Goal: Task Accomplishment & Management: Manage account settings

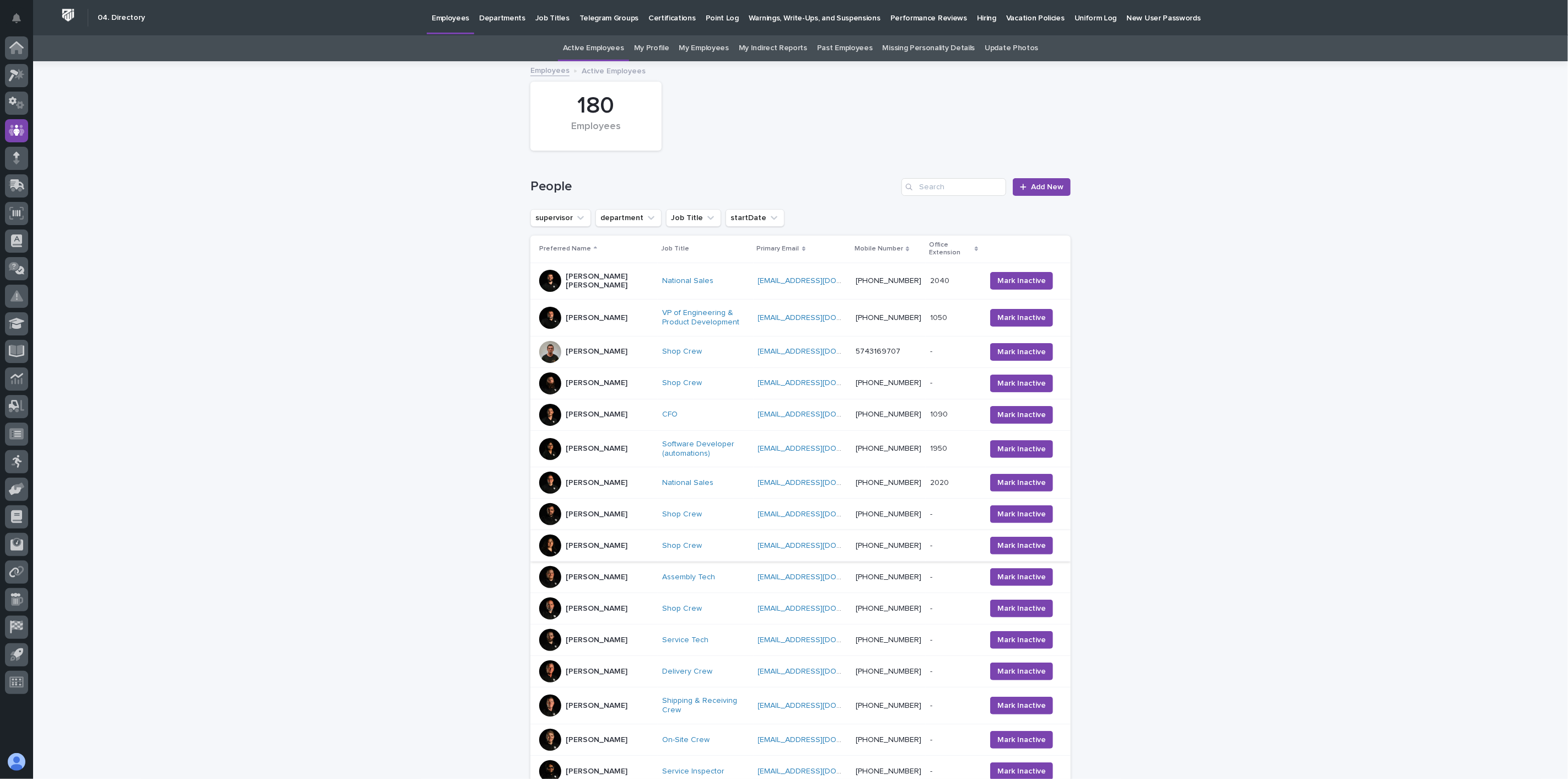
scroll to position [255, 0]
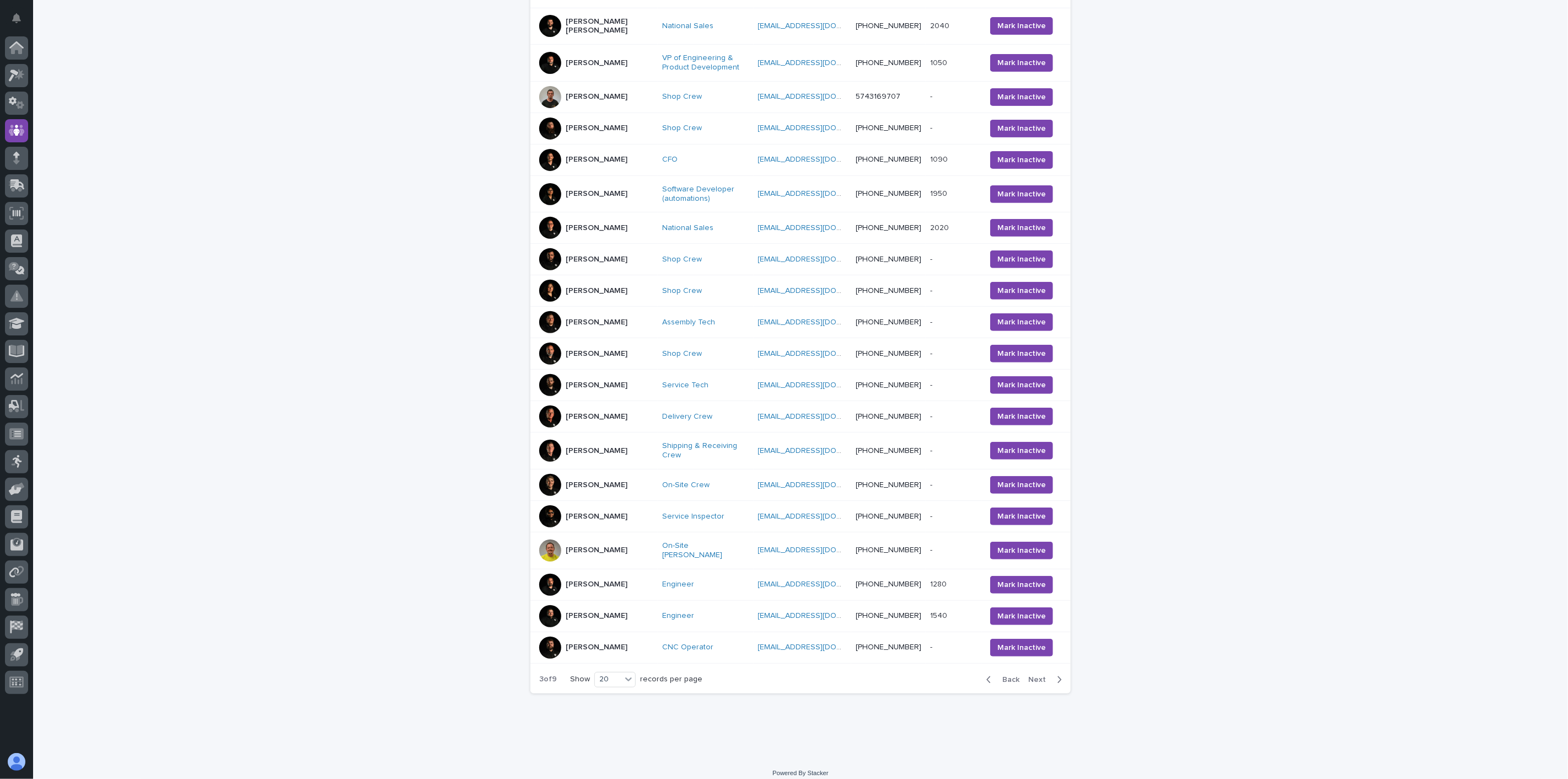
click at [1035, 676] on span "Next" at bounding box center [1040, 680] width 24 height 8
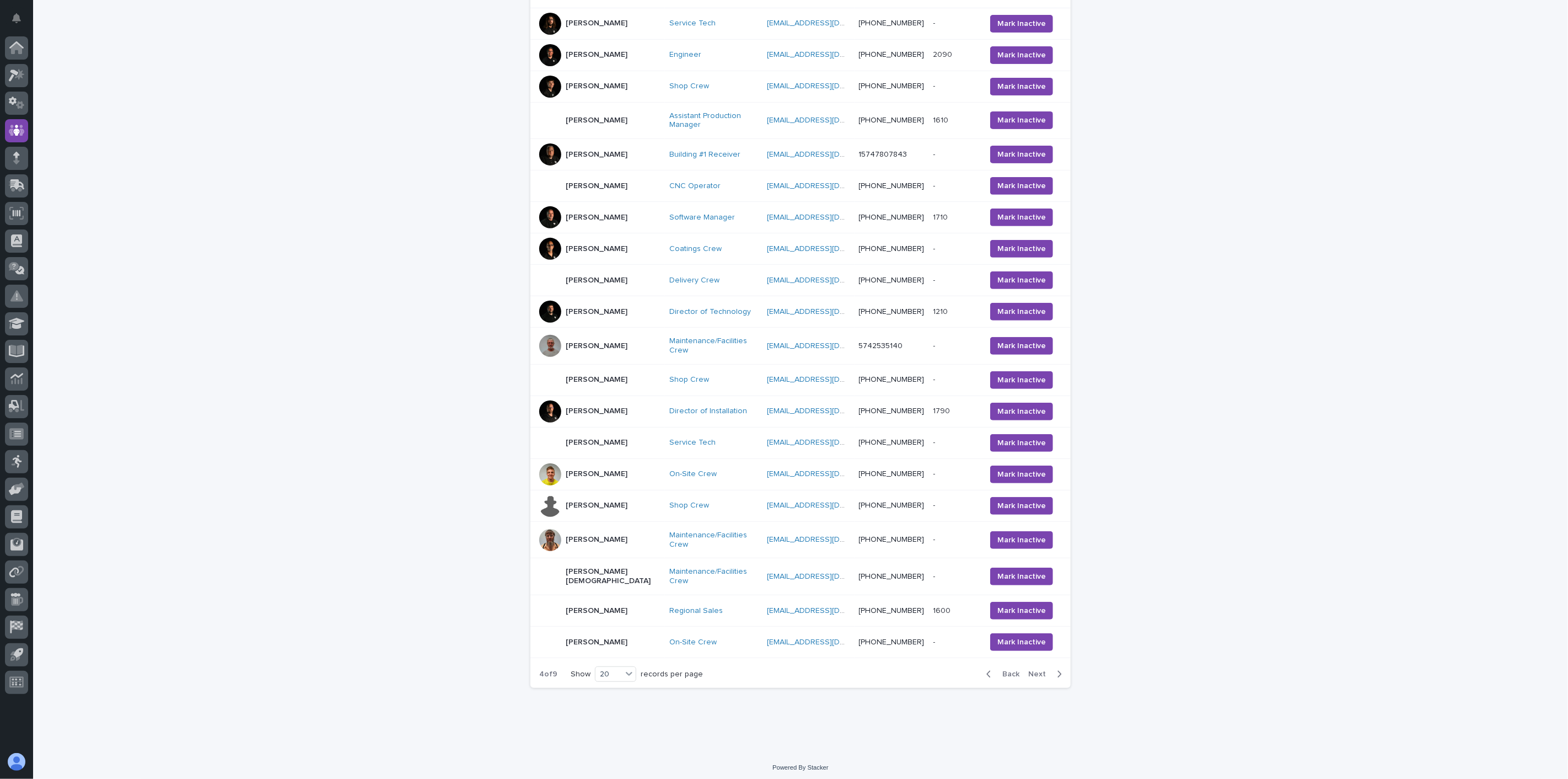
scroll to position [231, 0]
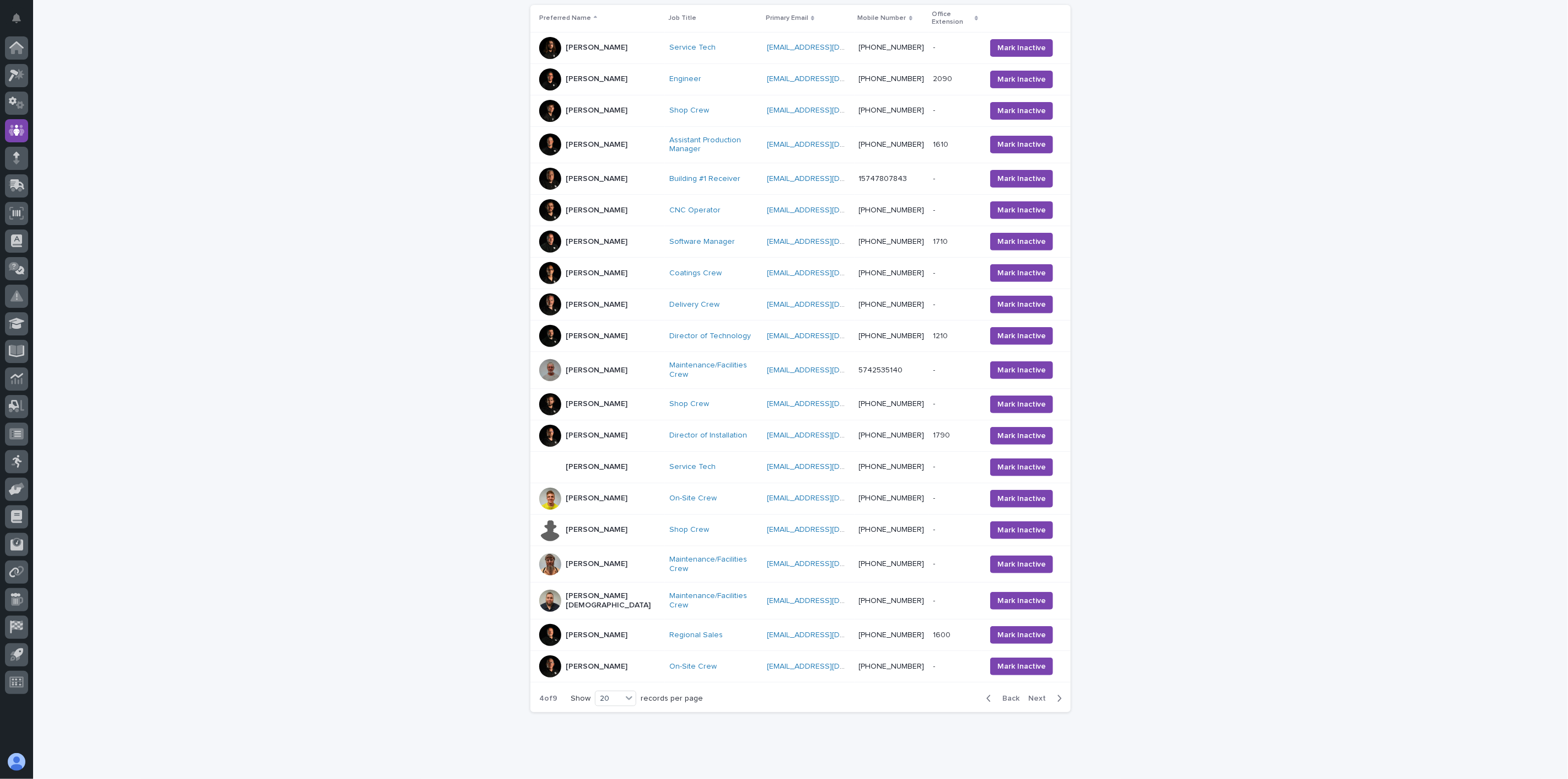
click at [1035, 694] on span "Next" at bounding box center [1040, 698] width 24 height 8
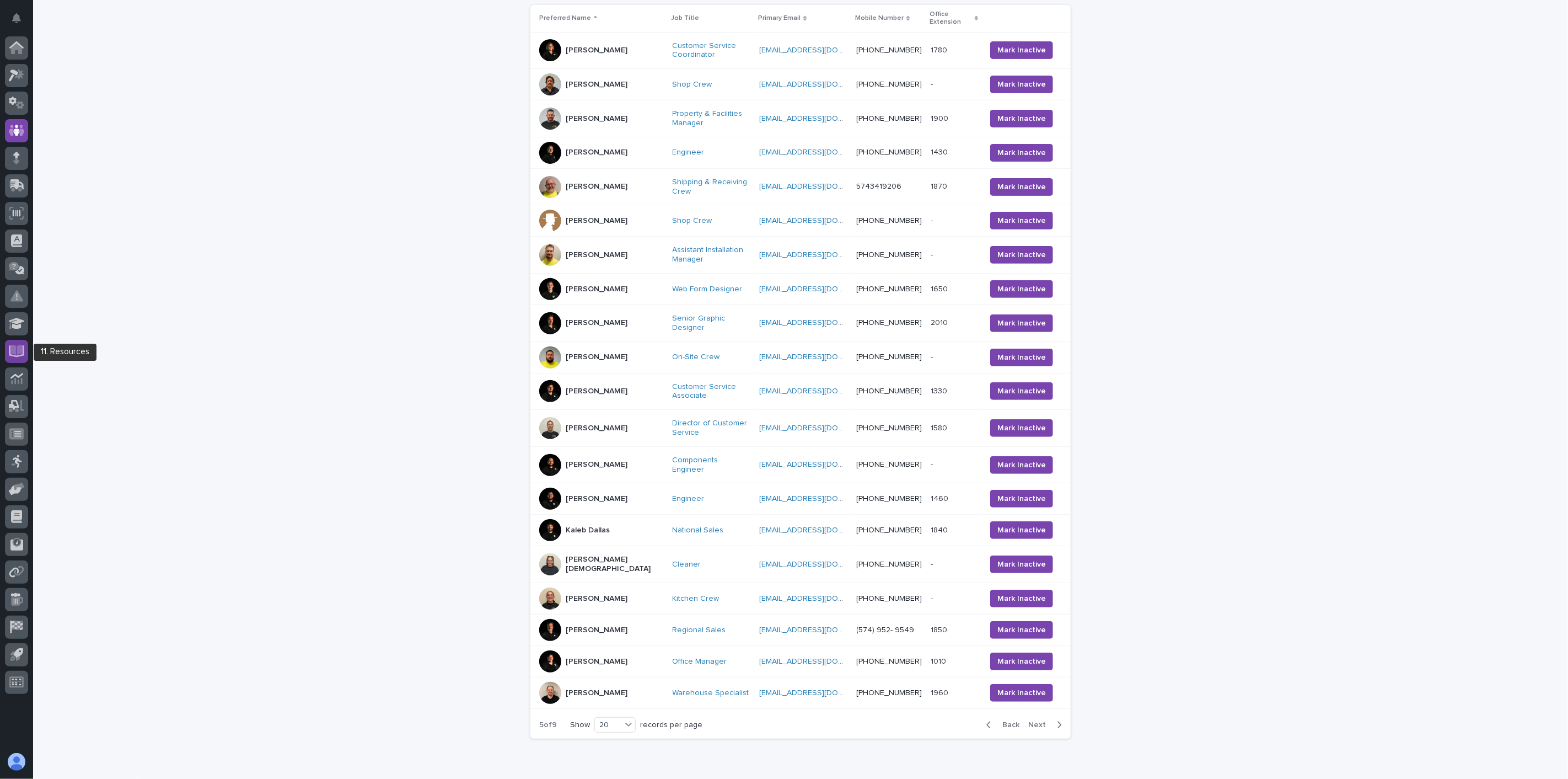
click at [15, 350] on icon at bounding box center [16, 350] width 13 height 10
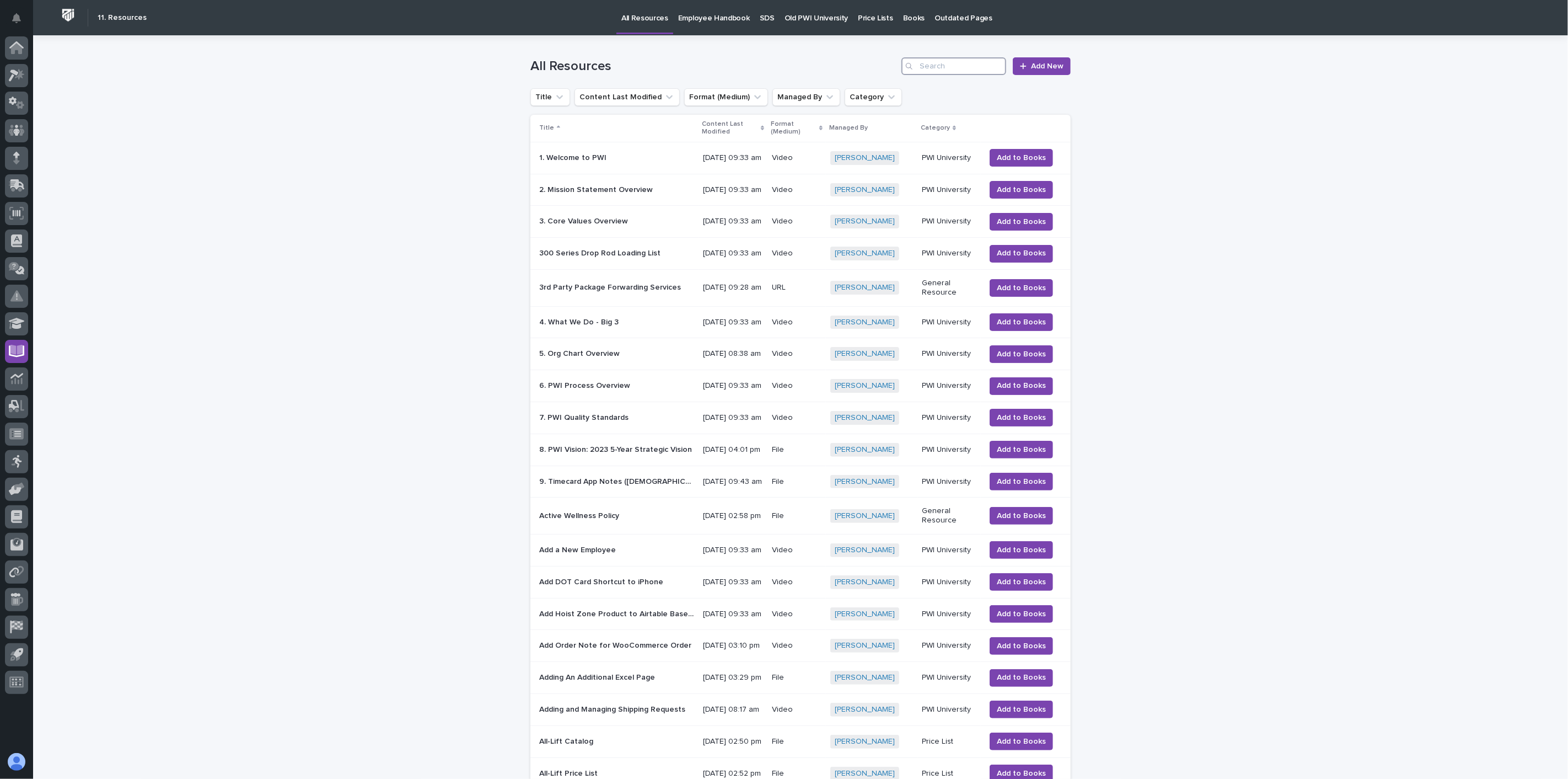
click at [975, 63] on input "Search" at bounding box center [954, 66] width 105 height 18
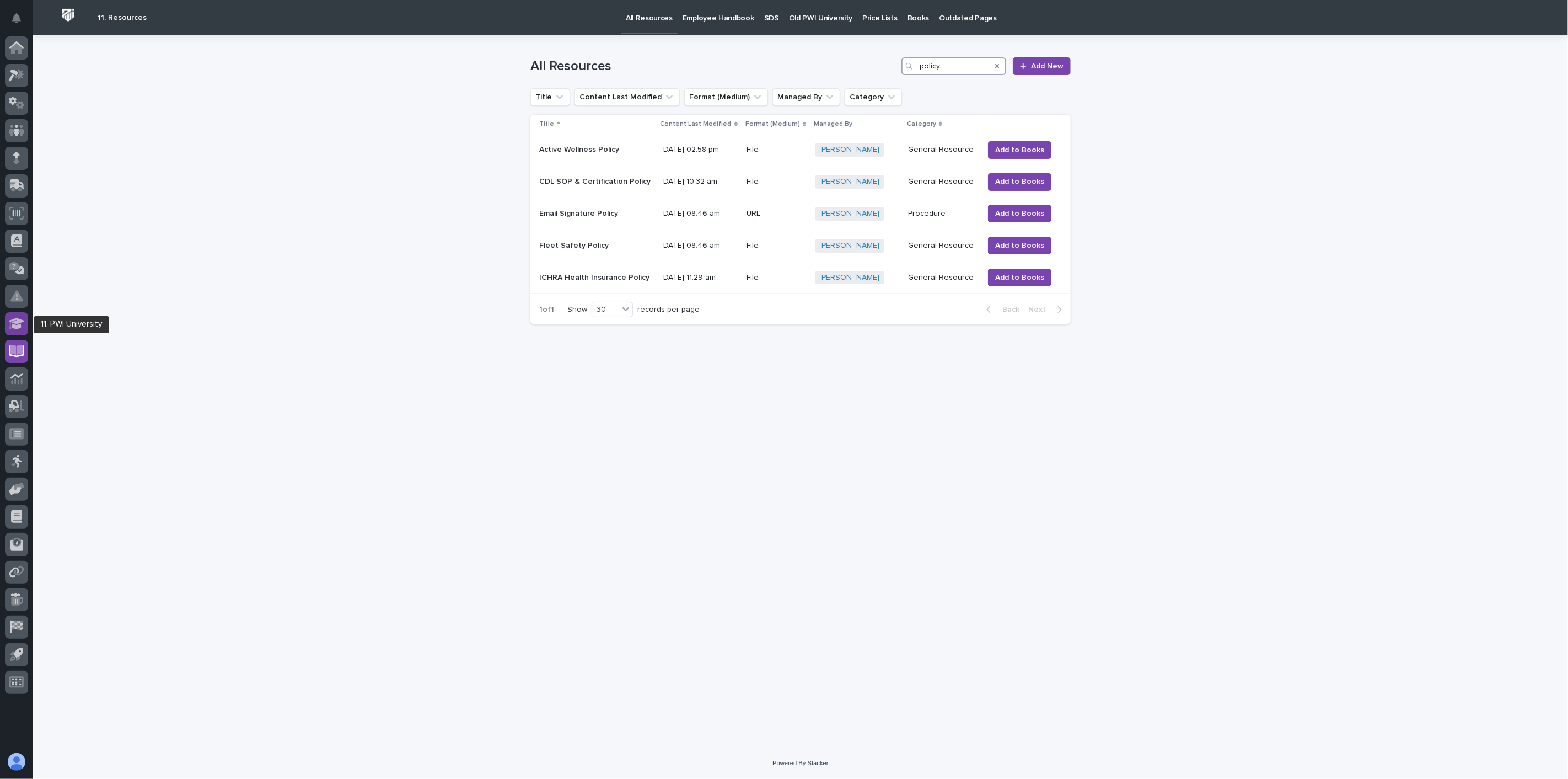
type input "policy"
click at [23, 326] on icon at bounding box center [16, 323] width 16 height 13
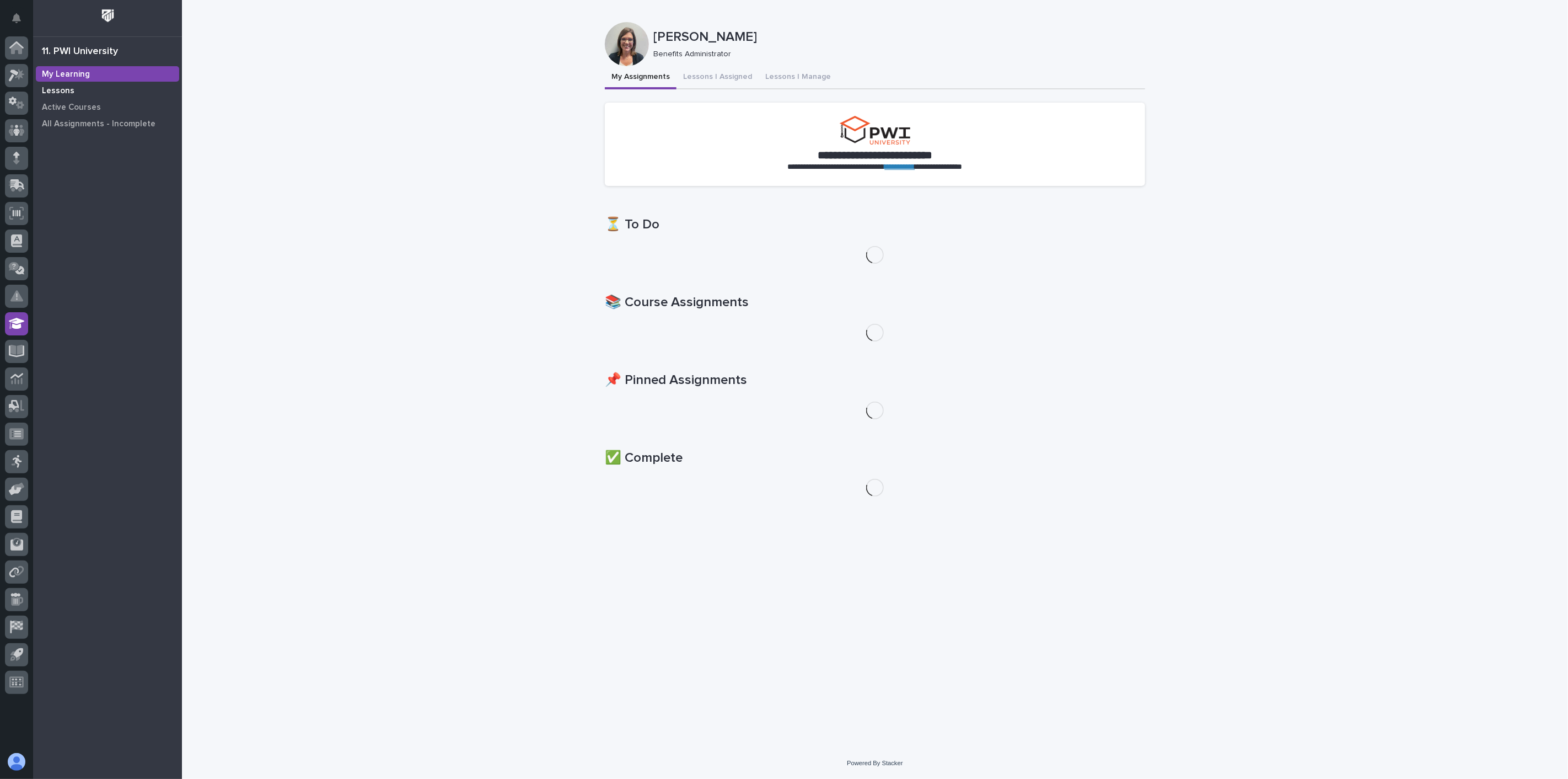
click at [96, 93] on div "Lessons" at bounding box center [107, 90] width 143 height 15
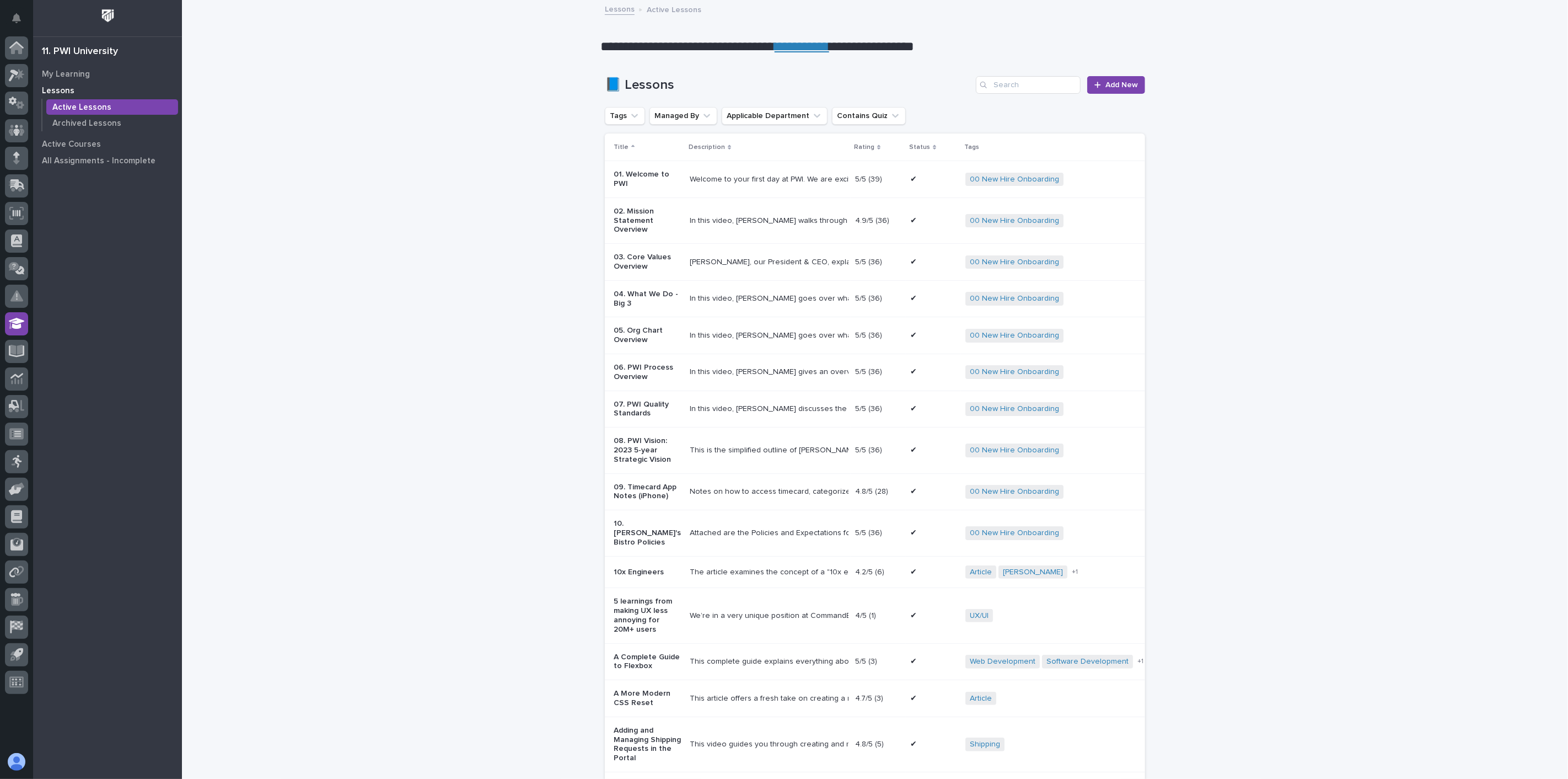
click at [983, 85] on div "Search" at bounding box center [984, 85] width 18 height 18
click at [998, 82] on input "Search" at bounding box center [1028, 85] width 105 height 18
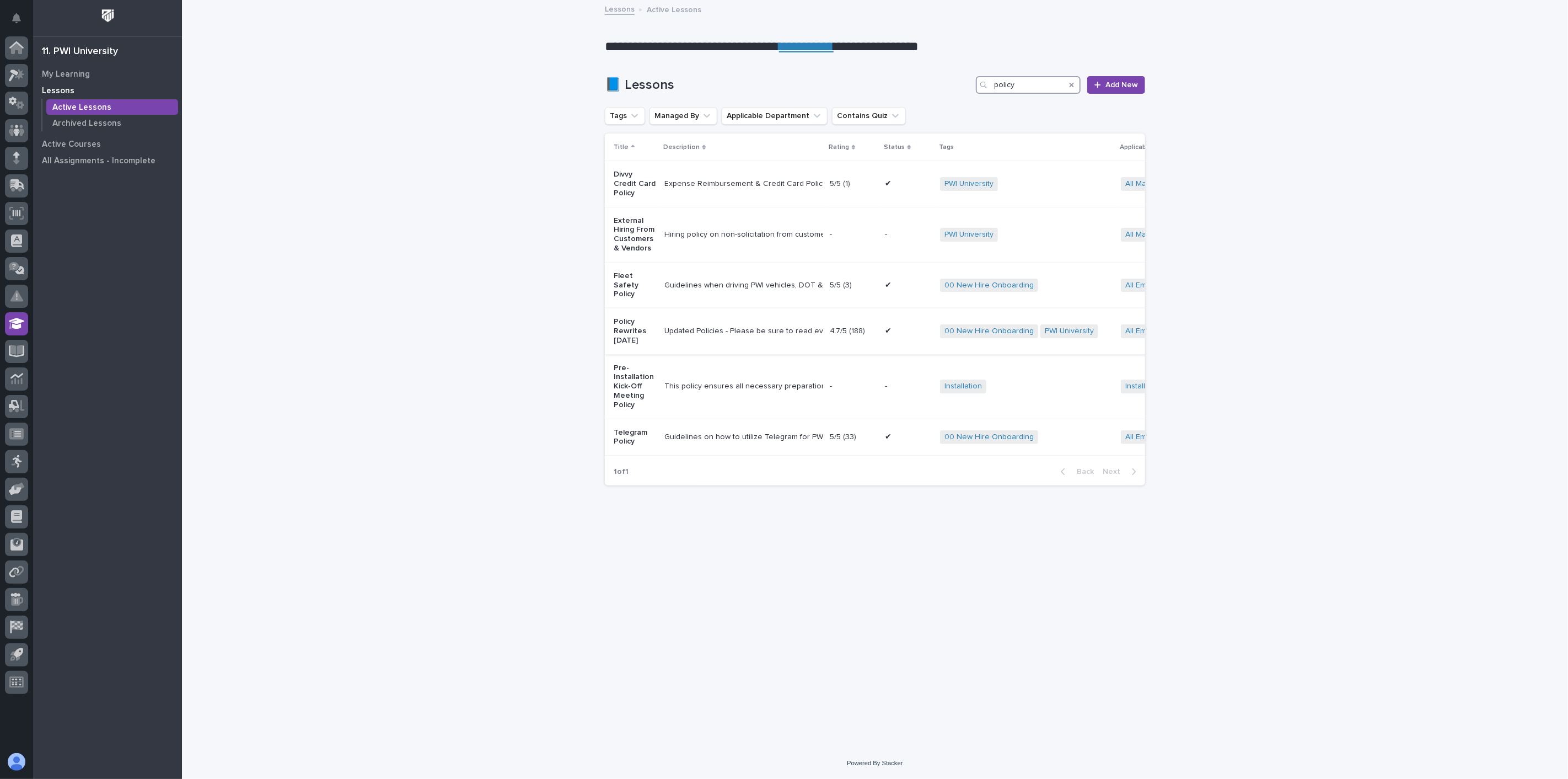
type input "policy"
click at [690, 330] on div "Updated Policies - Please be sure to read everything. If you have any questions…" at bounding box center [742, 331] width 156 height 18
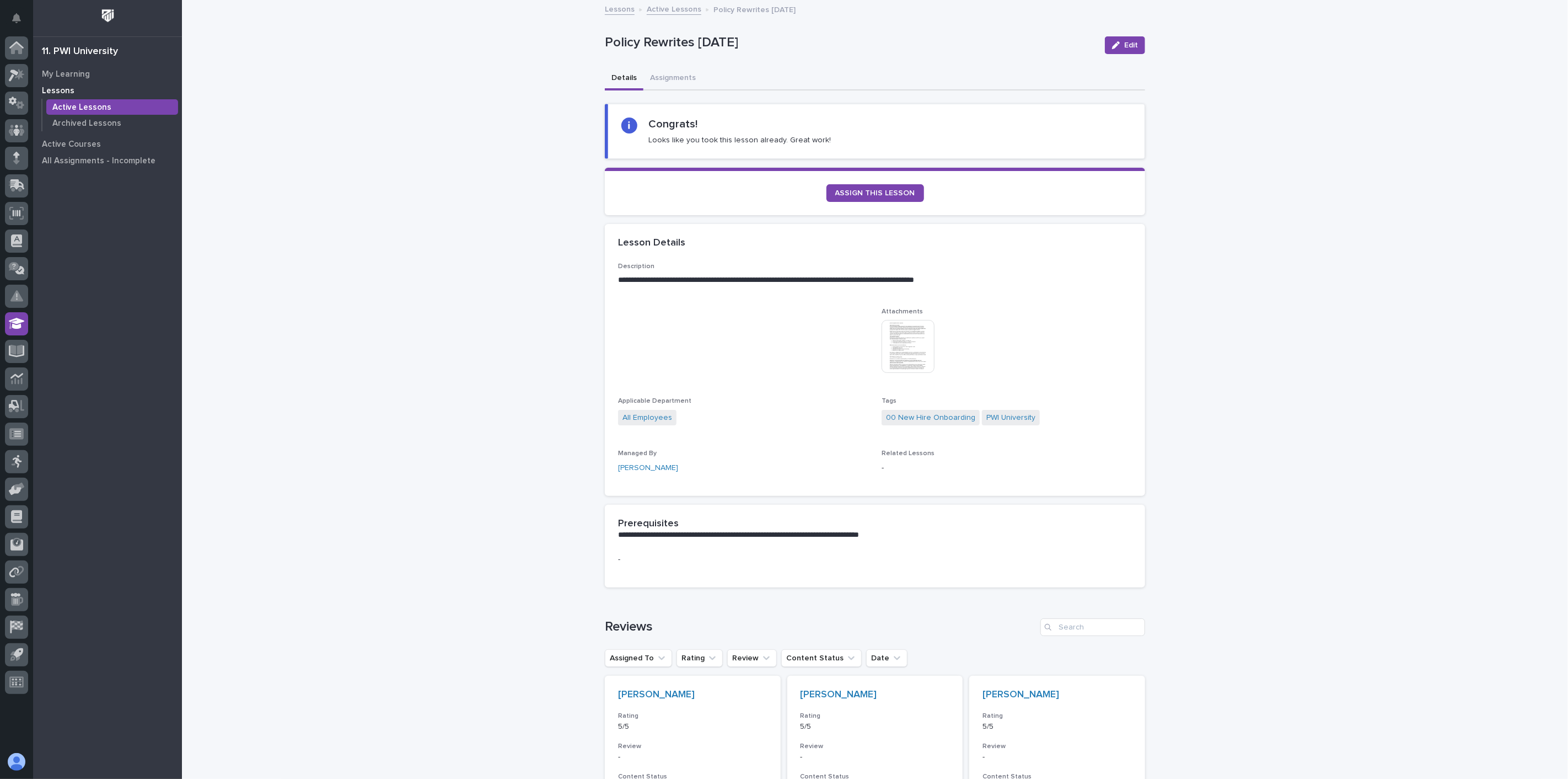
click at [896, 340] on img at bounding box center [908, 346] width 53 height 53
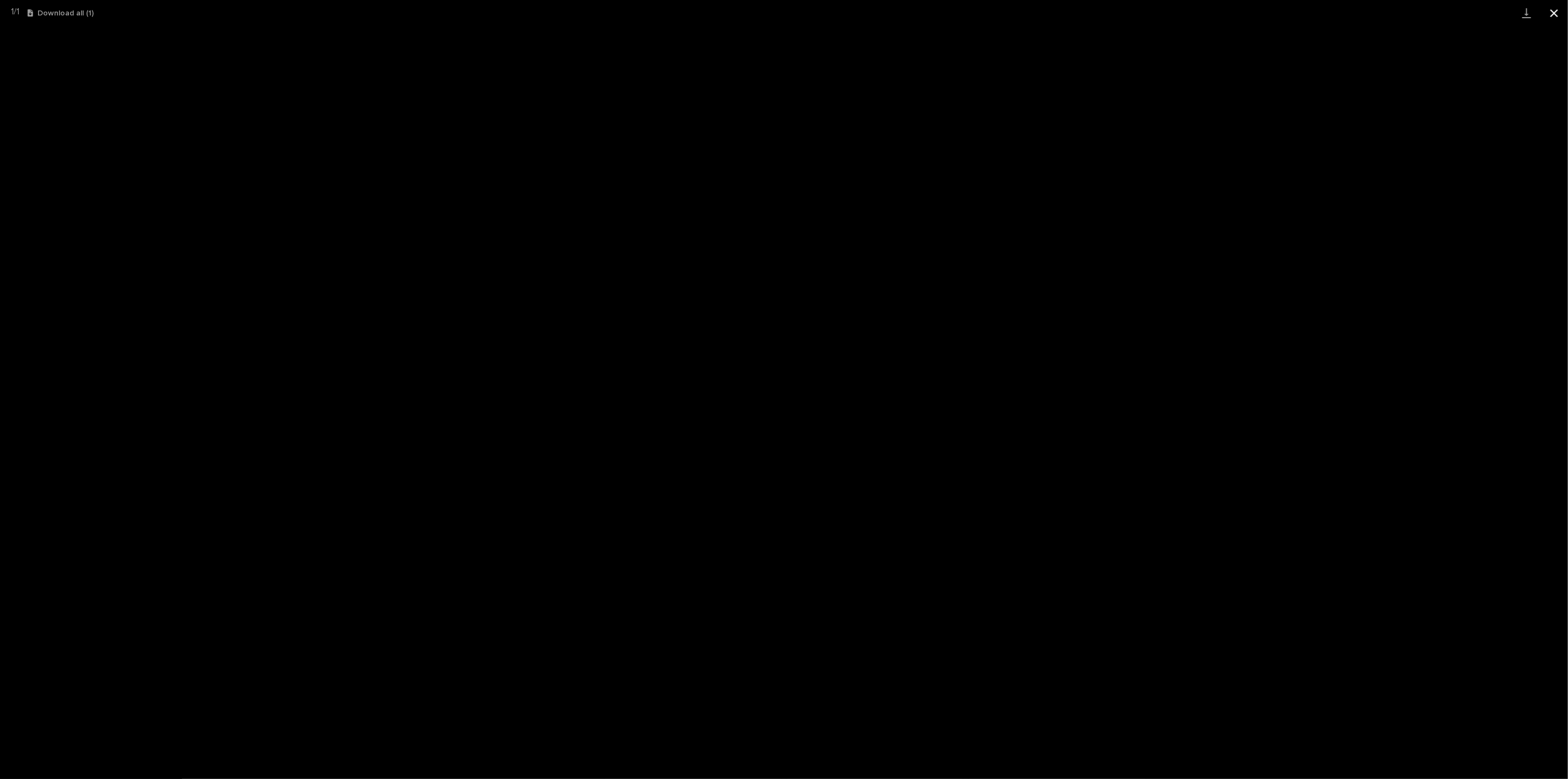
click at [1558, 15] on button "Close gallery" at bounding box center [1554, 13] width 27 height 26
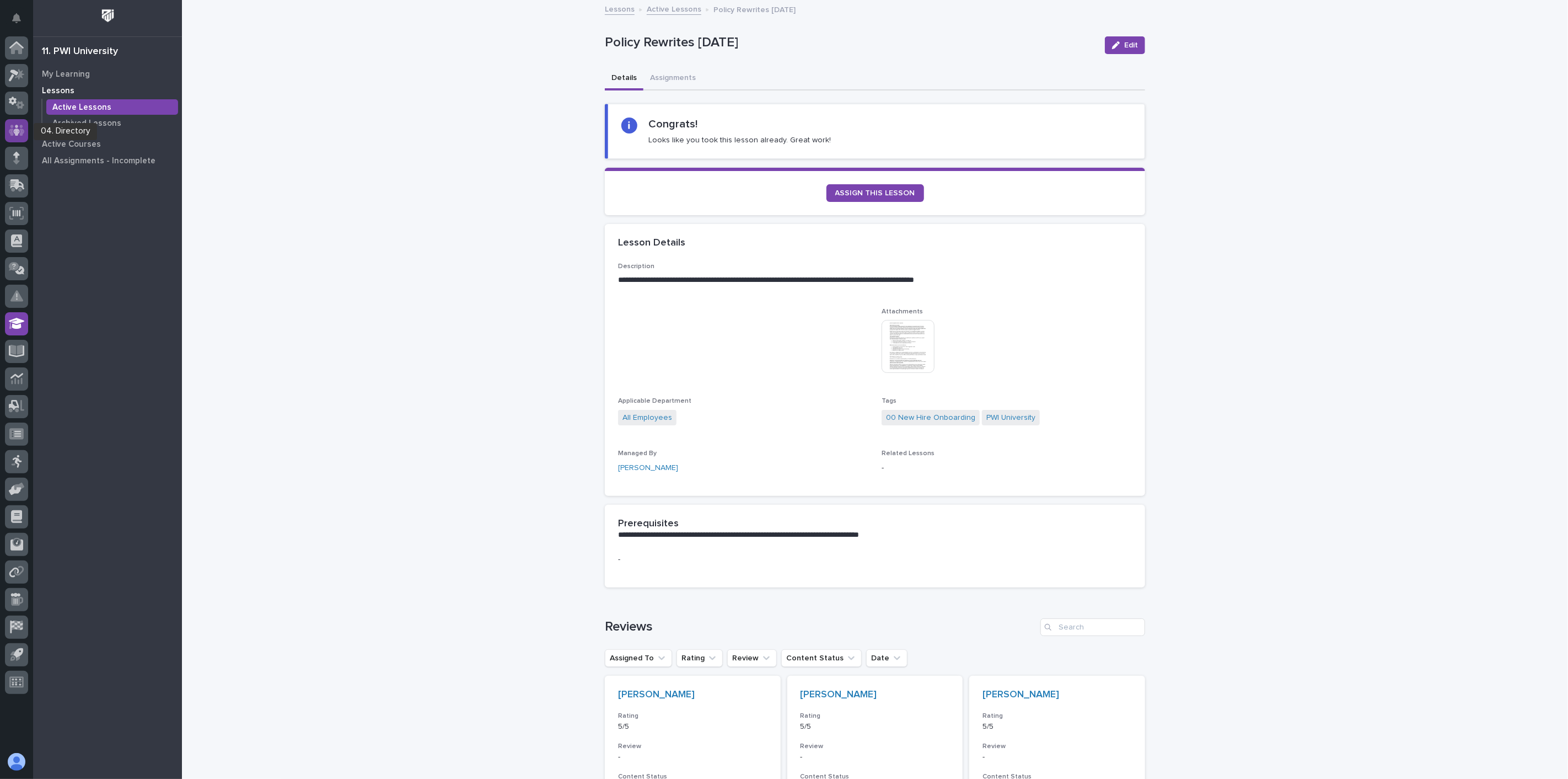
click at [15, 130] on icon at bounding box center [16, 130] width 7 height 11
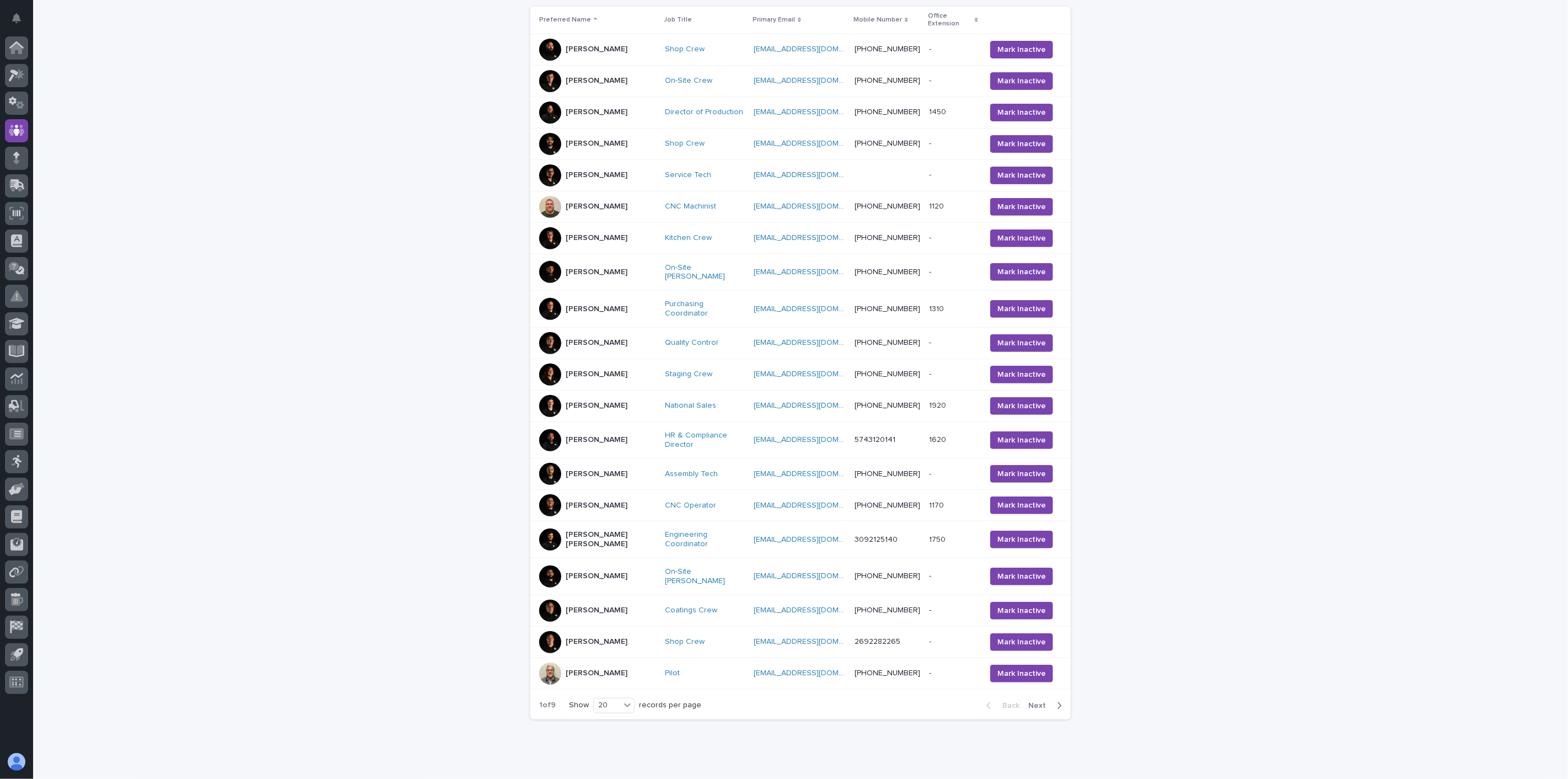
scroll to position [231, 0]
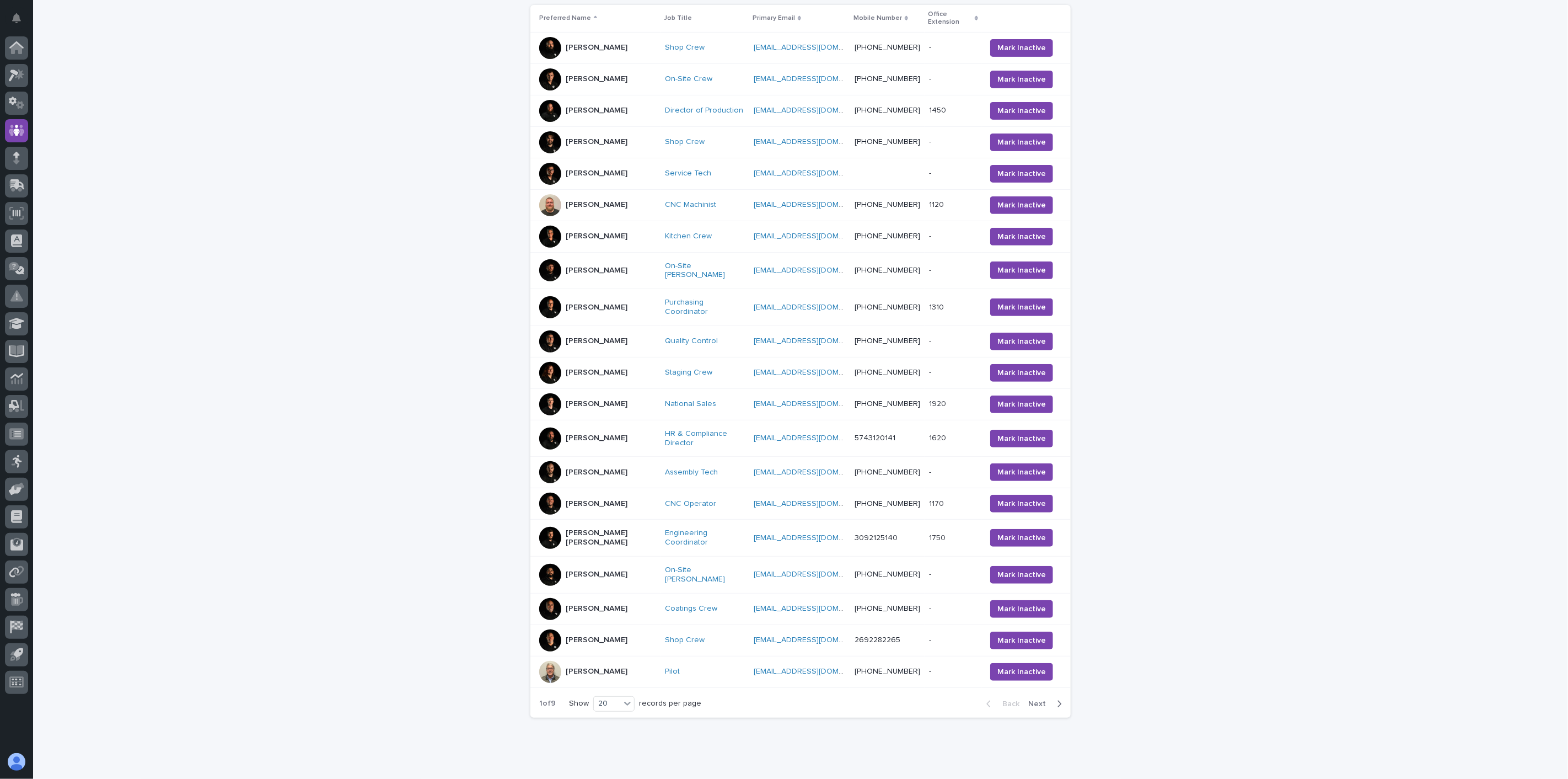
click at [1038, 700] on span "Next" at bounding box center [1040, 703] width 24 height 8
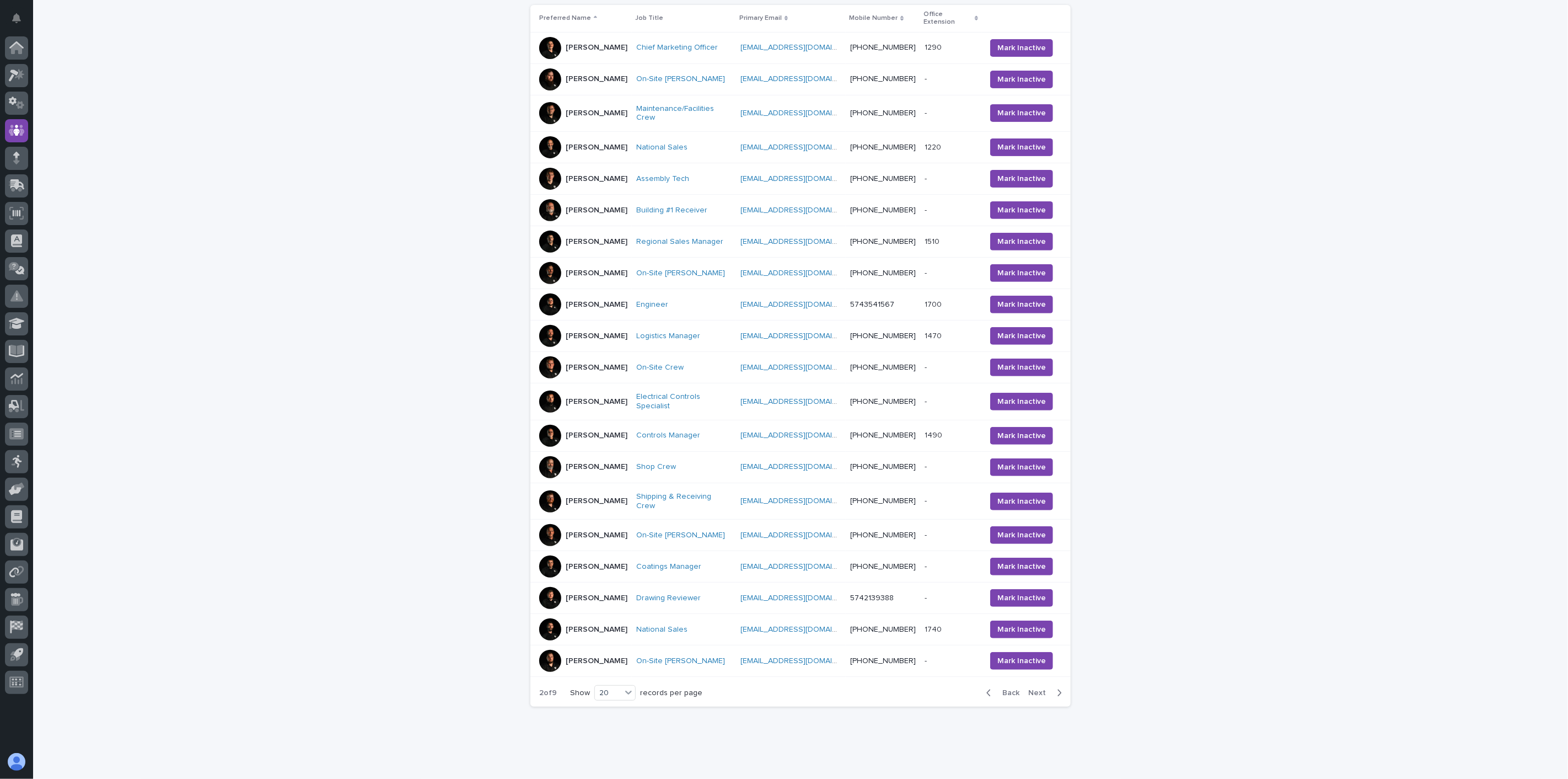
scroll to position [245, 0]
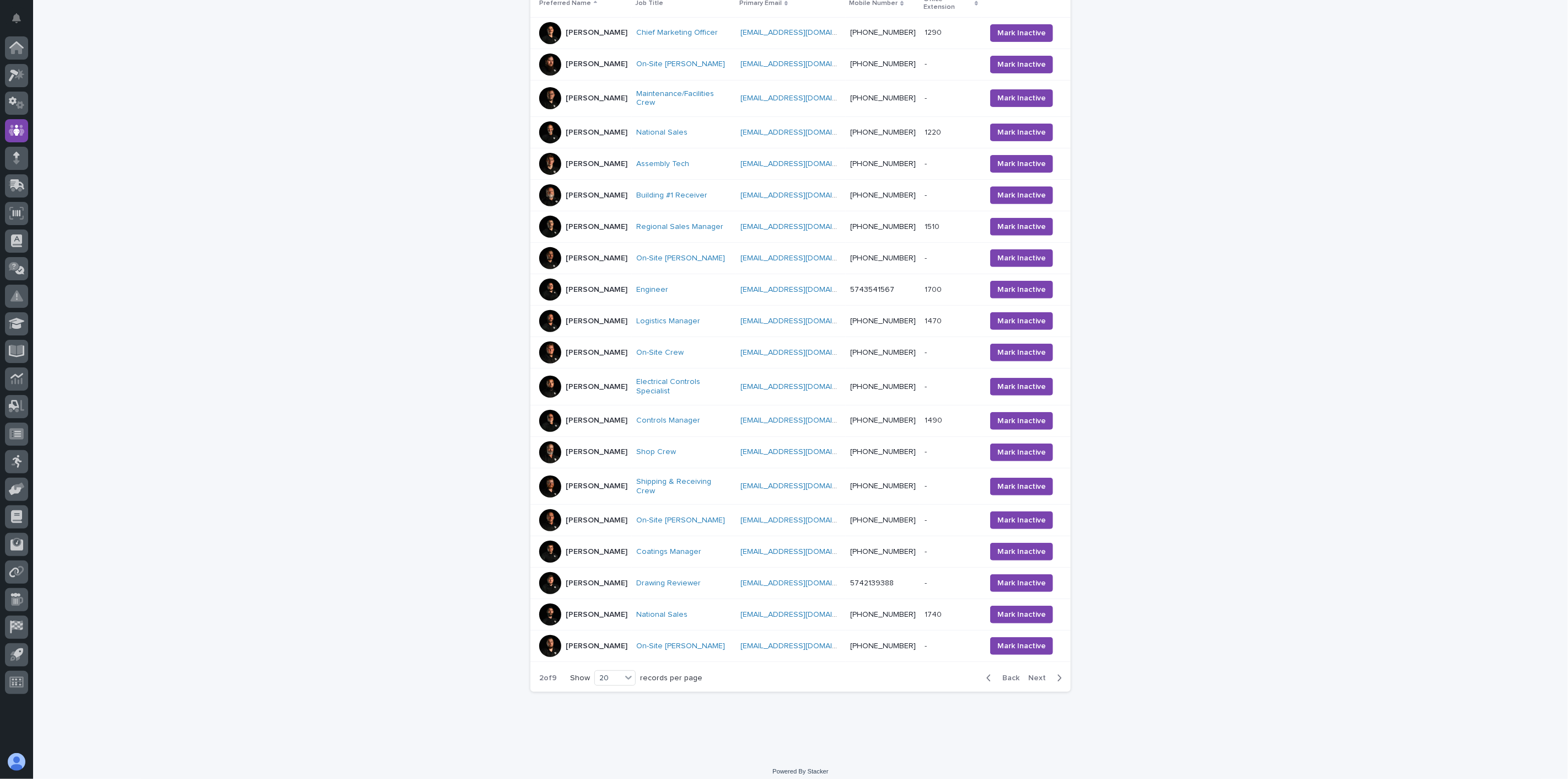
click at [1038, 671] on div "Back Next" at bounding box center [1024, 678] width 93 height 27
click at [1035, 682] on span "Next" at bounding box center [1040, 678] width 24 height 8
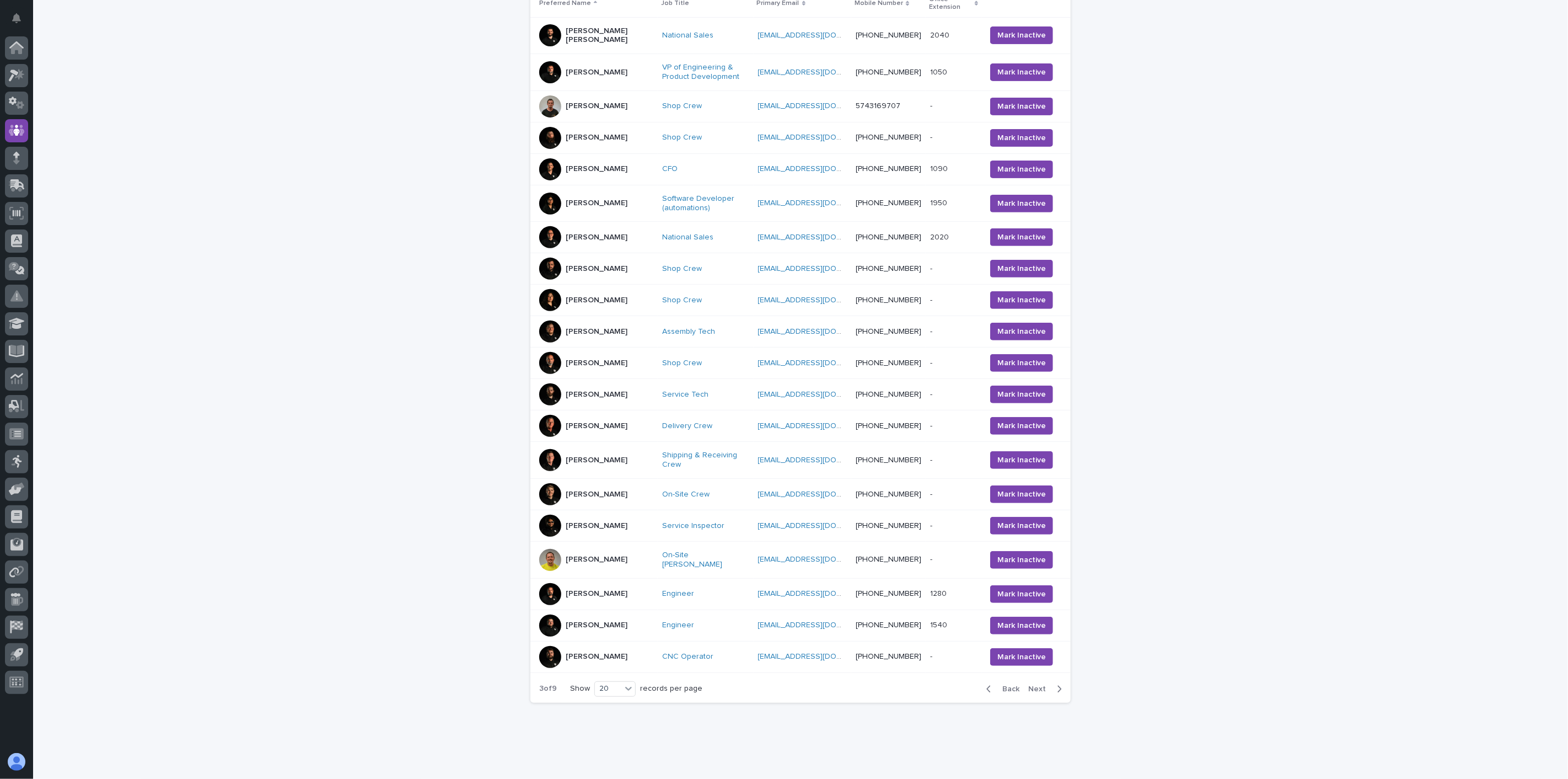
scroll to position [243, 0]
click at [1035, 688] on span "Next" at bounding box center [1040, 691] width 24 height 8
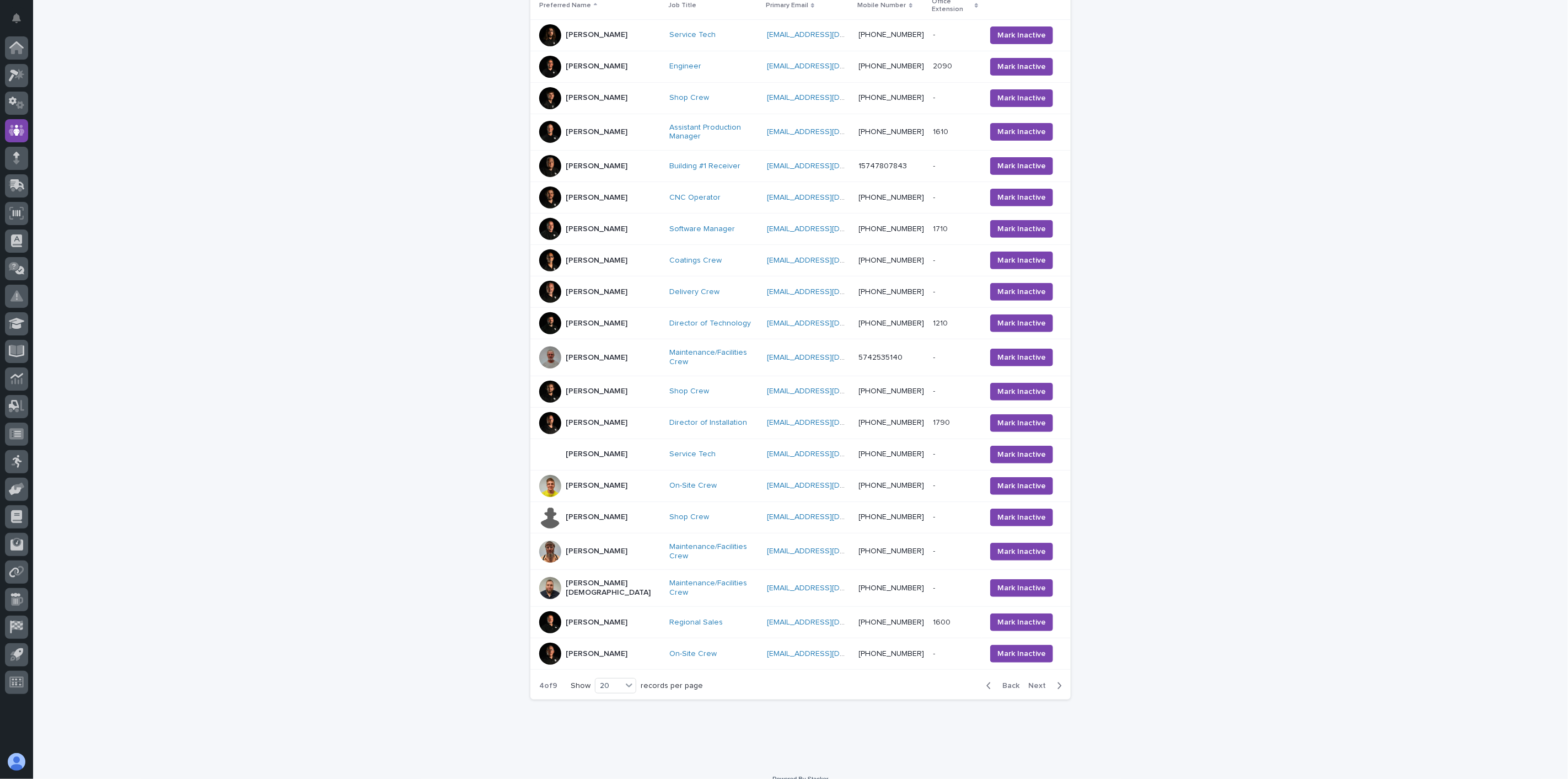
scroll to position [231, 0]
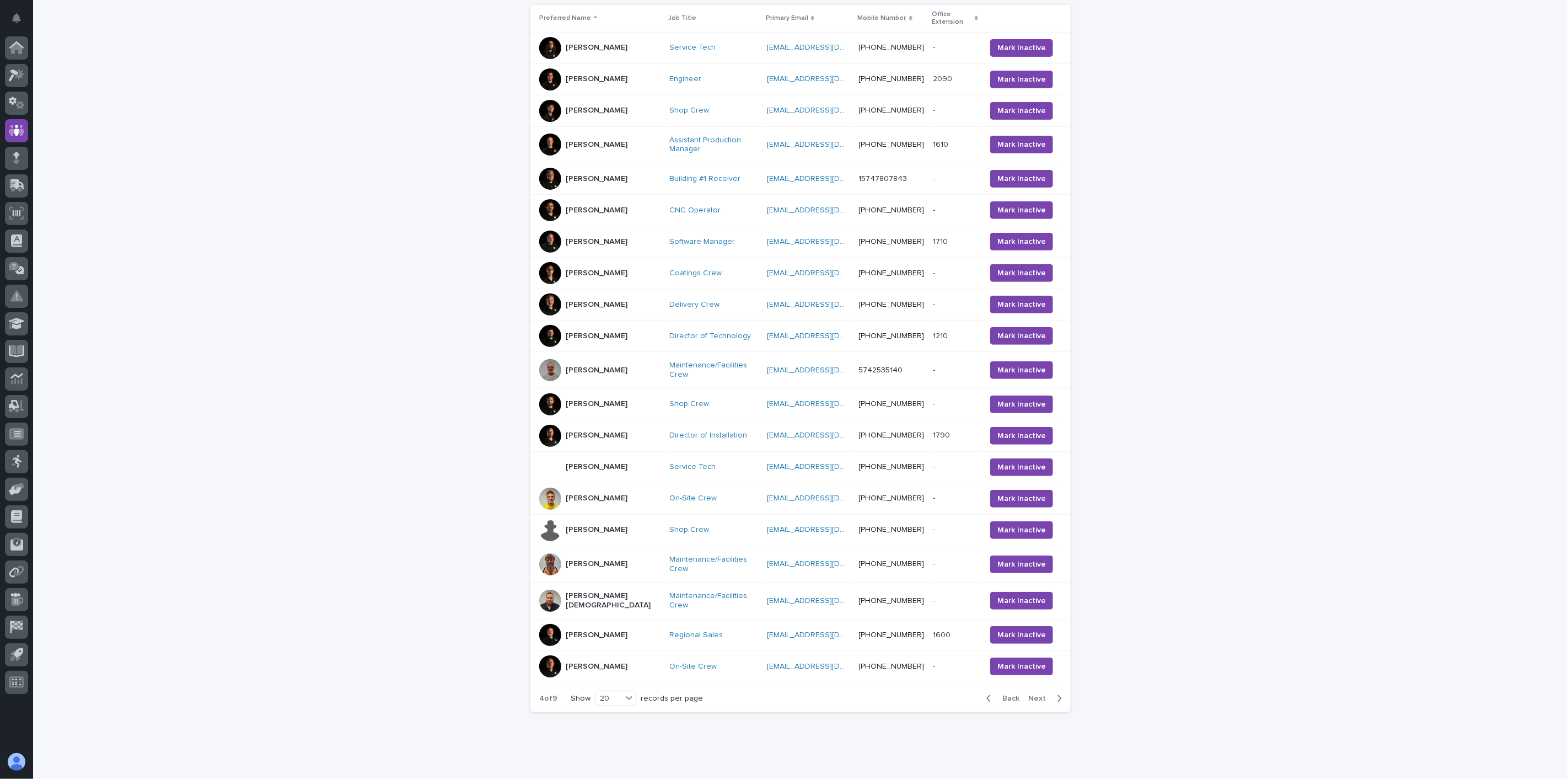
click at [1035, 685] on div "Back Next" at bounding box center [1024, 698] width 93 height 27
click at [1037, 694] on span "Next" at bounding box center [1040, 698] width 24 height 8
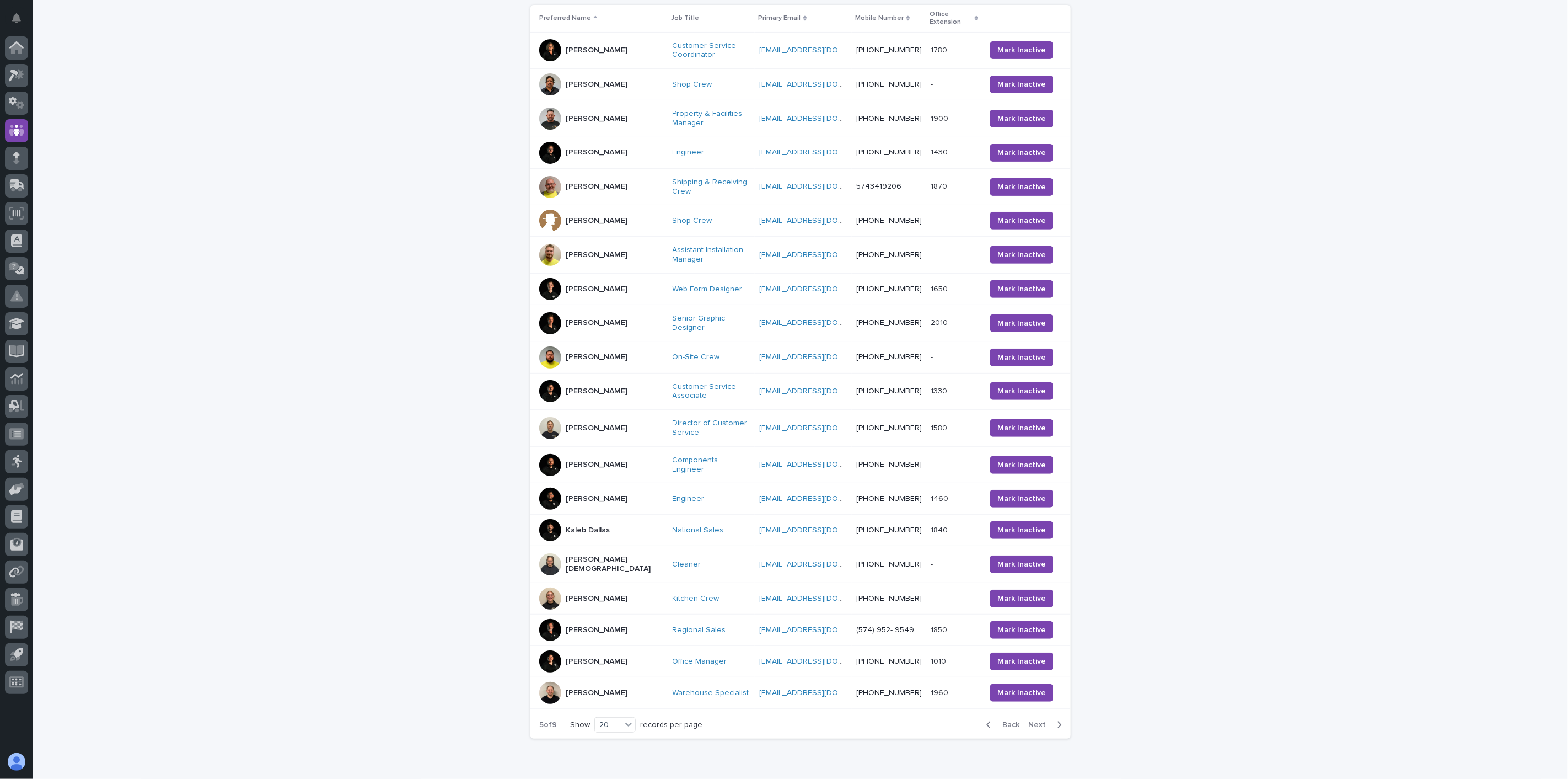
click at [598, 82] on td "[PERSON_NAME]" at bounding box center [599, 85] width 138 height 32
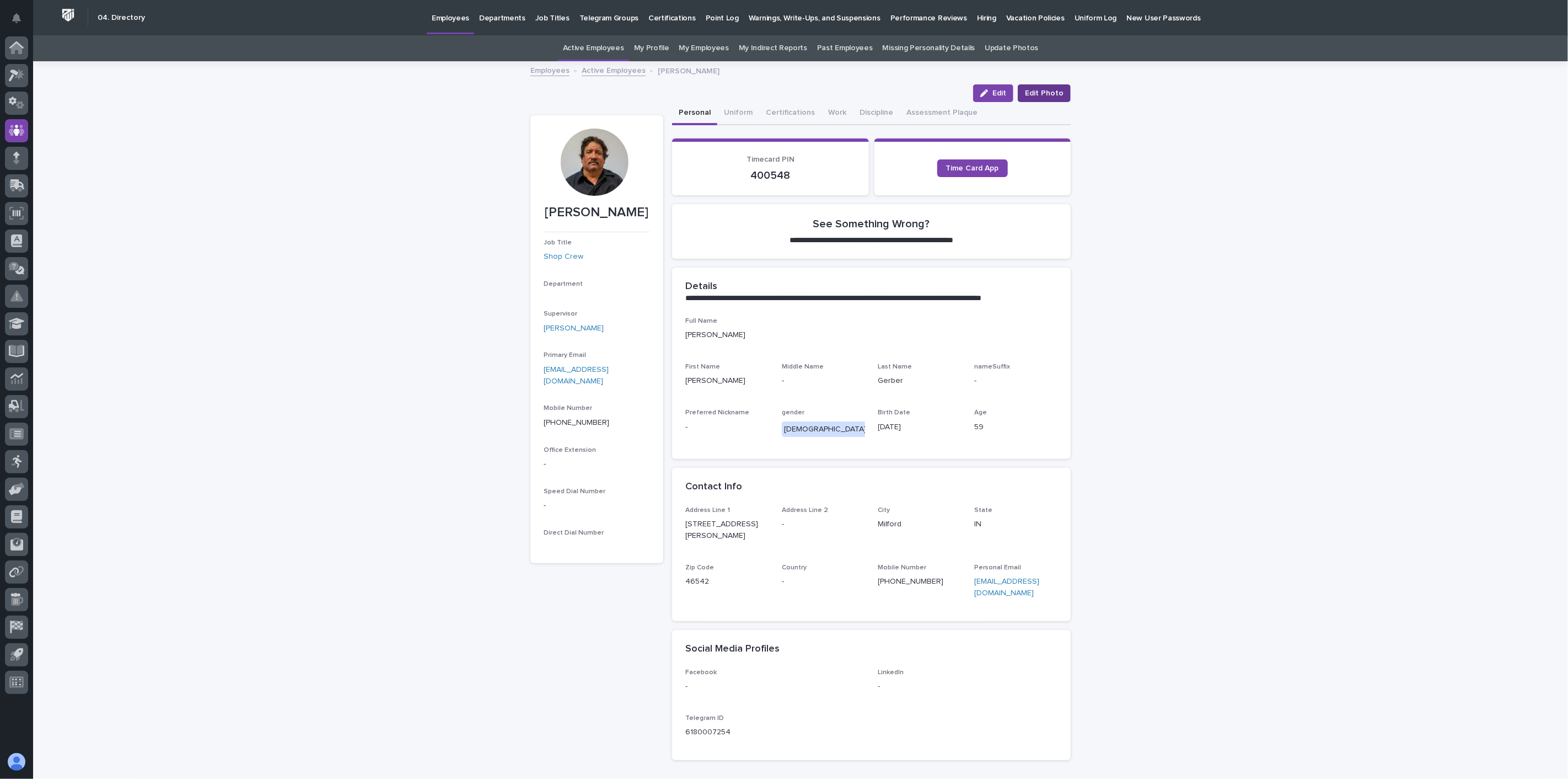
click at [1043, 96] on span "Edit Photo" at bounding box center [1044, 93] width 38 height 11
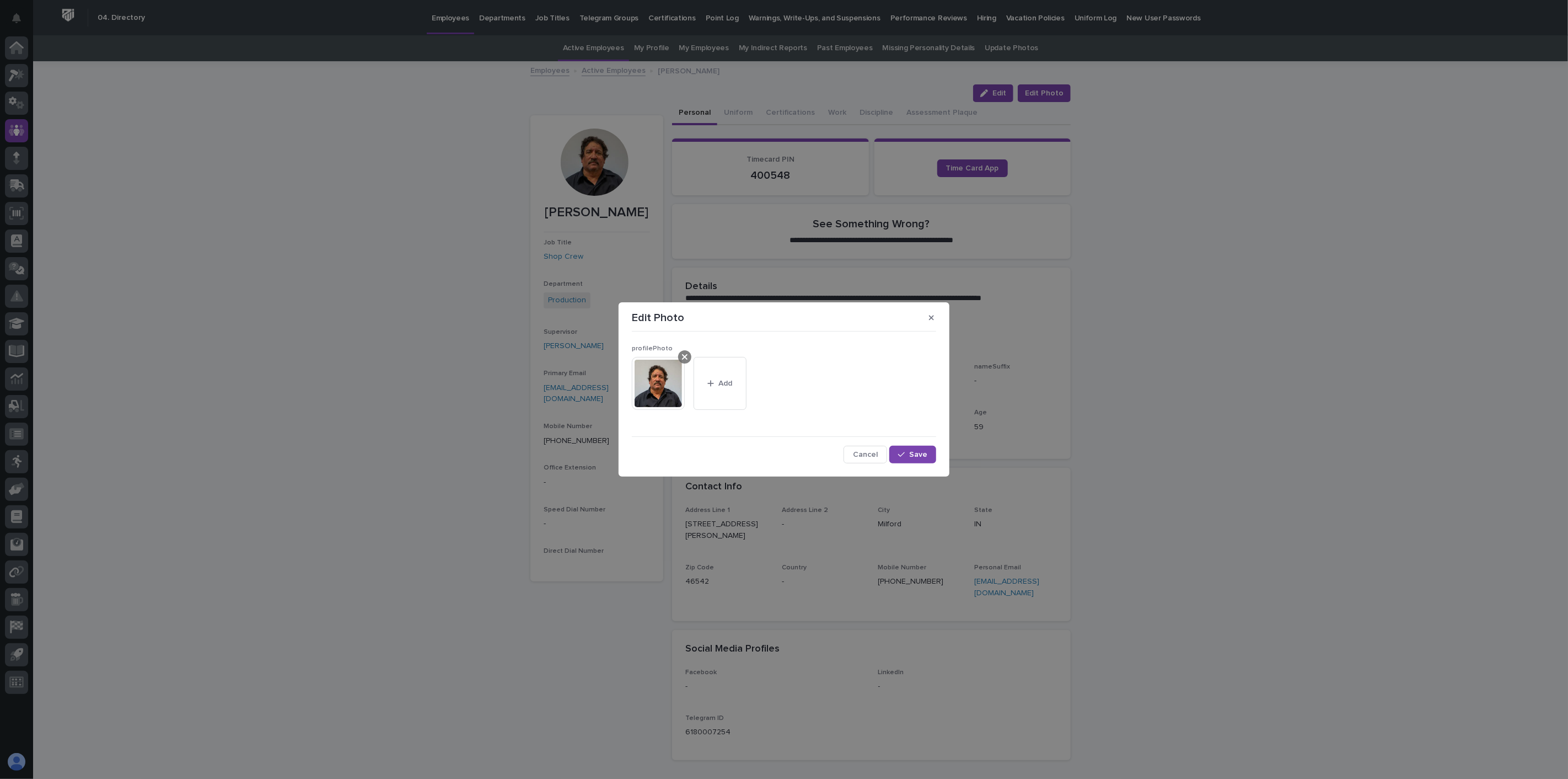
click at [685, 359] on icon at bounding box center [684, 357] width 5 height 9
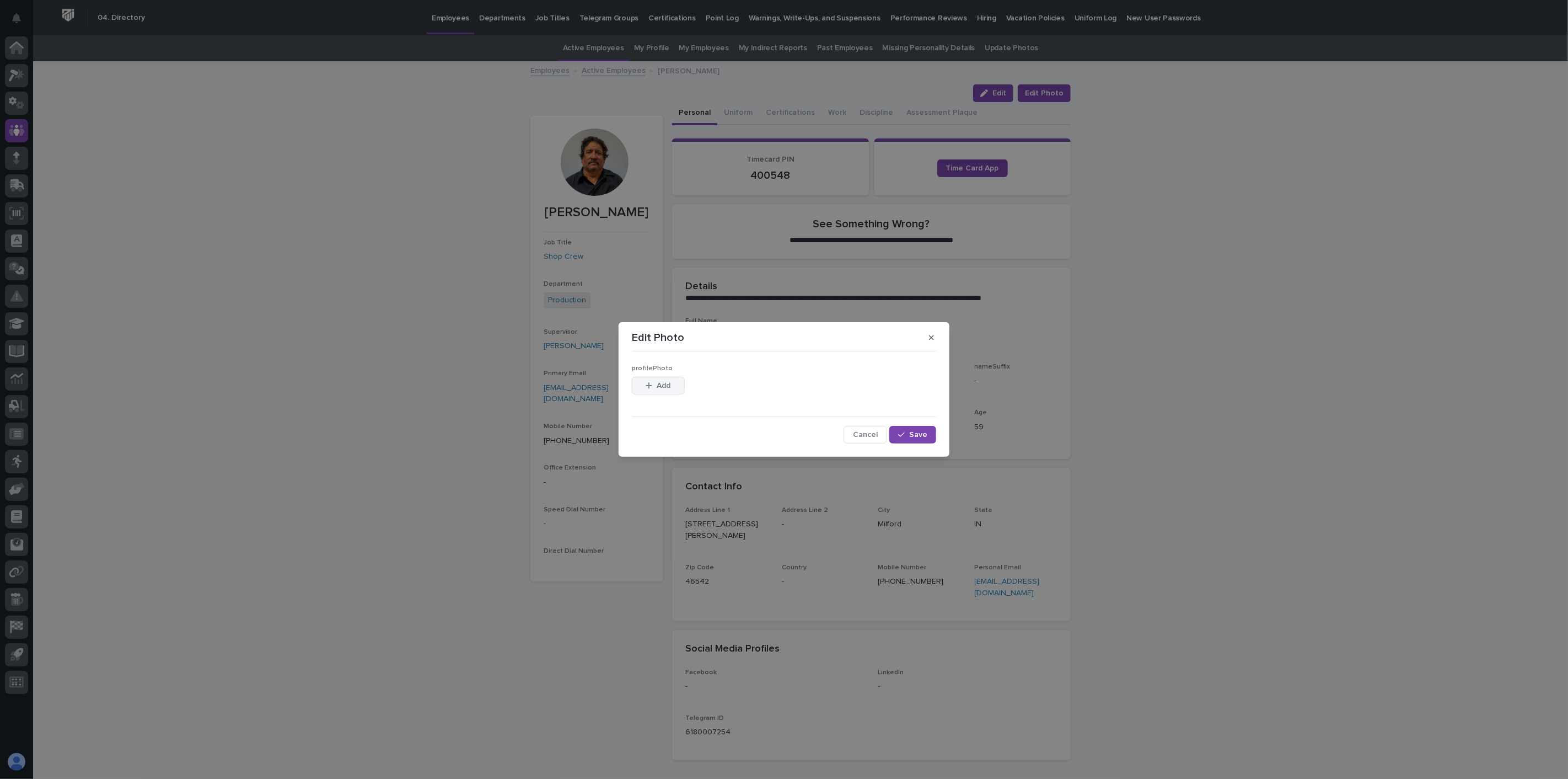
click at [665, 385] on span "Add" at bounding box center [664, 386] width 14 height 8
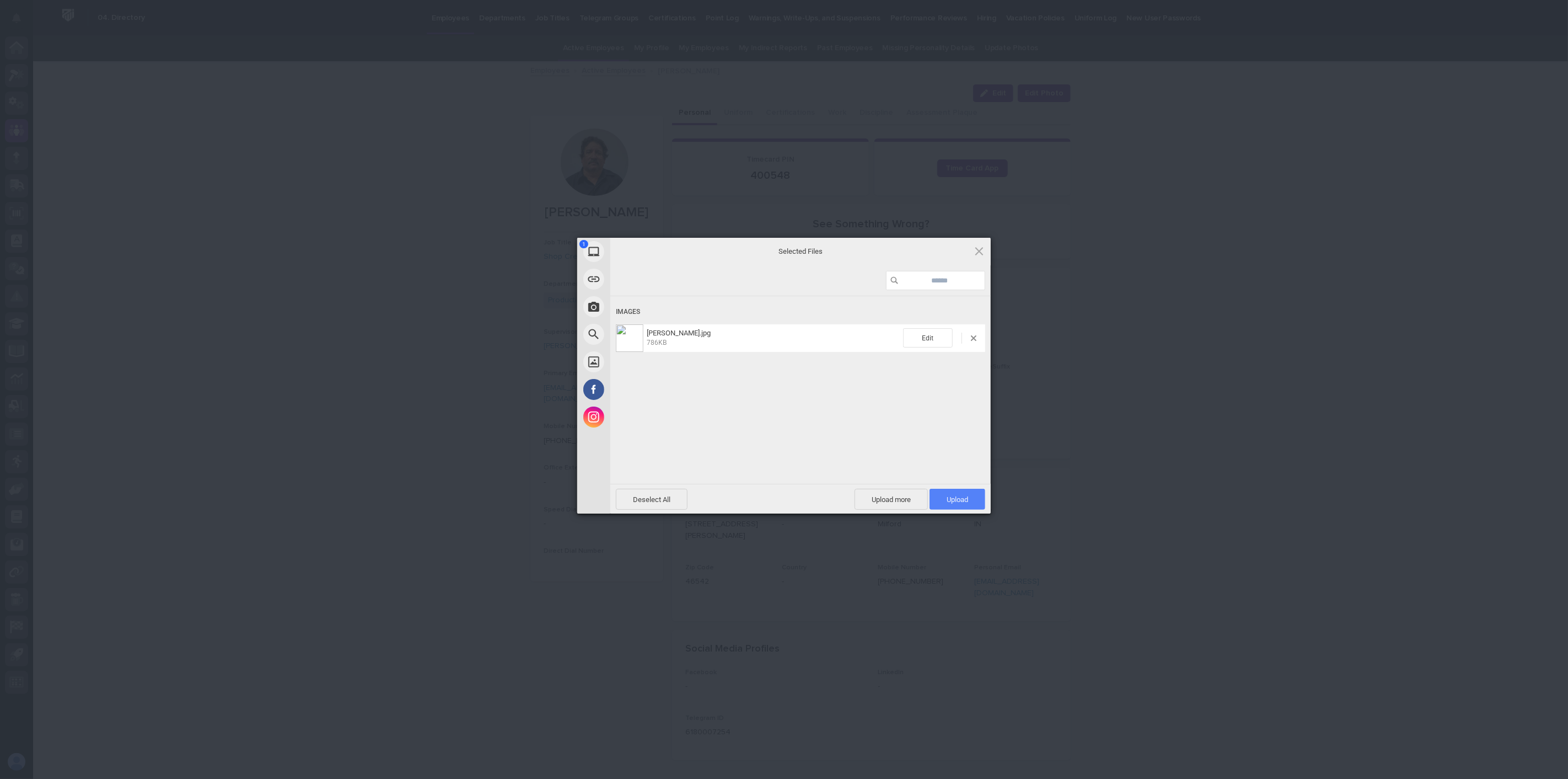
click at [966, 499] on span "Upload 1" at bounding box center [957, 499] width 21 height 9
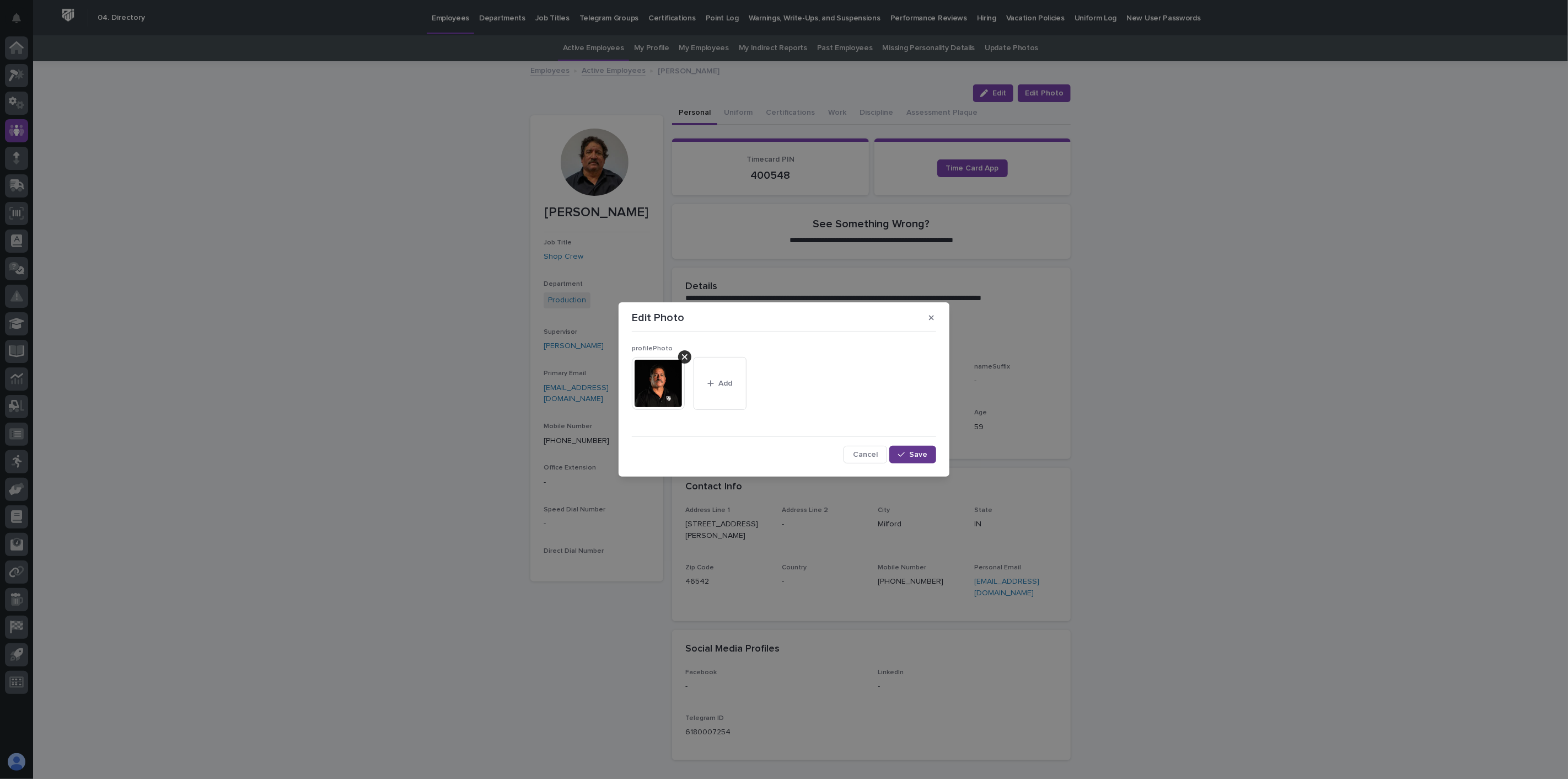
click at [914, 455] on span "Save" at bounding box center [919, 454] width 18 height 8
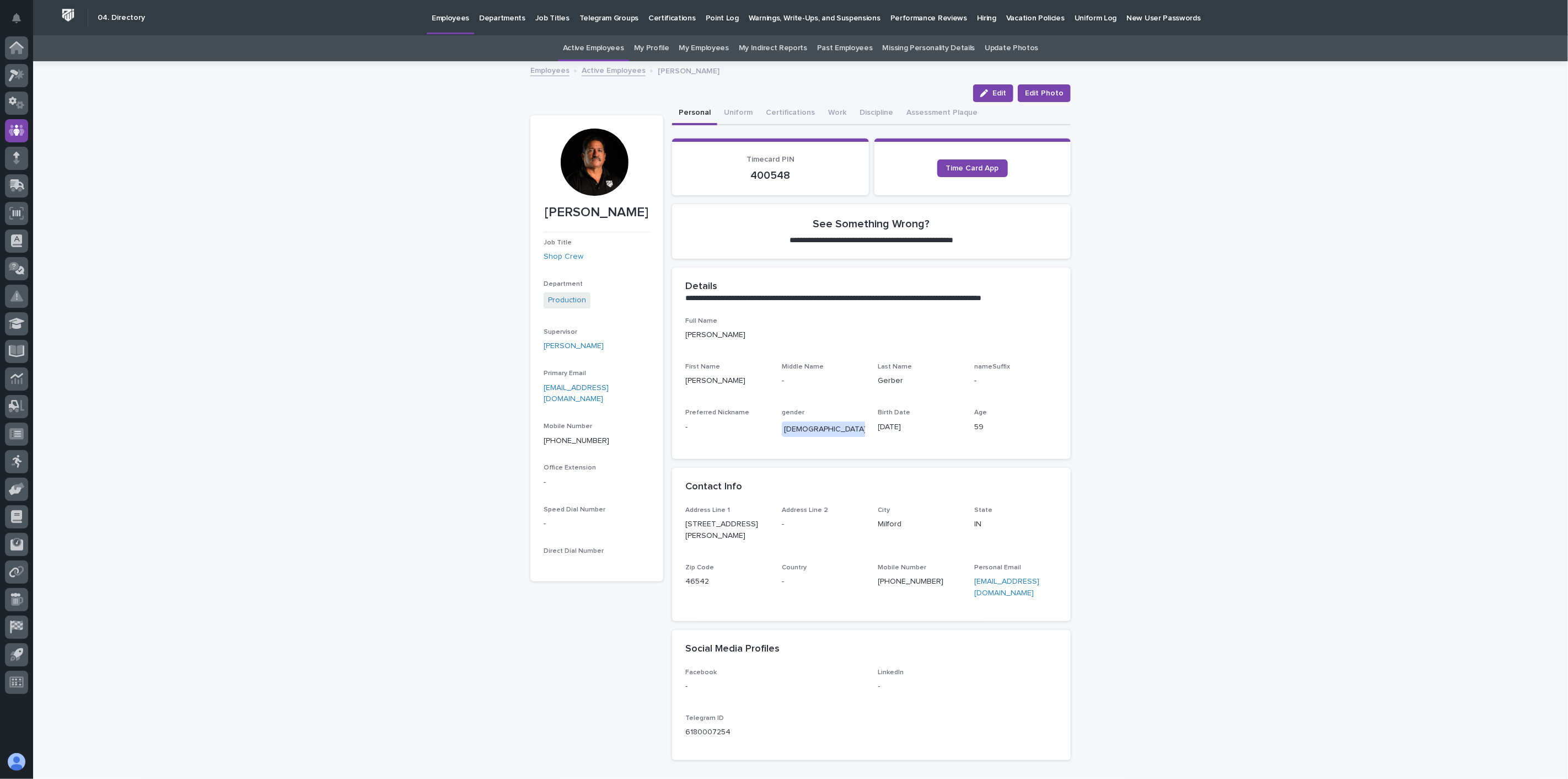
click at [621, 70] on link "Active Employees" at bounding box center [614, 69] width 64 height 13
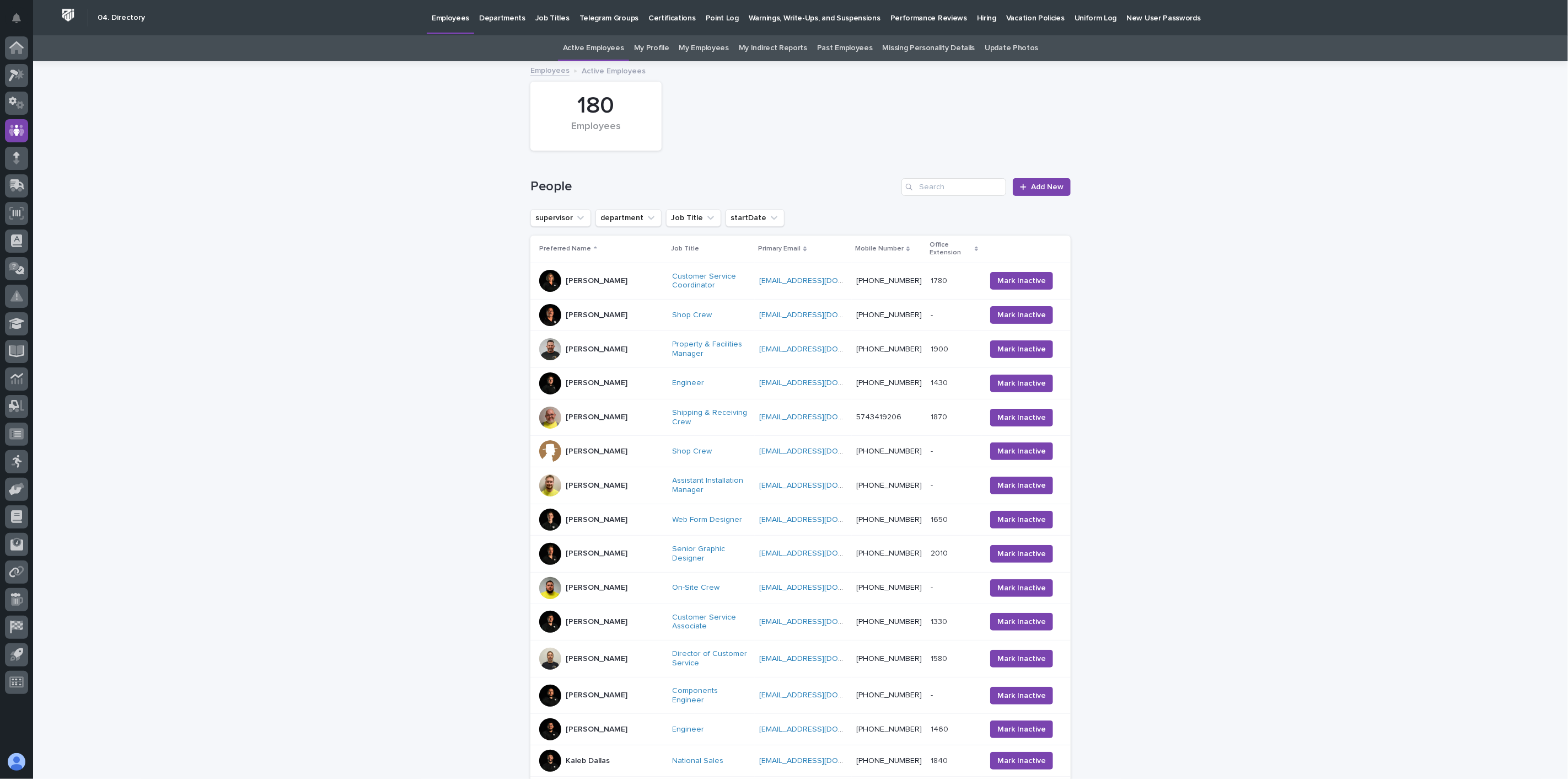
scroll to position [35, 0]
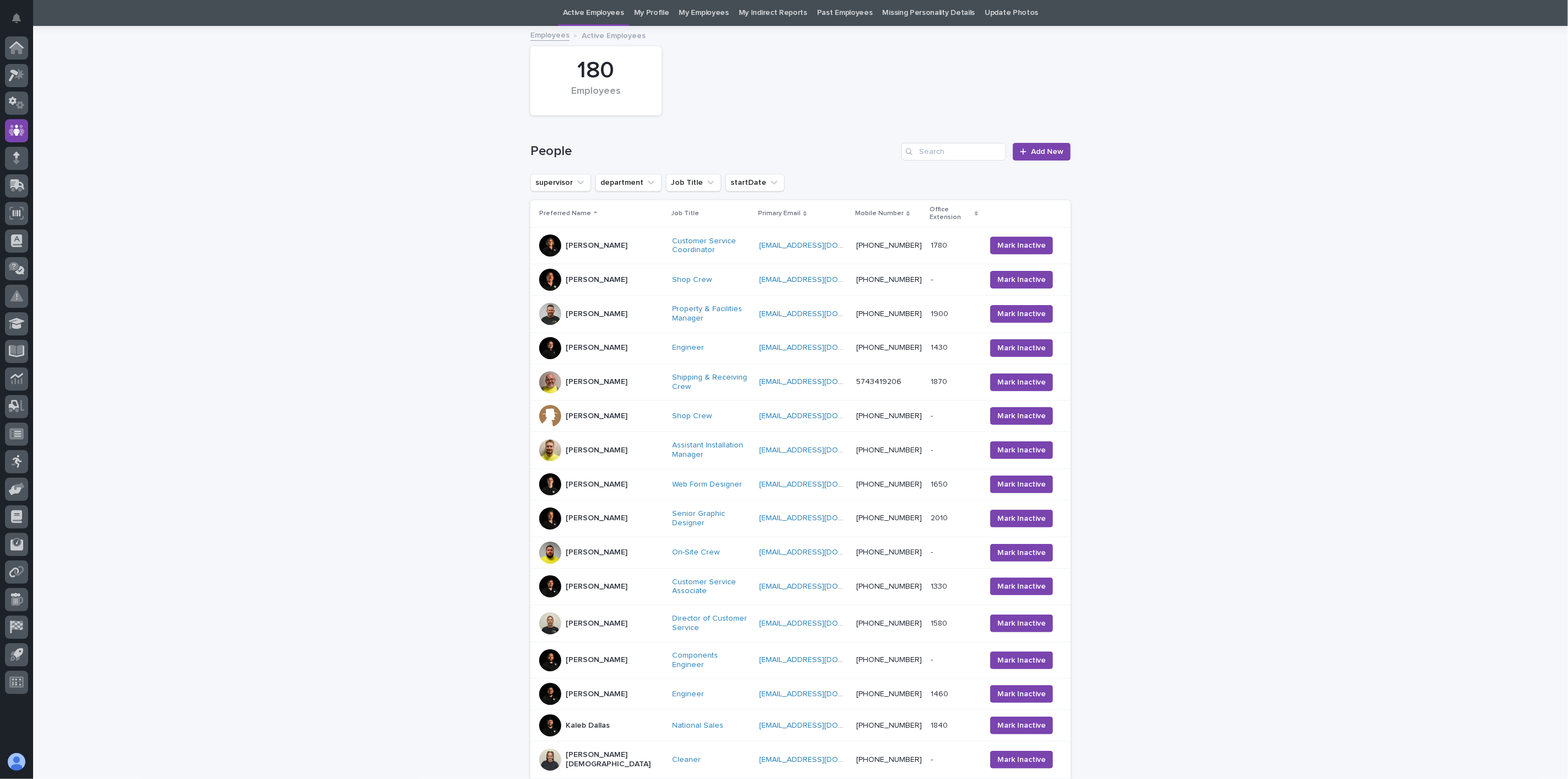
click at [612, 309] on div "[PERSON_NAME]" at bounding box center [601, 314] width 125 height 22
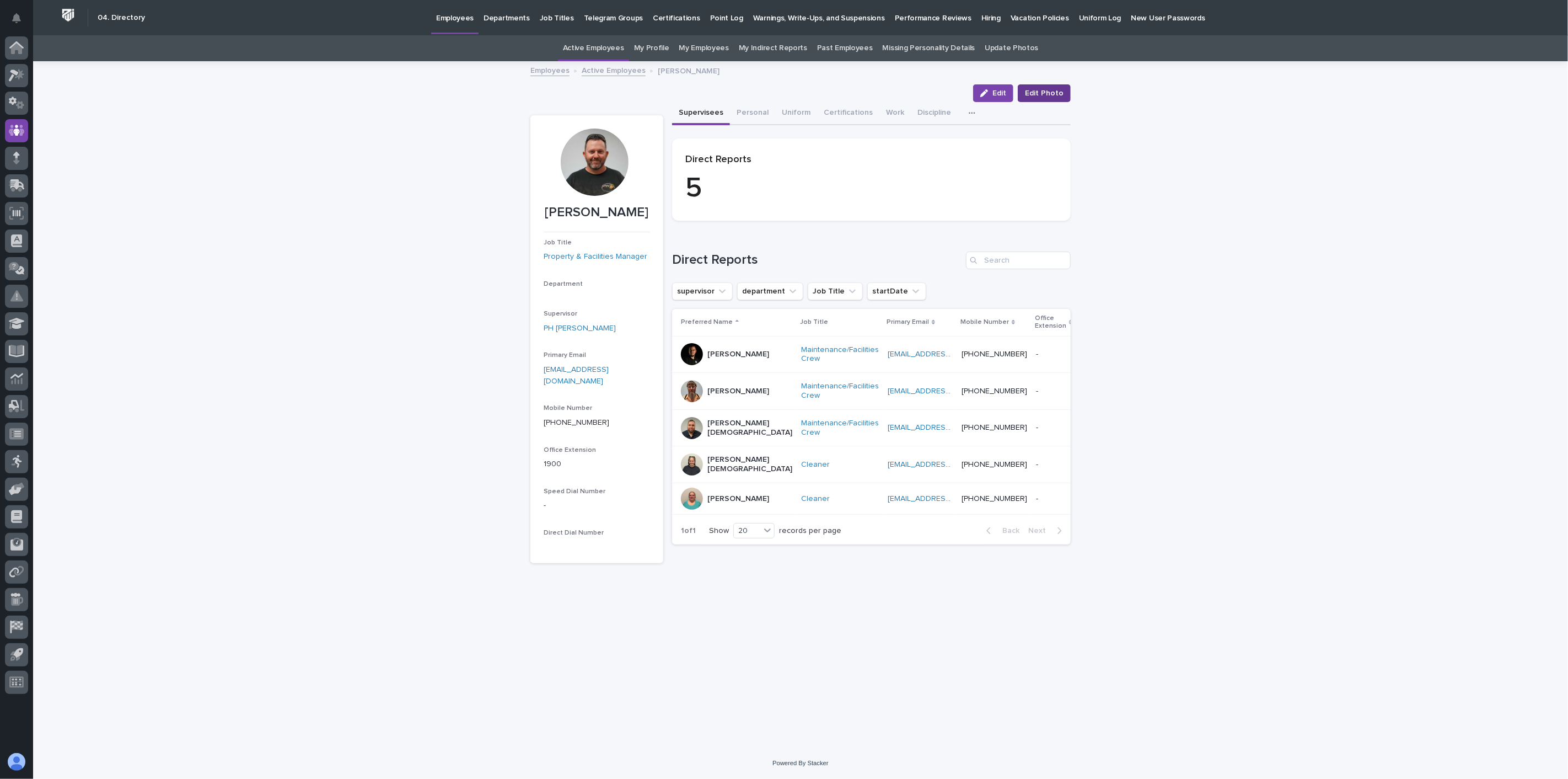
click at [1050, 93] on span "Edit Photo" at bounding box center [1044, 93] width 38 height 11
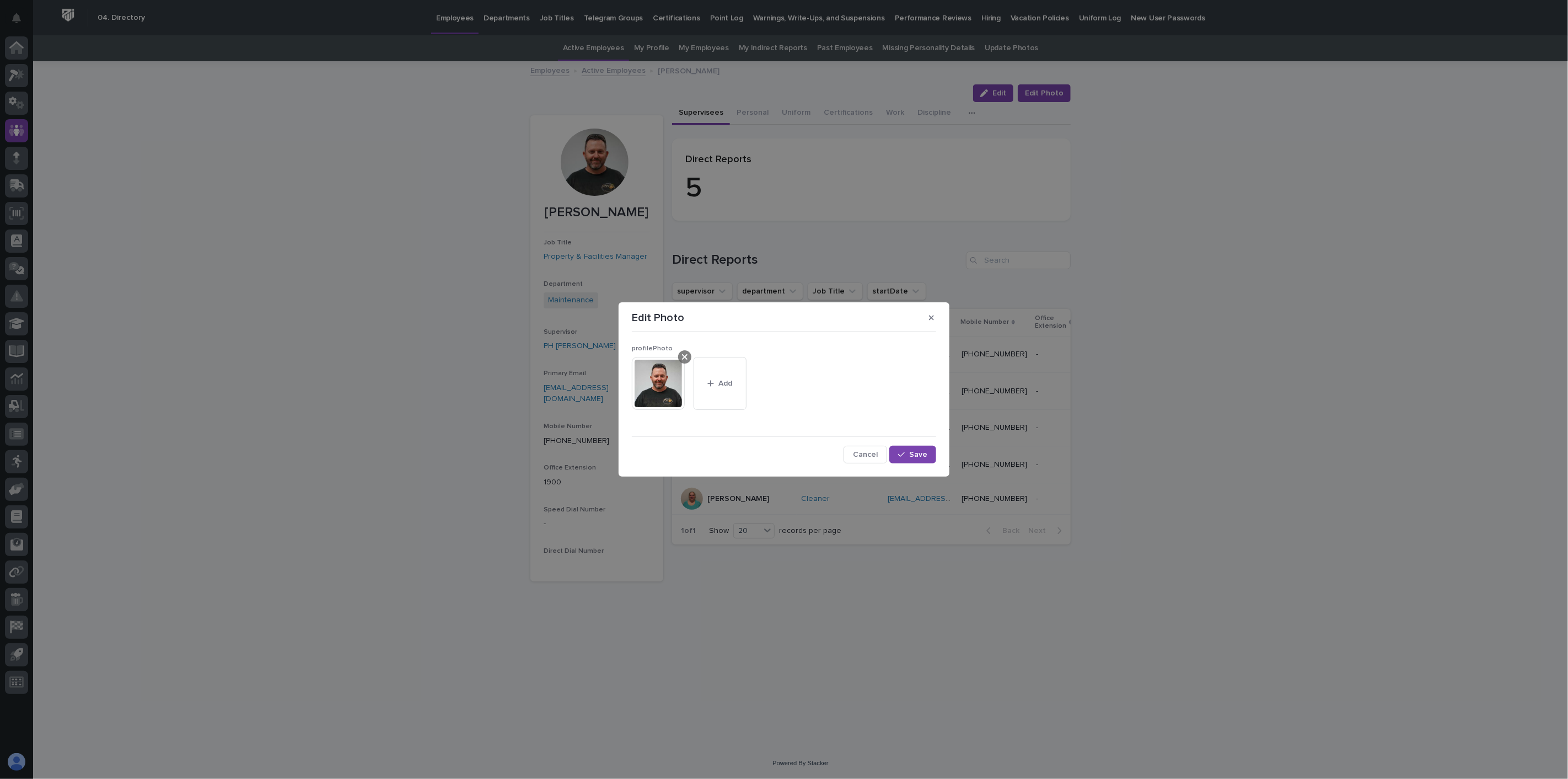
click at [686, 354] on icon at bounding box center [684, 357] width 5 height 9
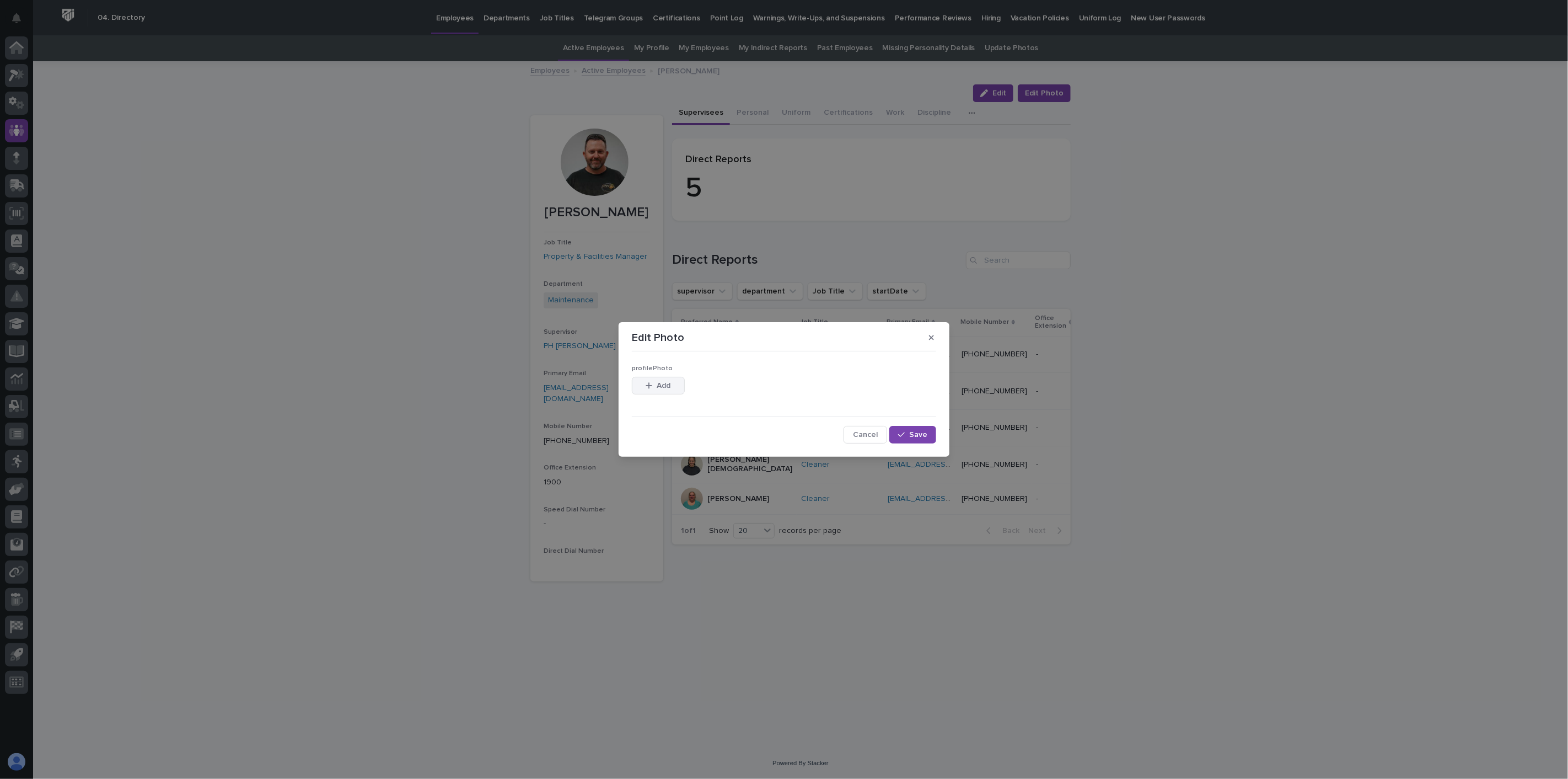
click at [670, 386] on span "Add" at bounding box center [664, 386] width 14 height 8
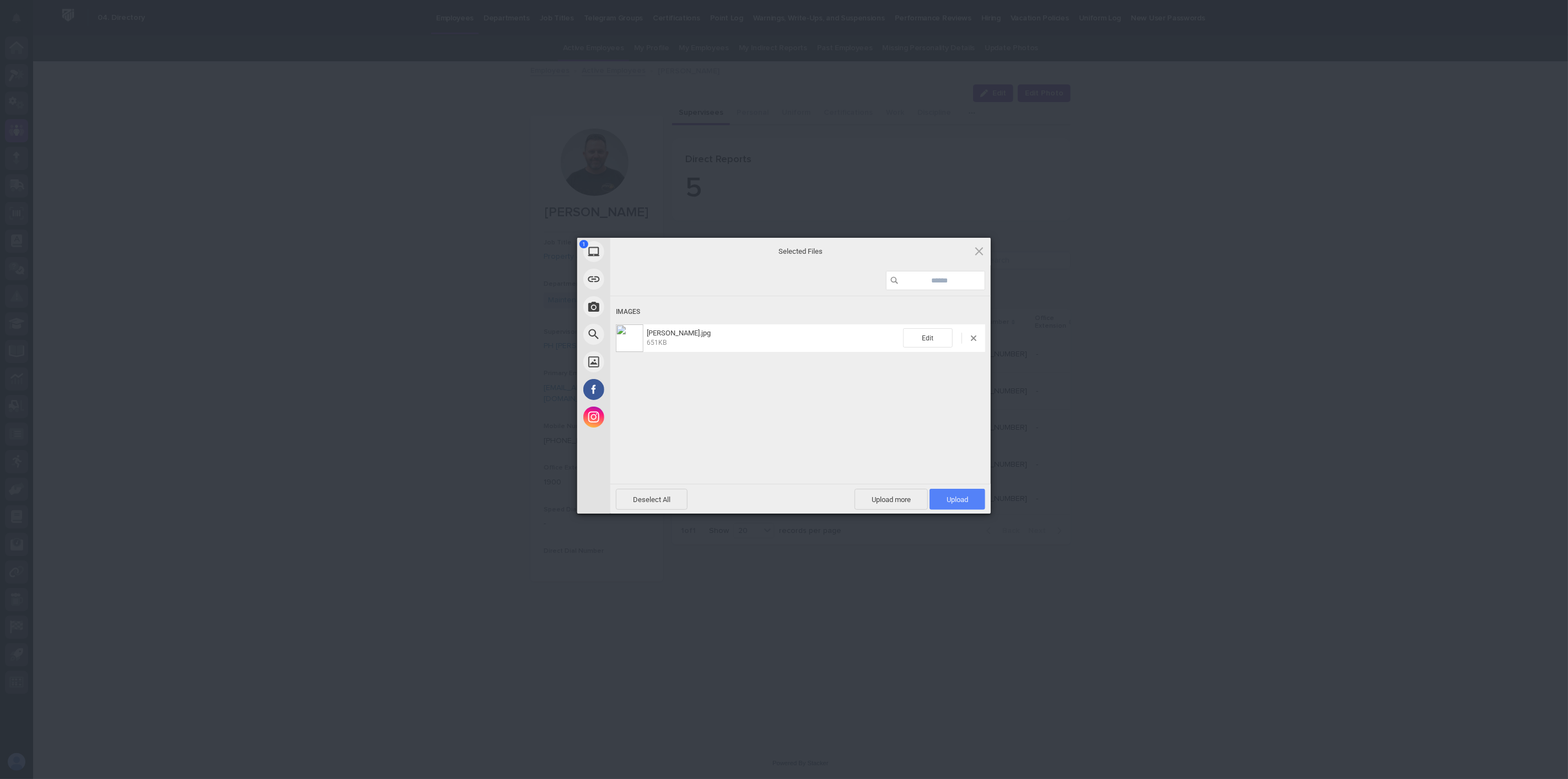
click at [968, 501] on span "Upload 1" at bounding box center [957, 499] width 55 height 21
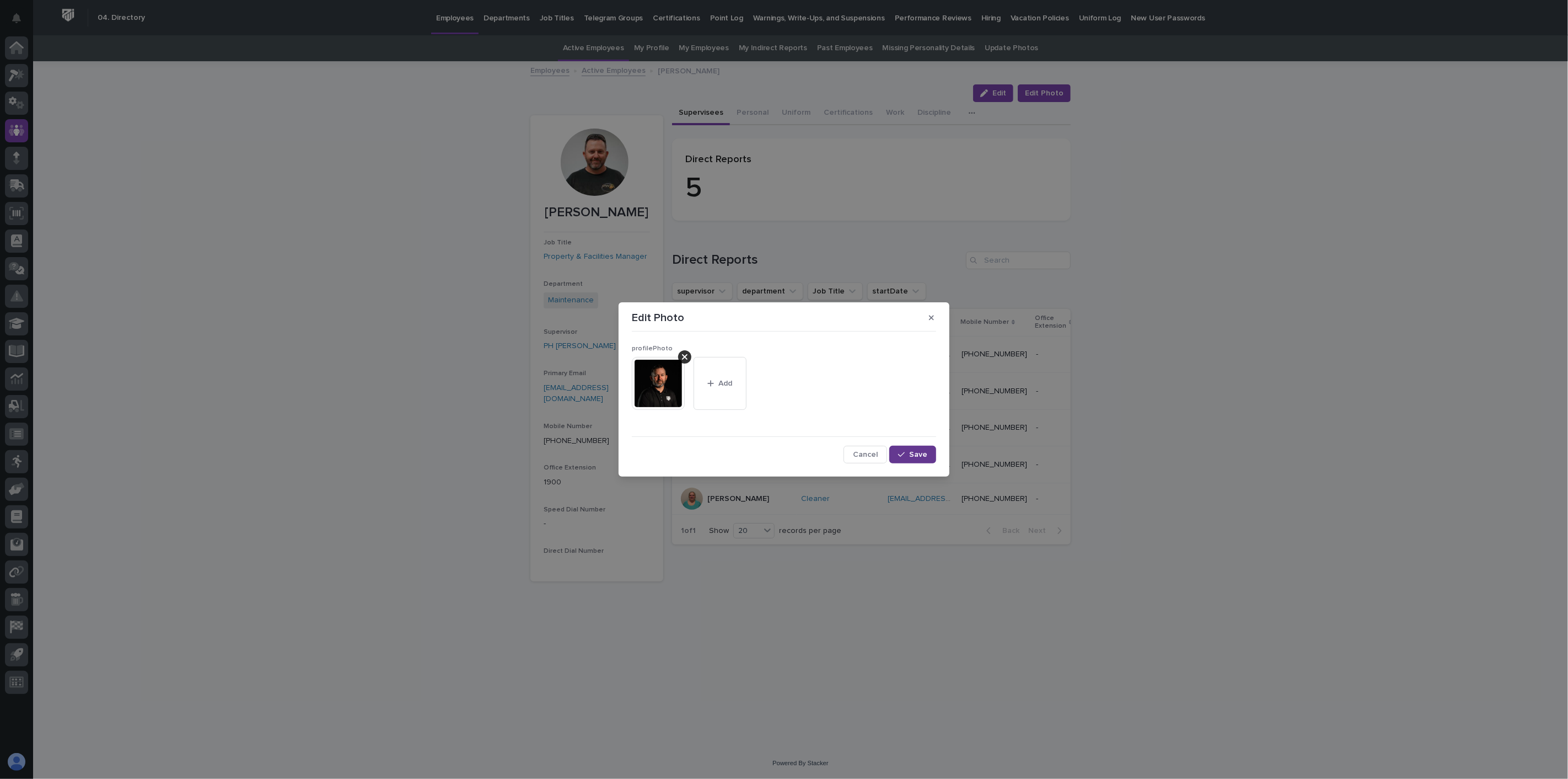
click at [916, 451] on span "Save" at bounding box center [919, 454] width 18 height 8
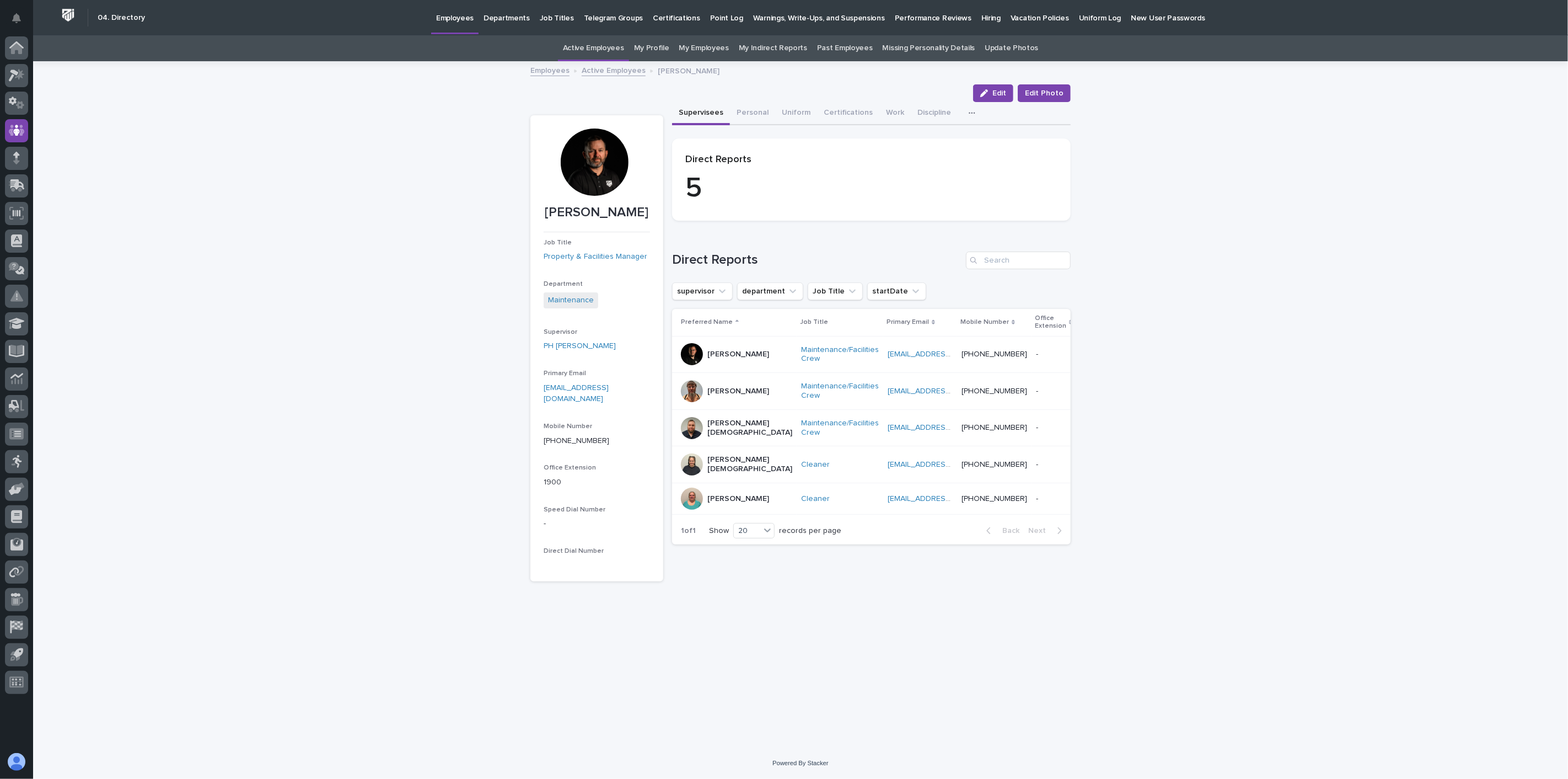
click at [621, 70] on link "Active Employees" at bounding box center [614, 69] width 64 height 13
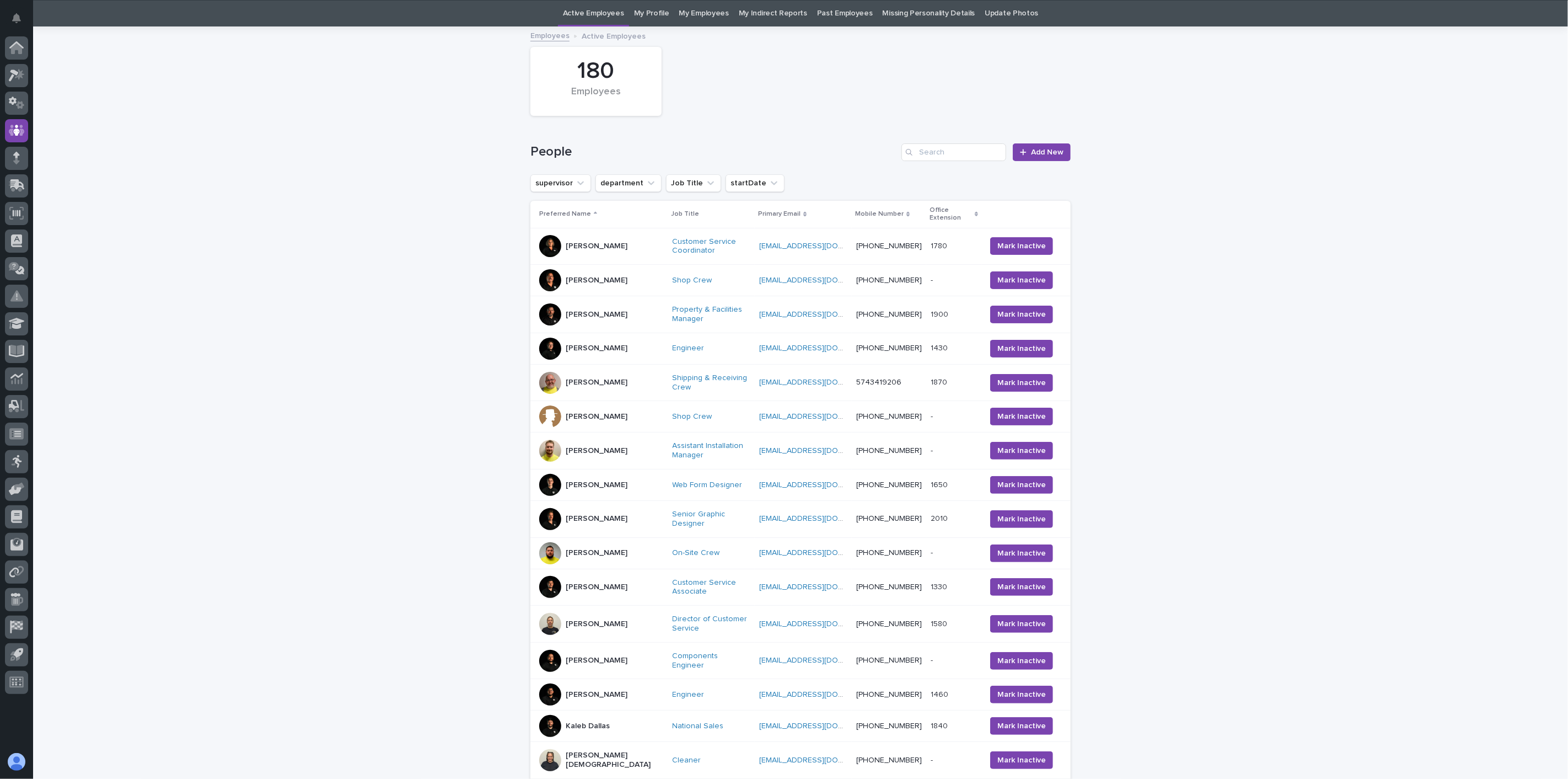
scroll to position [35, 0]
click at [612, 372] on div "[PERSON_NAME]" at bounding box center [601, 382] width 125 height 22
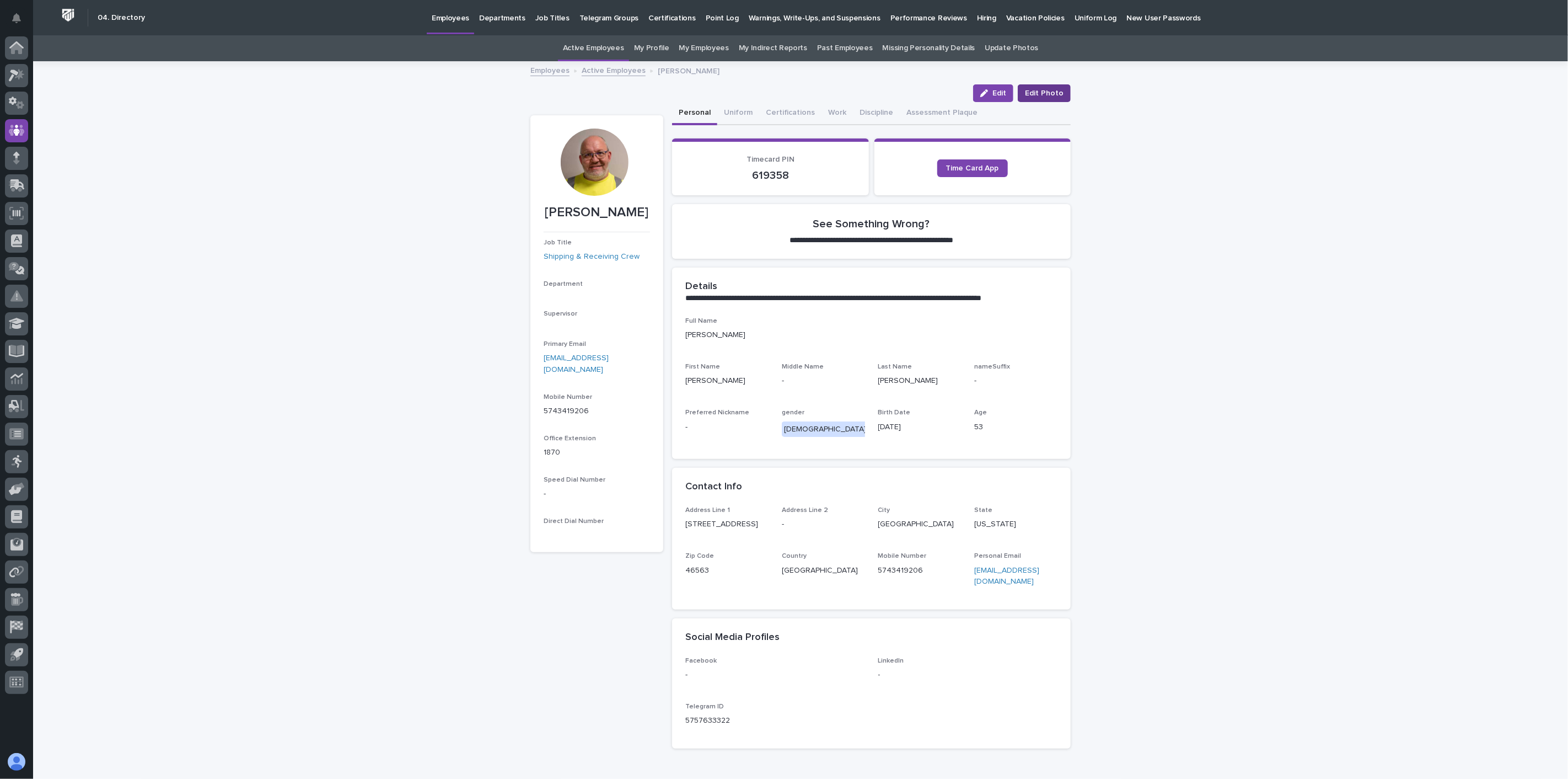
click at [1028, 90] on span "Edit Photo" at bounding box center [1044, 93] width 38 height 11
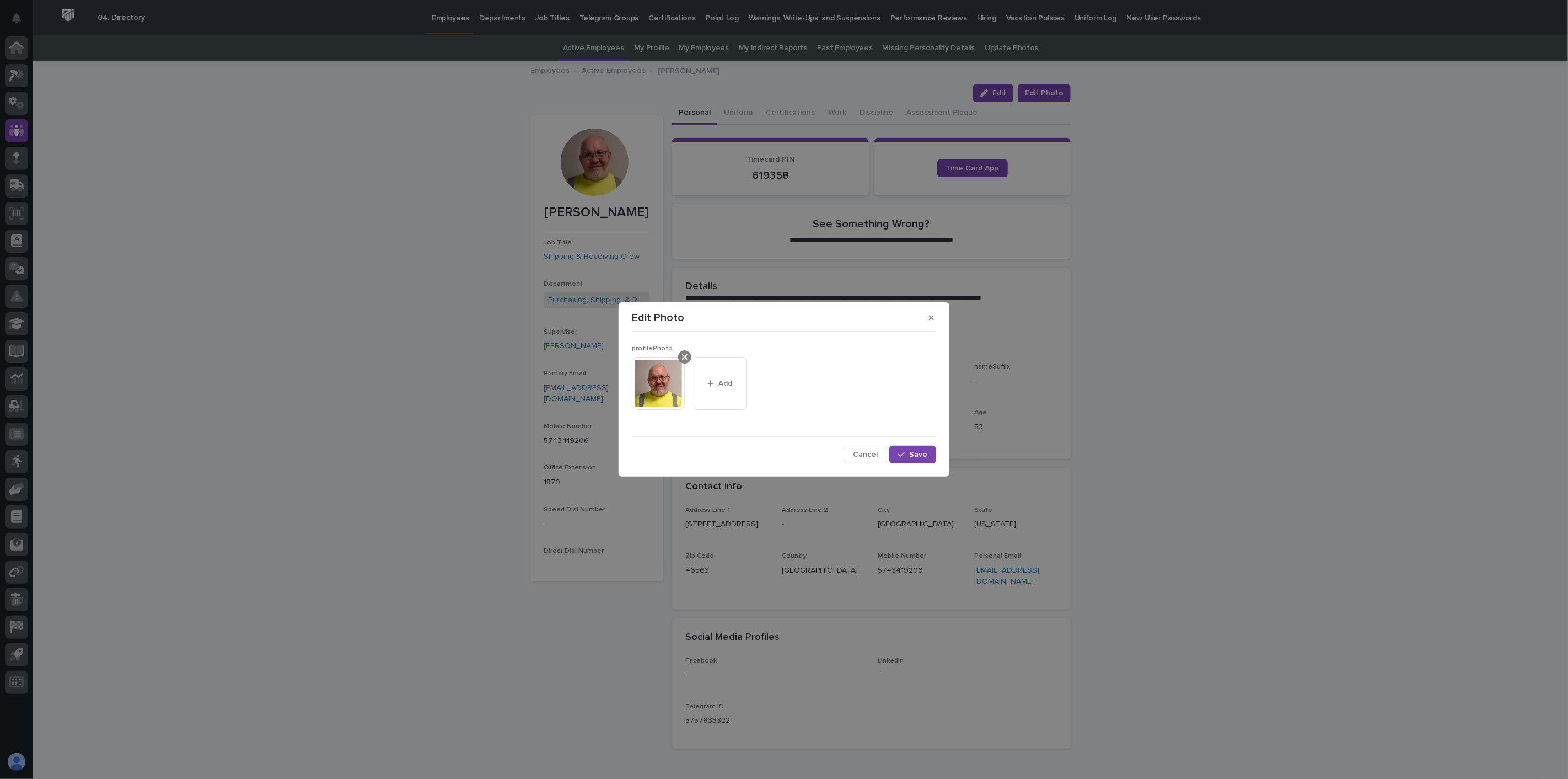
click at [684, 356] on icon at bounding box center [684, 357] width 5 height 5
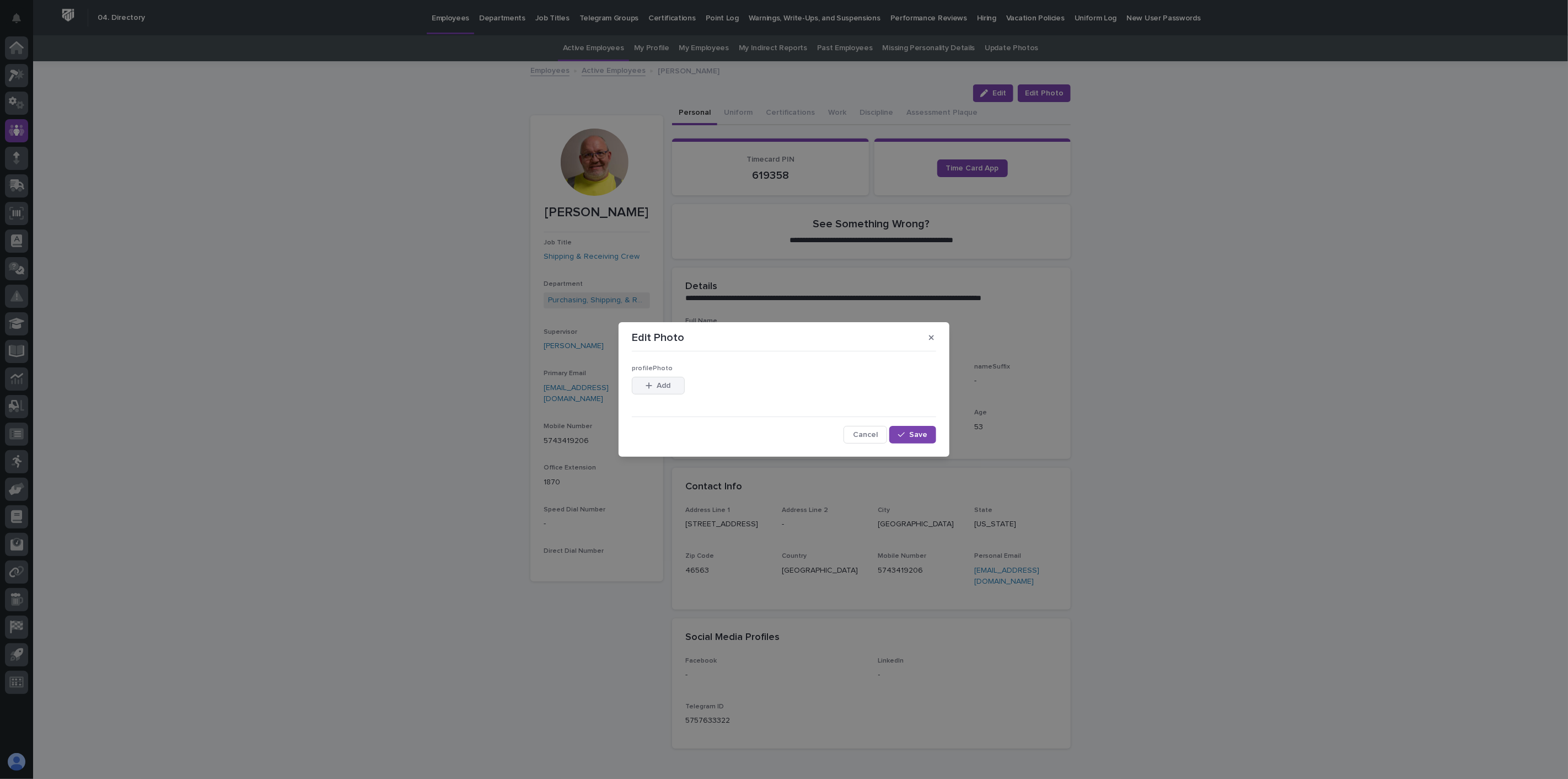
click at [678, 387] on button "Add" at bounding box center [658, 386] width 53 height 18
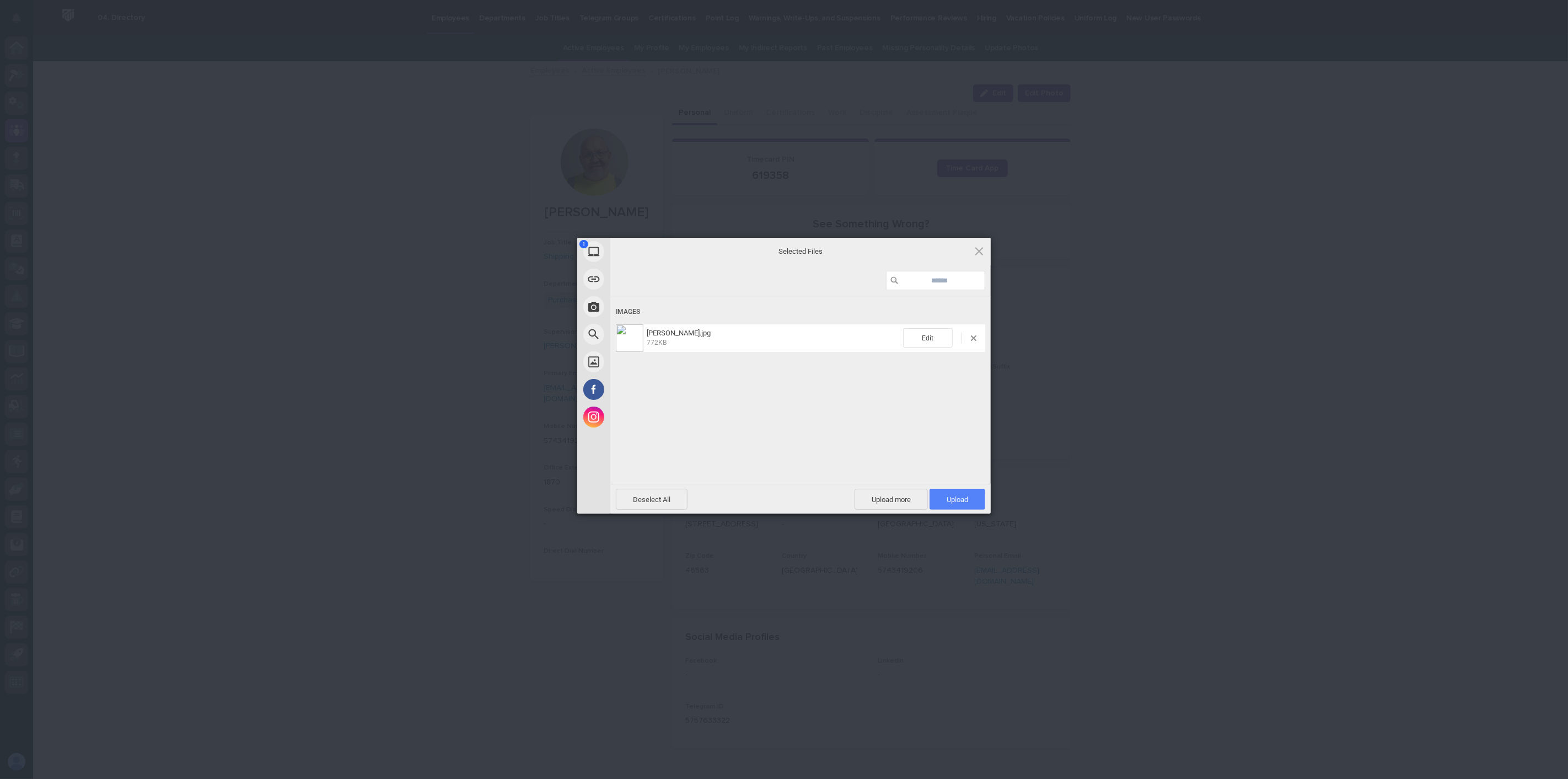
click at [967, 500] on span "Upload 1" at bounding box center [957, 499] width 21 height 9
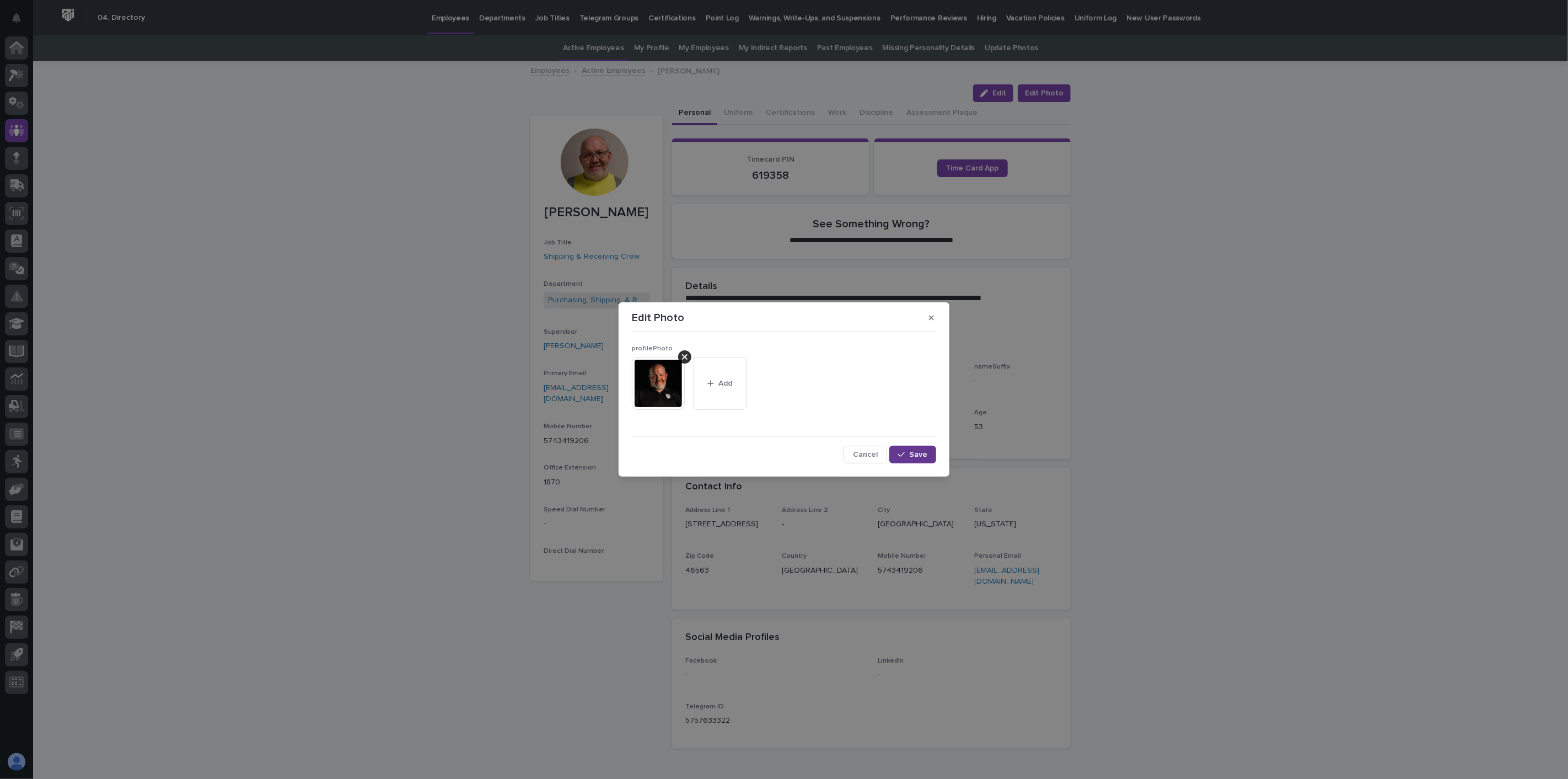
click at [911, 455] on span "Save" at bounding box center [919, 454] width 18 height 8
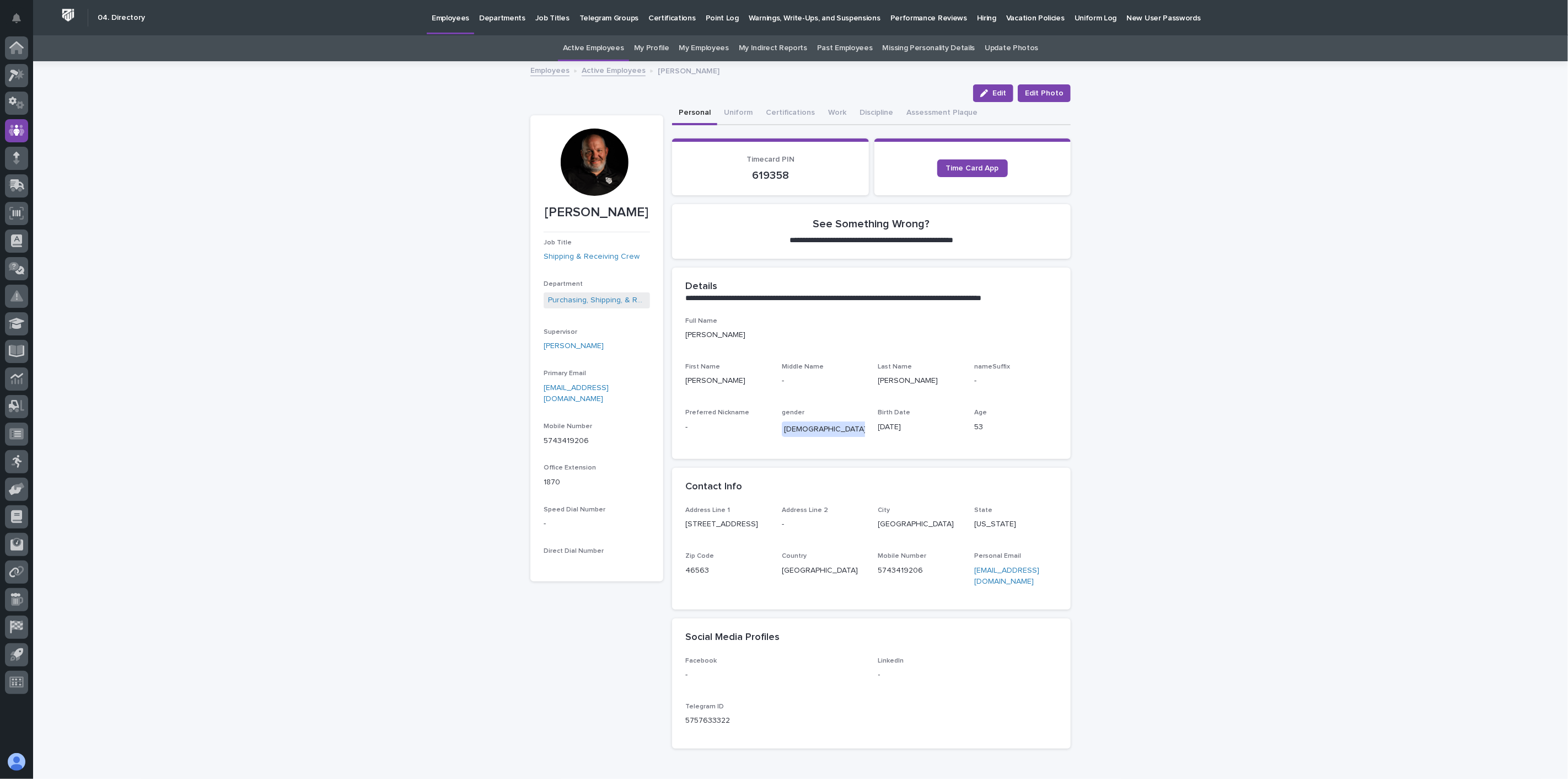
click at [629, 73] on link "Active Employees" at bounding box center [614, 69] width 64 height 13
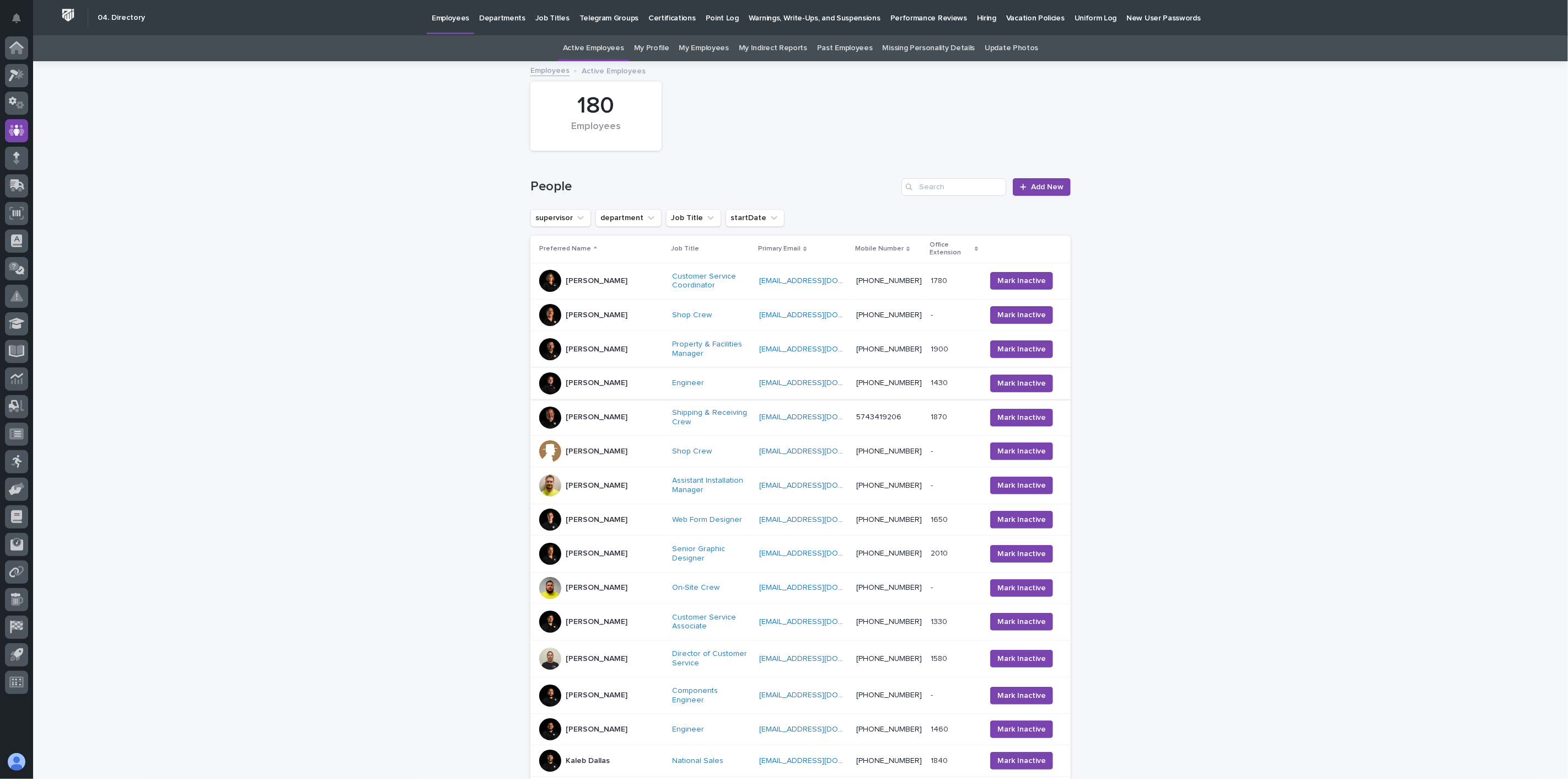
scroll to position [35, 0]
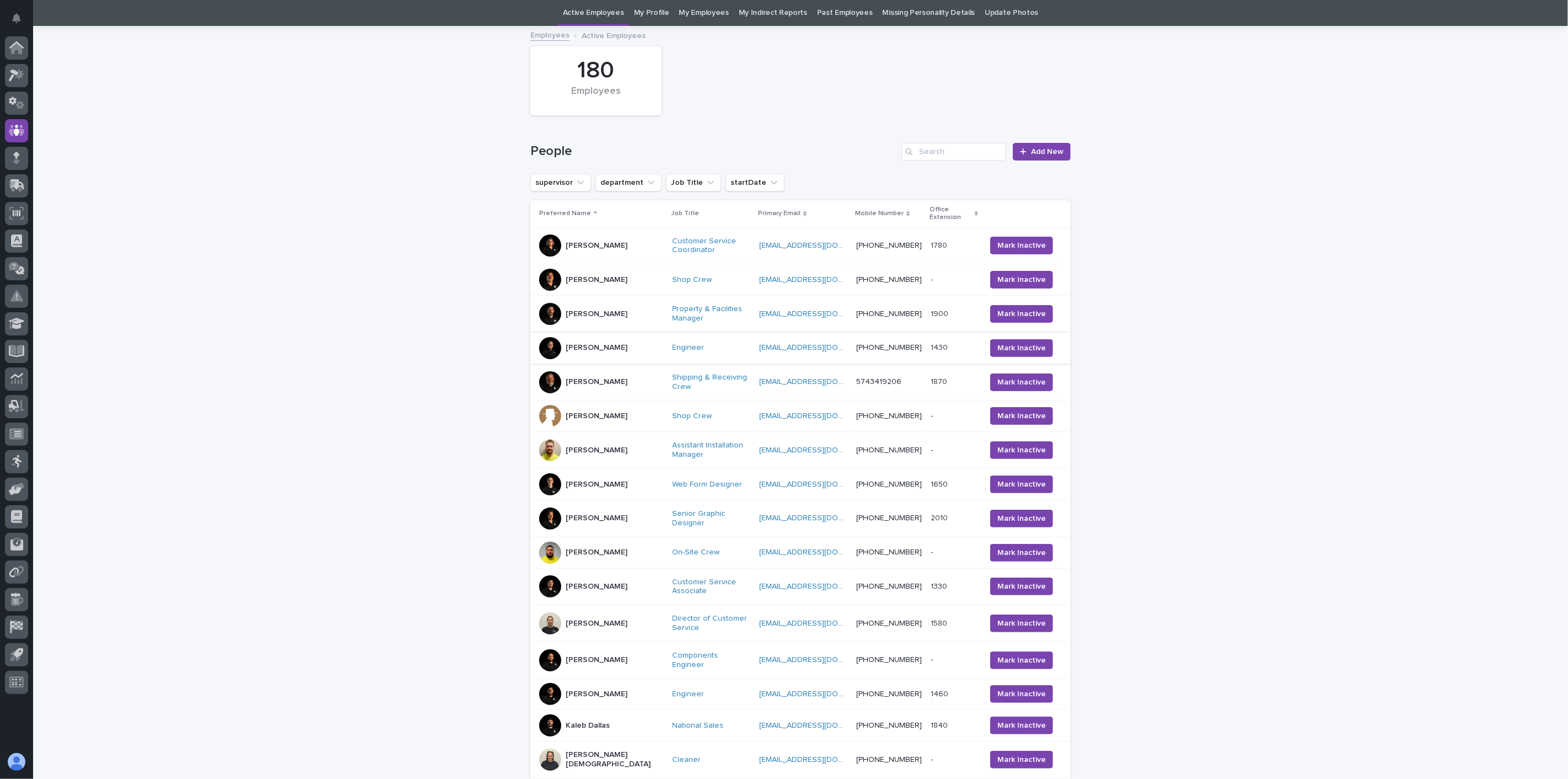
click at [601, 439] on div "[PERSON_NAME]" at bounding box center [601, 450] width 125 height 22
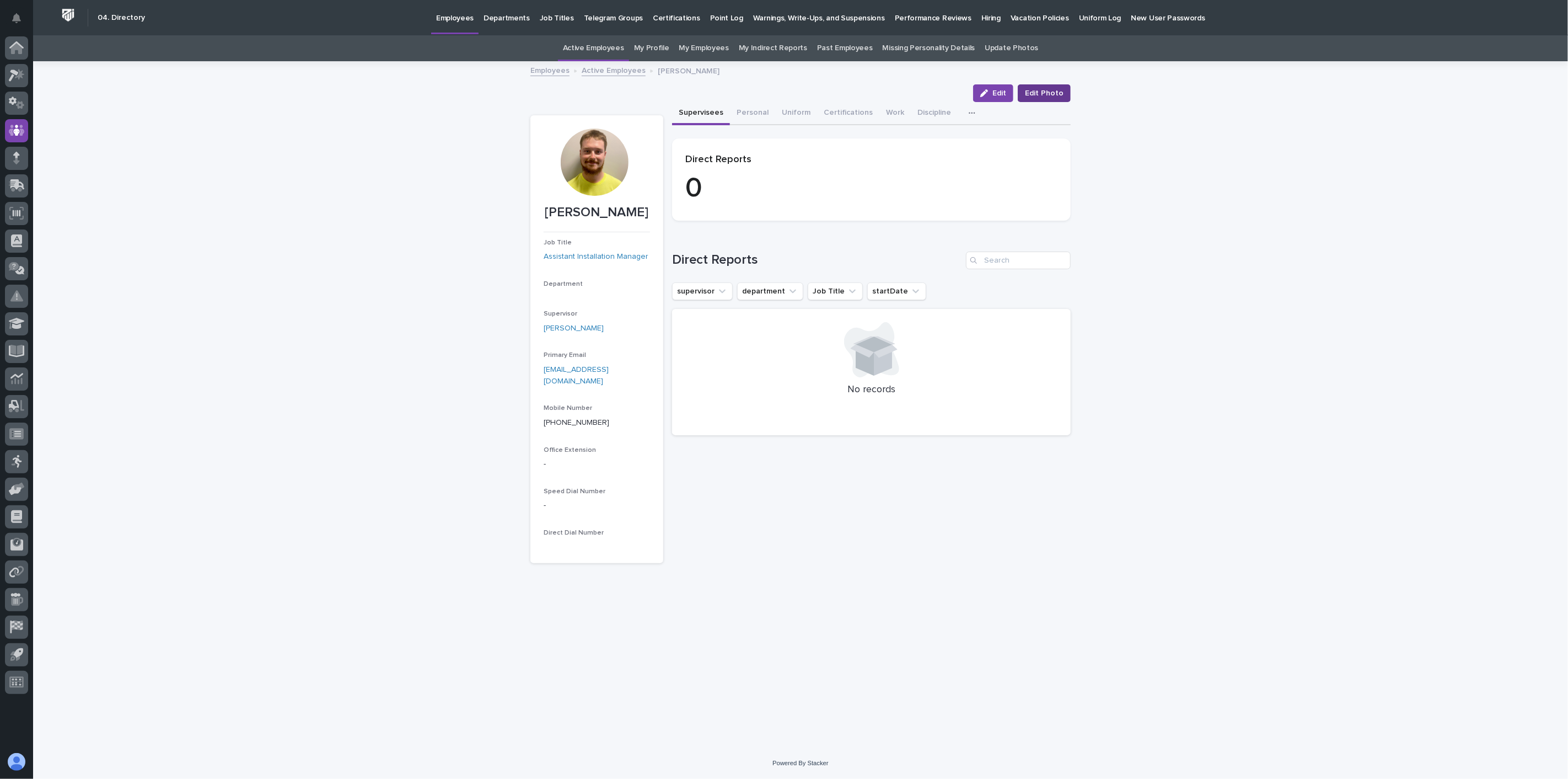
click at [1039, 91] on span "Edit Photo" at bounding box center [1044, 93] width 38 height 11
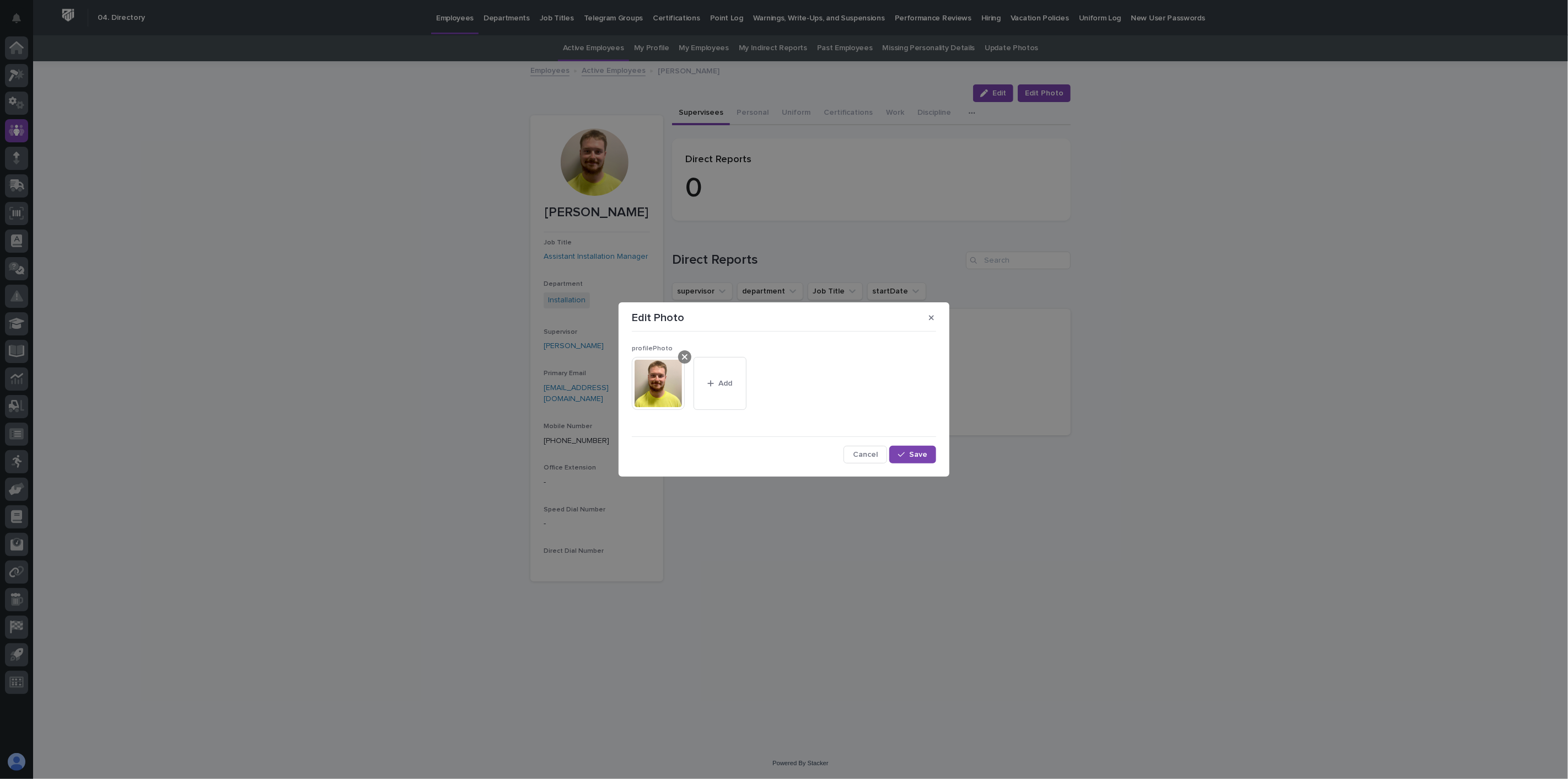
click at [686, 359] on icon at bounding box center [684, 357] width 5 height 5
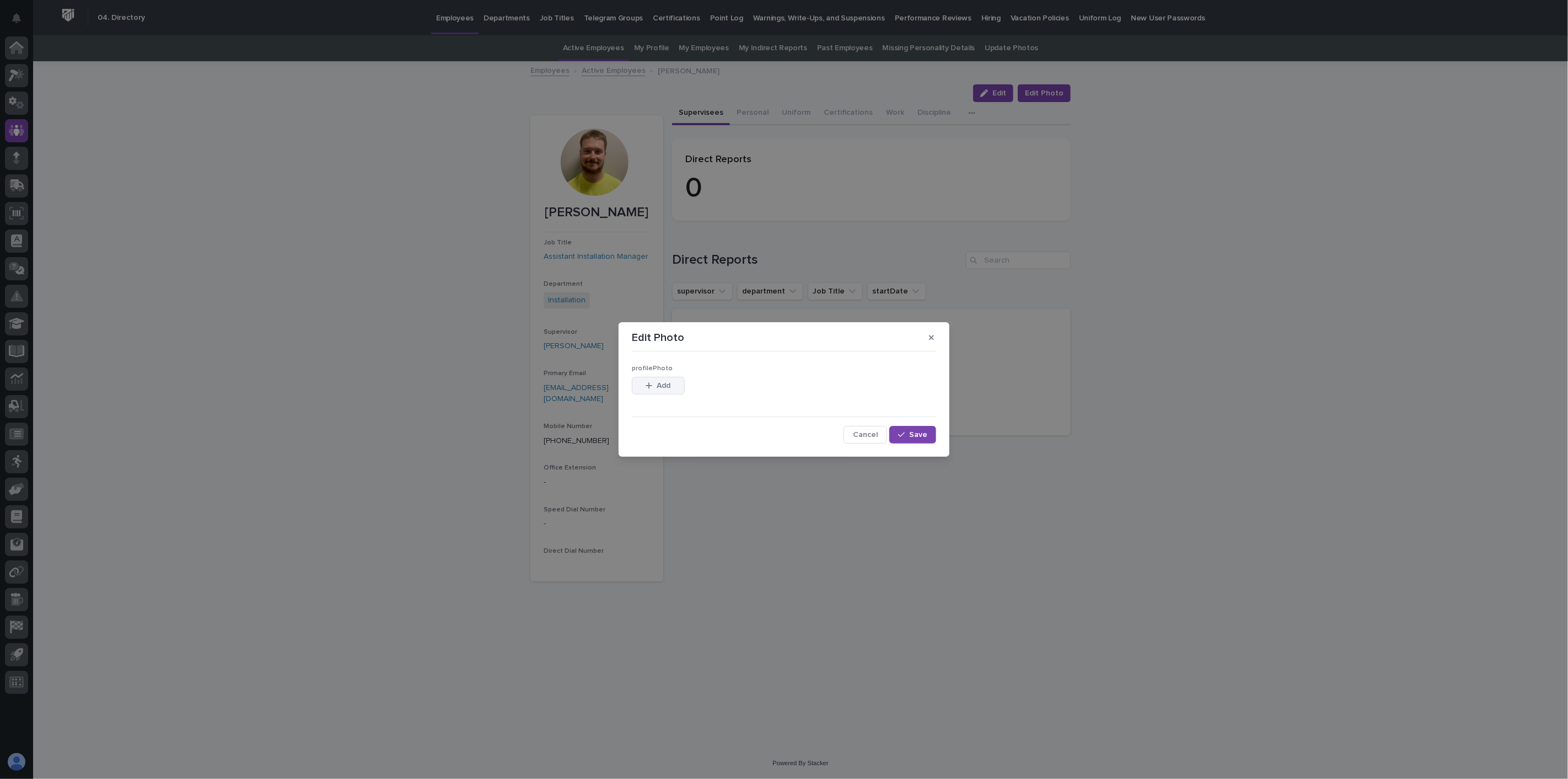
click at [667, 384] on span "Add" at bounding box center [664, 386] width 14 height 8
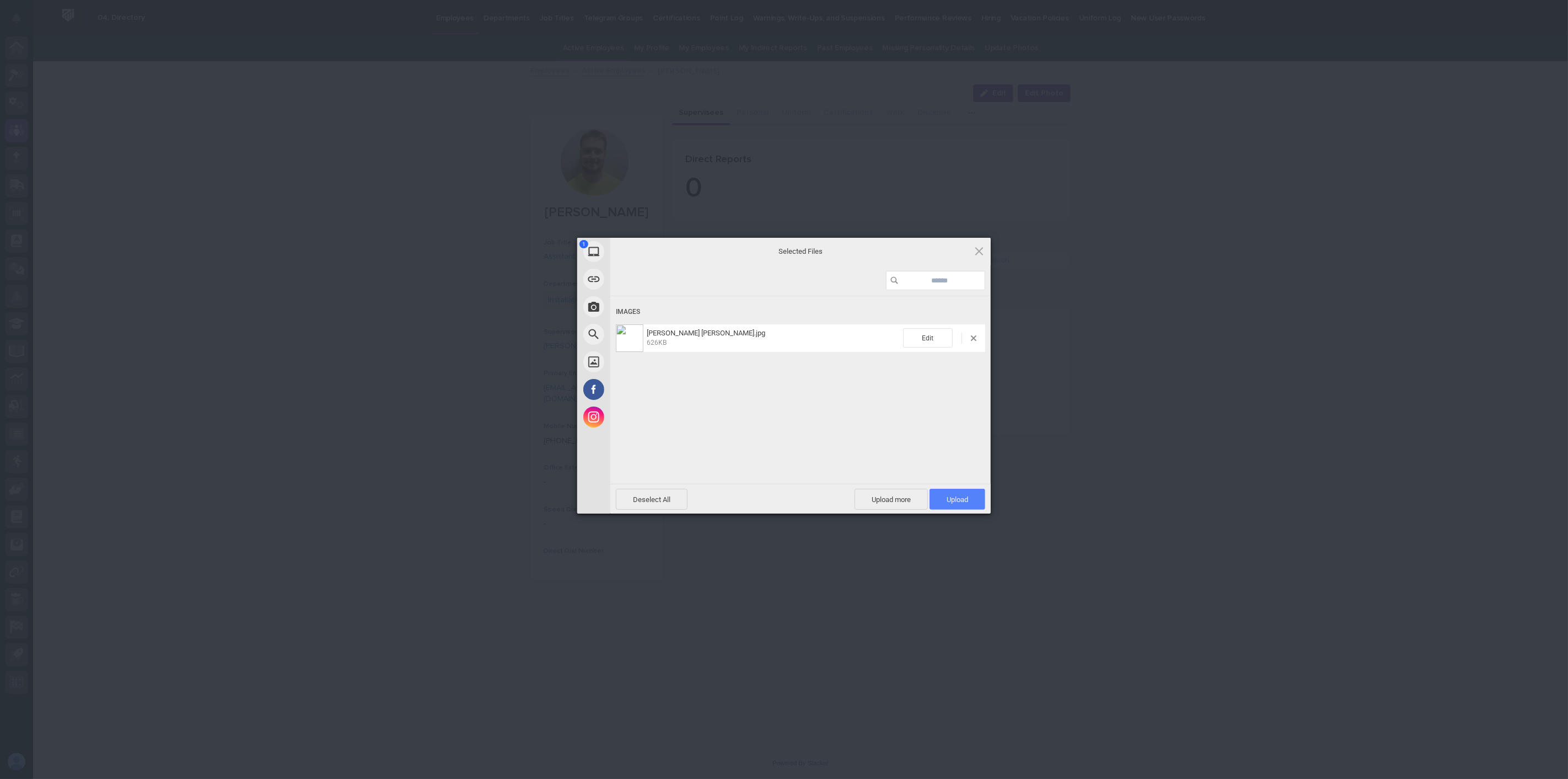
click at [962, 499] on span "Upload 1" at bounding box center [957, 499] width 21 height 9
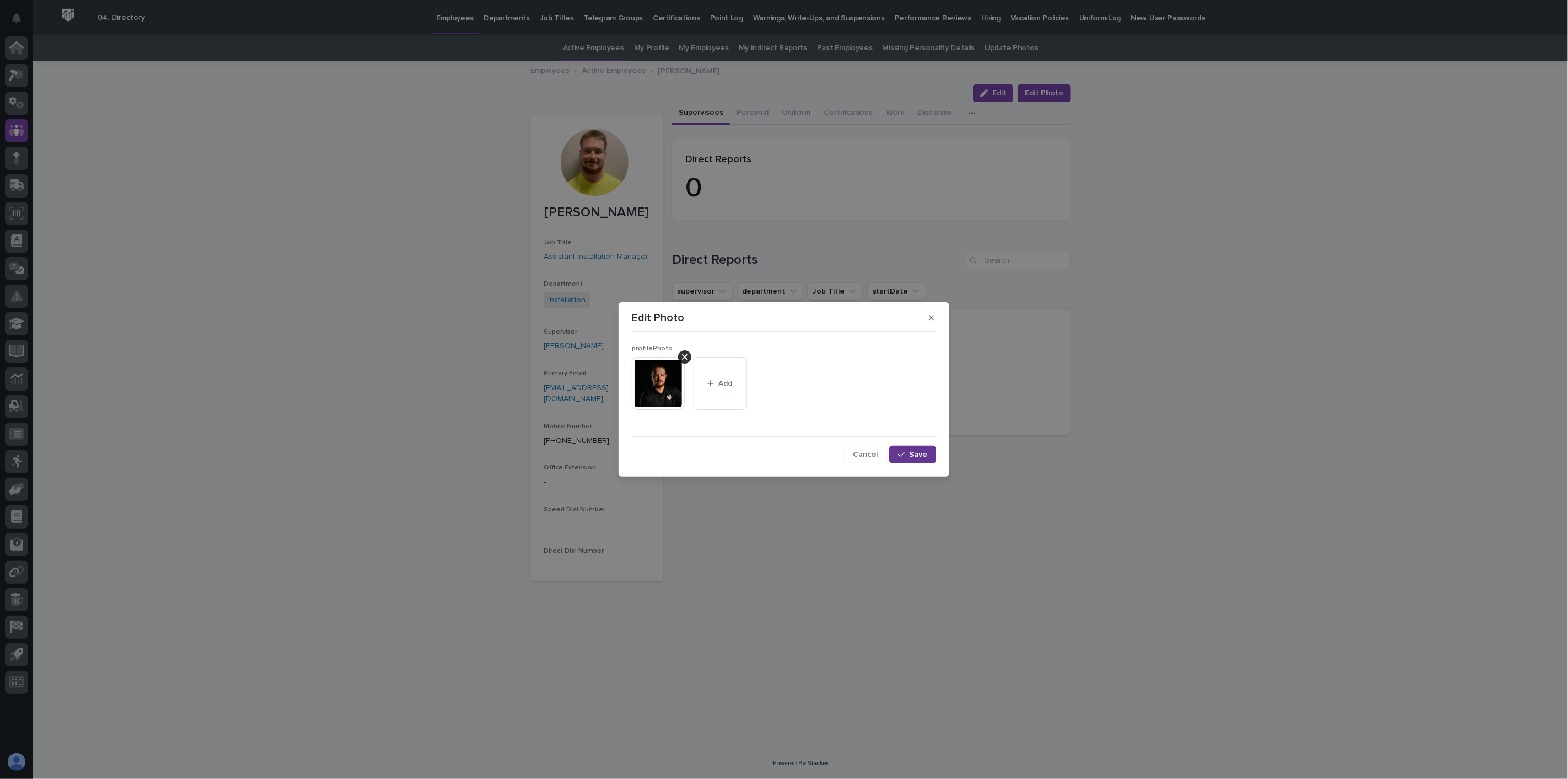
click at [908, 456] on div "button" at bounding box center [903, 454] width 11 height 8
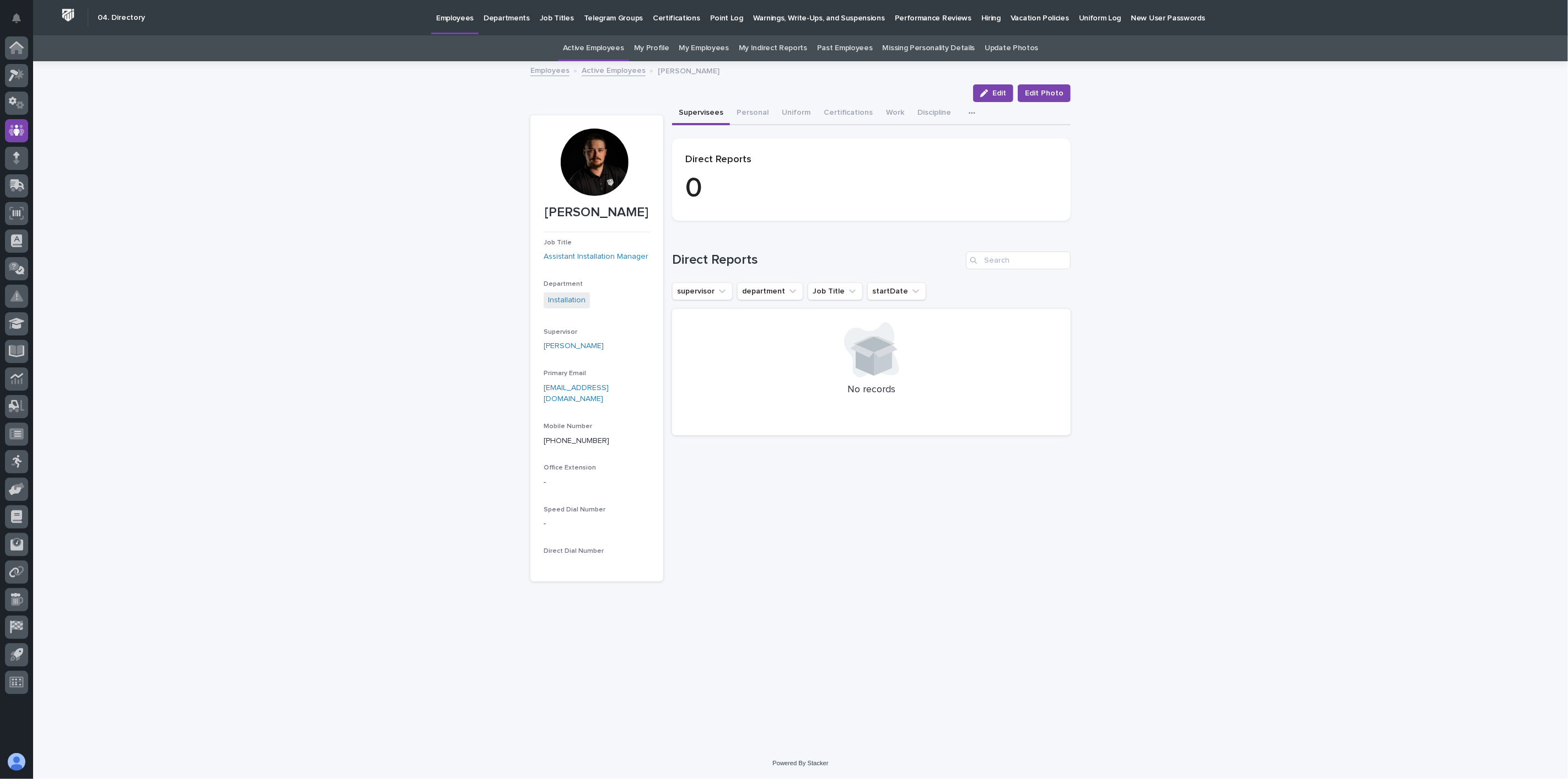
click at [615, 72] on link "Active Employees" at bounding box center [614, 69] width 64 height 13
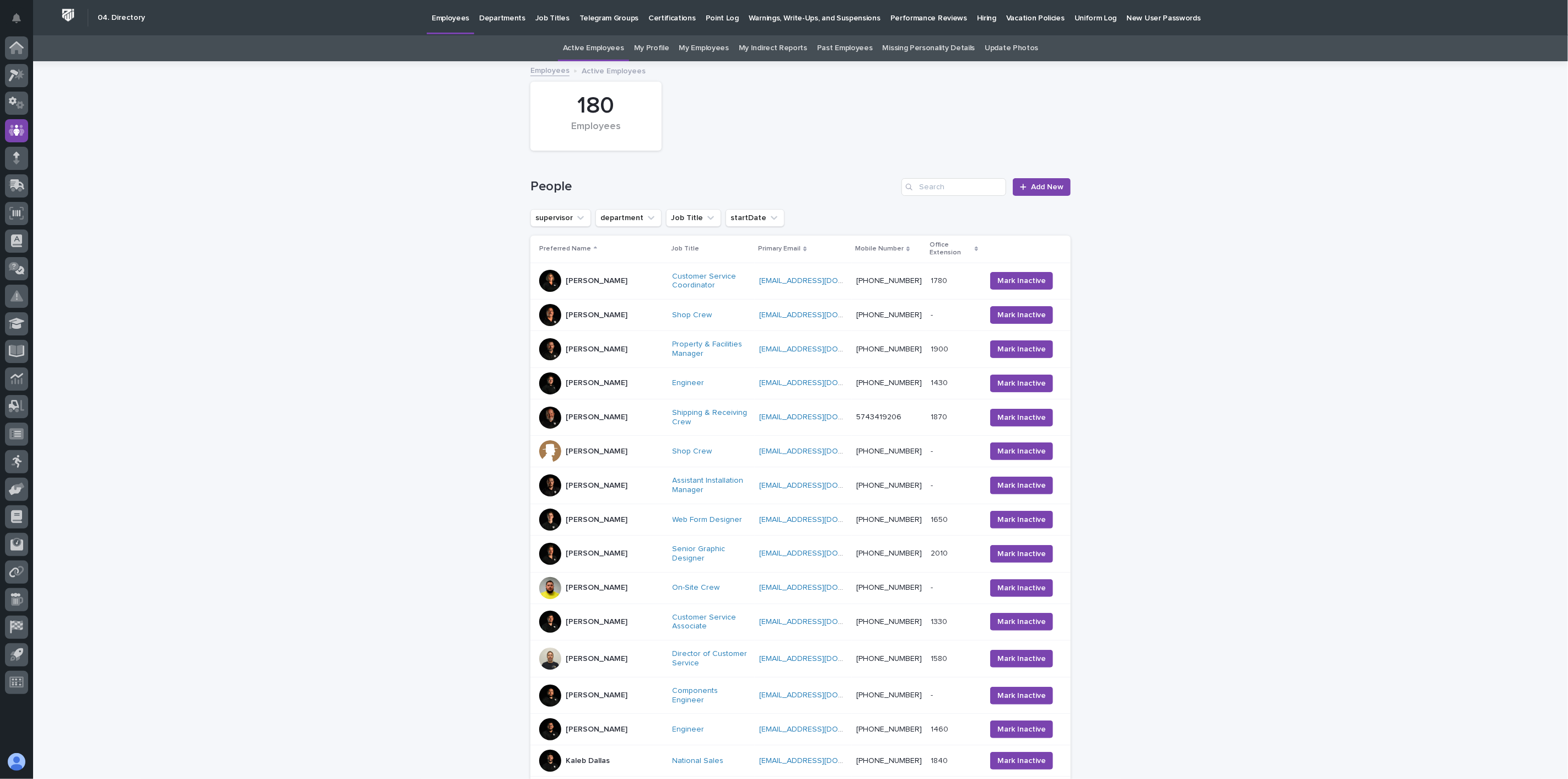
scroll to position [35, 0]
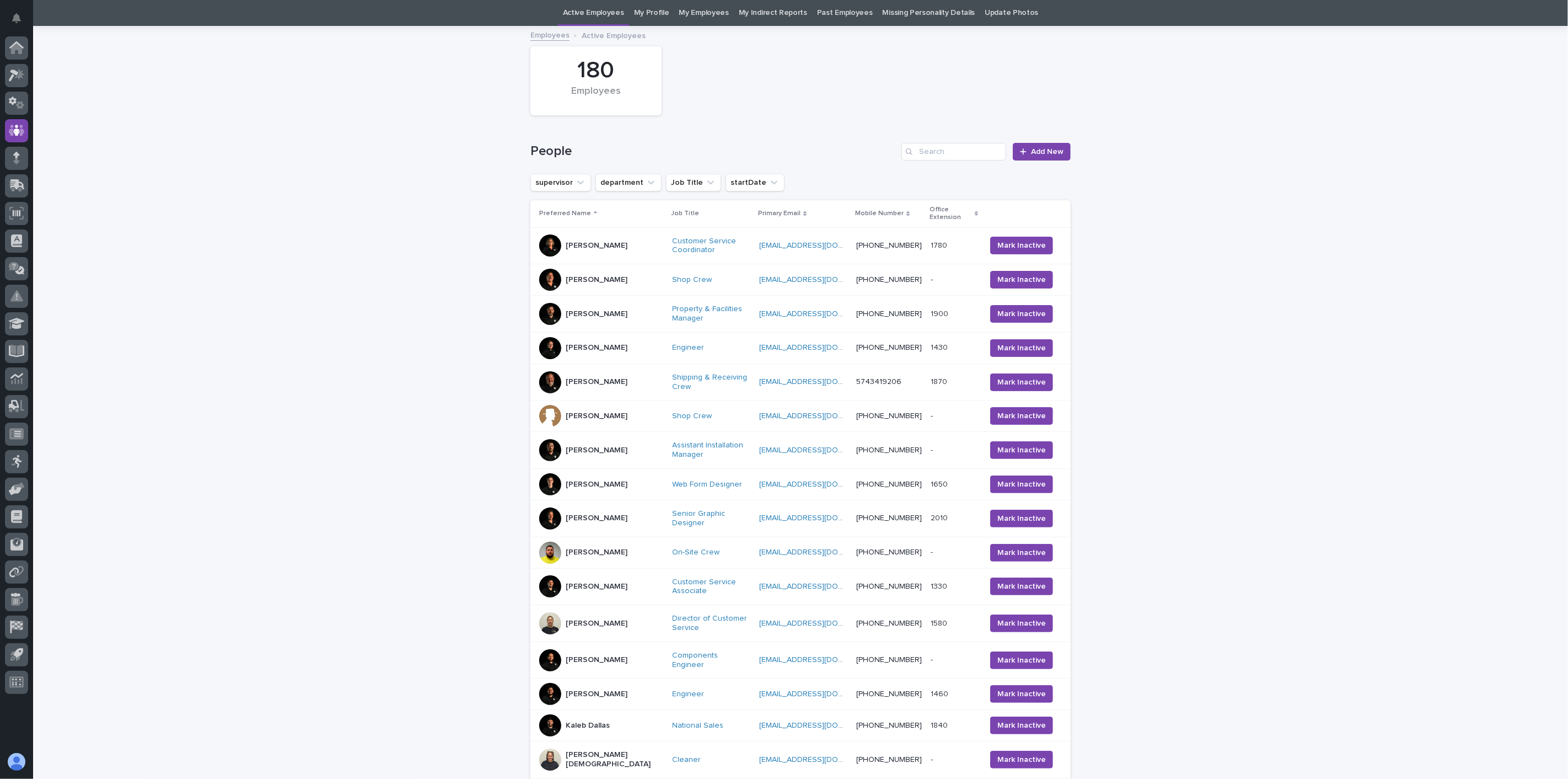
click at [585, 541] on div "[PERSON_NAME]" at bounding box center [601, 552] width 125 height 22
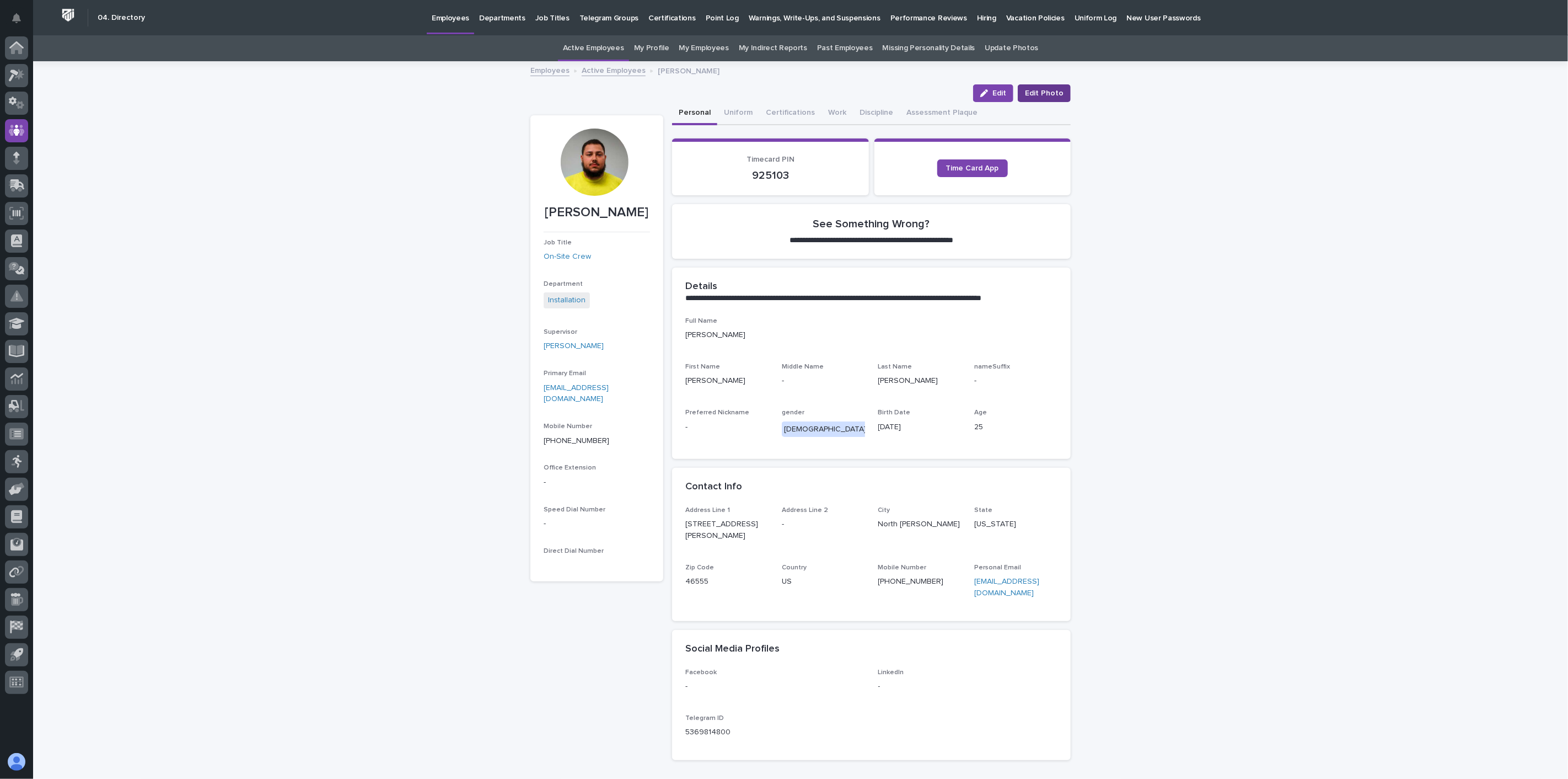
click at [1056, 93] on span "Edit Photo" at bounding box center [1044, 93] width 38 height 11
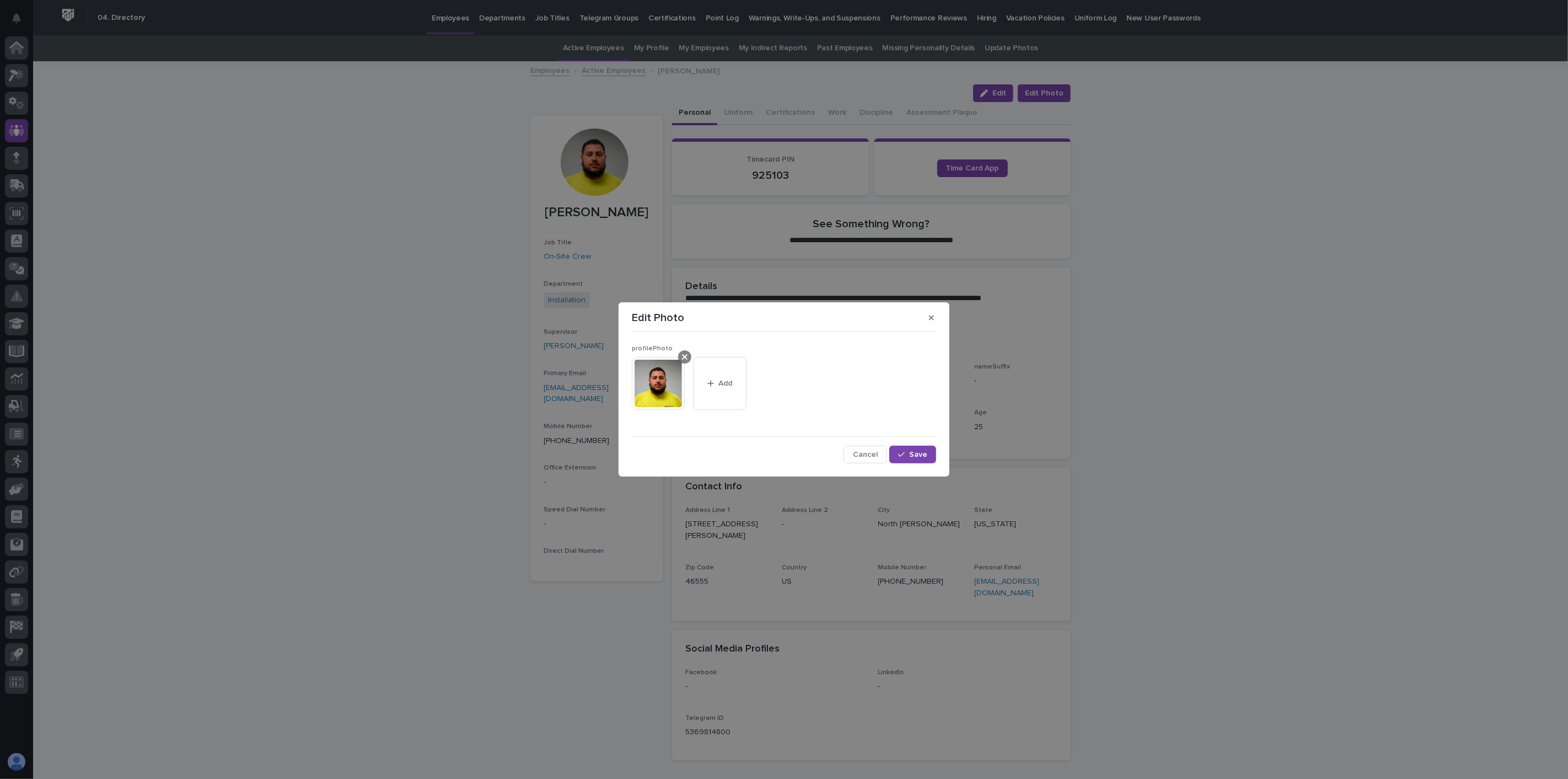
click at [686, 354] on icon at bounding box center [684, 357] width 5 height 9
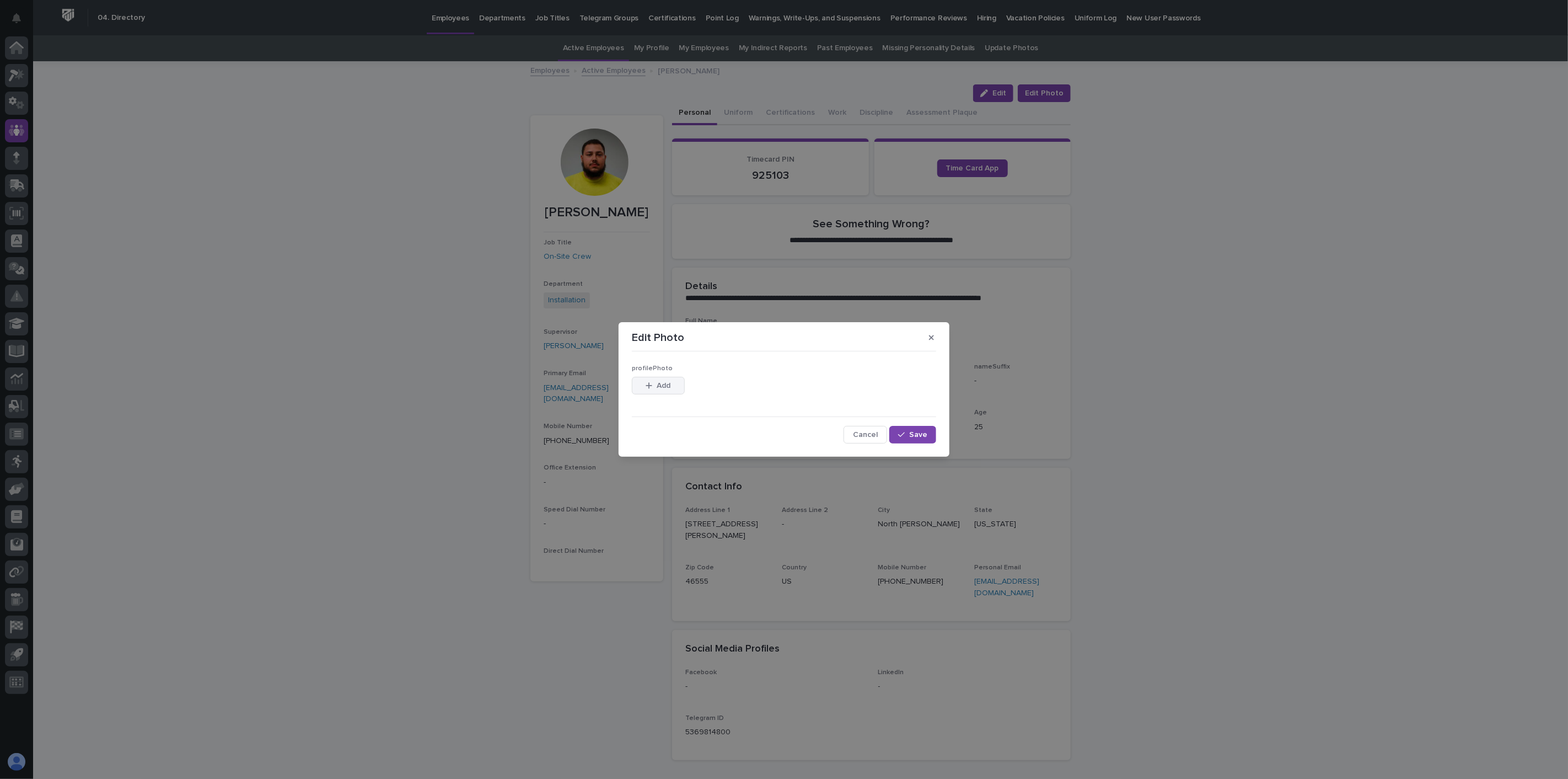
click at [673, 387] on button "Add" at bounding box center [658, 386] width 53 height 18
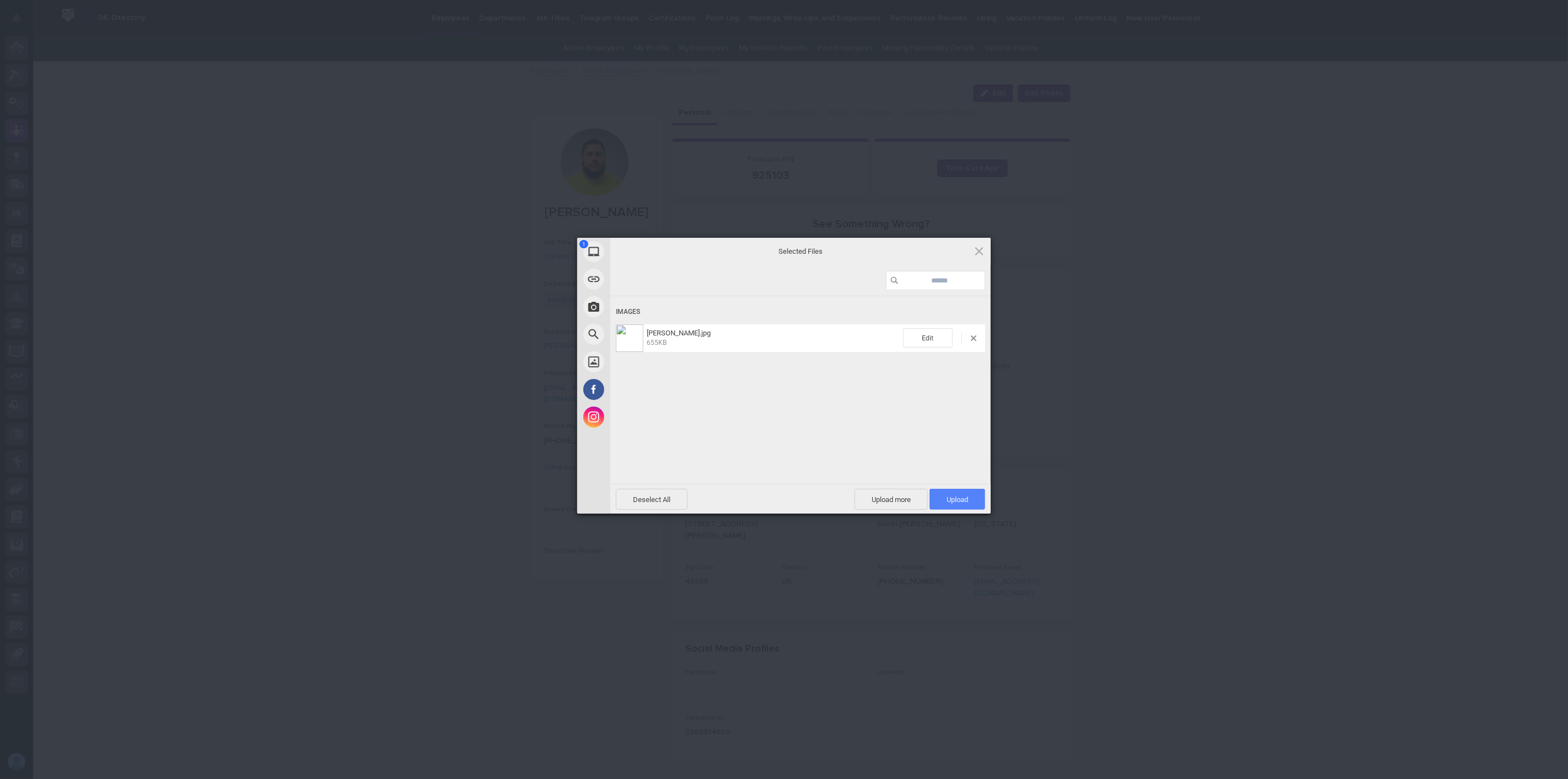
click at [962, 498] on span "Upload 1" at bounding box center [957, 499] width 21 height 9
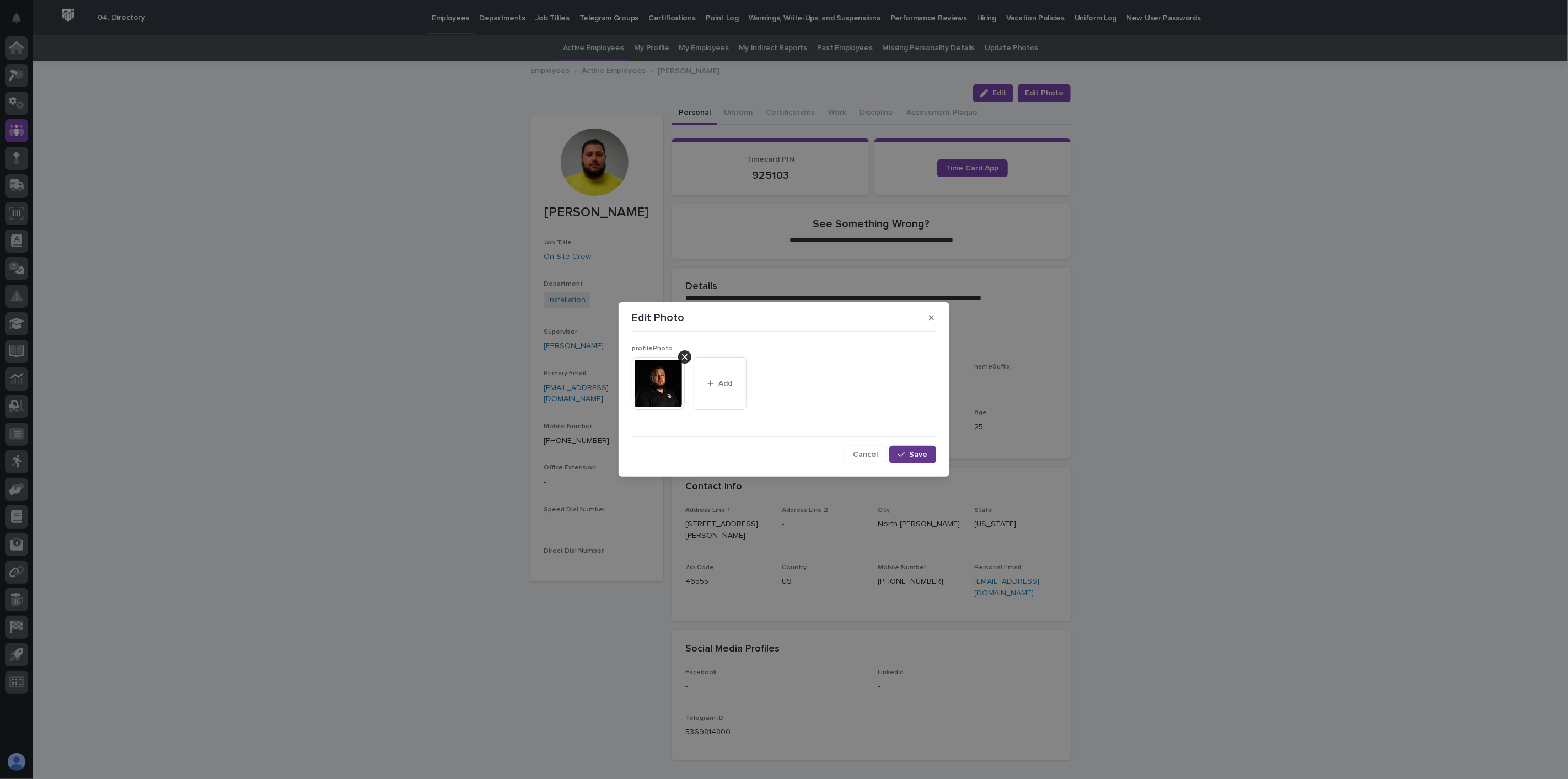
click at [921, 455] on span "Save" at bounding box center [919, 454] width 18 height 8
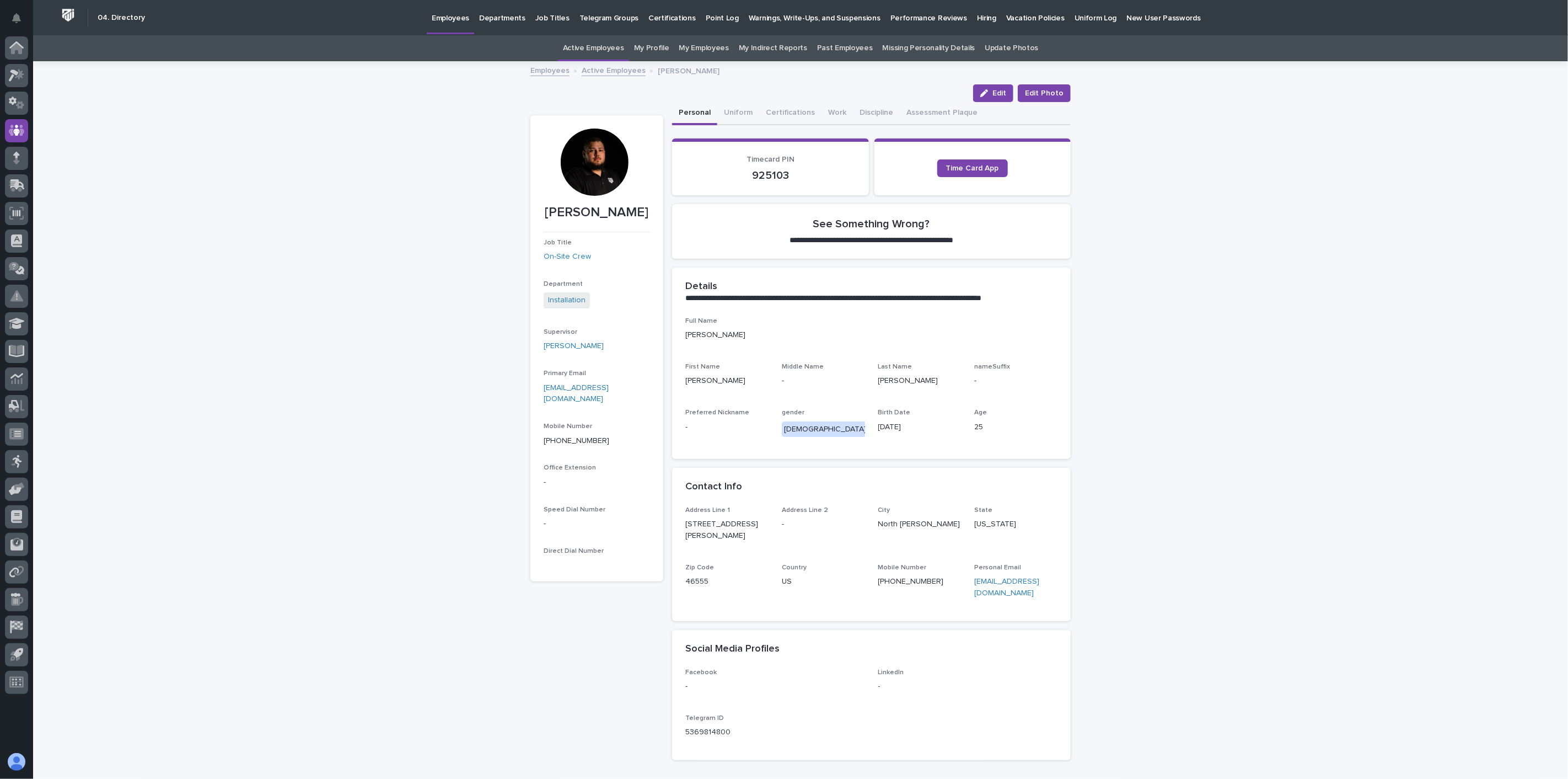
click at [613, 69] on link "Active Employees" at bounding box center [614, 69] width 64 height 13
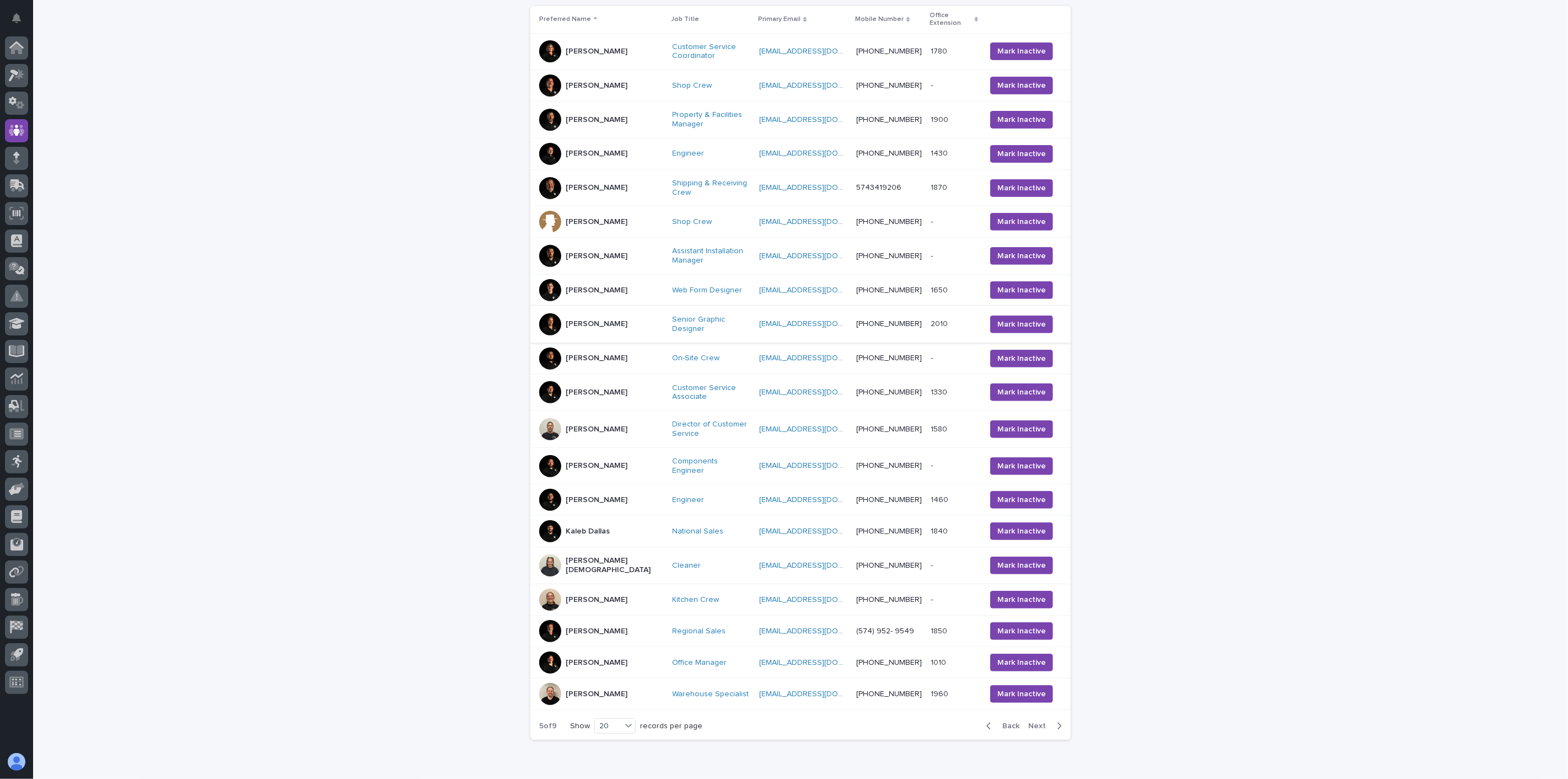
scroll to position [231, 0]
click at [598, 419] on div "[PERSON_NAME]" at bounding box center [596, 428] width 61 height 18
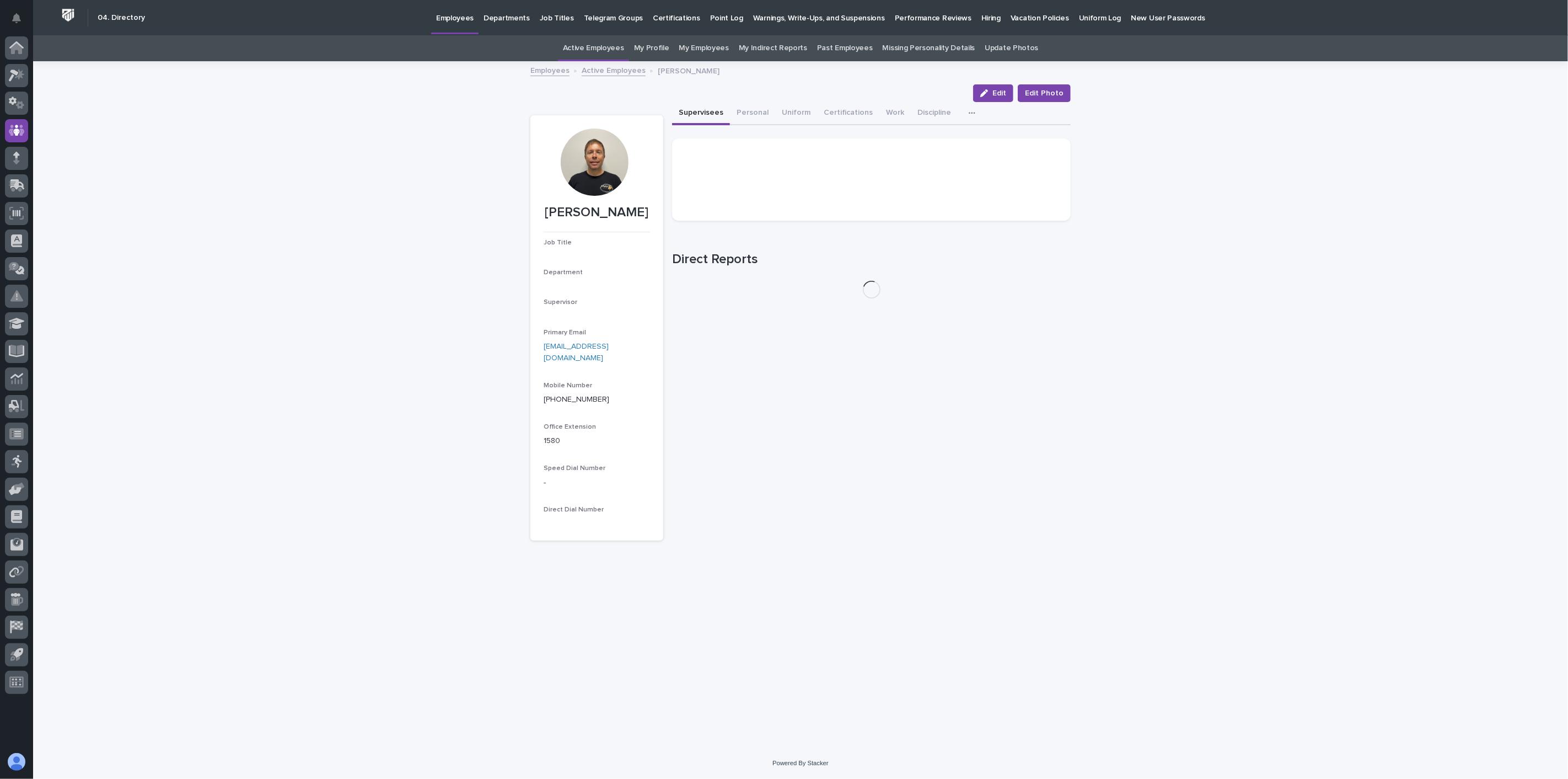
click at [1049, 85] on button "Edit Photo" at bounding box center [1044, 93] width 53 height 18
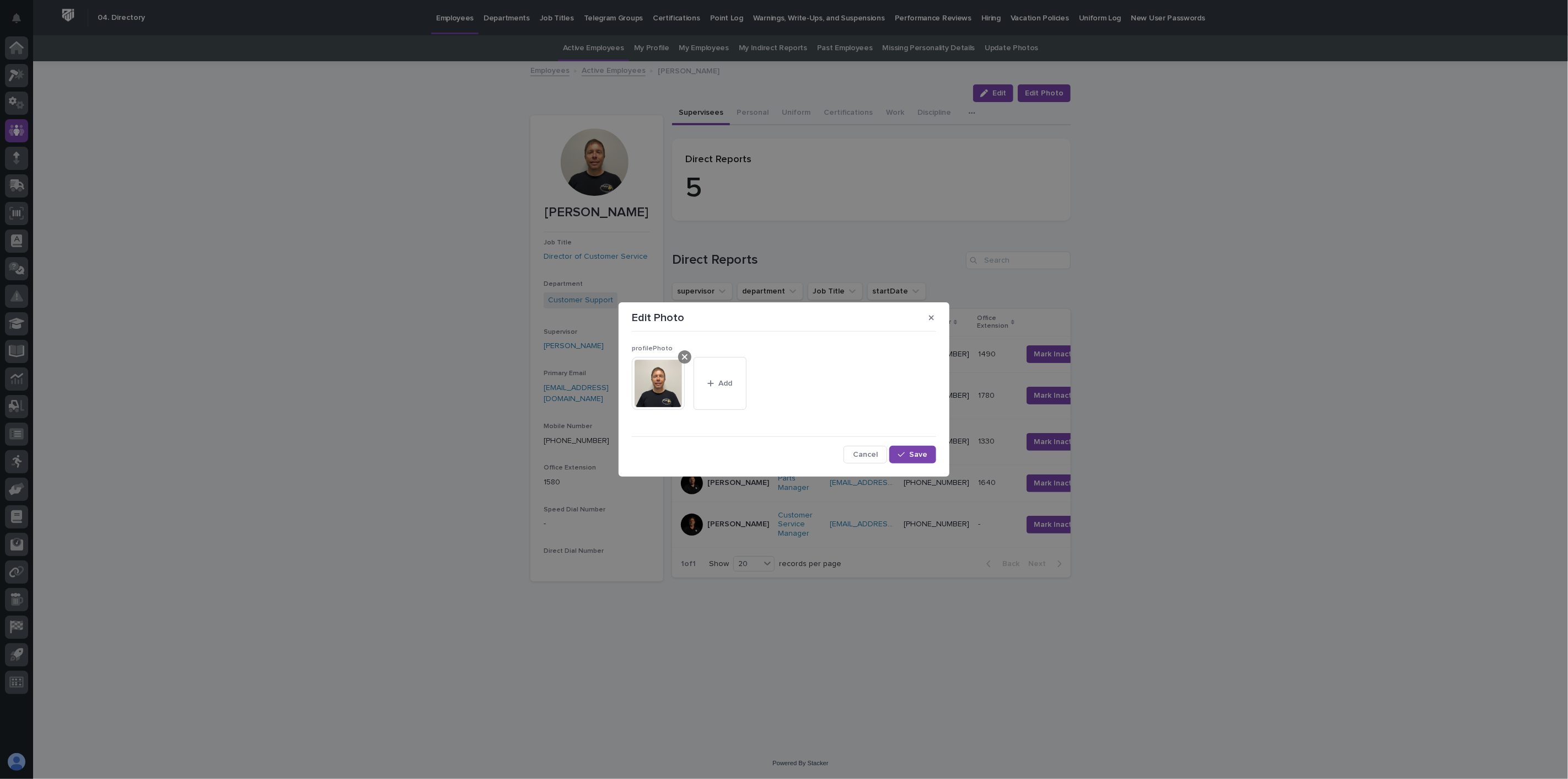
click at [685, 359] on icon at bounding box center [684, 357] width 5 height 9
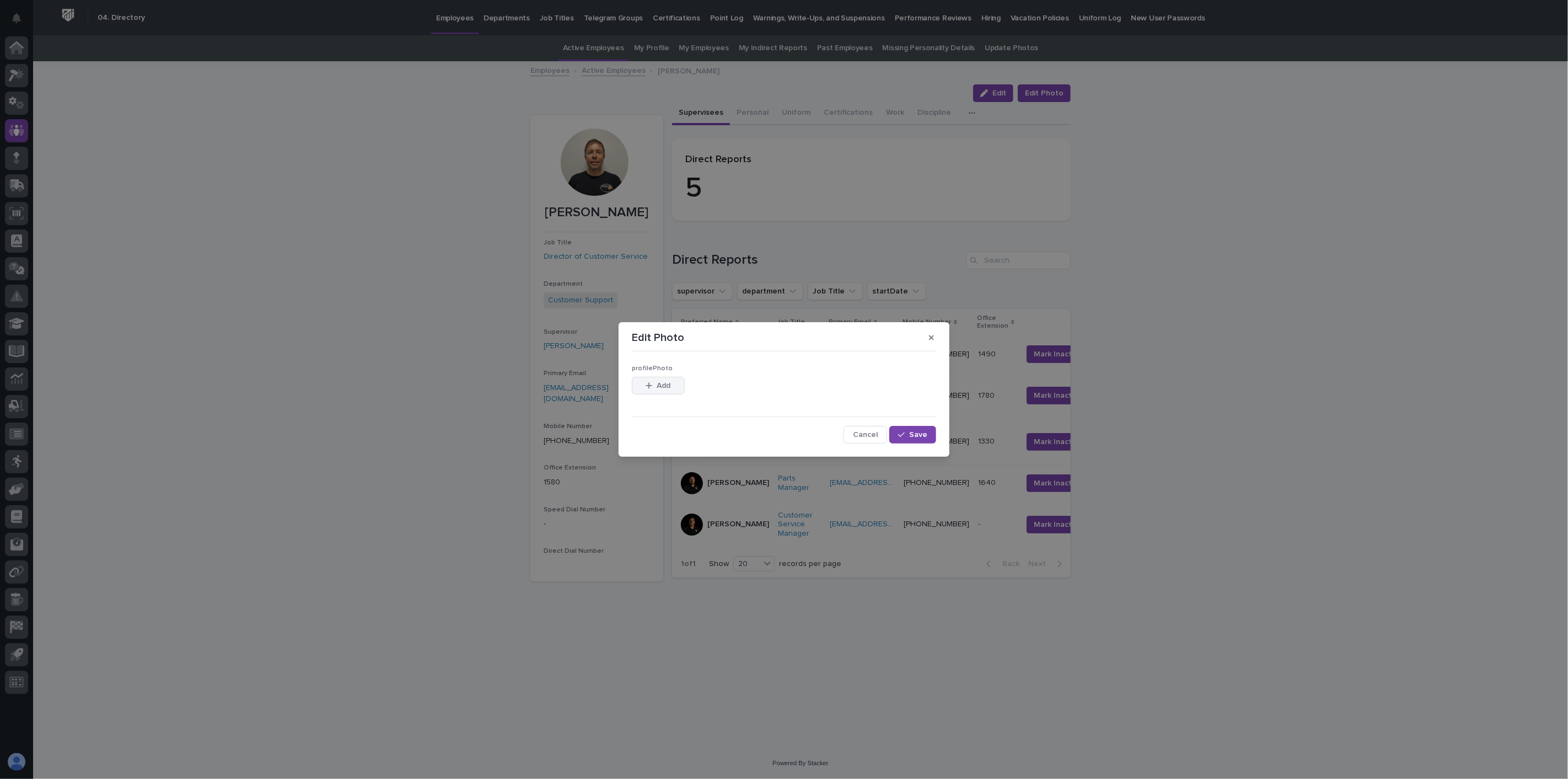
click at [664, 384] on span "Add" at bounding box center [664, 386] width 14 height 8
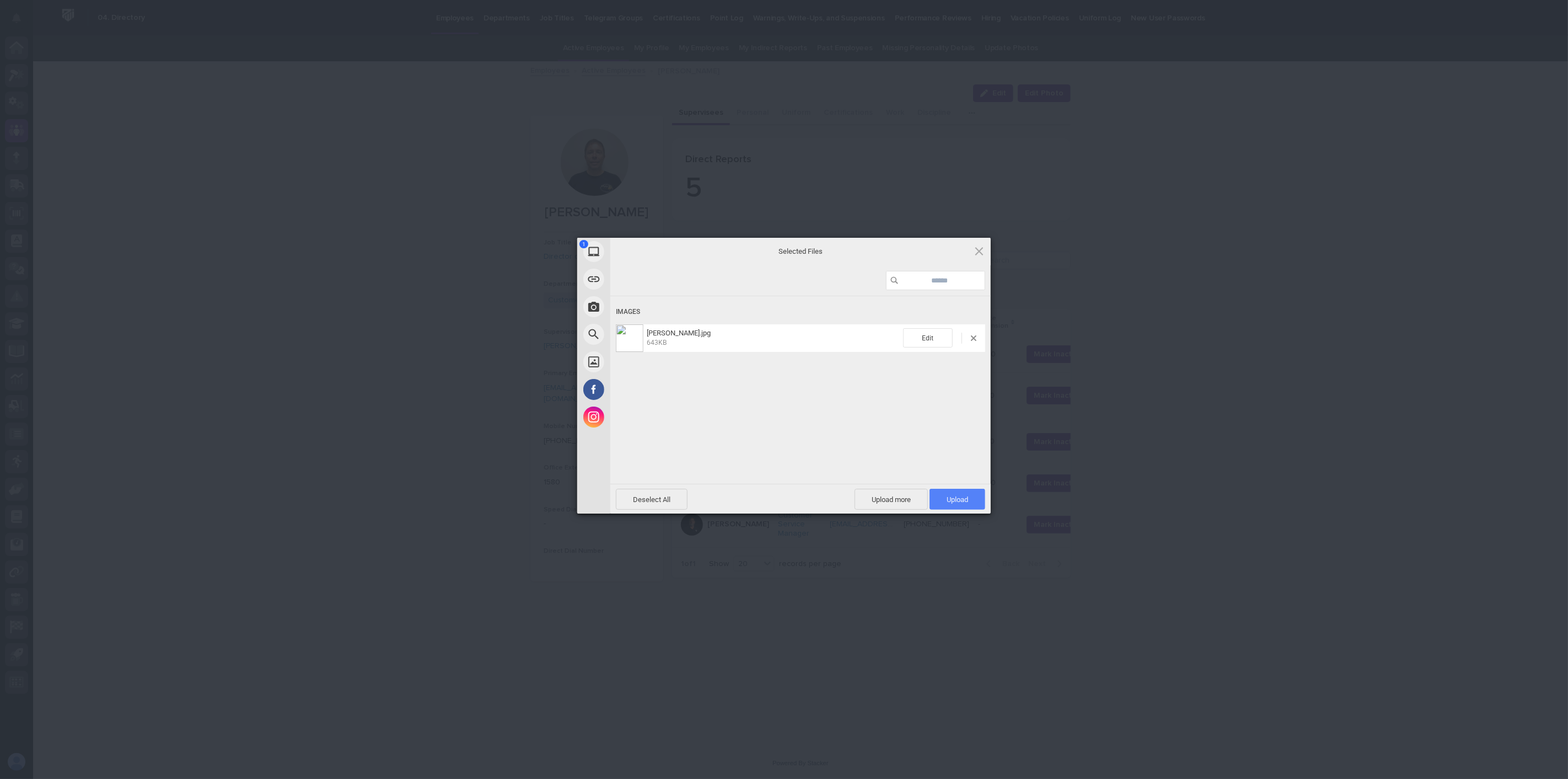
click at [968, 498] on span "Upload 1" at bounding box center [957, 499] width 21 height 9
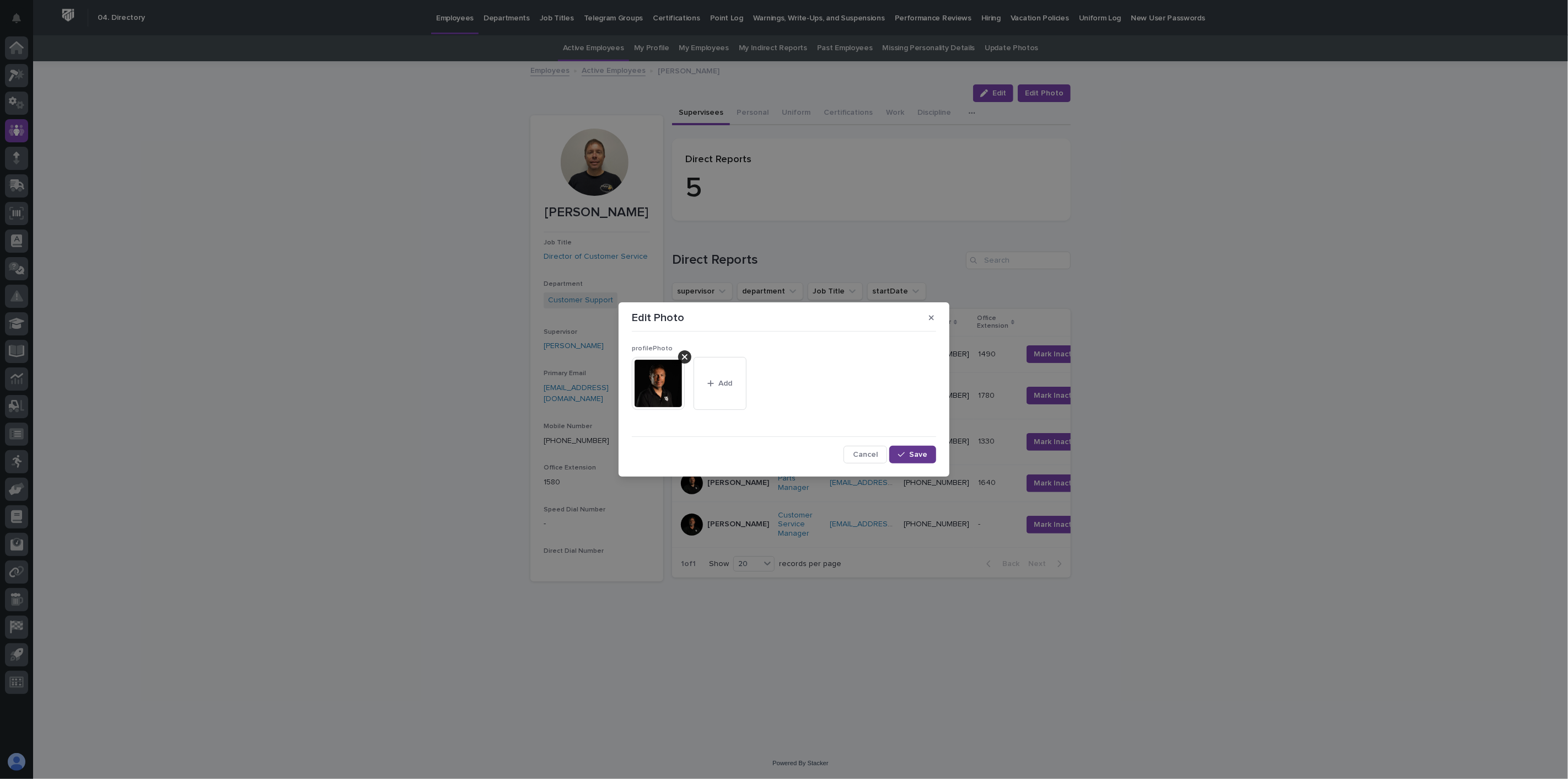
click at [915, 451] on span "Save" at bounding box center [919, 454] width 18 height 8
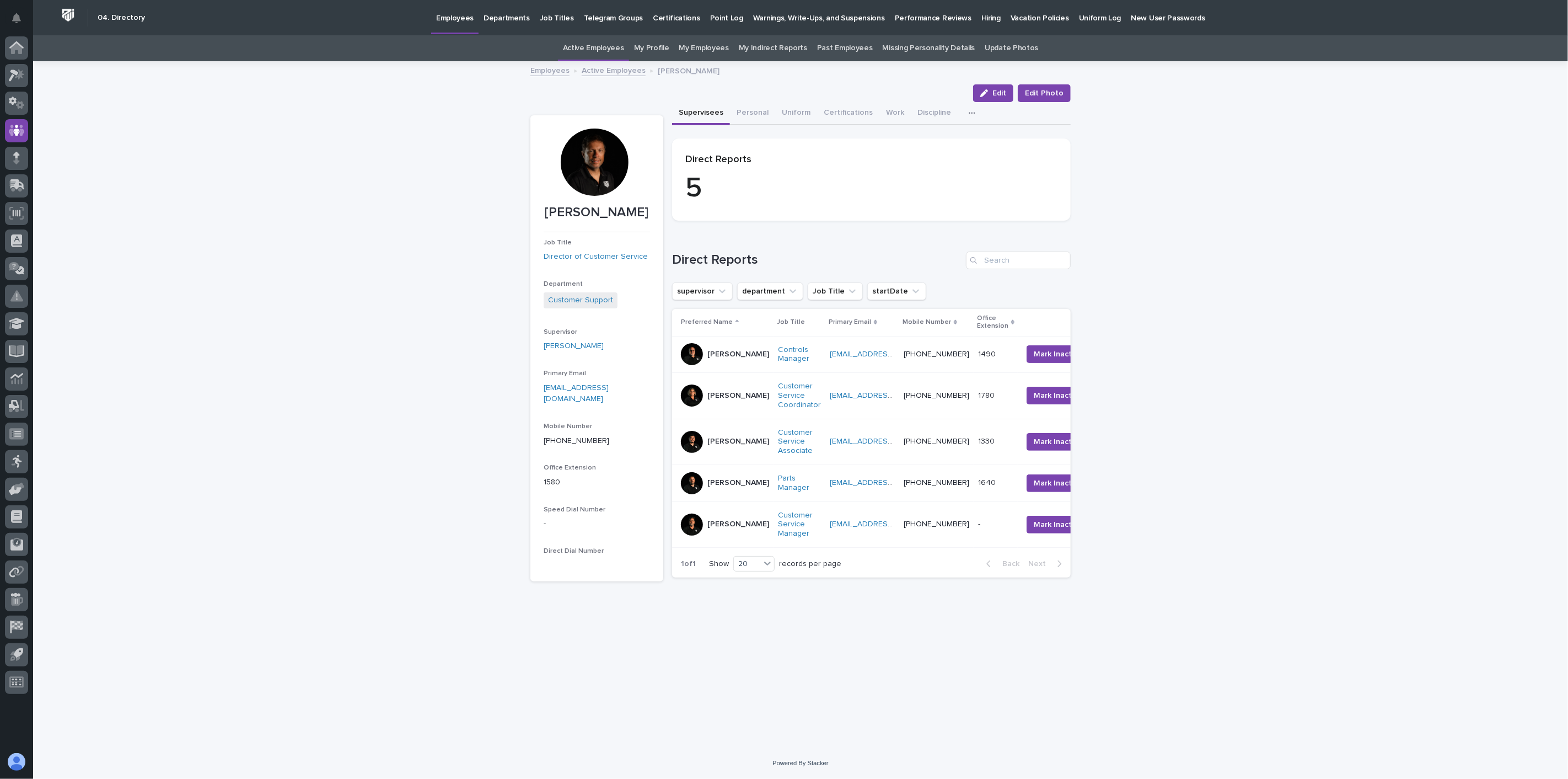
click at [610, 70] on link "Active Employees" at bounding box center [614, 69] width 64 height 13
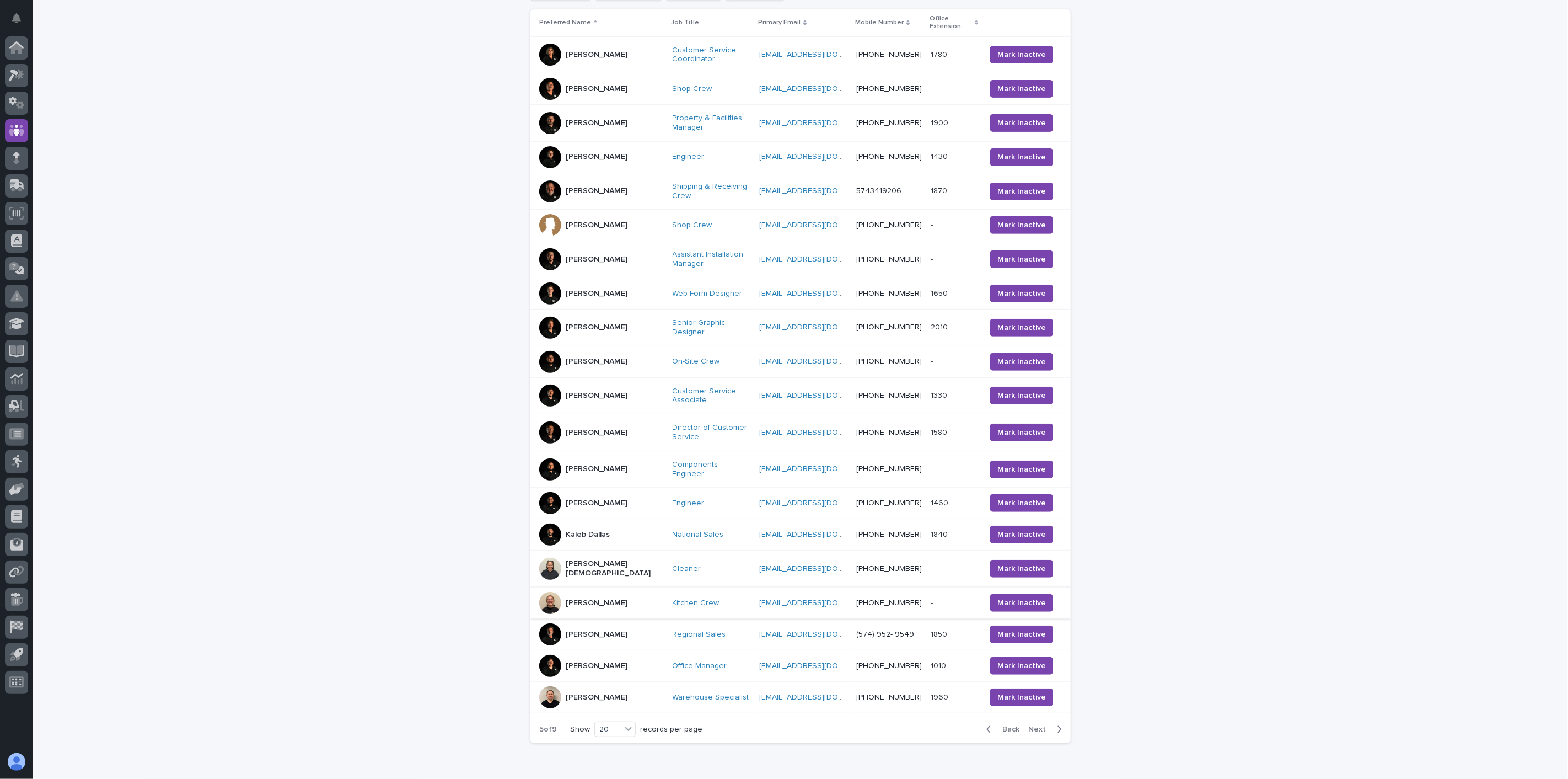
scroll to position [231, 0]
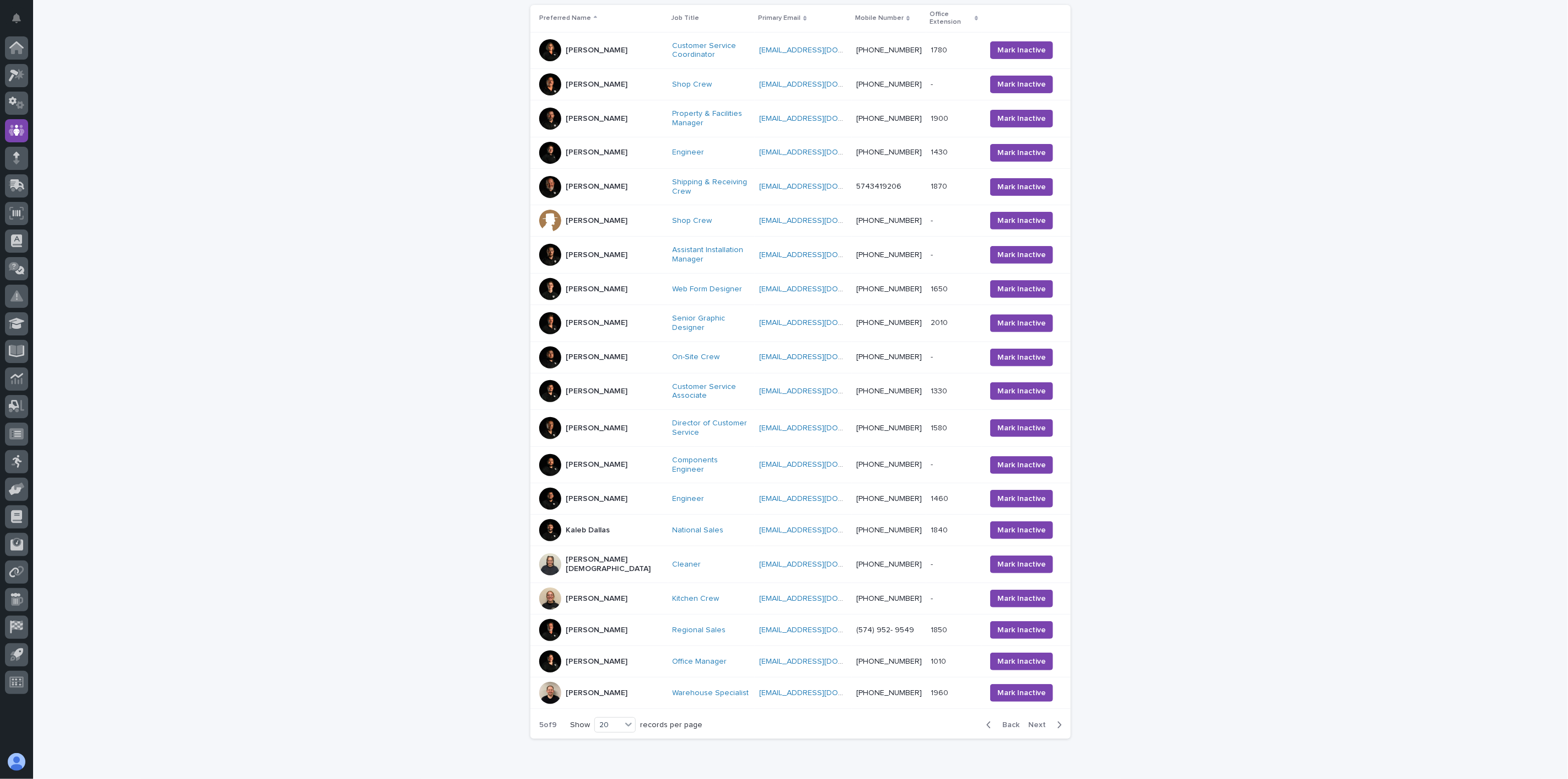
click at [595, 551] on div "[PERSON_NAME][DEMOGRAPHIC_DATA]" at bounding box center [601, 564] width 125 height 27
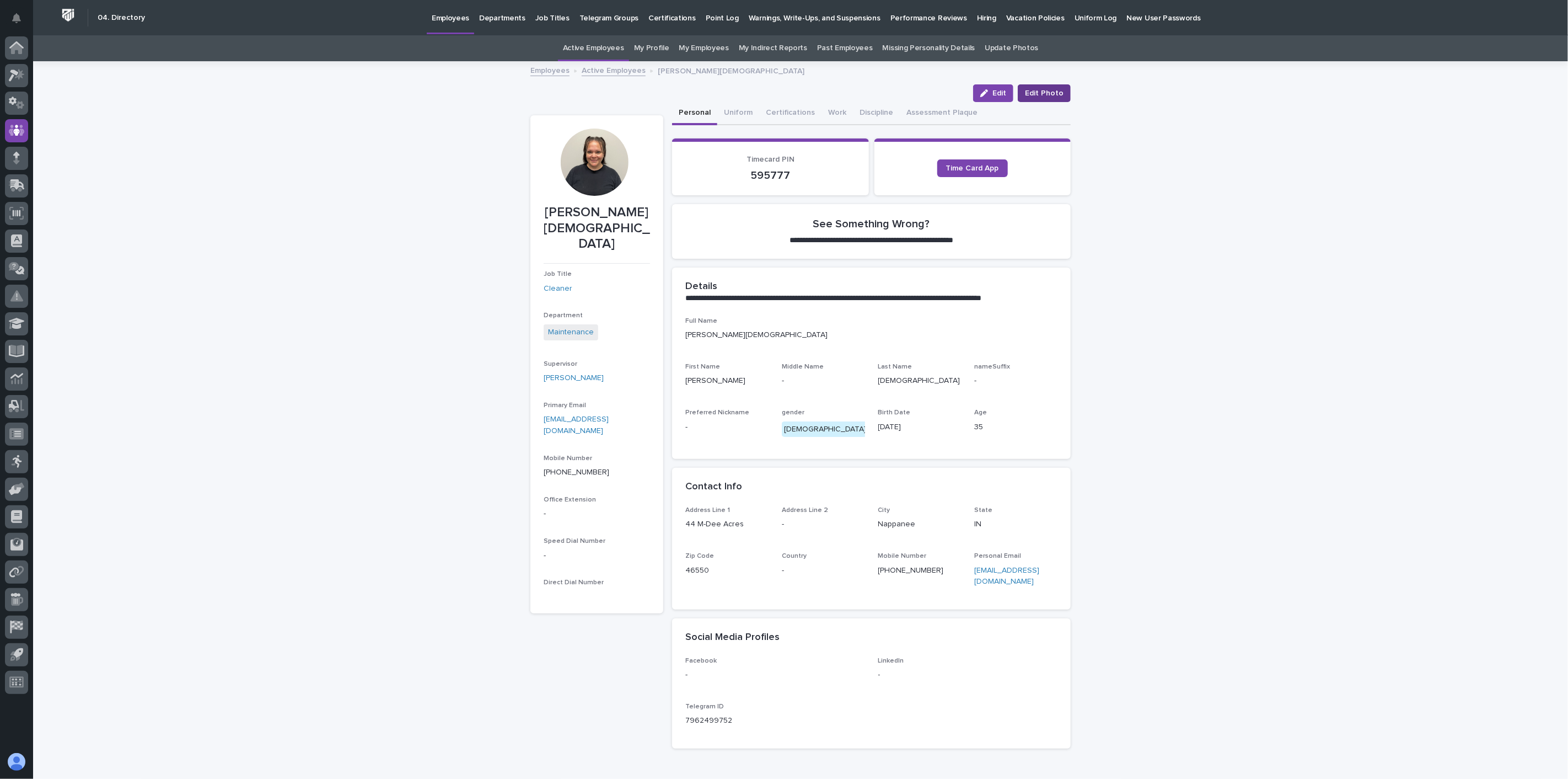
click at [1049, 94] on span "Edit Photo" at bounding box center [1044, 93] width 38 height 11
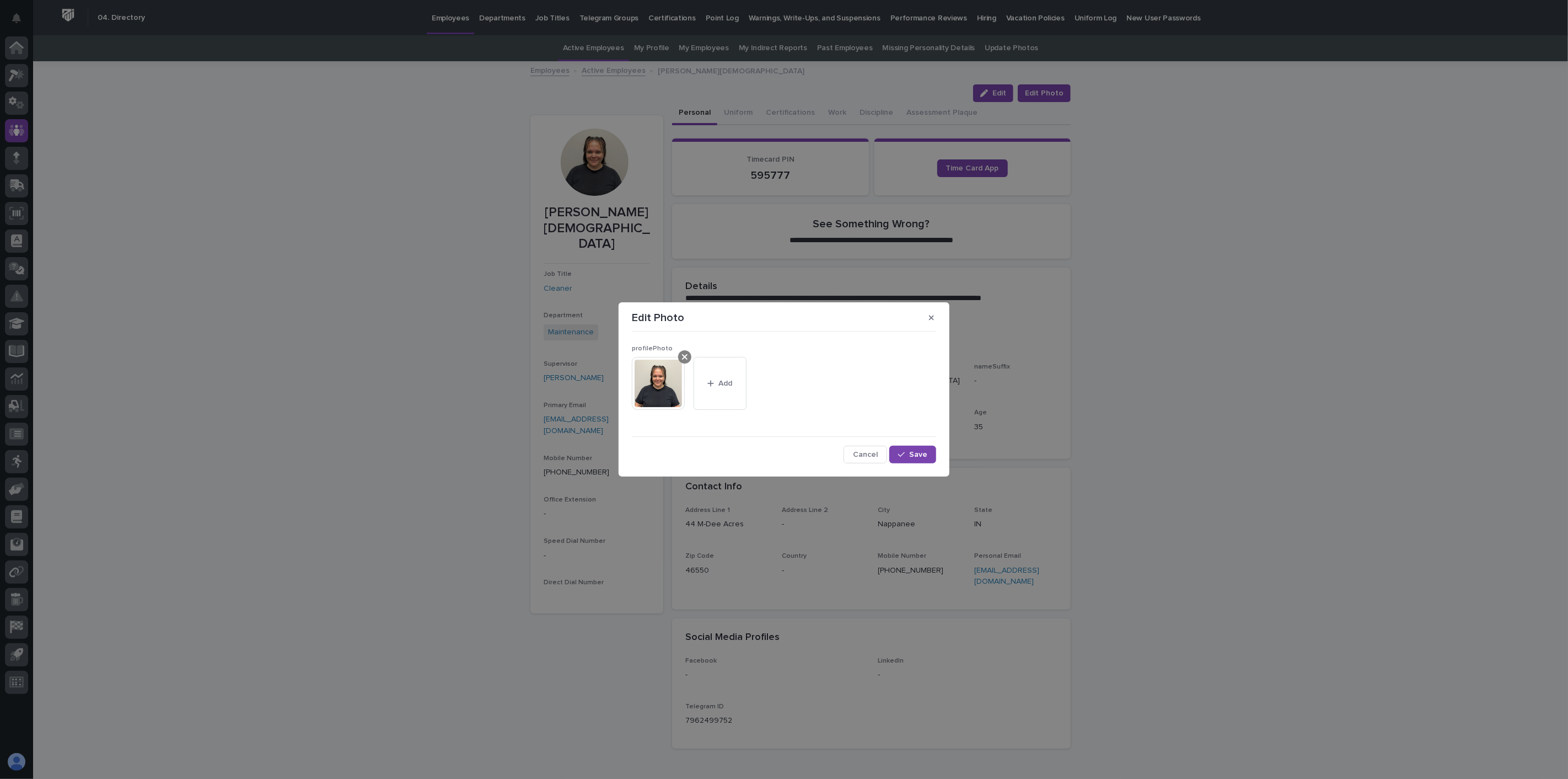
click at [682, 359] on icon at bounding box center [684, 357] width 5 height 9
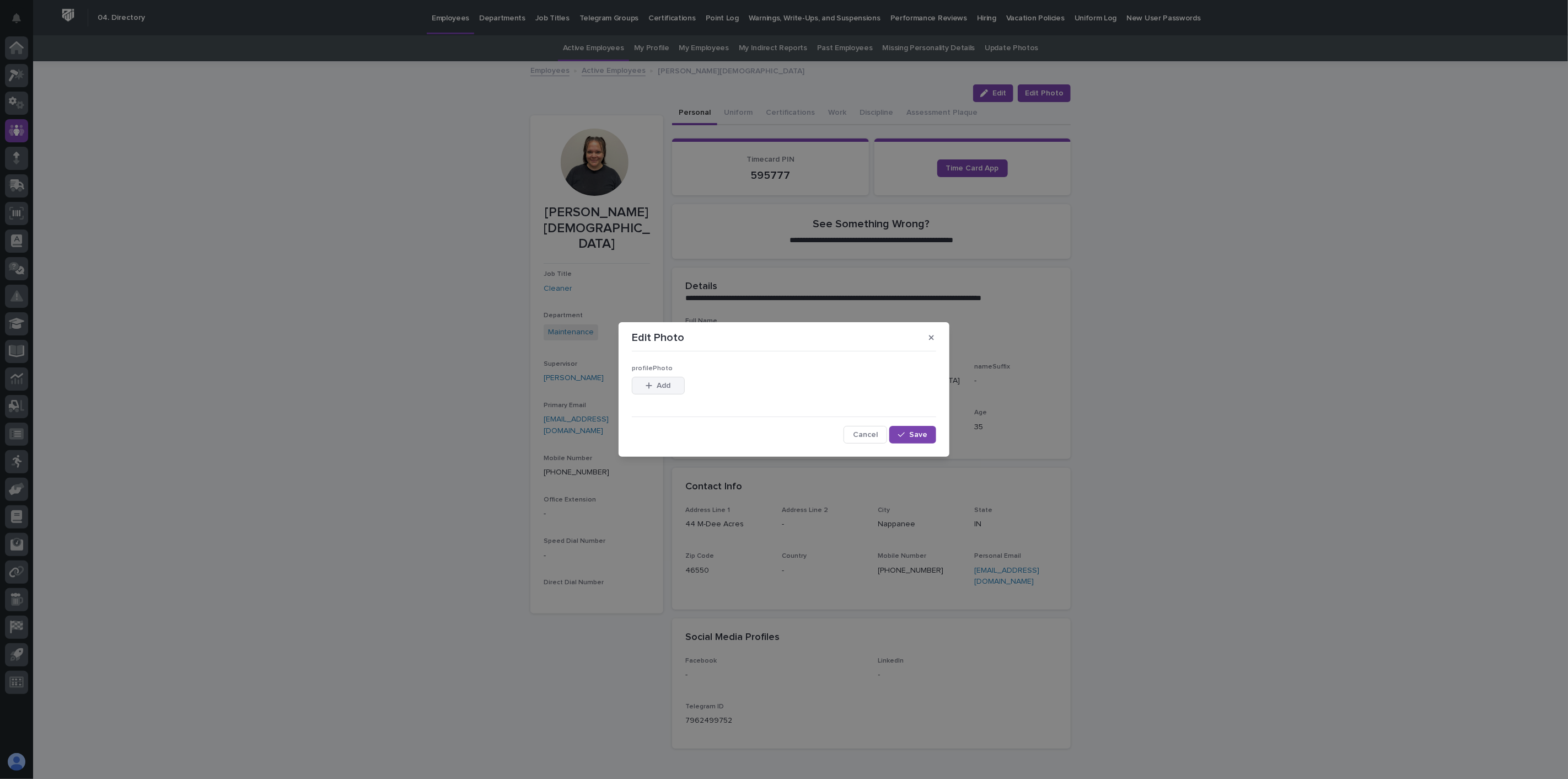
click at [670, 388] on span "Add" at bounding box center [664, 386] width 14 height 8
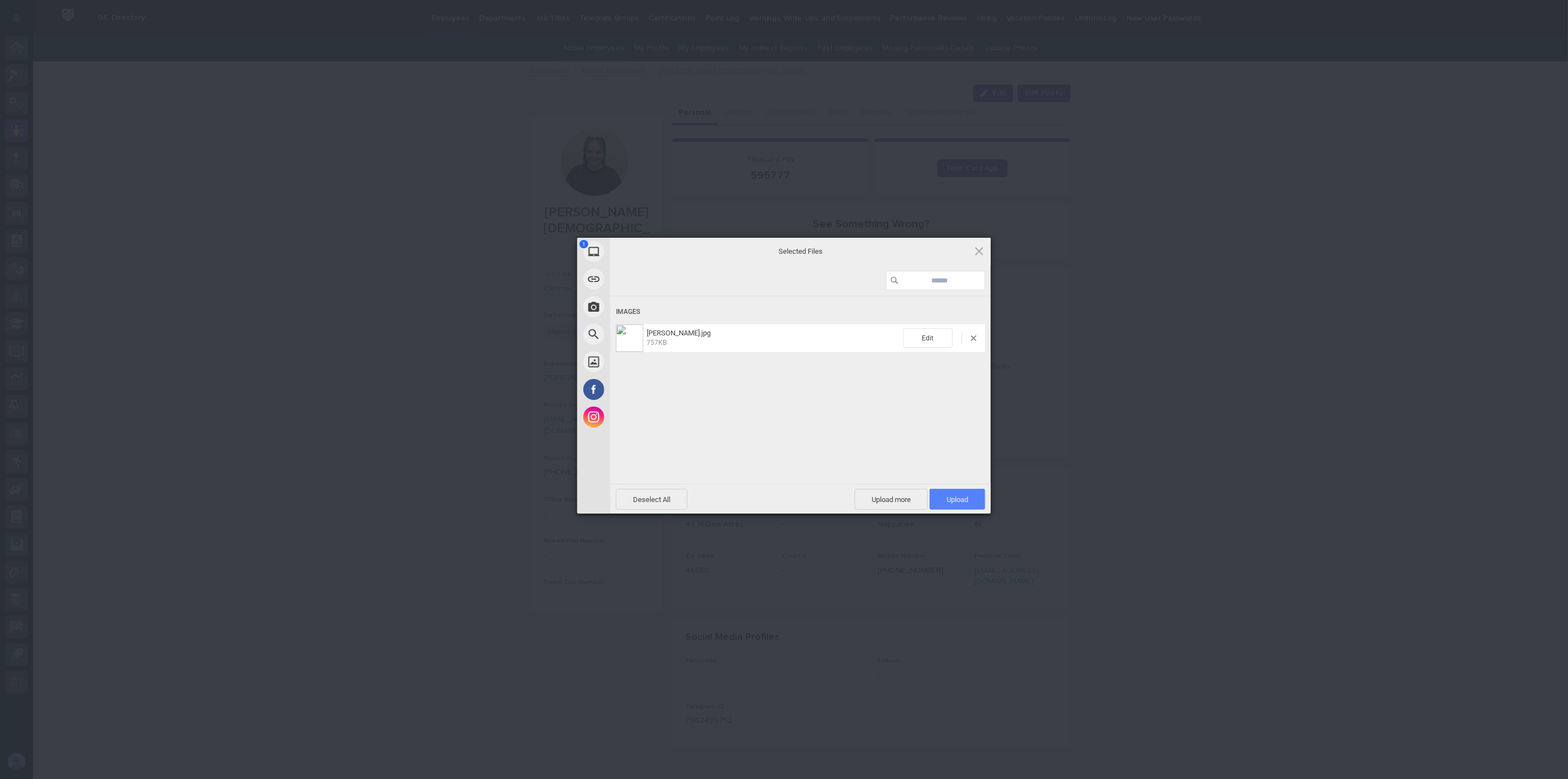
click at [966, 501] on span "Upload 1" at bounding box center [957, 499] width 21 height 9
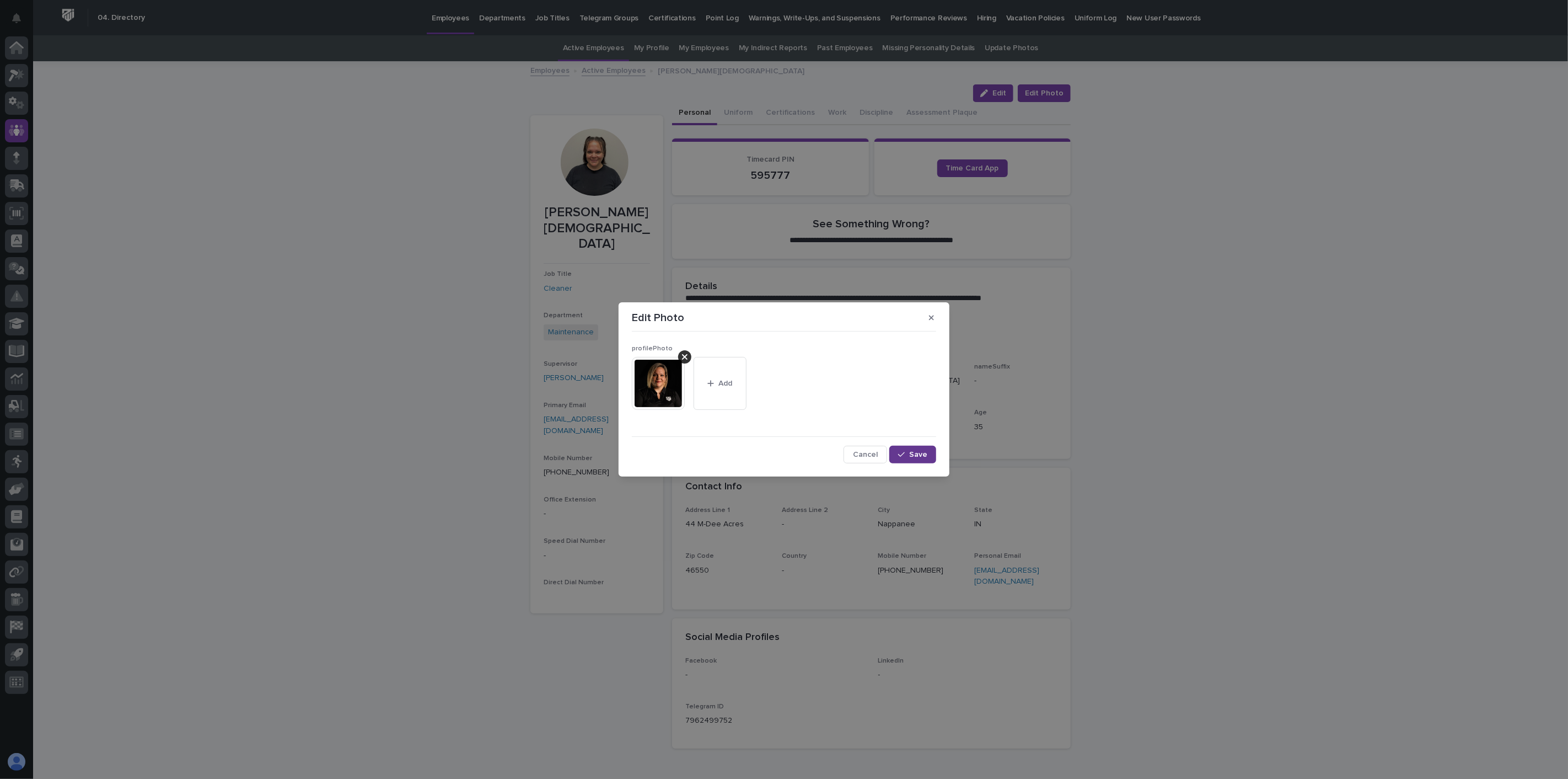
click at [912, 454] on span "Save" at bounding box center [919, 454] width 18 height 8
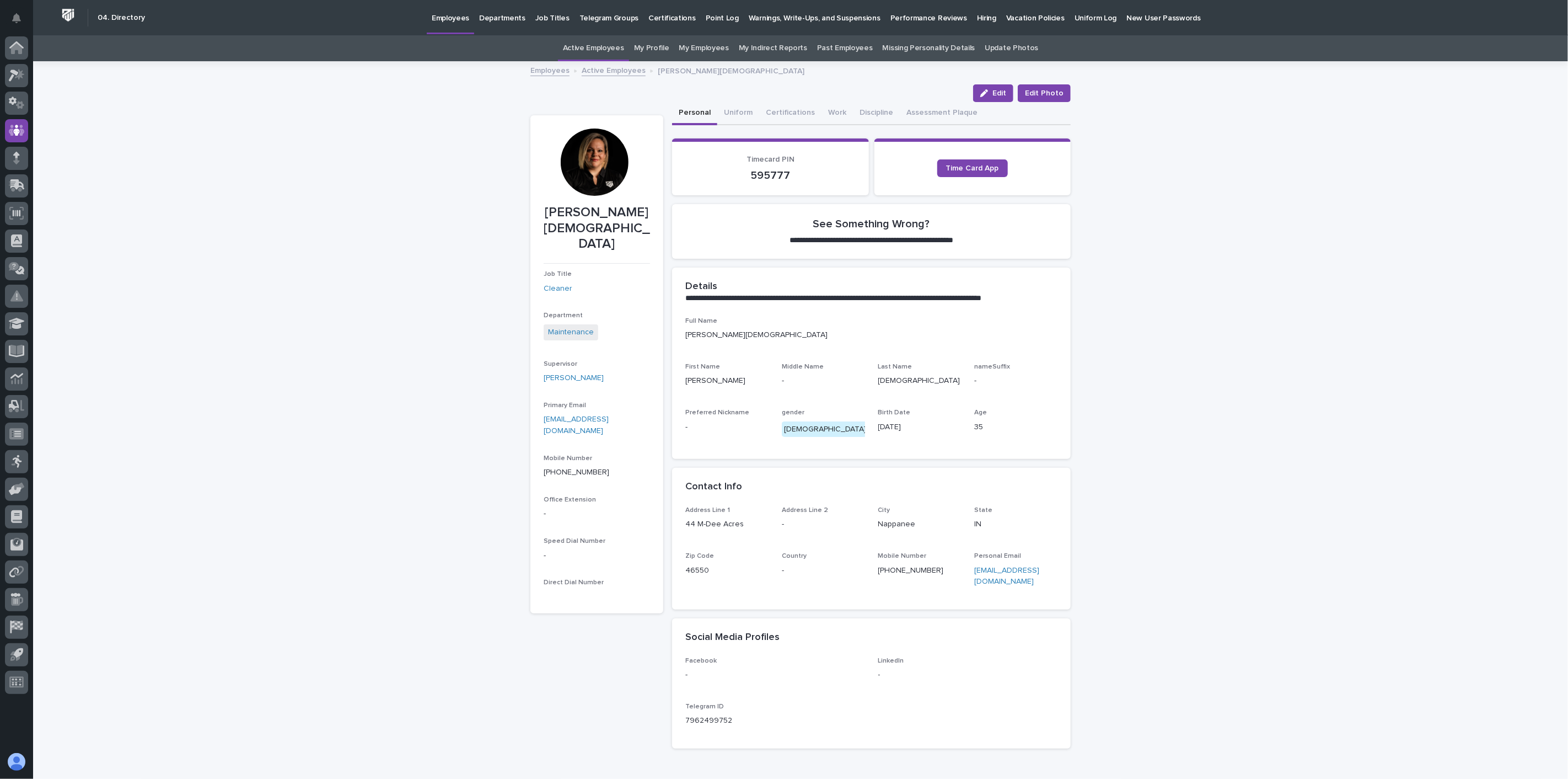
click at [617, 70] on link "Active Employees" at bounding box center [614, 69] width 64 height 13
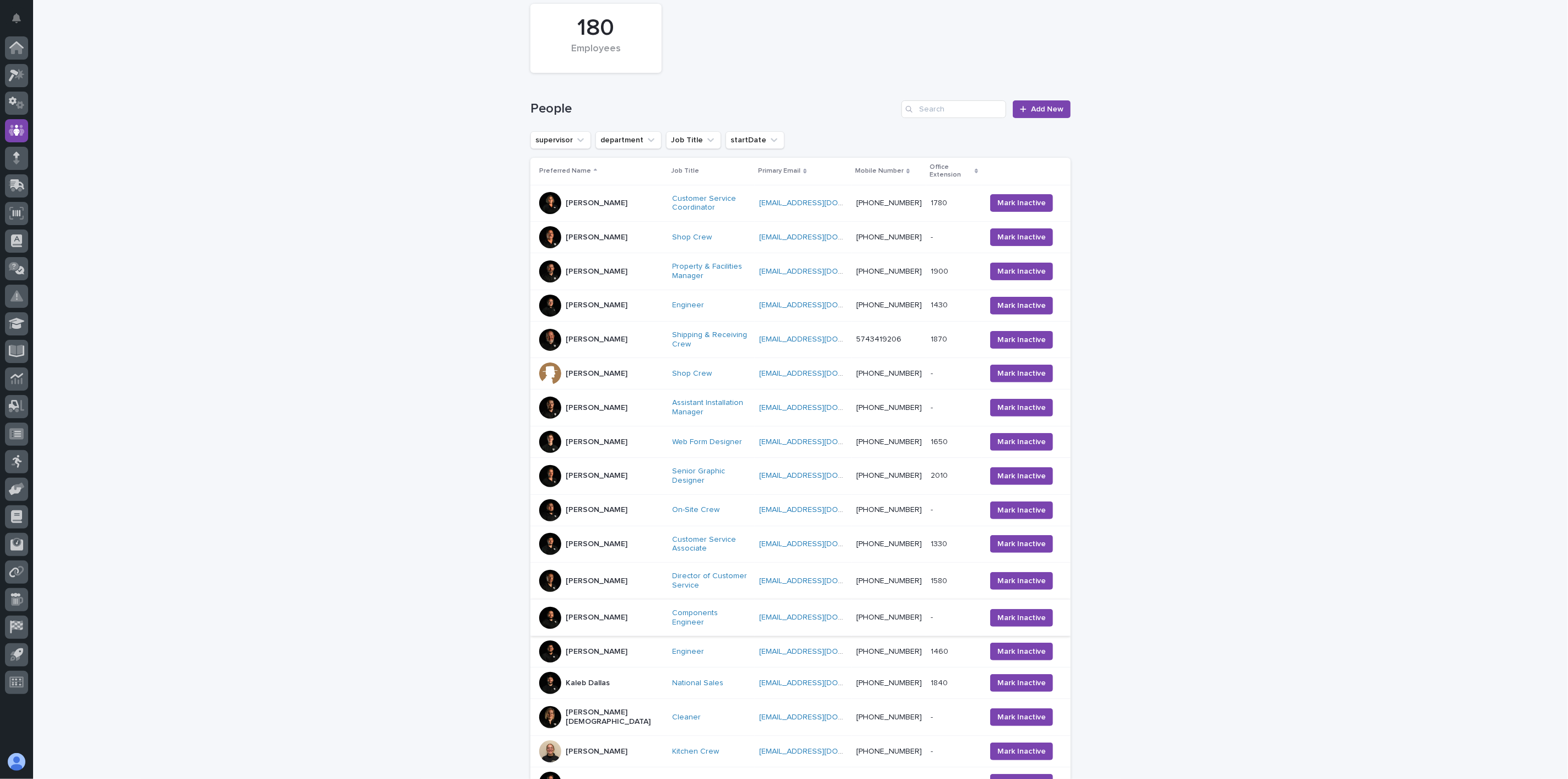
scroll to position [231, 0]
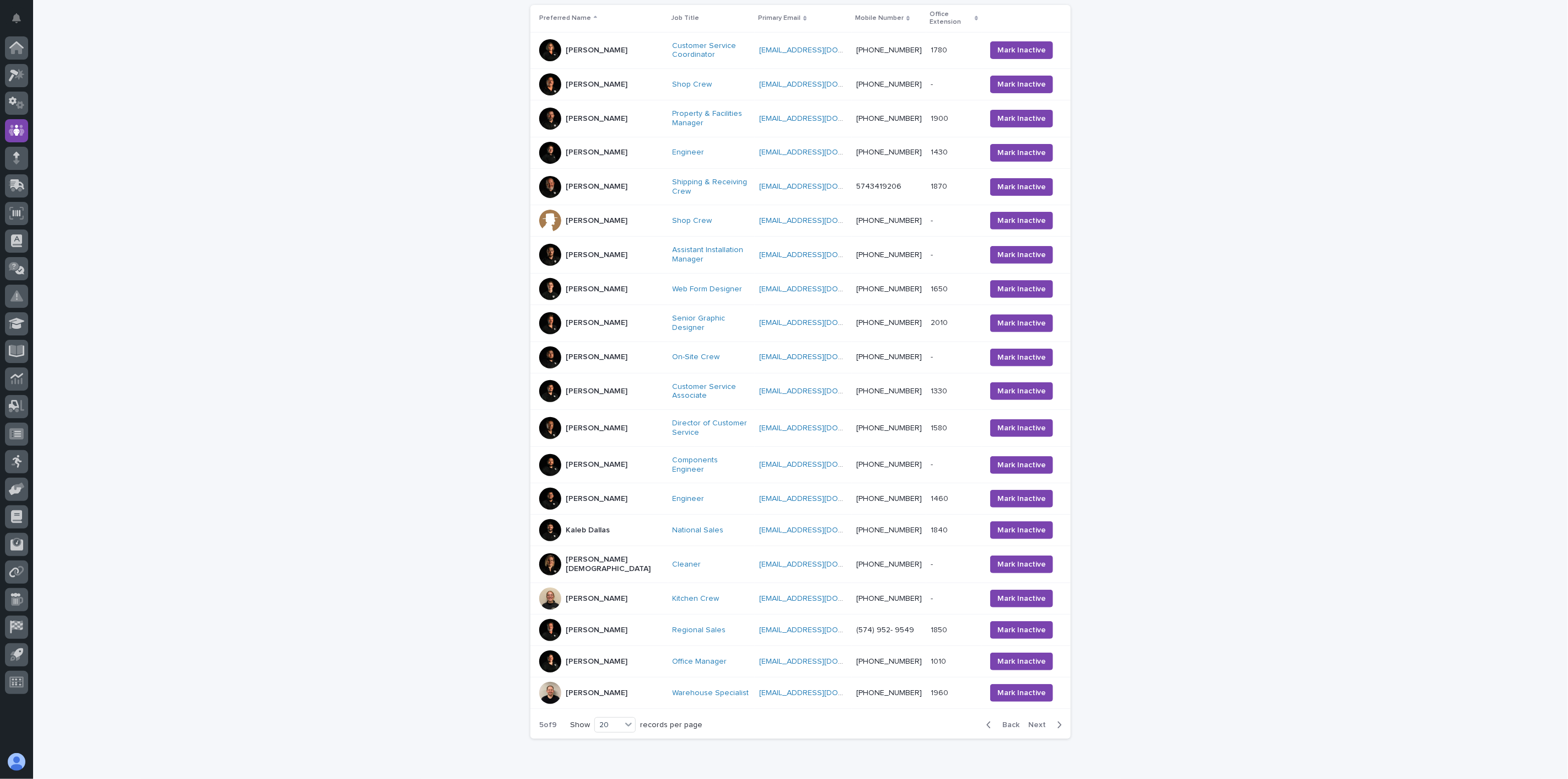
click at [613, 682] on div "[PERSON_NAME]" at bounding box center [601, 693] width 125 height 22
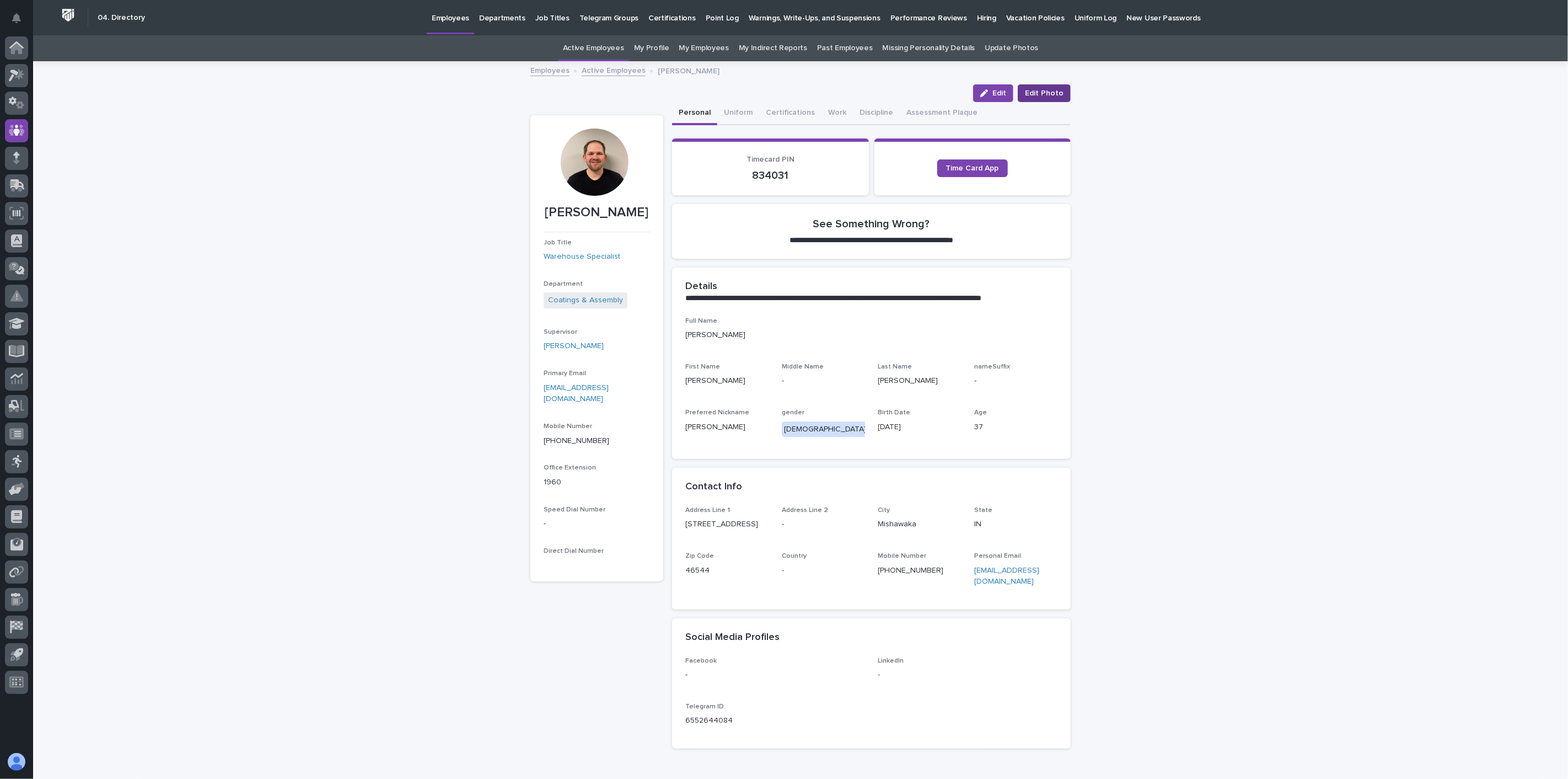
click at [1049, 93] on span "Edit Photo" at bounding box center [1044, 93] width 38 height 11
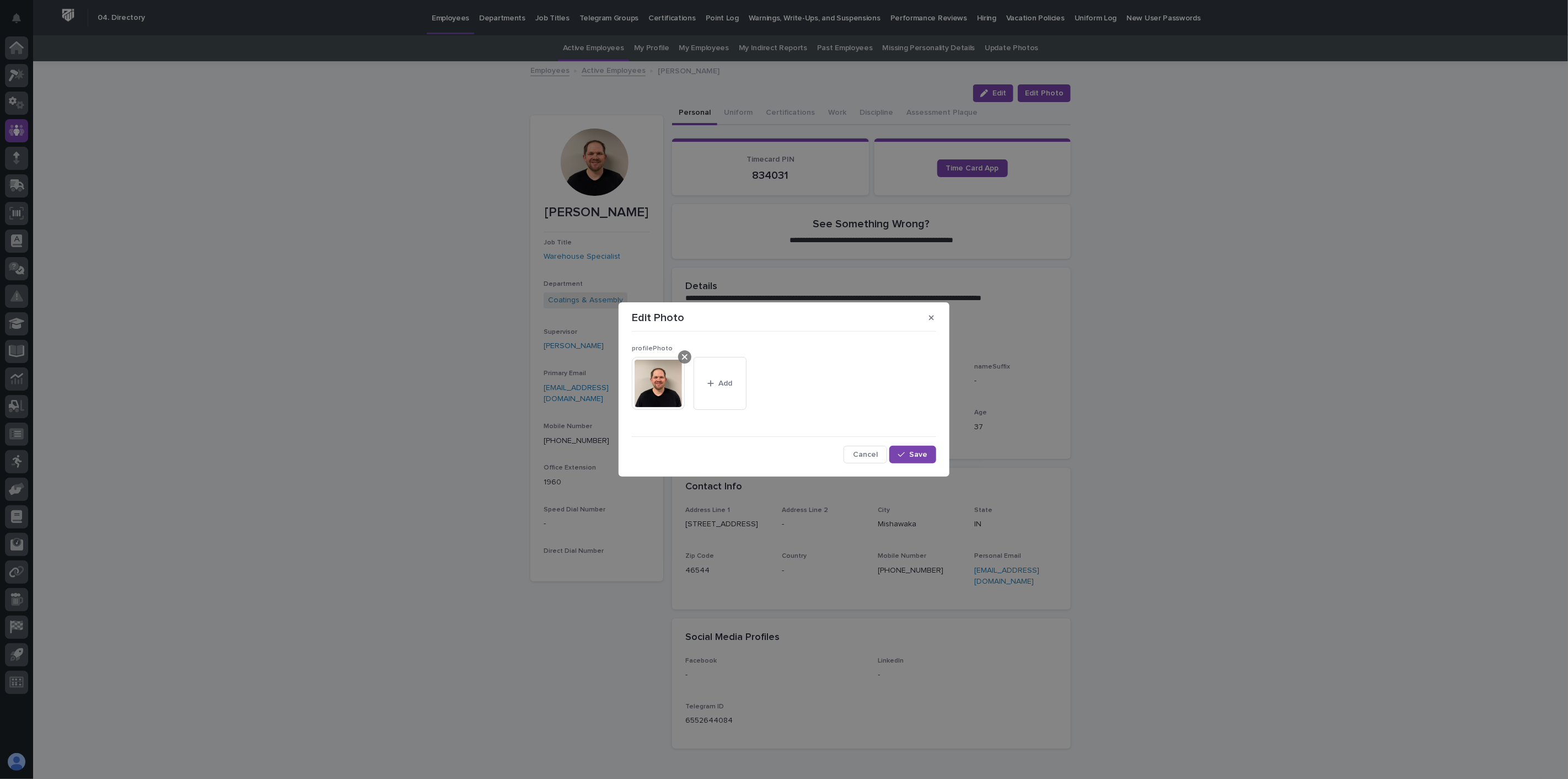
click at [687, 359] on icon at bounding box center [684, 357] width 5 height 5
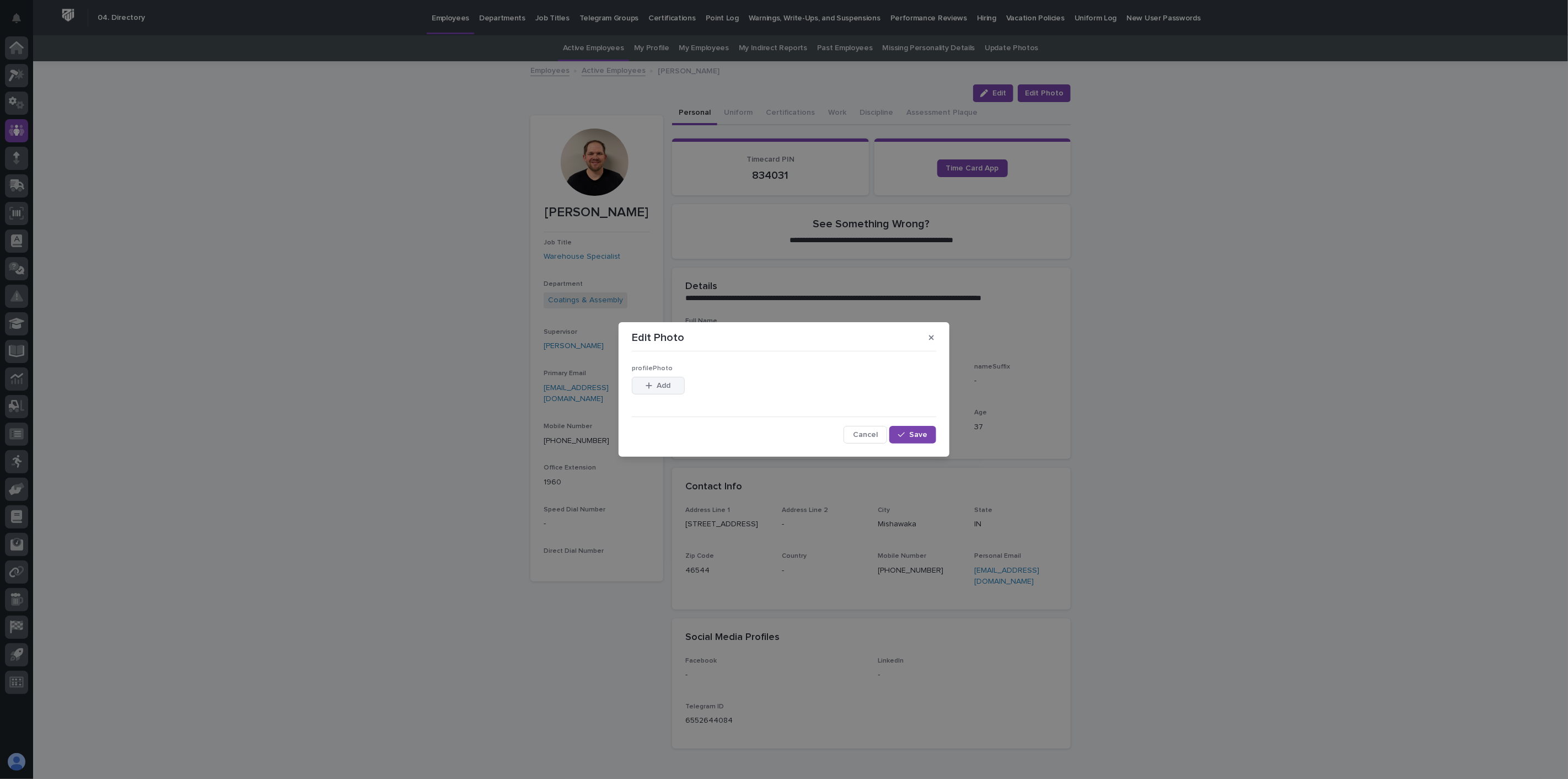
click at [664, 384] on span "Add" at bounding box center [664, 386] width 14 height 8
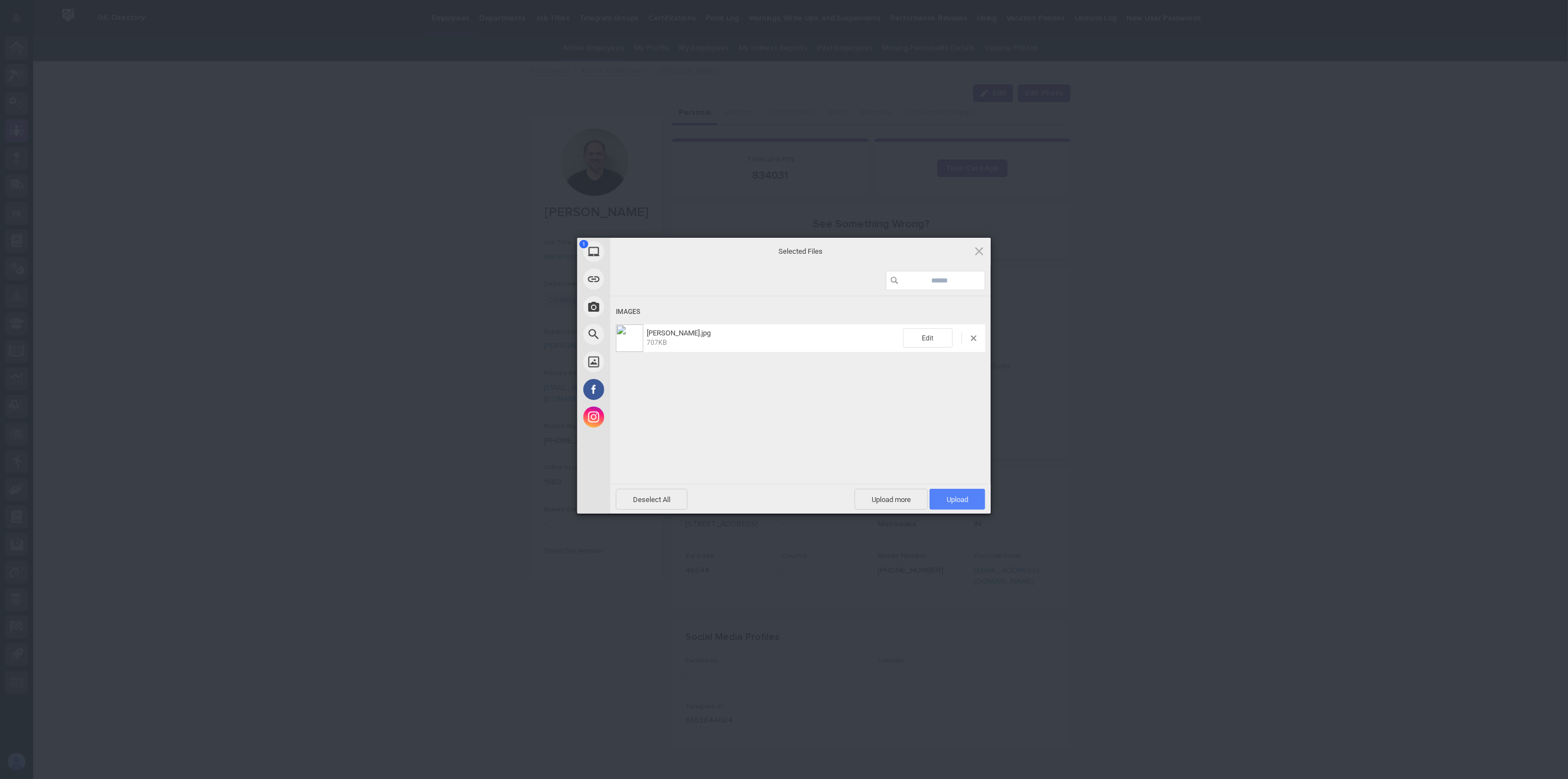
click at [954, 495] on span "Upload 1" at bounding box center [957, 499] width 21 height 9
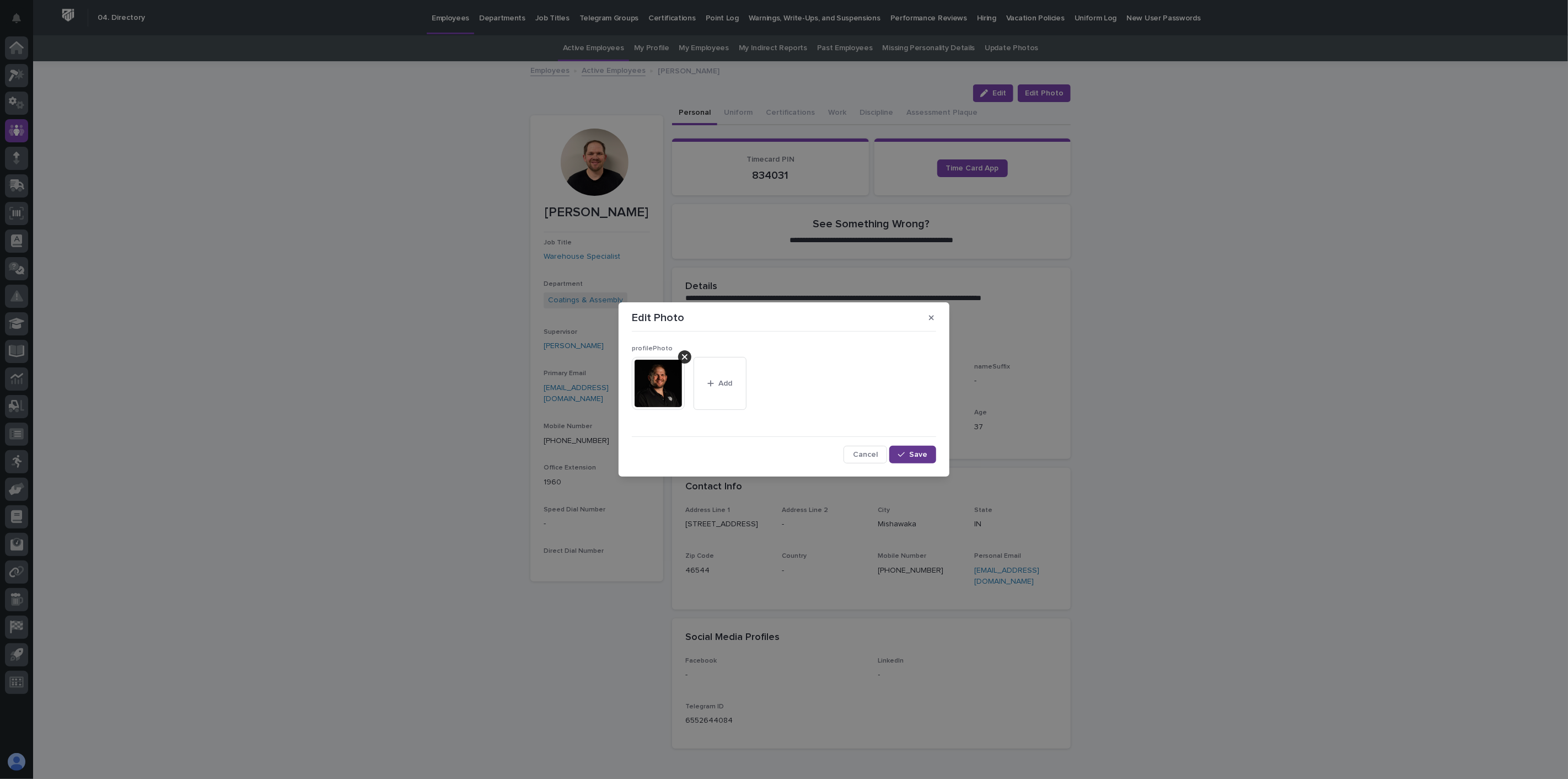
click at [913, 455] on span "Save" at bounding box center [919, 454] width 18 height 8
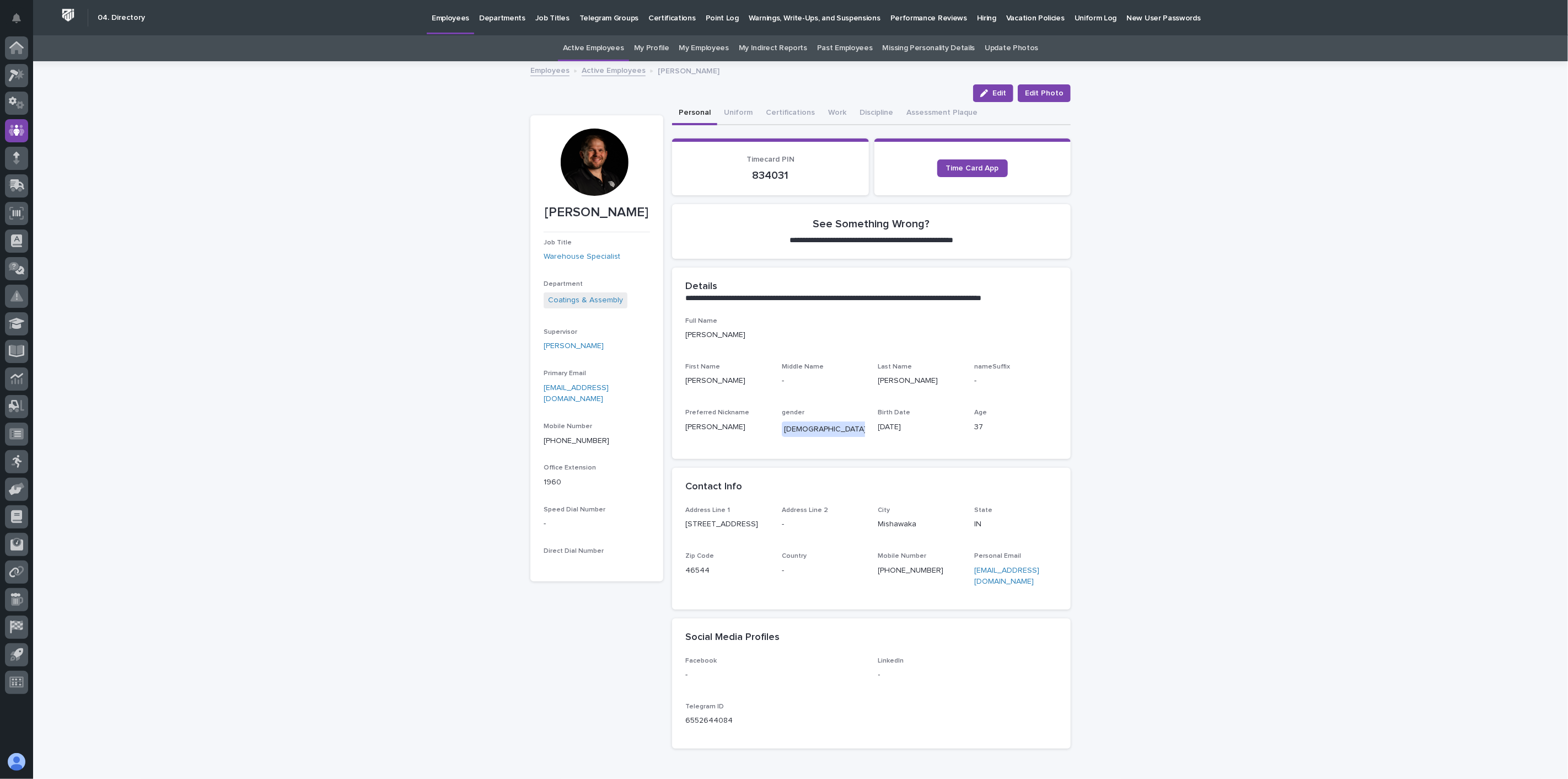
click at [608, 65] on link "Active Employees" at bounding box center [614, 69] width 64 height 13
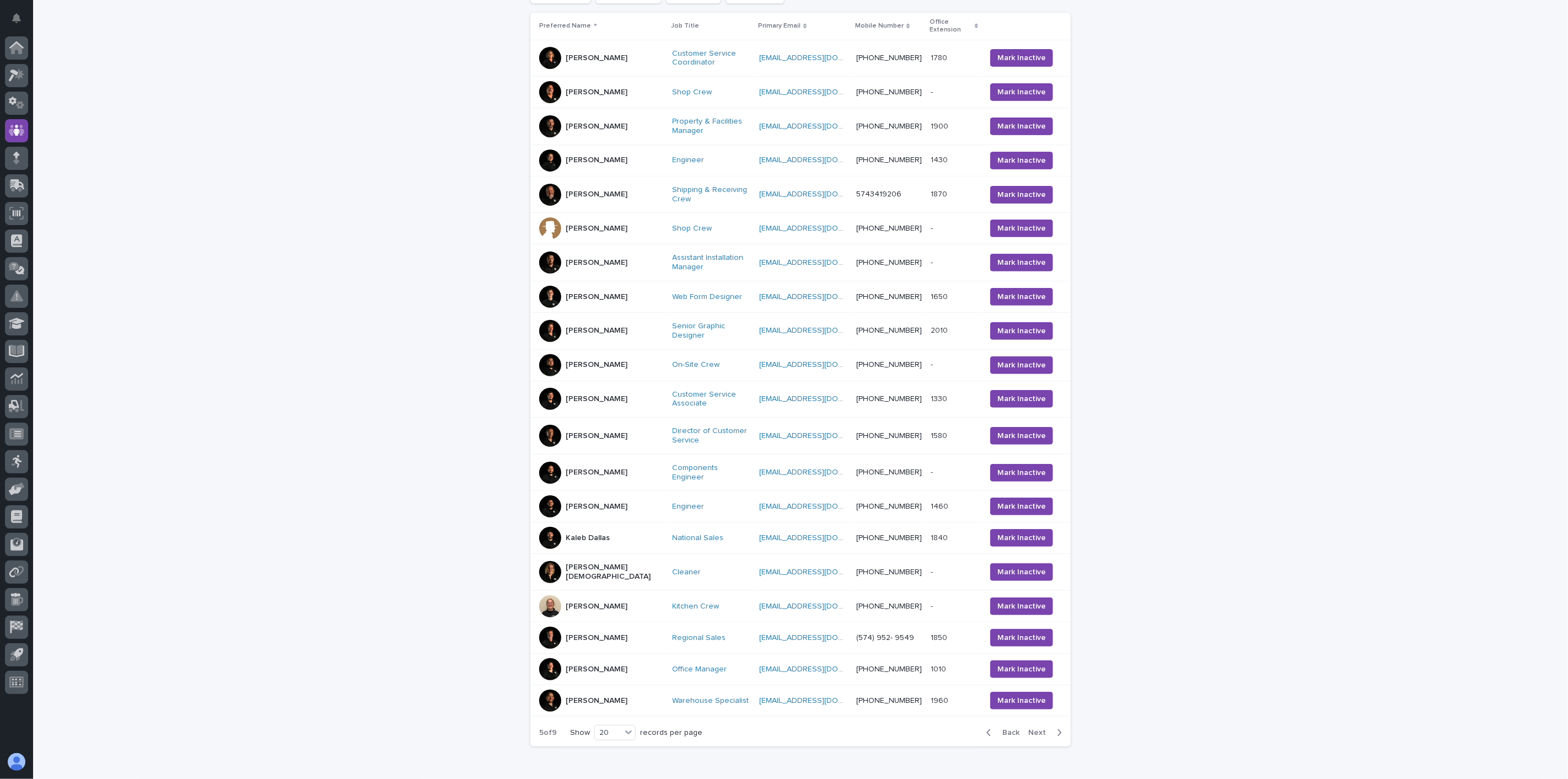
scroll to position [231, 0]
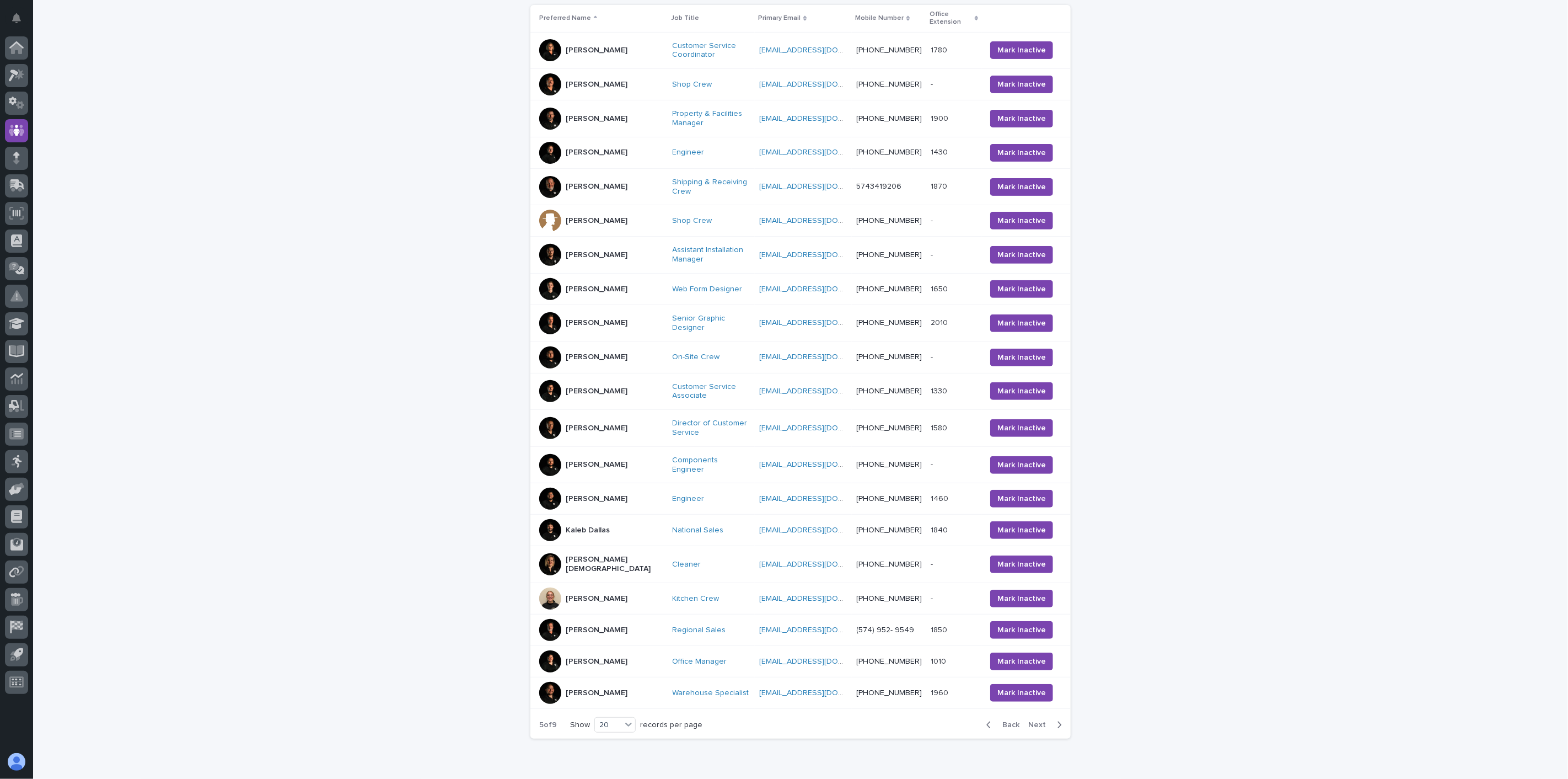
click at [1035, 721] on span "Next" at bounding box center [1040, 725] width 24 height 8
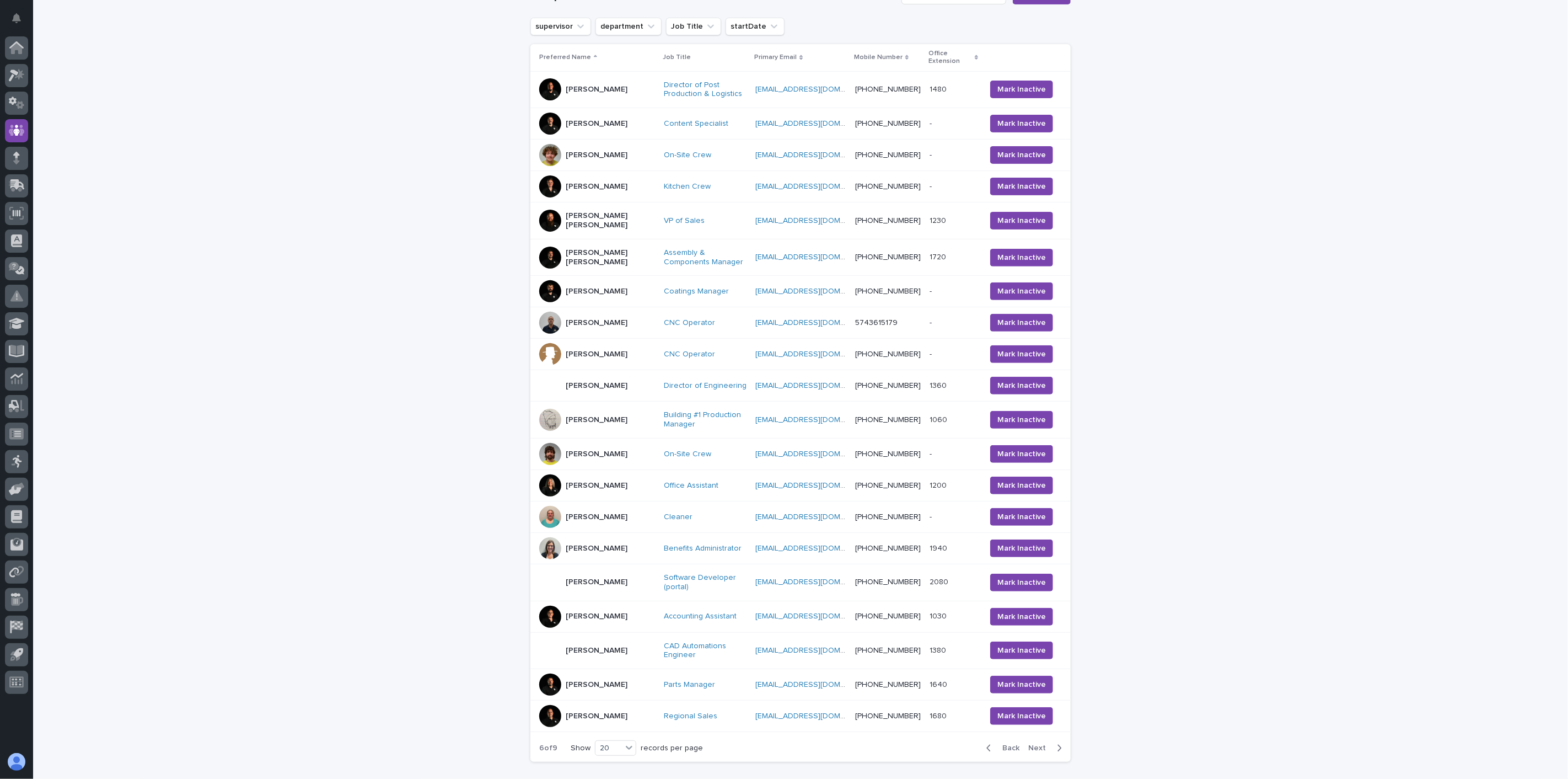
scroll to position [139, 0]
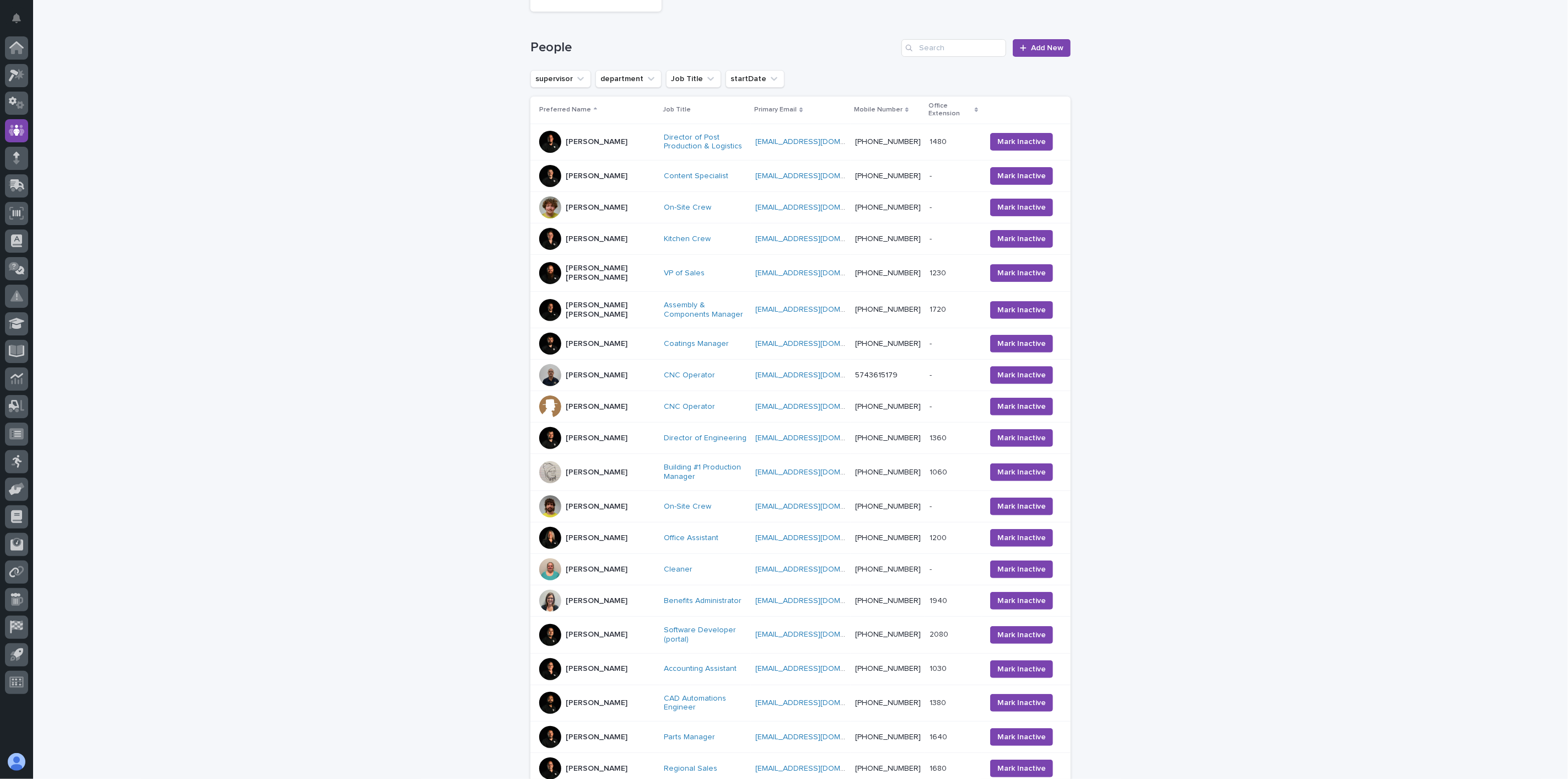
click at [590, 219] on div "[PERSON_NAME]" at bounding box center [597, 207] width 116 height 22
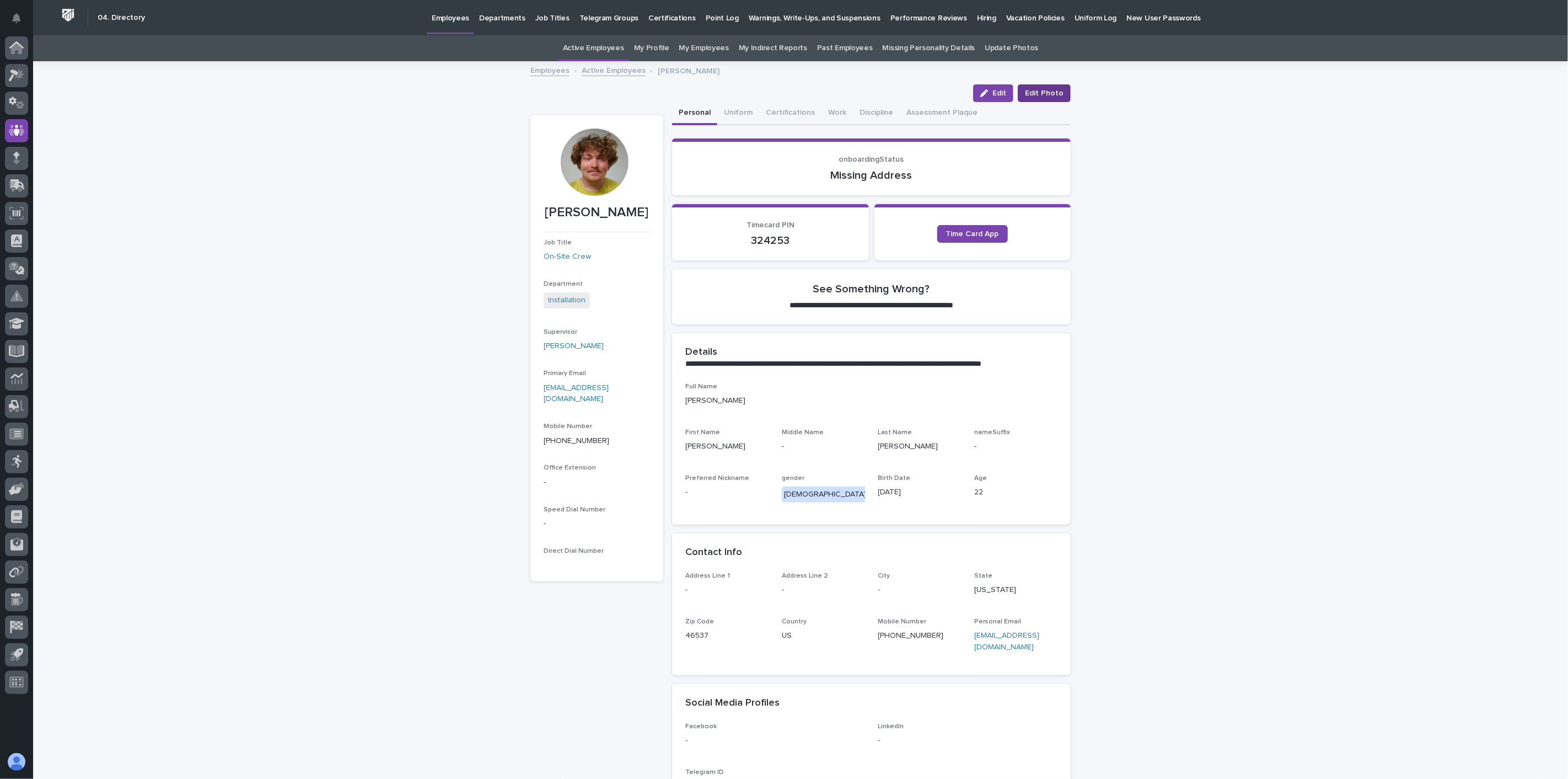
click at [1055, 93] on span "Edit Photo" at bounding box center [1044, 93] width 38 height 11
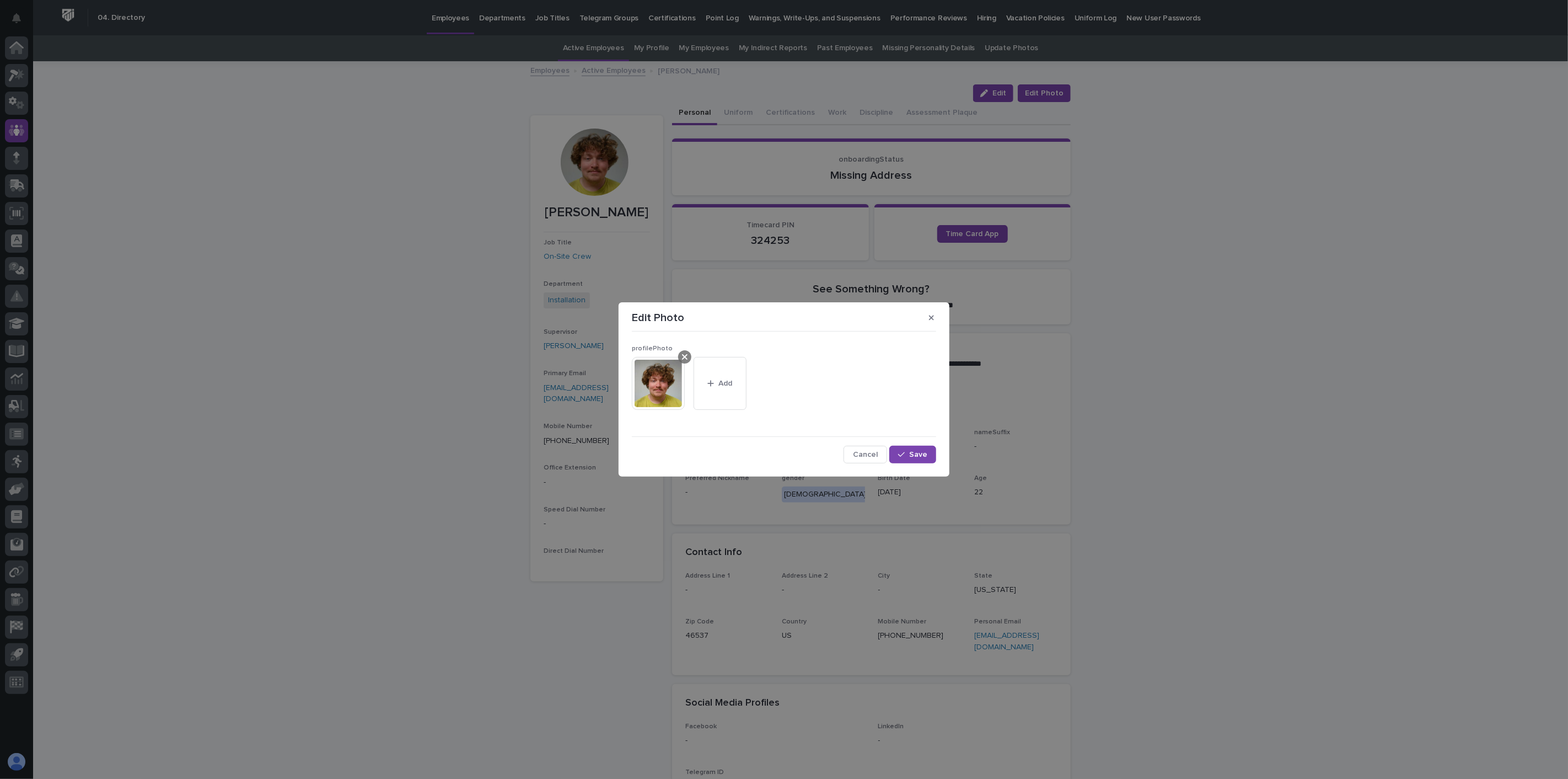
click at [682, 359] on icon at bounding box center [684, 357] width 5 height 9
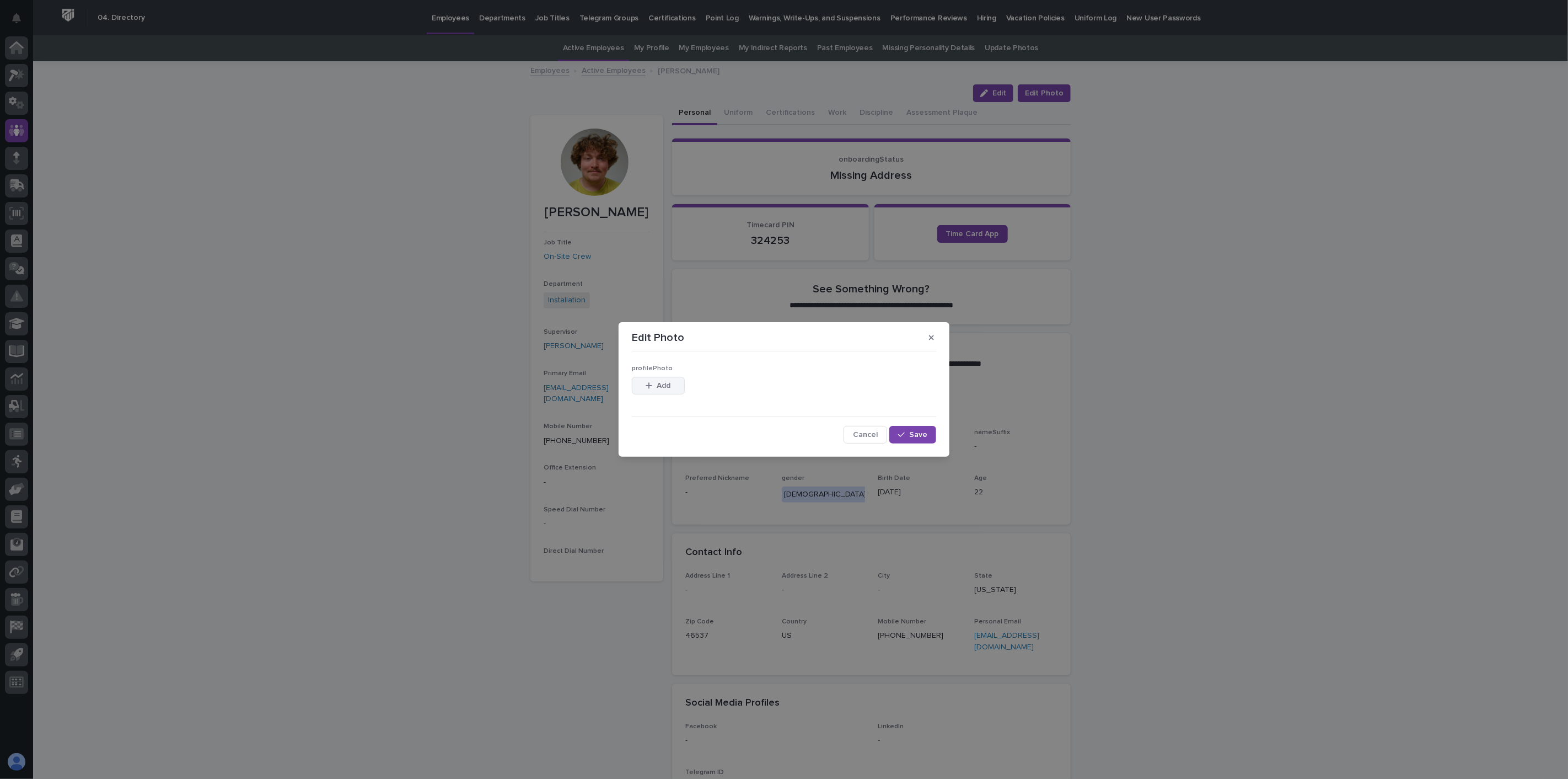
click at [662, 384] on span "Add" at bounding box center [664, 386] width 14 height 8
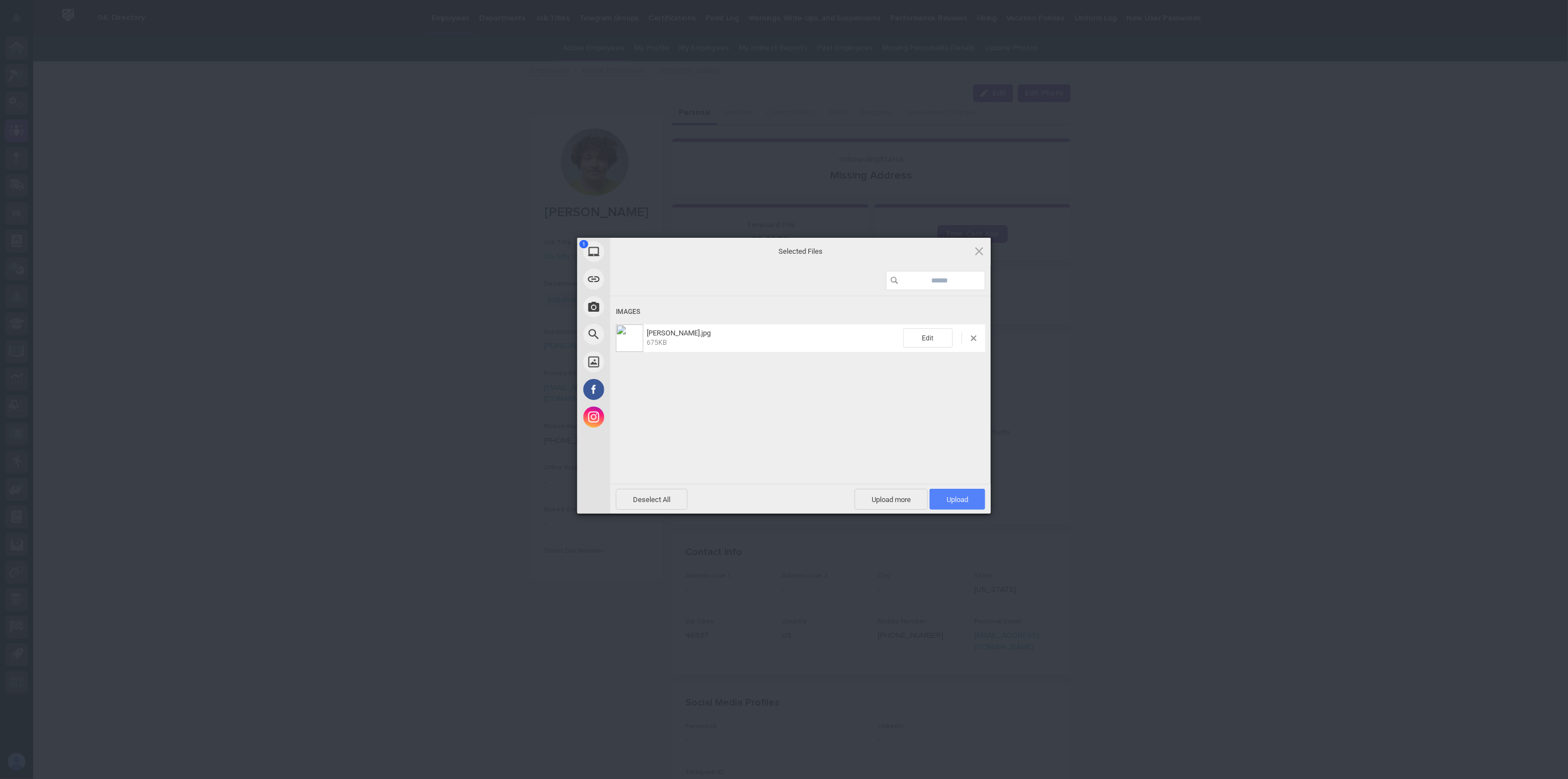
click at [967, 501] on span "Upload 1" at bounding box center [957, 499] width 21 height 9
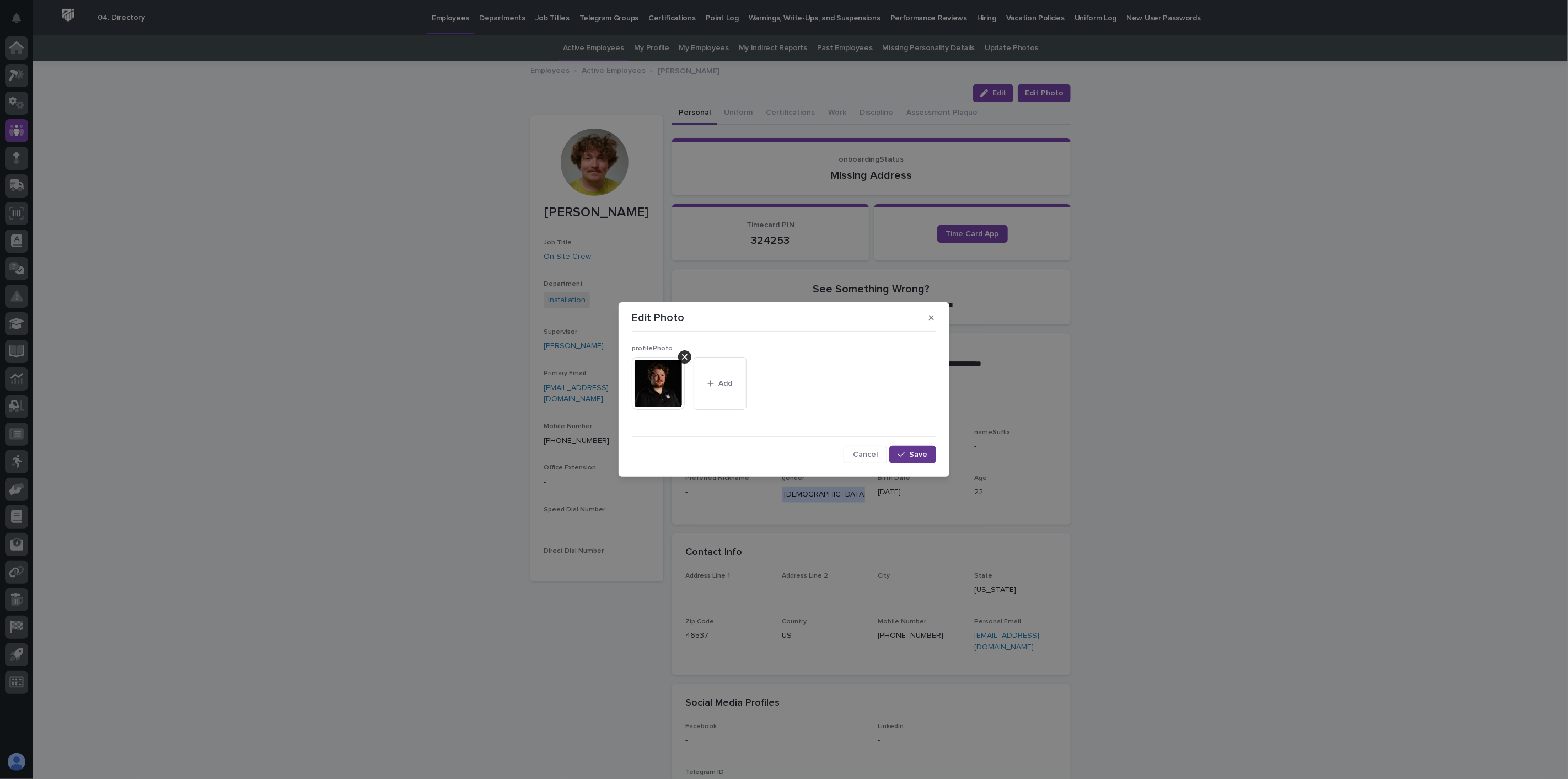
click at [914, 451] on span "Save" at bounding box center [919, 454] width 18 height 8
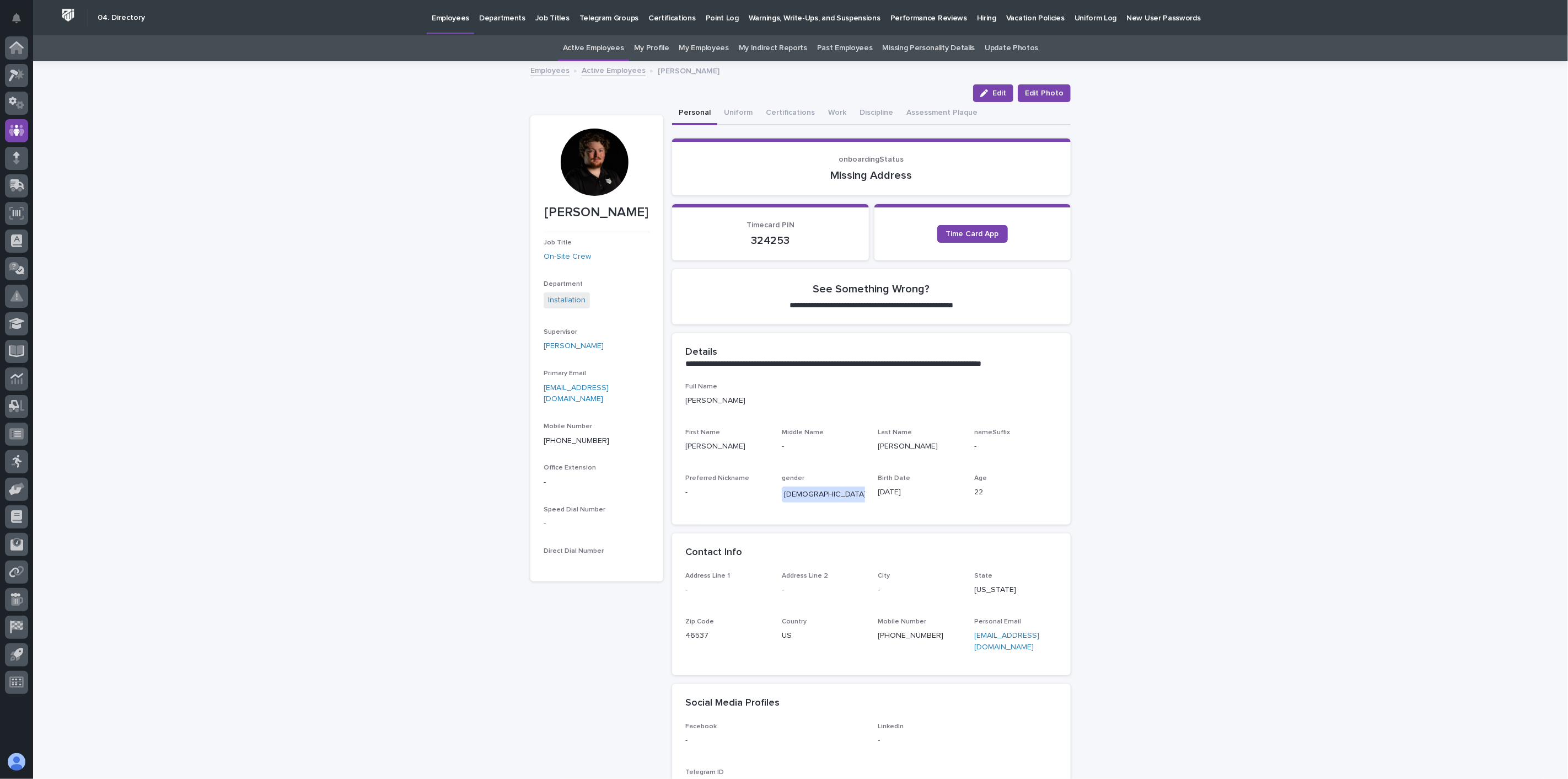
click at [601, 69] on link "Active Employees" at bounding box center [614, 69] width 64 height 13
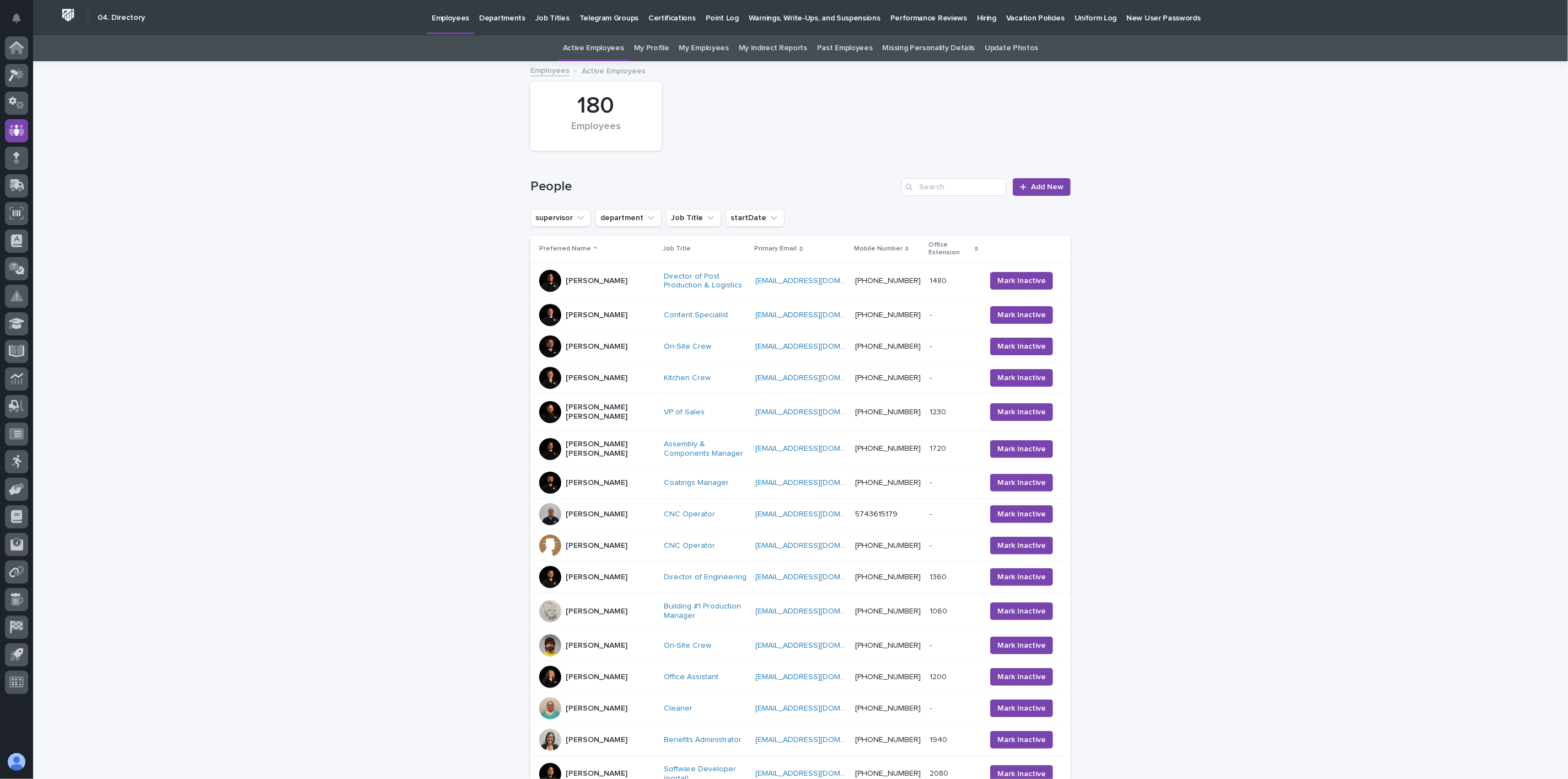
scroll to position [35, 0]
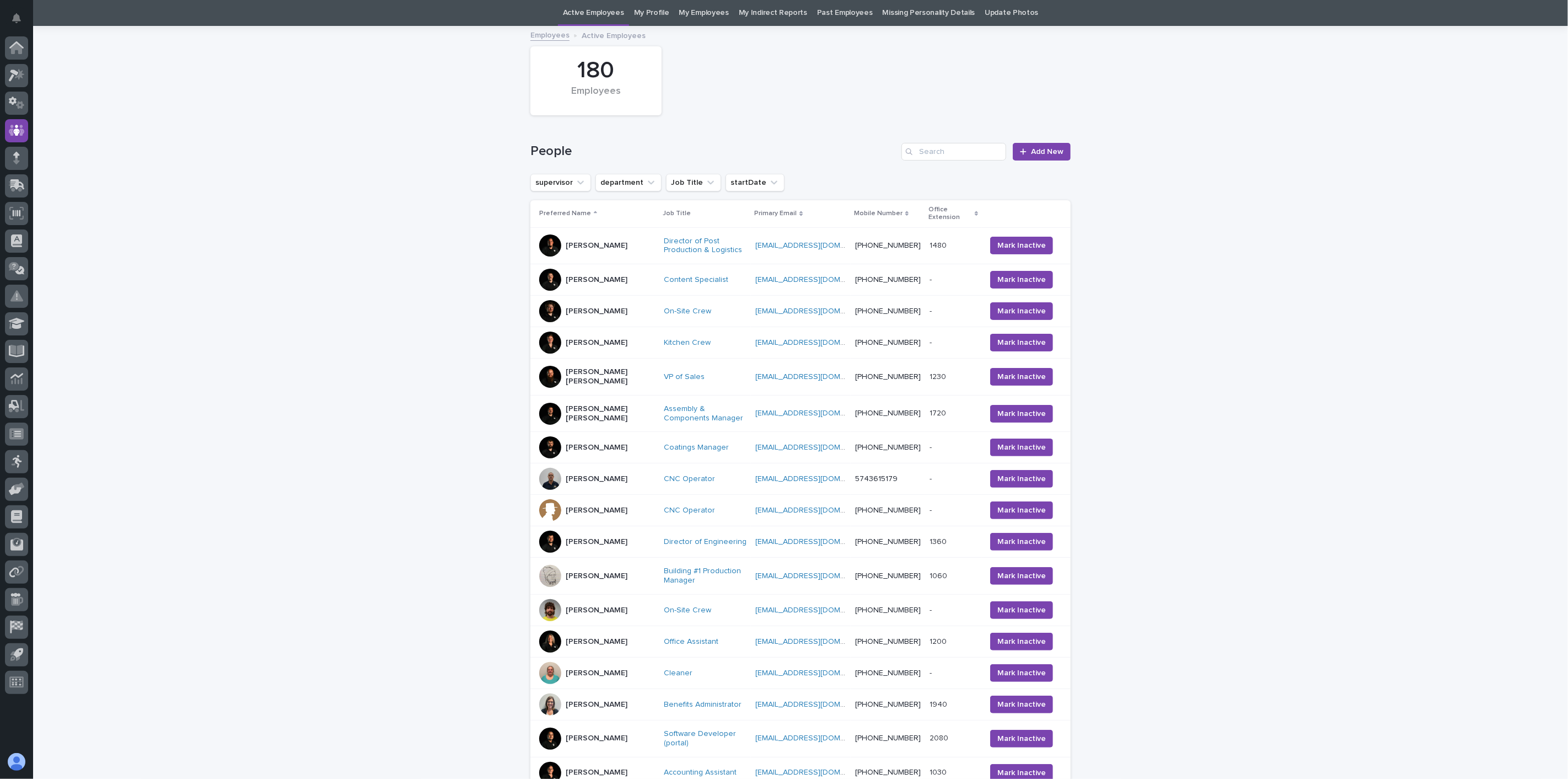
click at [604, 484] on p "[PERSON_NAME]" at bounding box center [596, 479] width 61 height 9
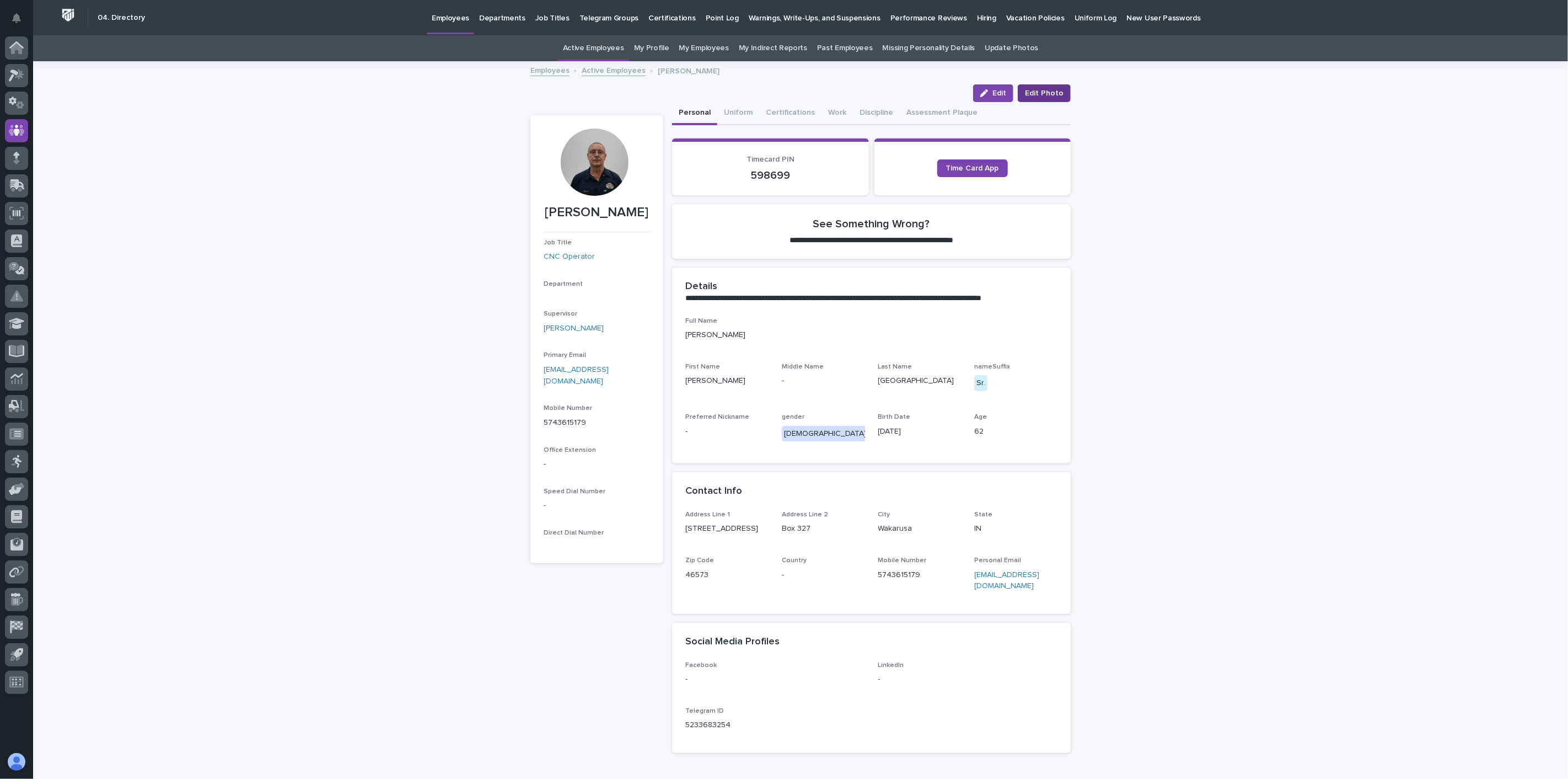
click at [1037, 94] on span "Edit Photo" at bounding box center [1044, 93] width 38 height 11
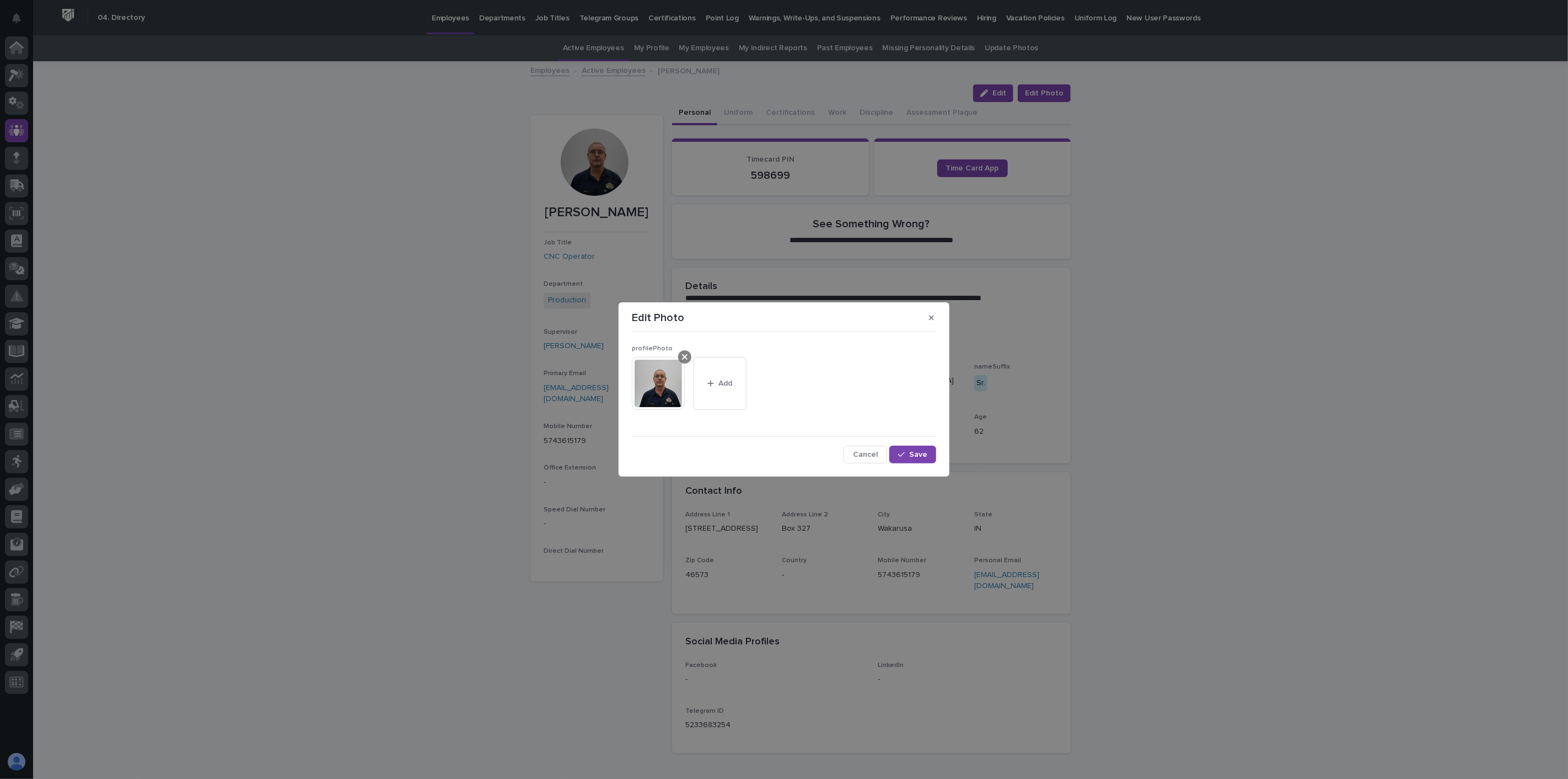
click at [686, 355] on icon at bounding box center [684, 357] width 5 height 5
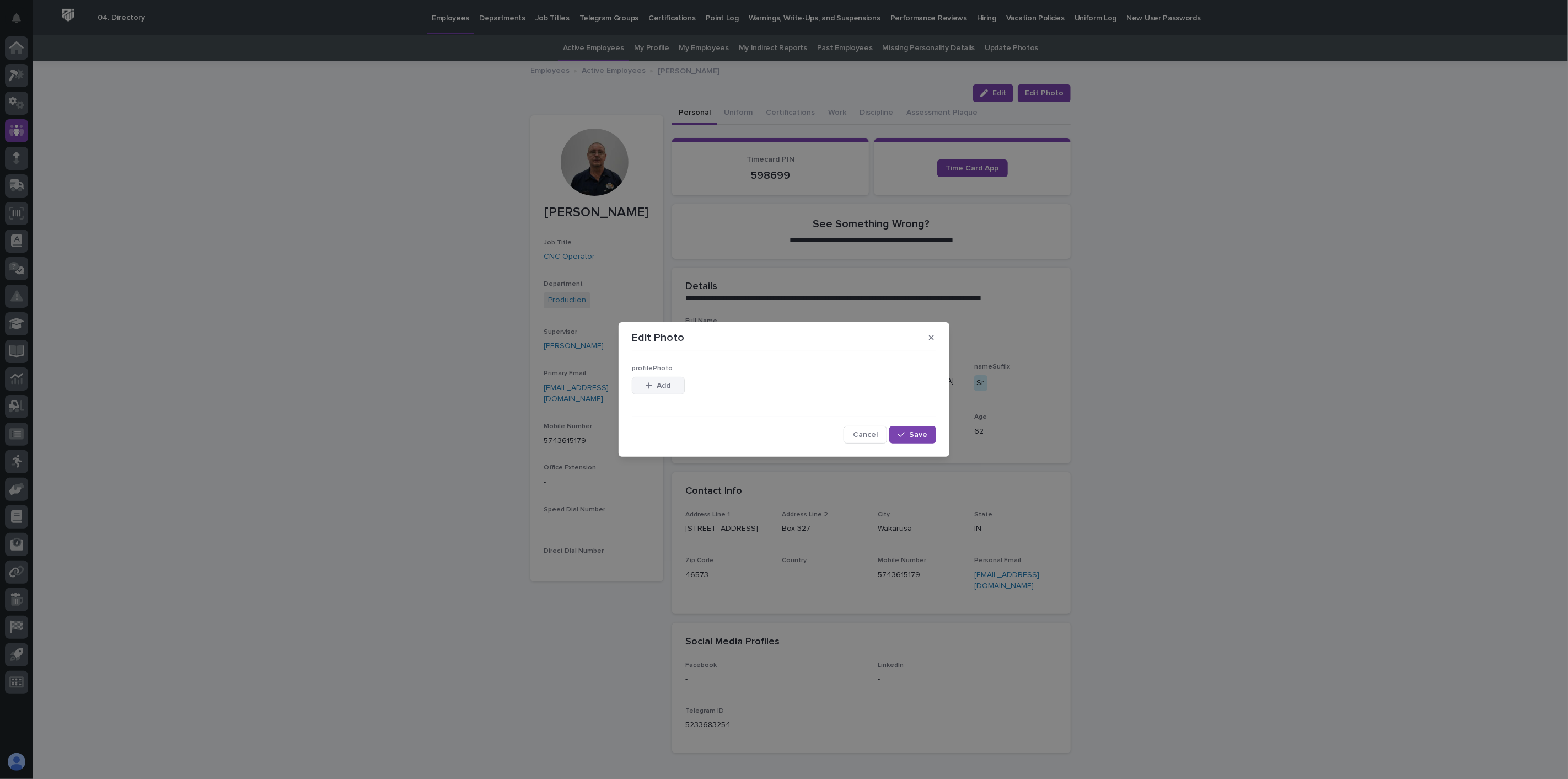
click at [663, 389] on span "Add" at bounding box center [664, 386] width 14 height 8
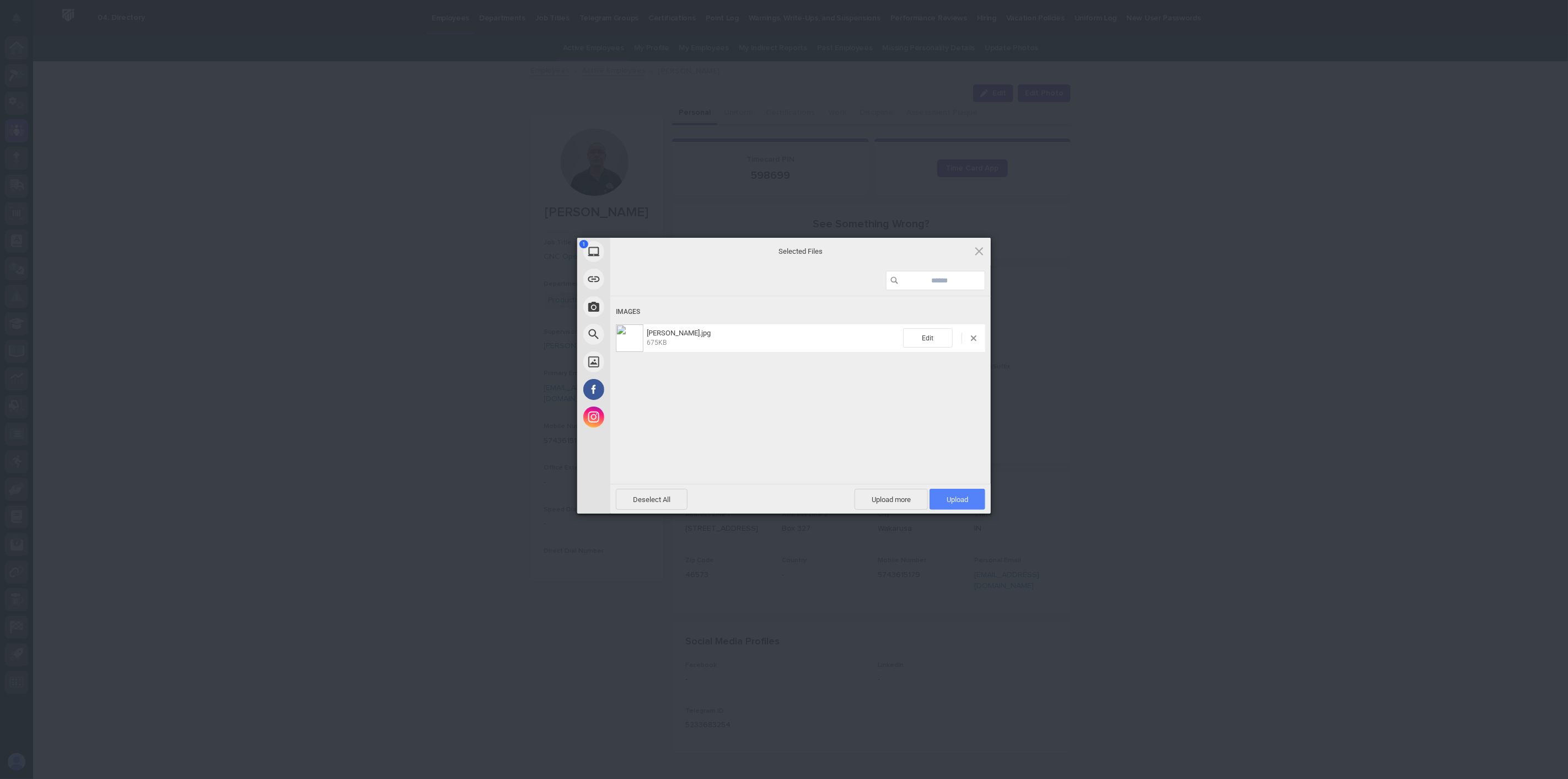
click at [957, 499] on span "Upload 1" at bounding box center [957, 499] width 21 height 9
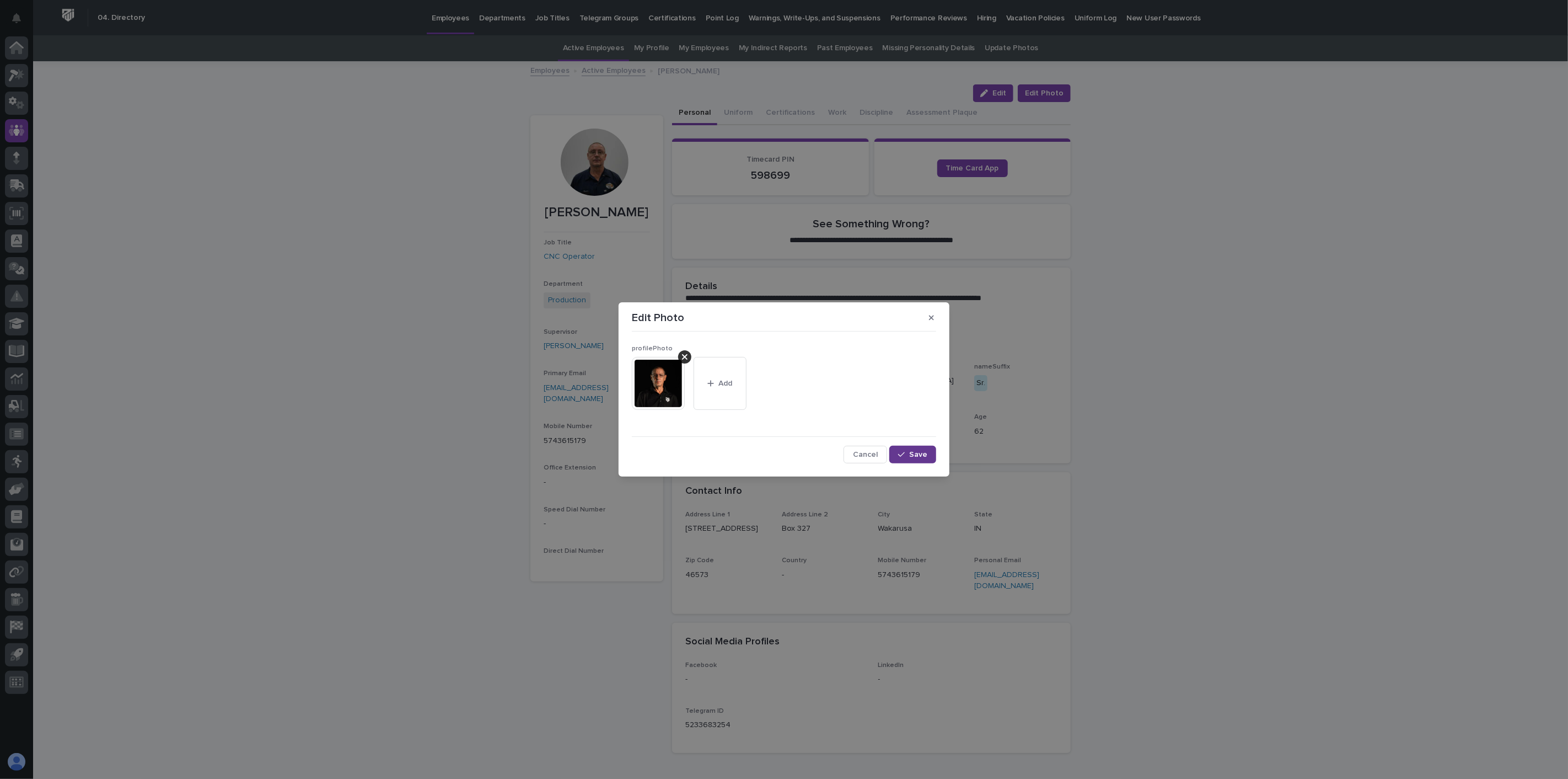
click at [923, 454] on span "Save" at bounding box center [919, 454] width 18 height 8
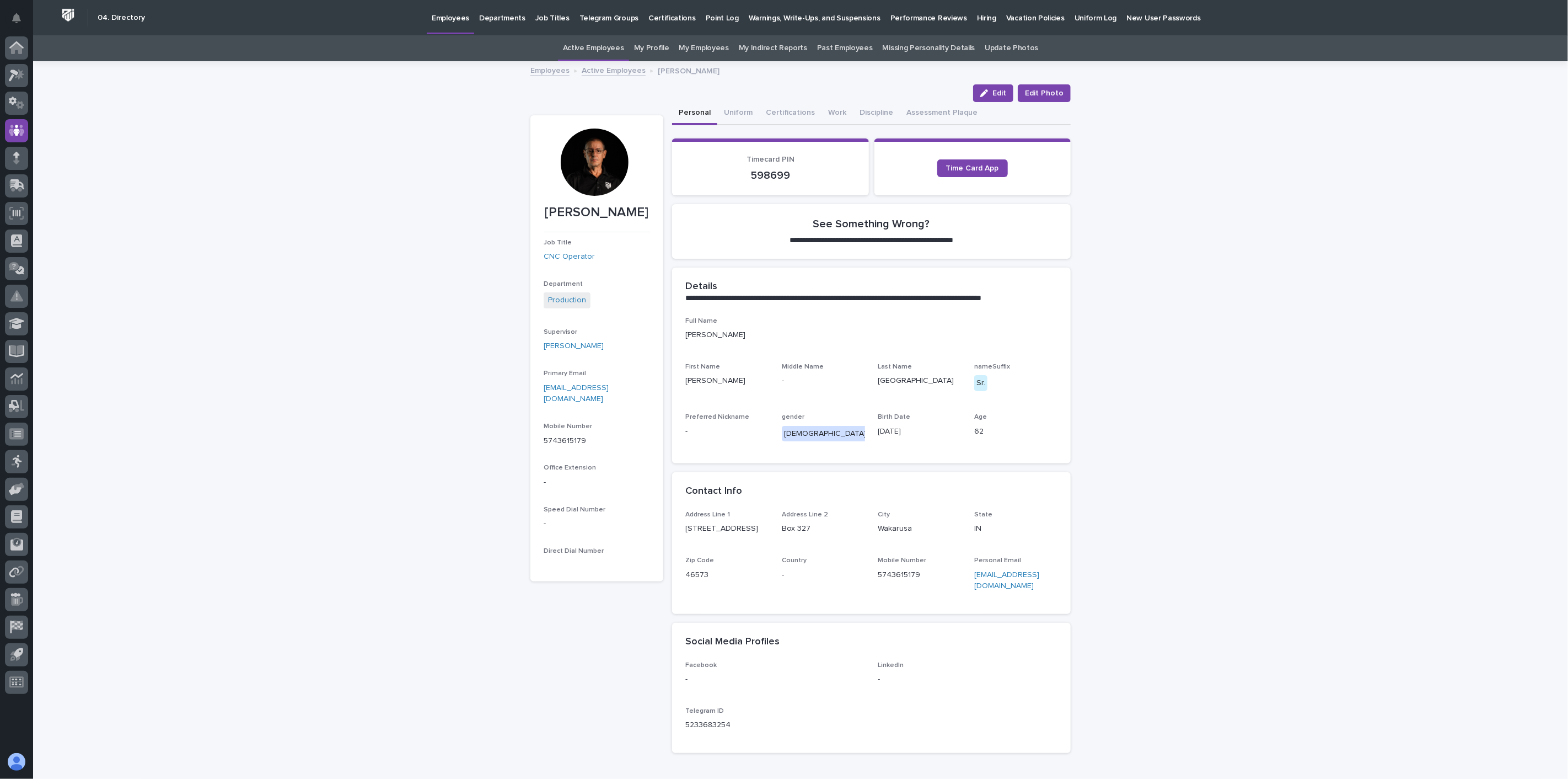
click at [626, 68] on link "Active Employees" at bounding box center [614, 69] width 64 height 13
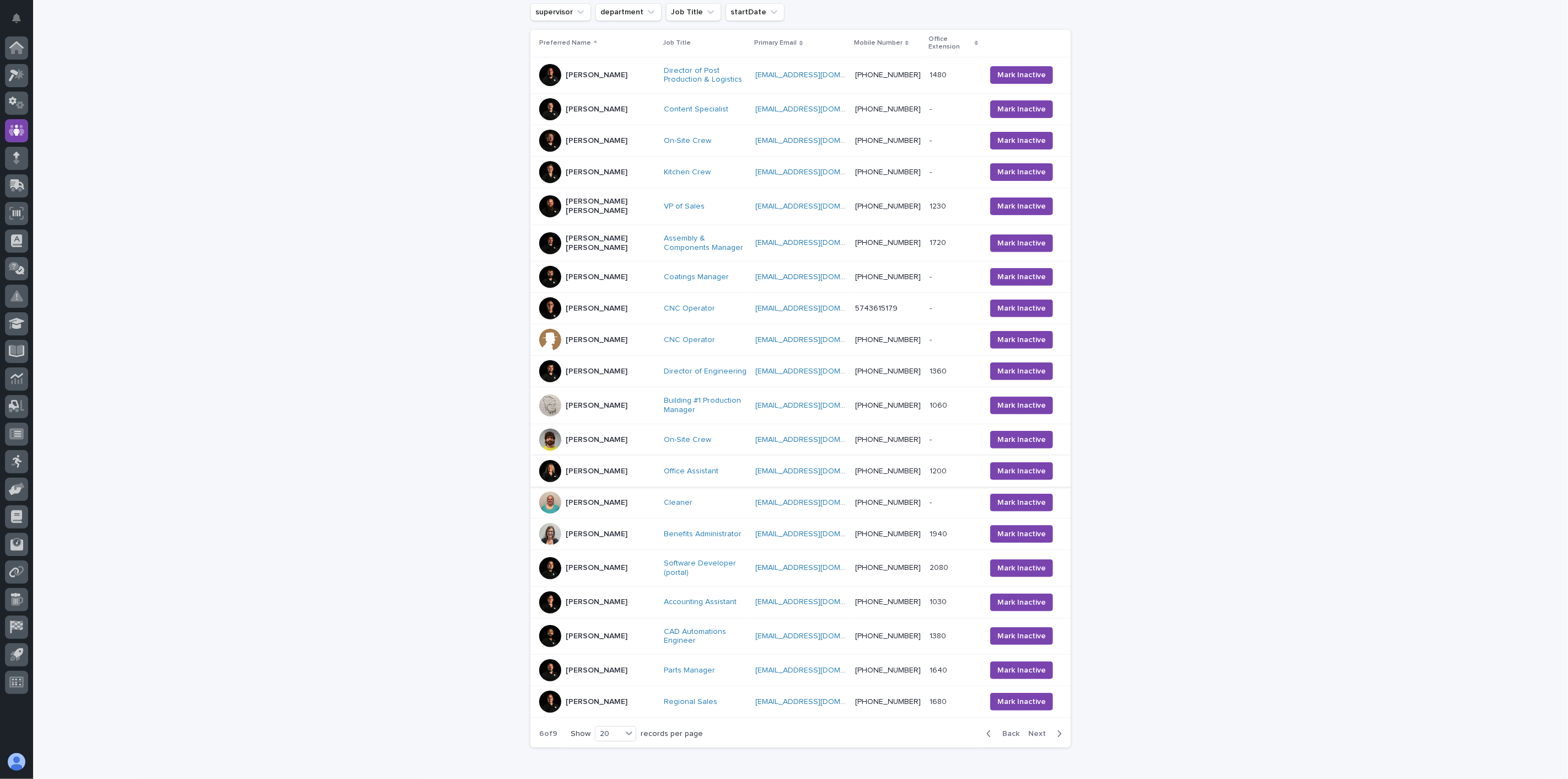
scroll to position [291, 0]
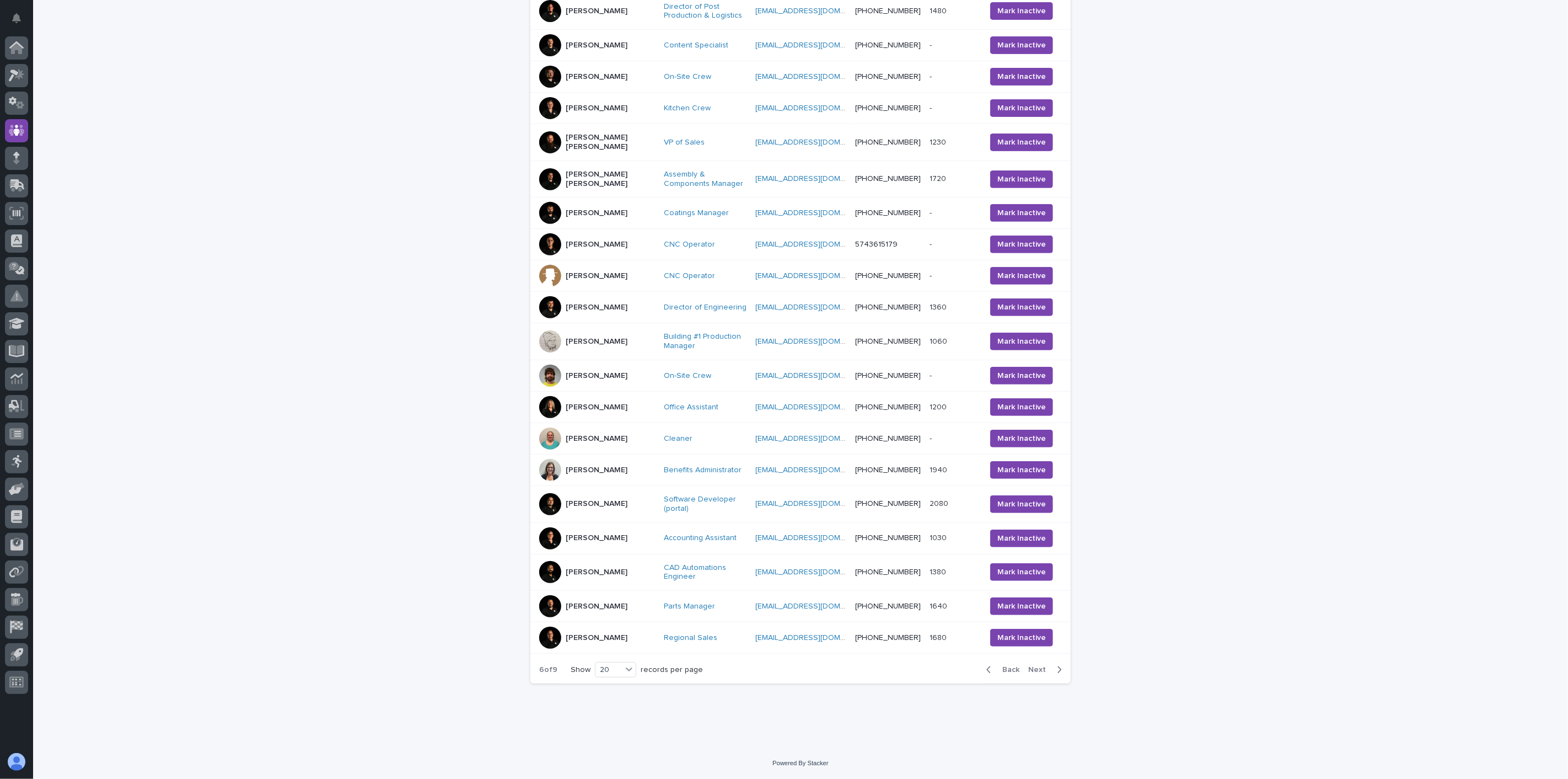
click at [614, 383] on div "[PERSON_NAME]" at bounding box center [597, 376] width 116 height 22
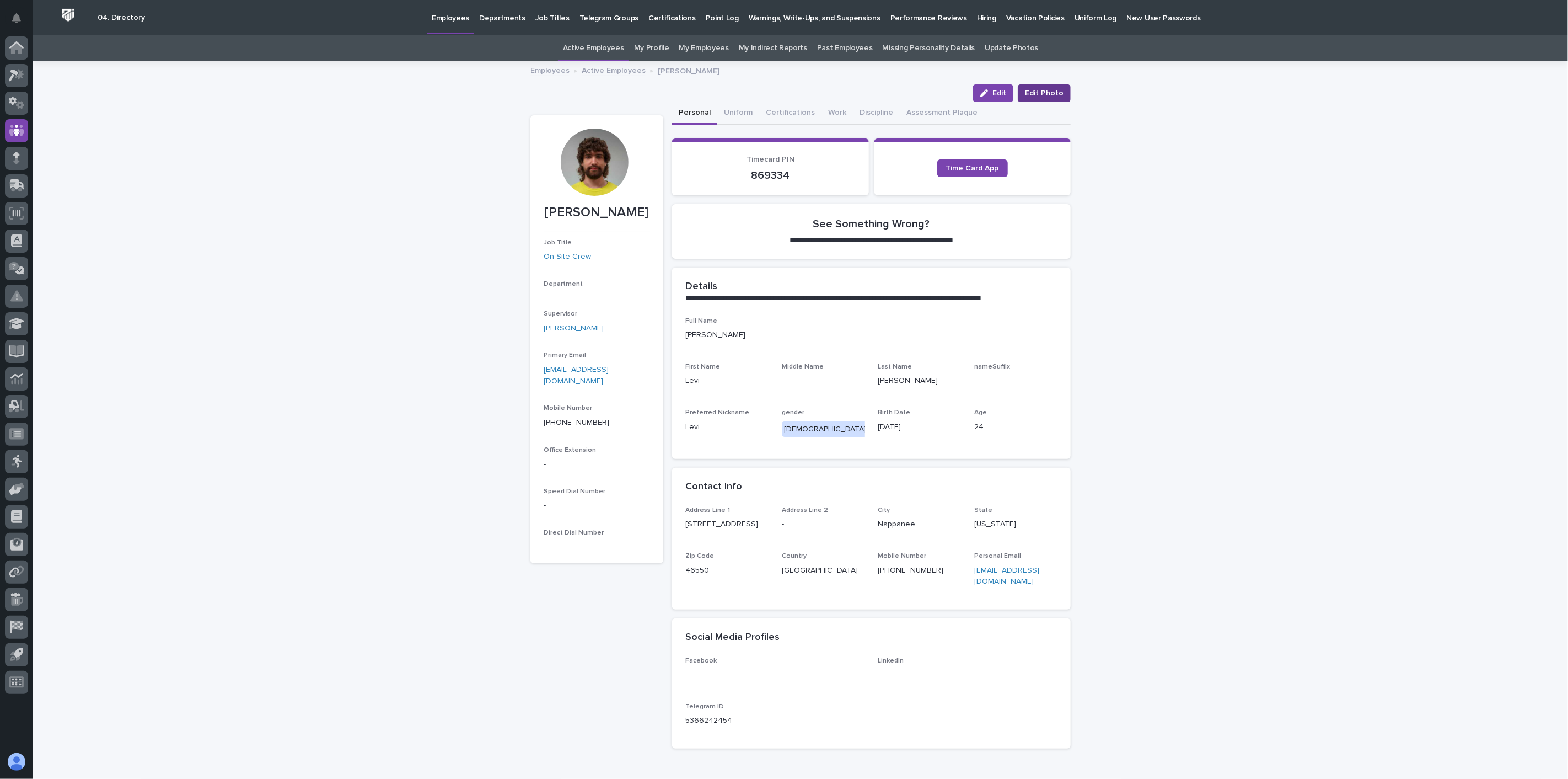
click at [1057, 91] on span "Edit Photo" at bounding box center [1044, 93] width 38 height 11
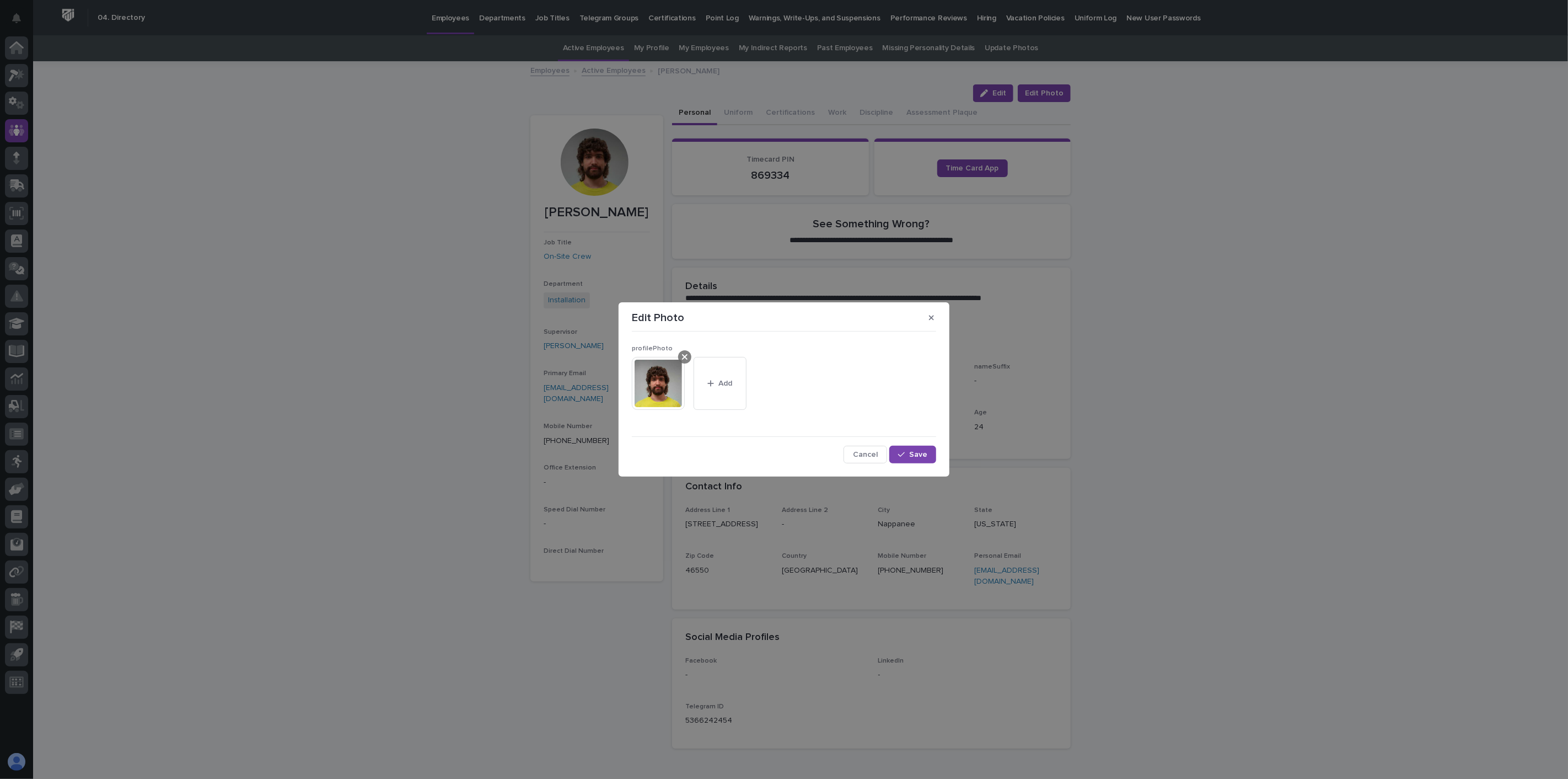
click at [684, 357] on icon at bounding box center [684, 357] width 5 height 5
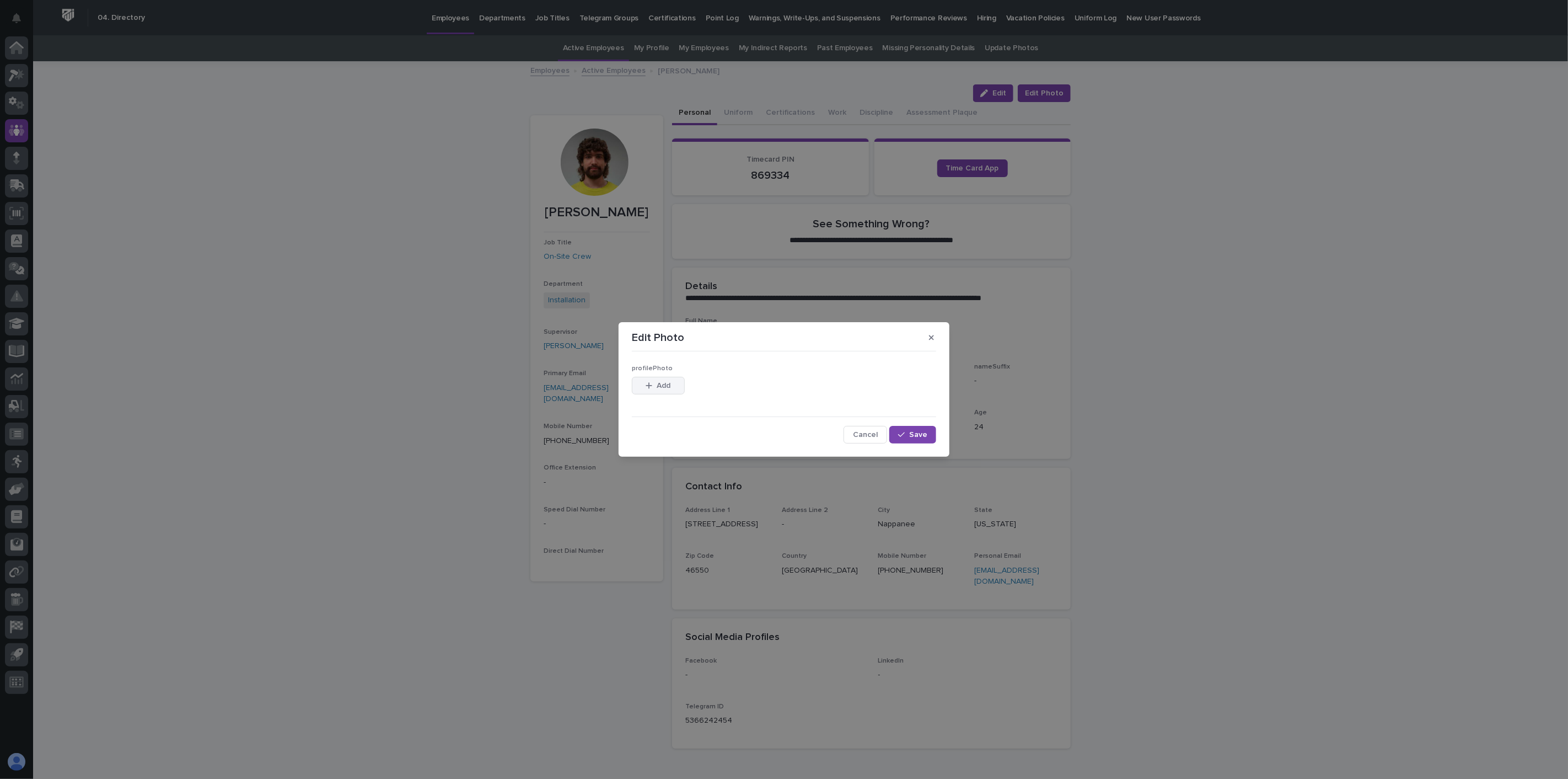
click at [667, 387] on span "Add" at bounding box center [664, 386] width 14 height 8
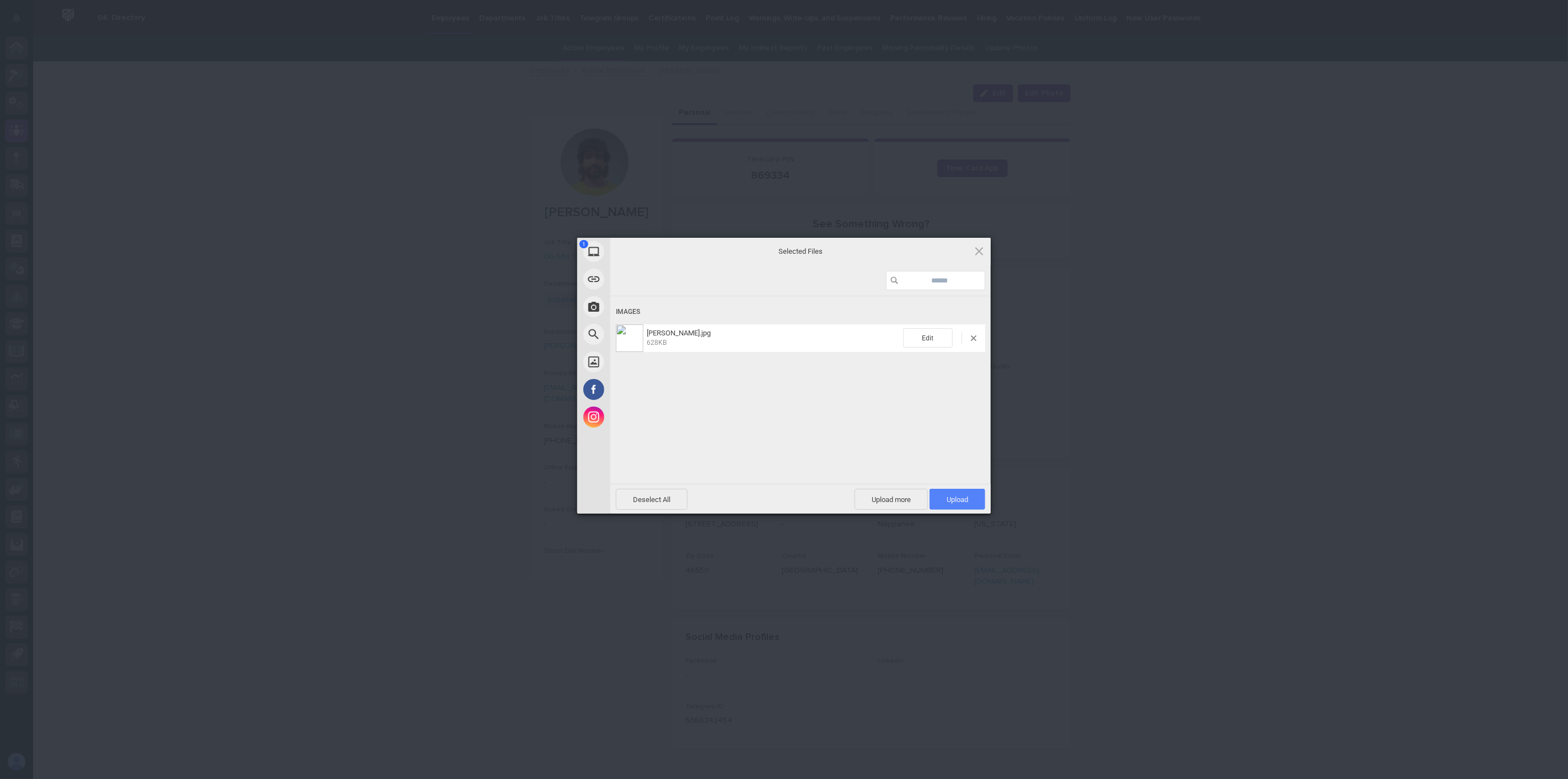
click at [957, 498] on span "Upload 1" at bounding box center [957, 499] width 21 height 9
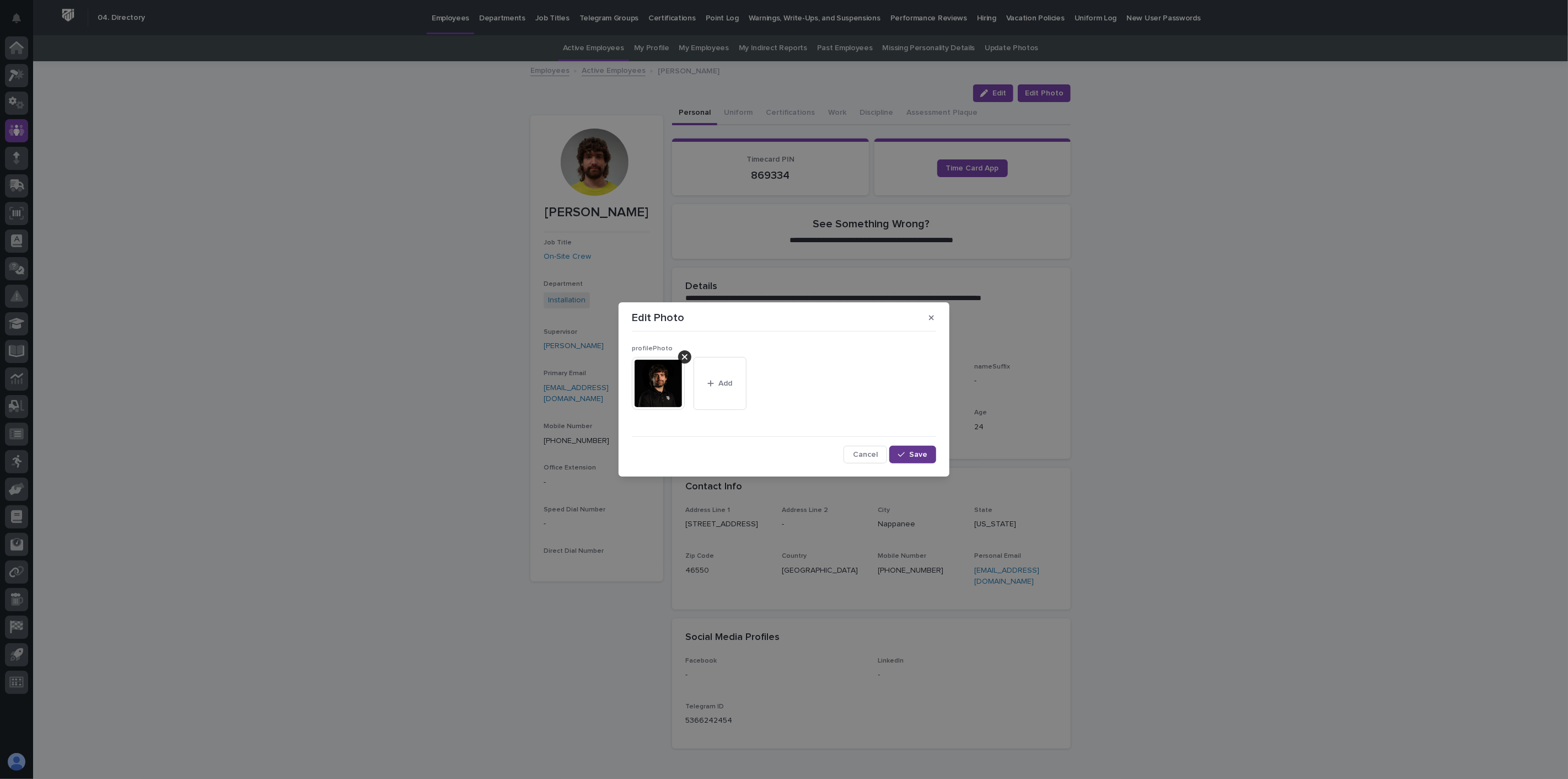
click at [922, 453] on span "Save" at bounding box center [919, 454] width 18 height 8
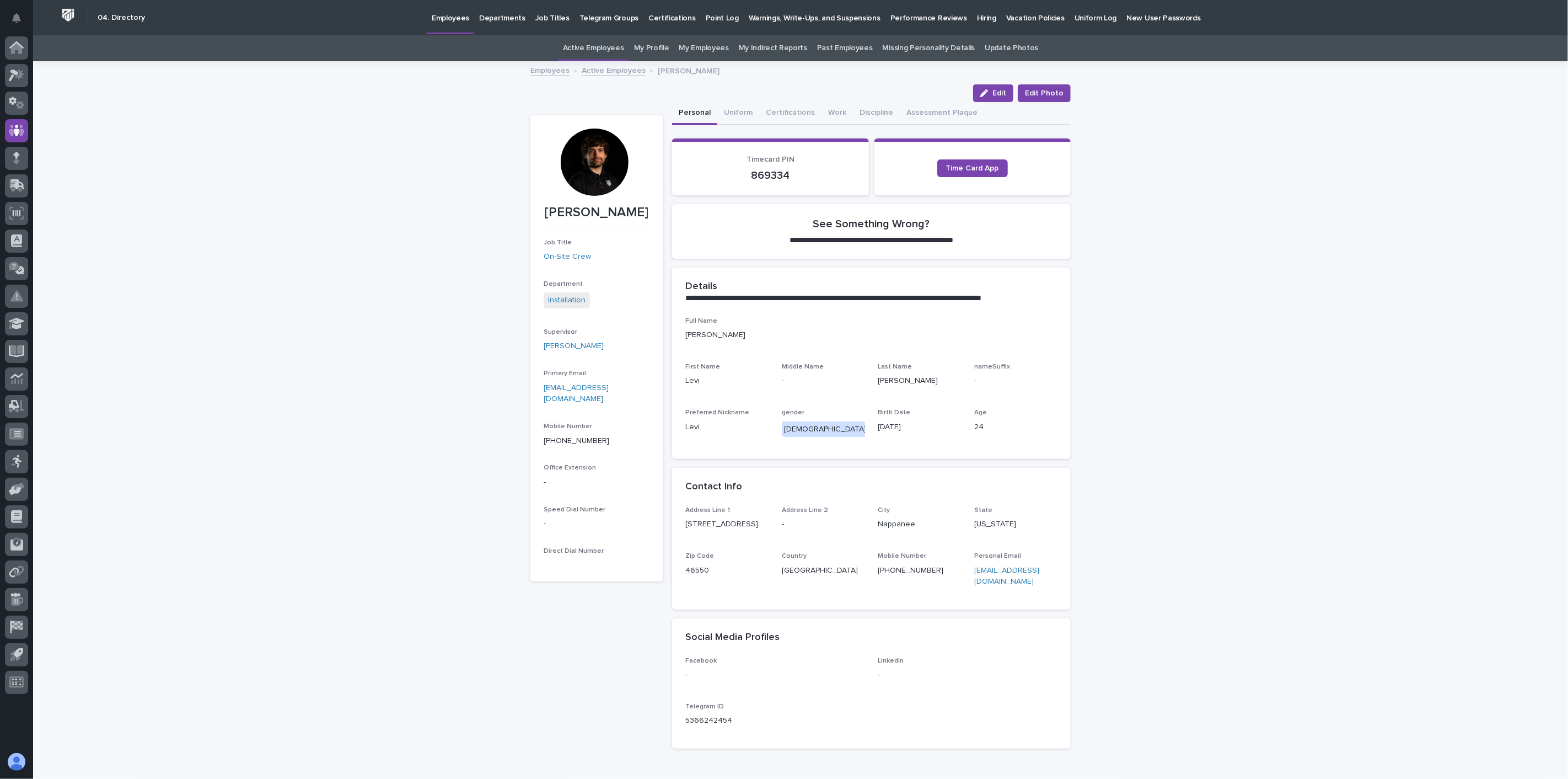
click at [614, 69] on link "Active Employees" at bounding box center [614, 69] width 64 height 13
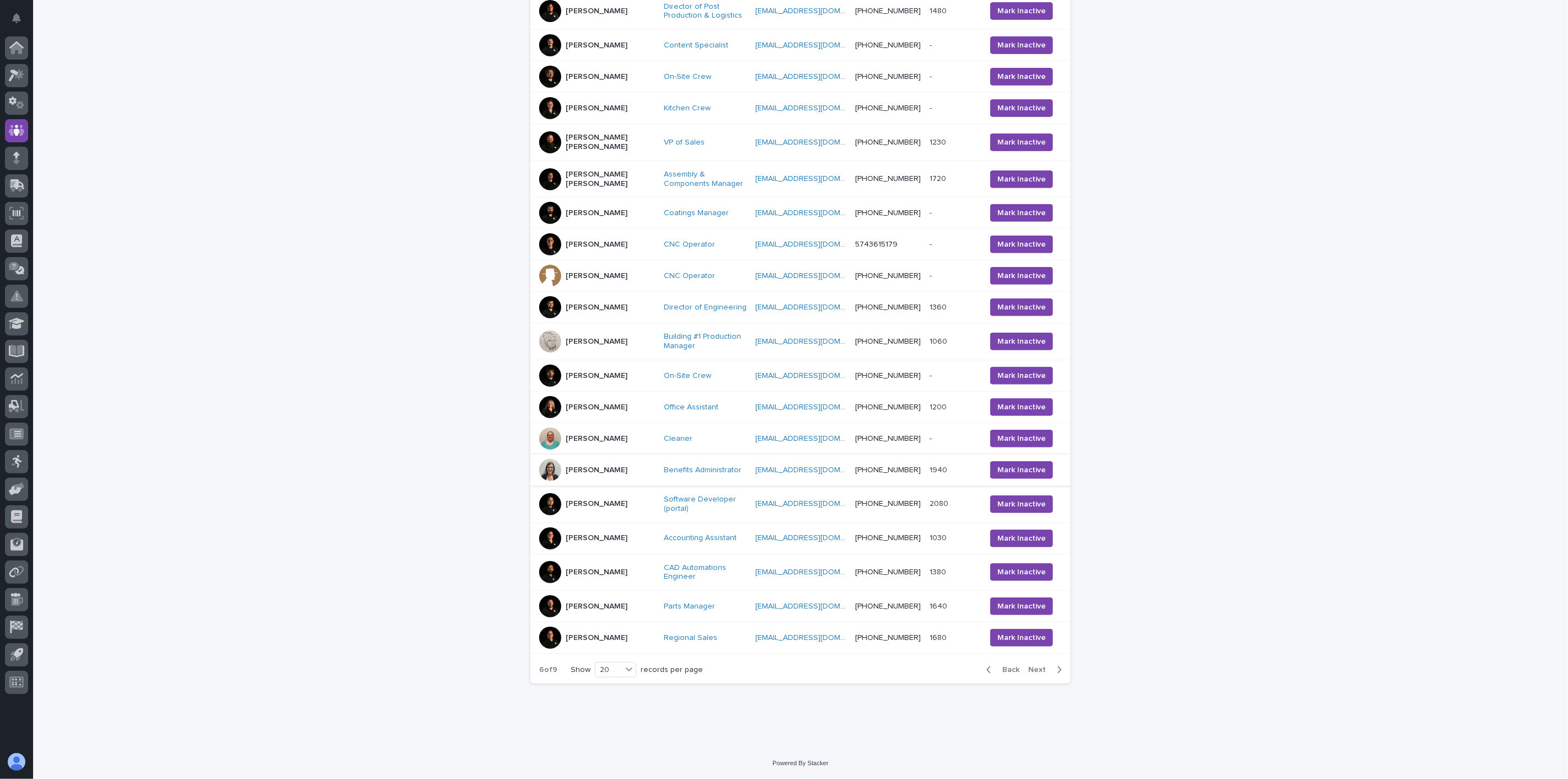
scroll to position [291, 0]
click at [596, 449] on td "[PERSON_NAME]" at bounding box center [595, 439] width 129 height 32
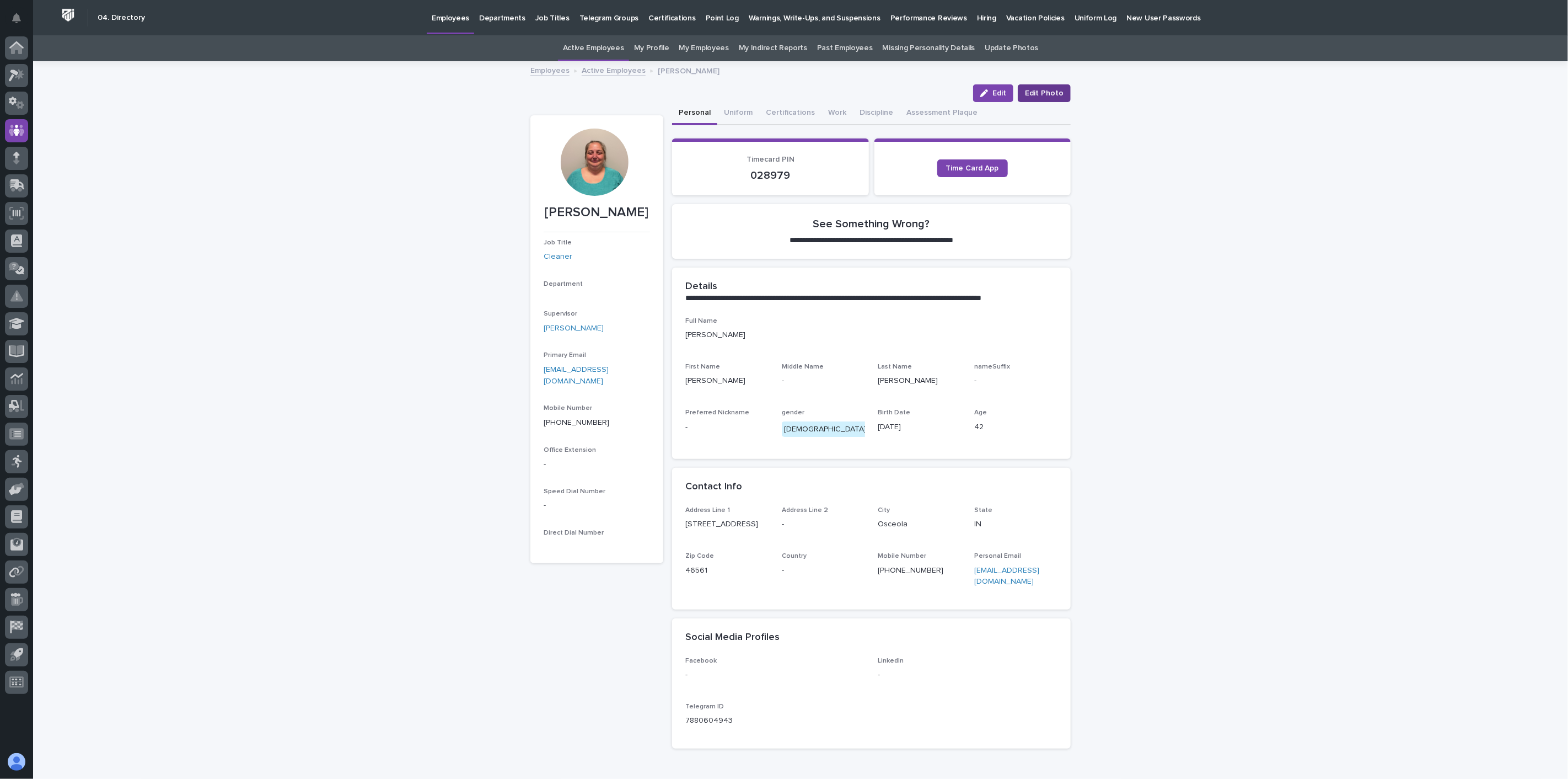
click at [1045, 97] on span "Edit Photo" at bounding box center [1044, 93] width 38 height 11
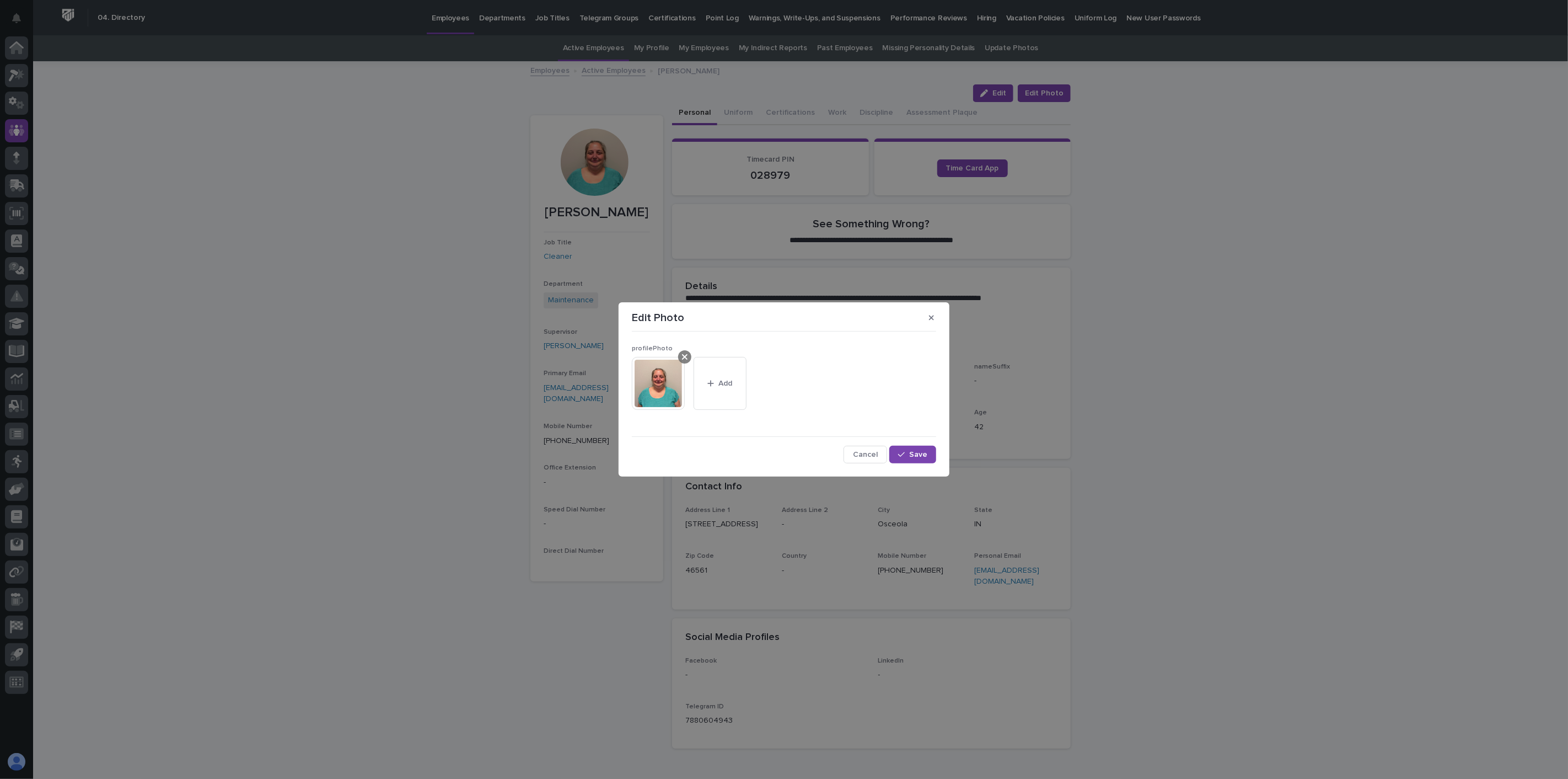
click at [681, 358] on div at bounding box center [685, 357] width 13 height 13
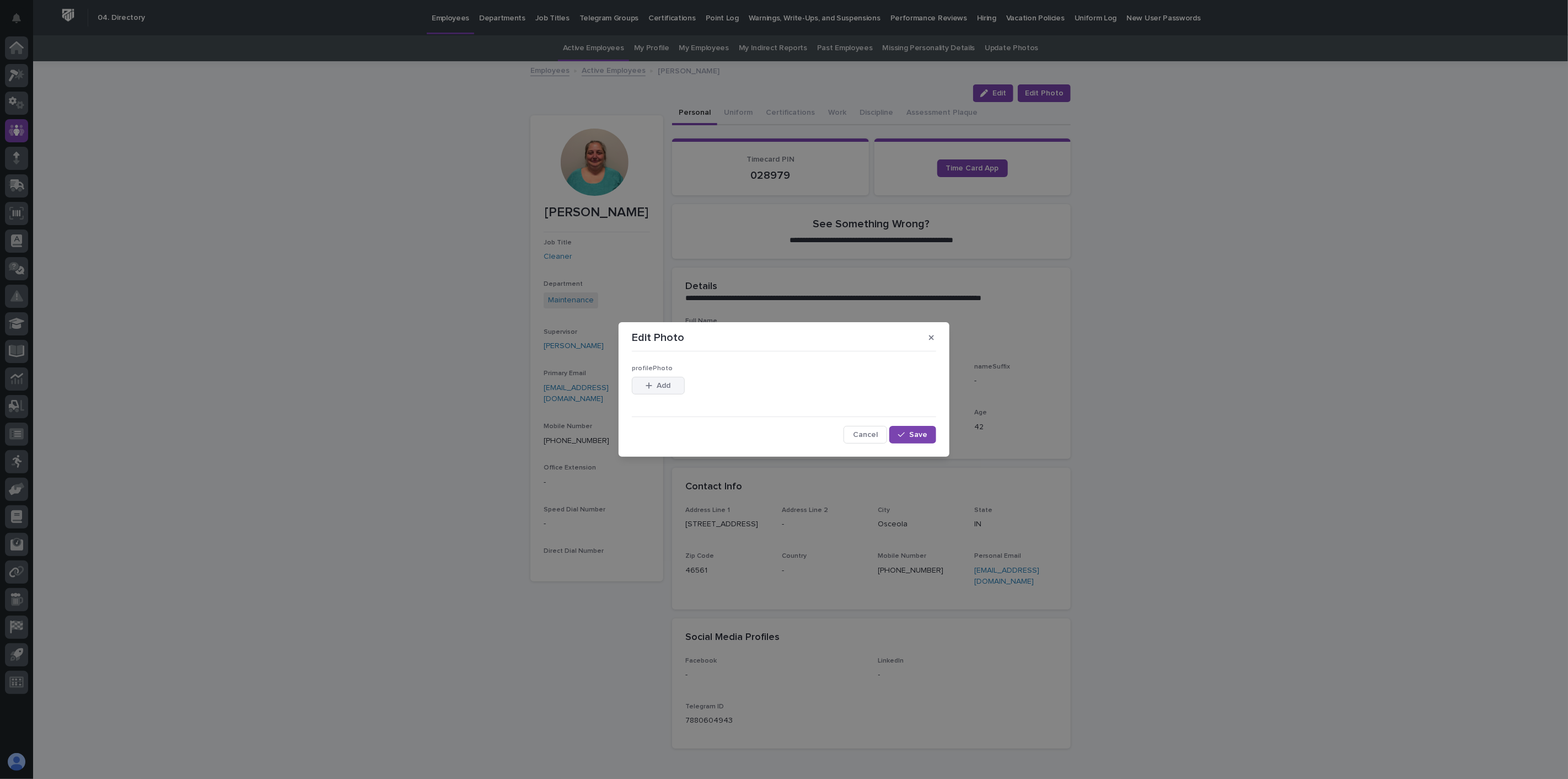
click at [659, 384] on span "Add" at bounding box center [664, 386] width 14 height 8
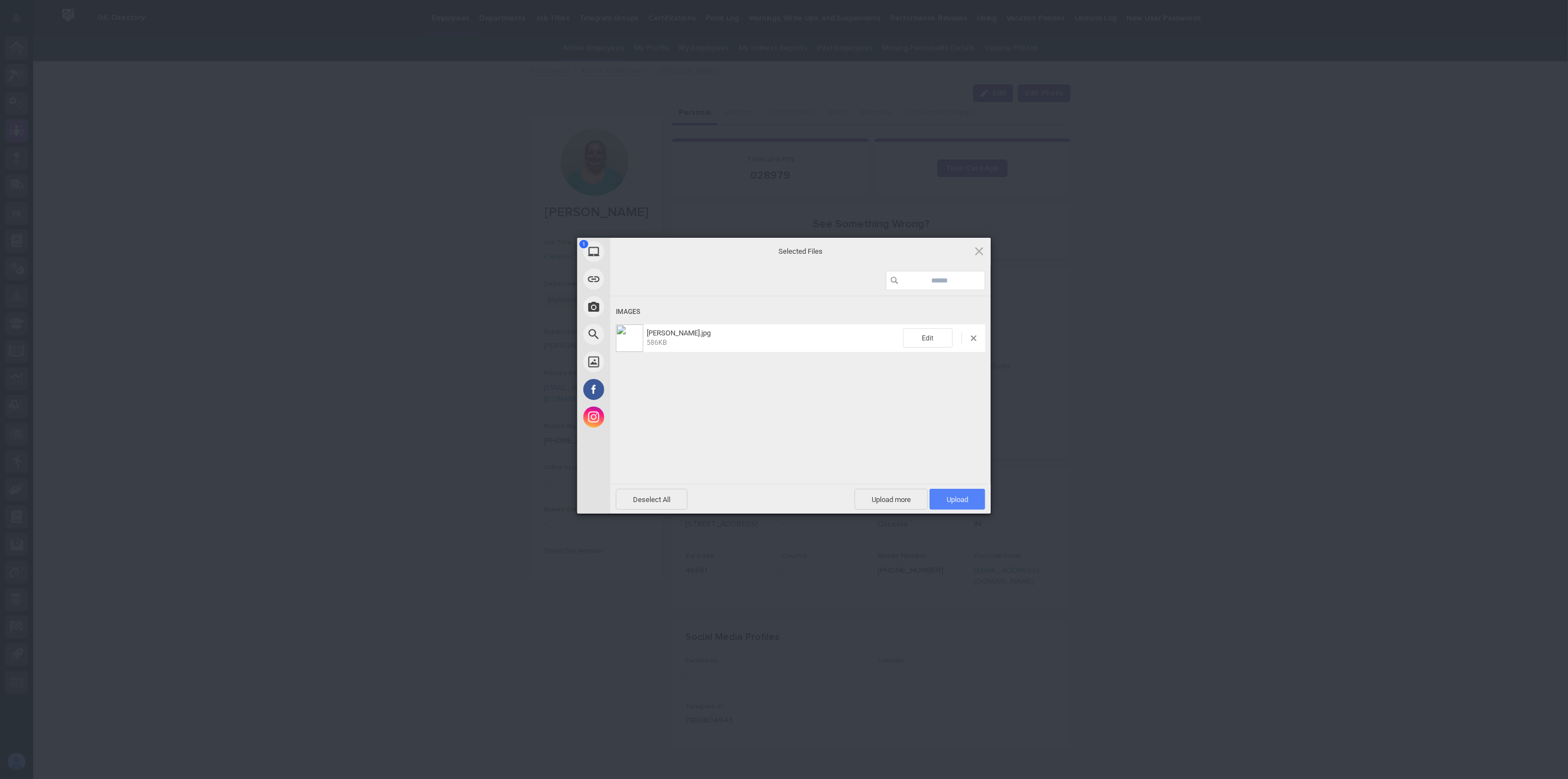
click at [951, 494] on span "Upload 1" at bounding box center [957, 499] width 55 height 21
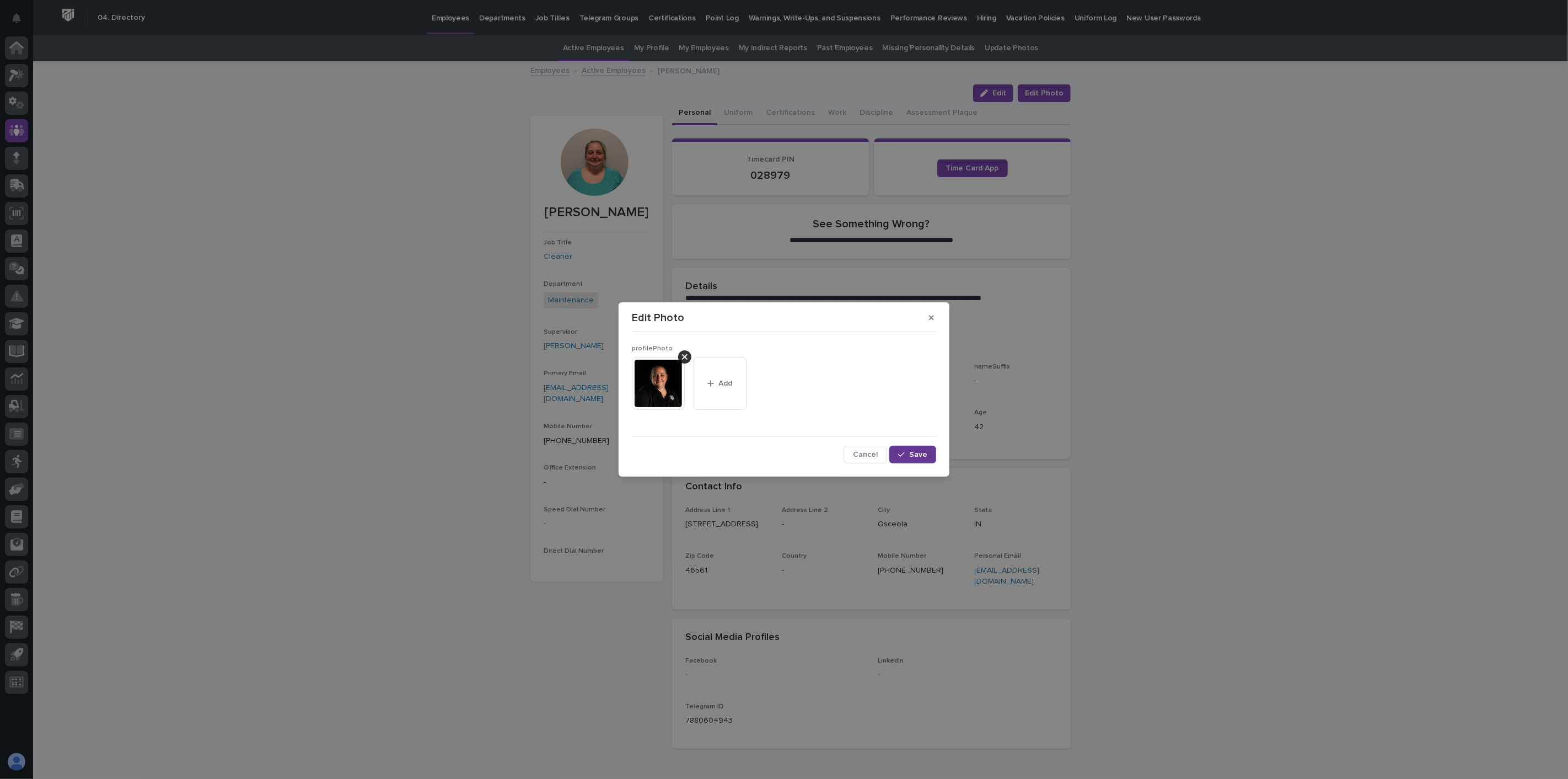
click at [919, 451] on span "Save" at bounding box center [919, 454] width 18 height 8
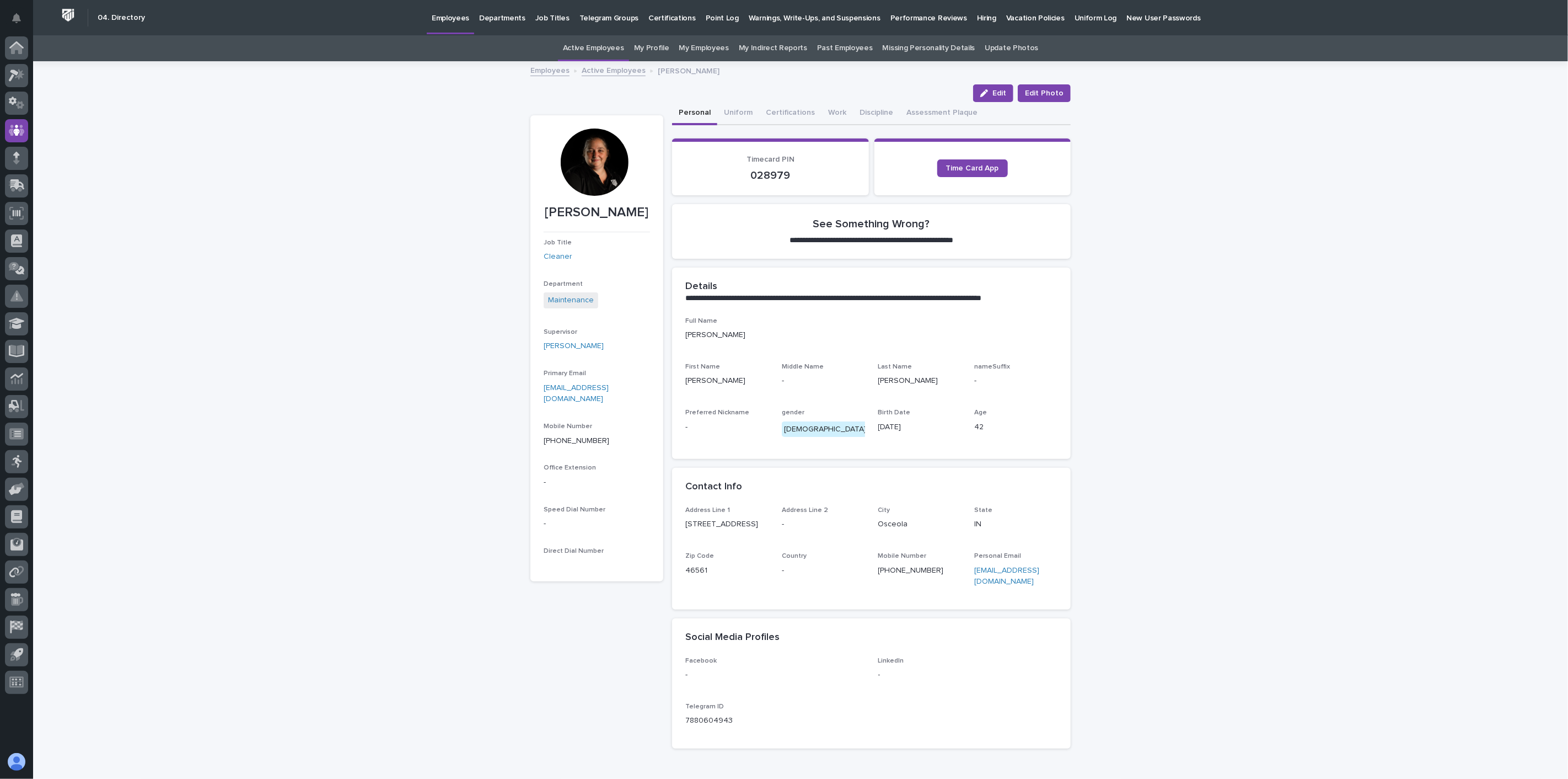
click at [618, 71] on link "Active Employees" at bounding box center [614, 69] width 64 height 13
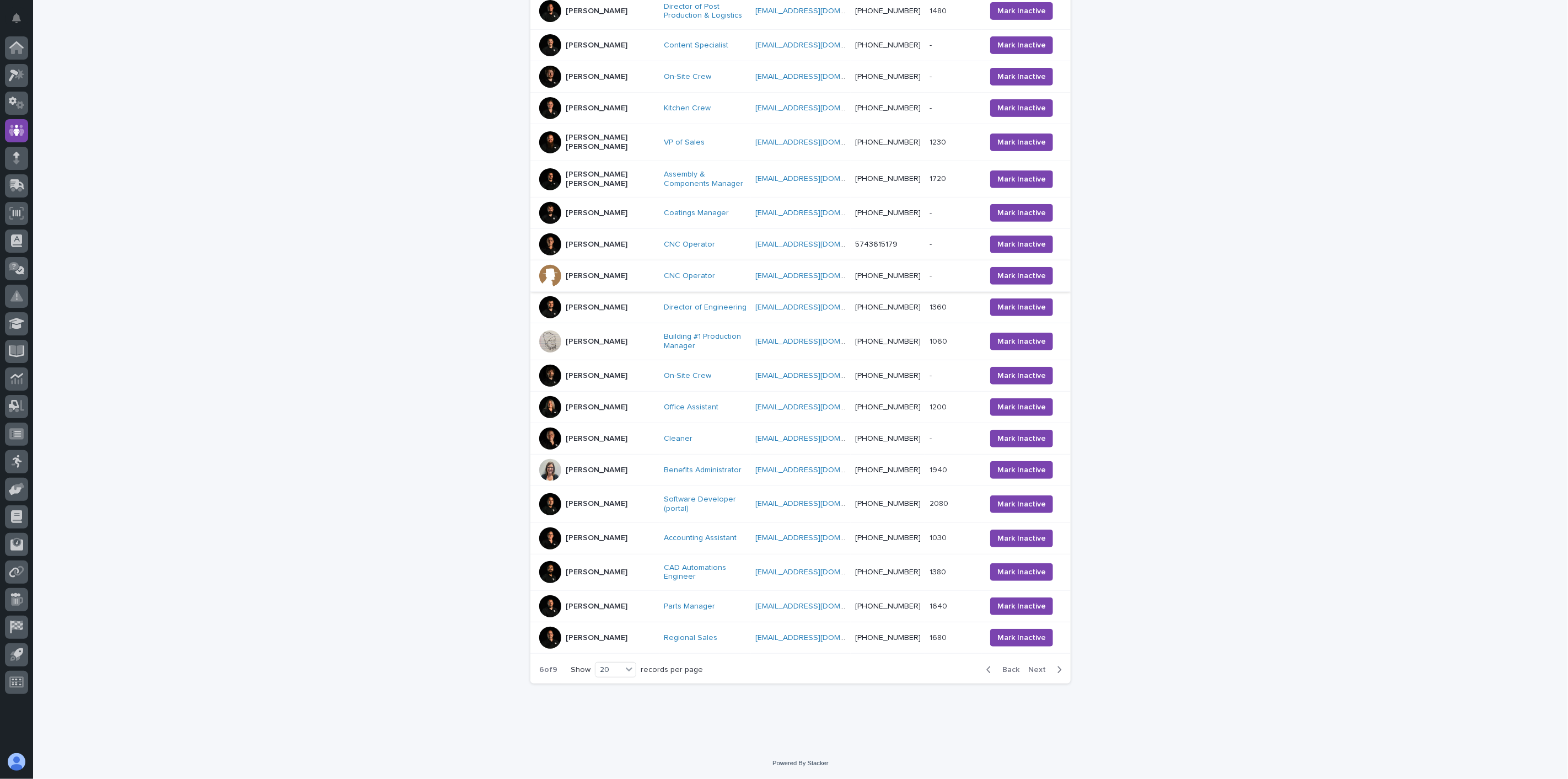
scroll to position [291, 0]
click at [604, 478] on div "[PERSON_NAME]" at bounding box center [597, 470] width 116 height 22
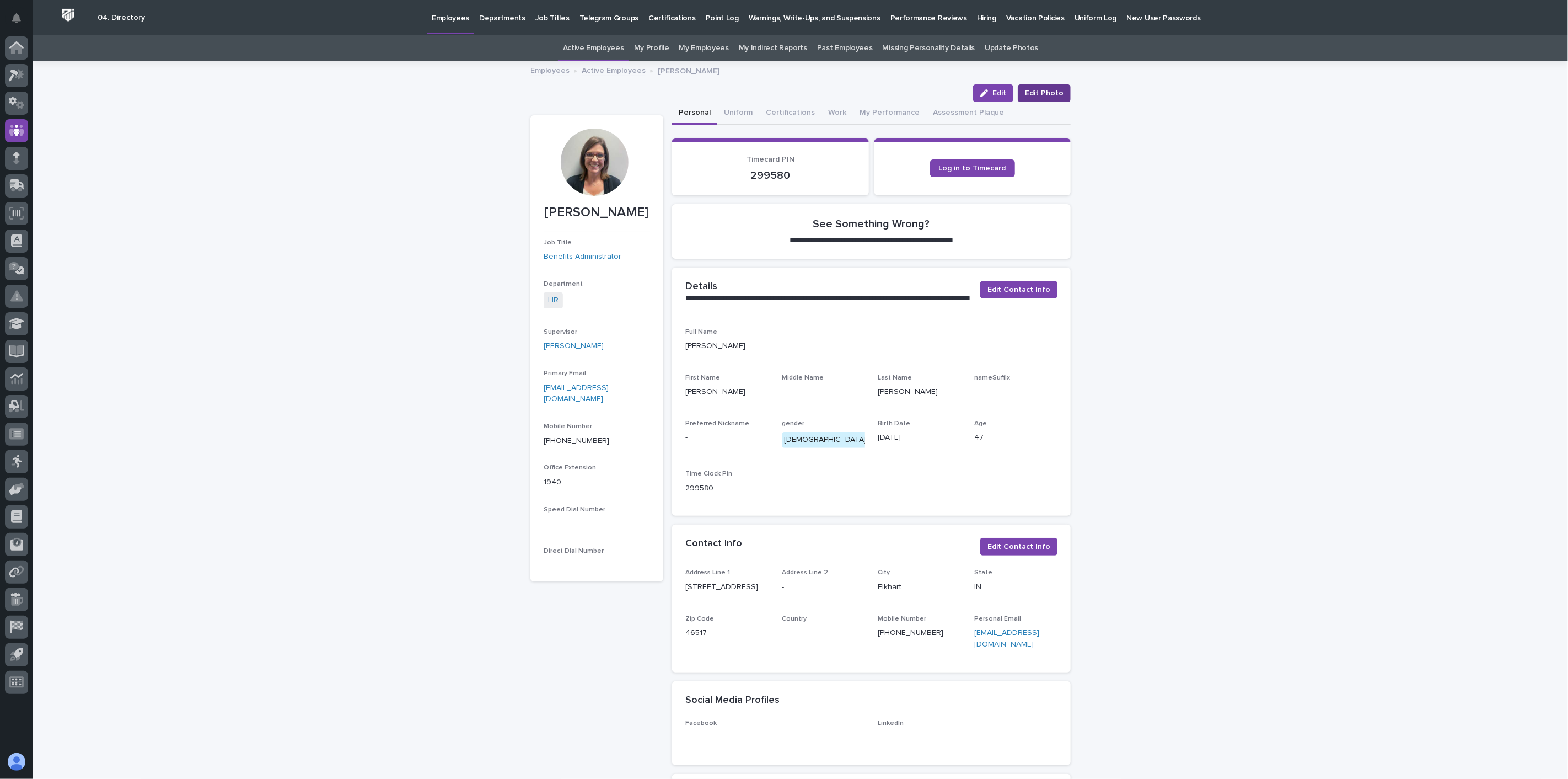
click at [1039, 91] on span "Edit Photo" at bounding box center [1044, 93] width 38 height 11
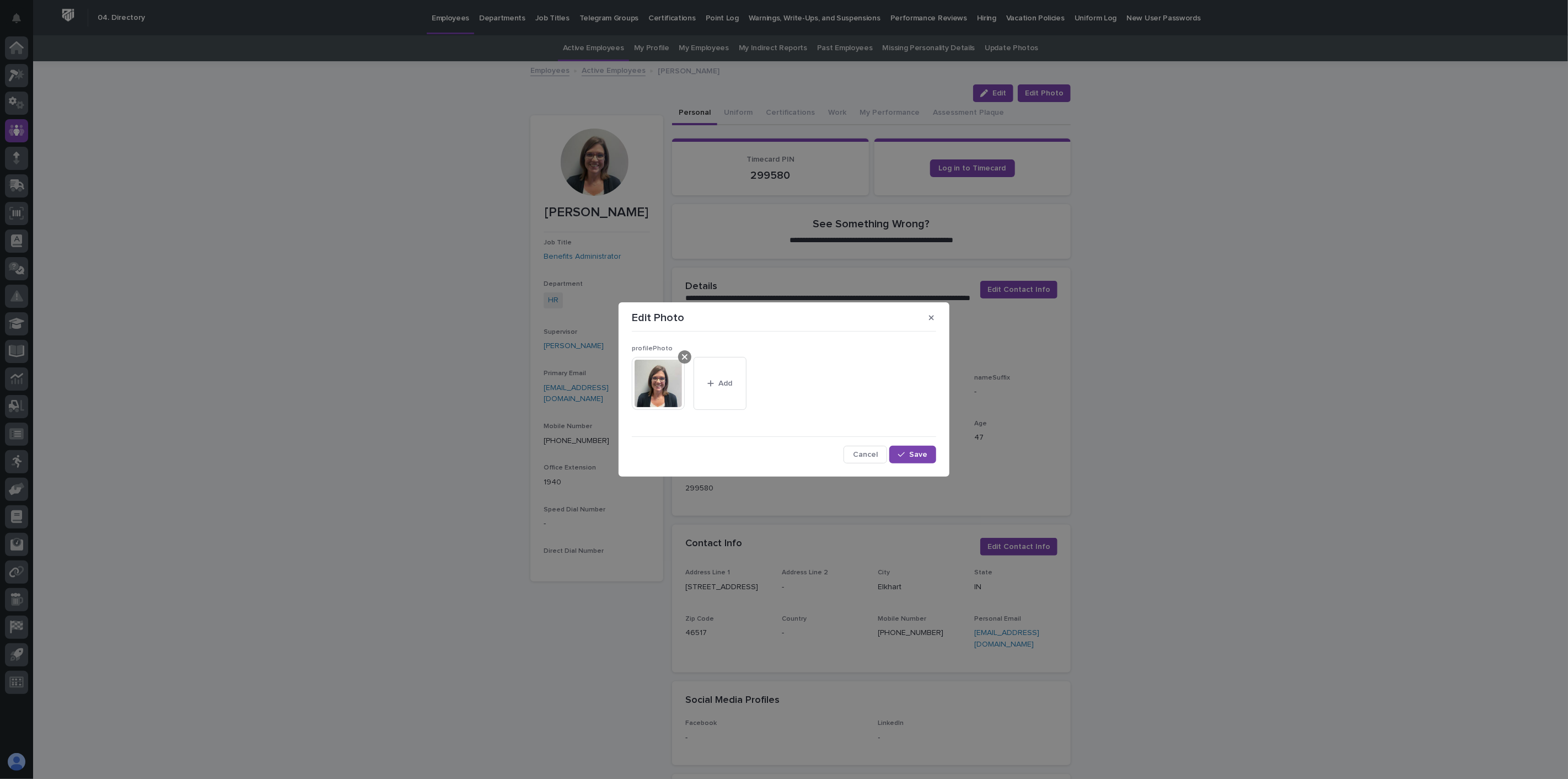
click at [684, 356] on icon at bounding box center [684, 357] width 5 height 5
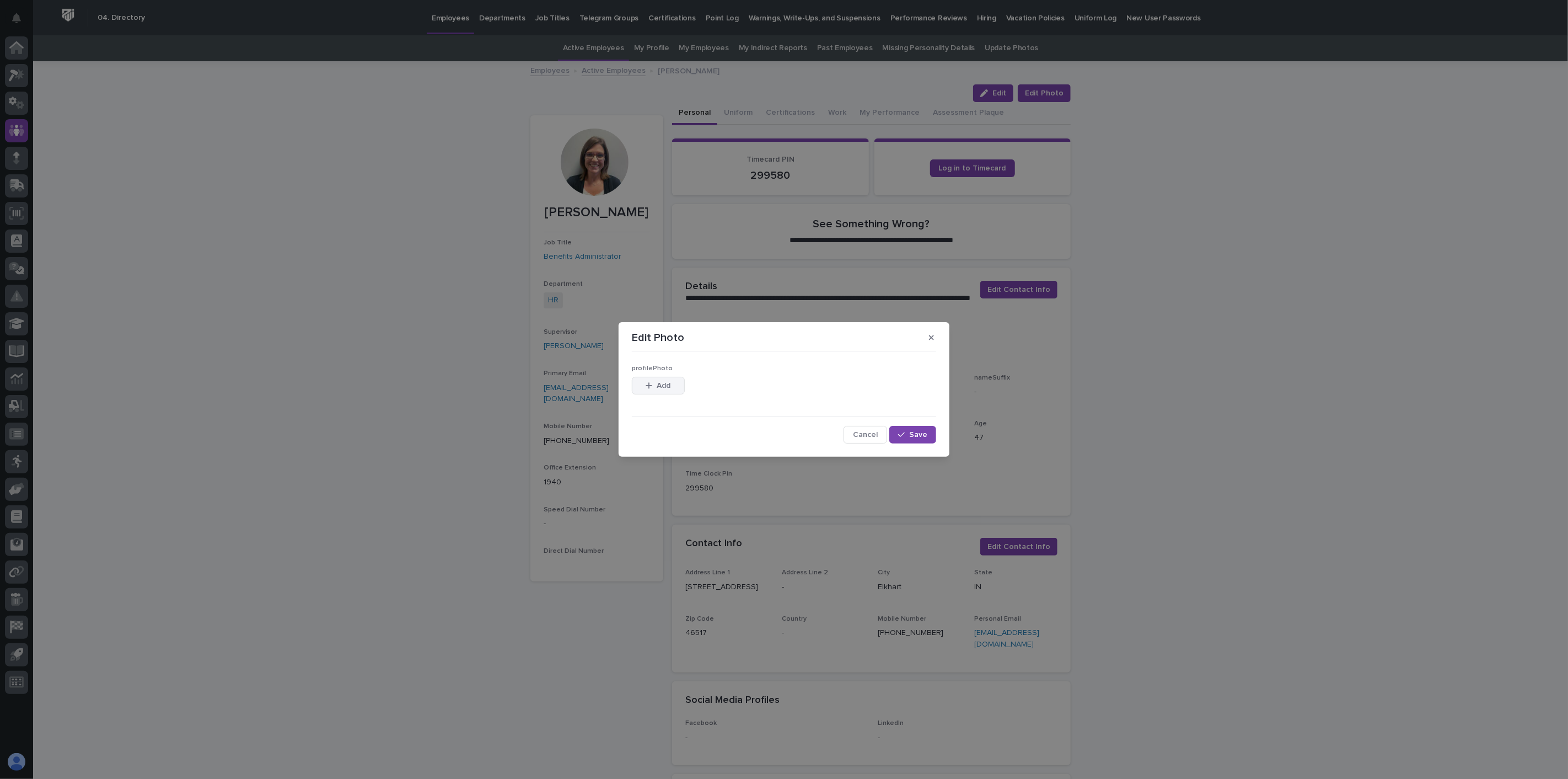
click at [657, 384] on span "Add" at bounding box center [664, 386] width 14 height 8
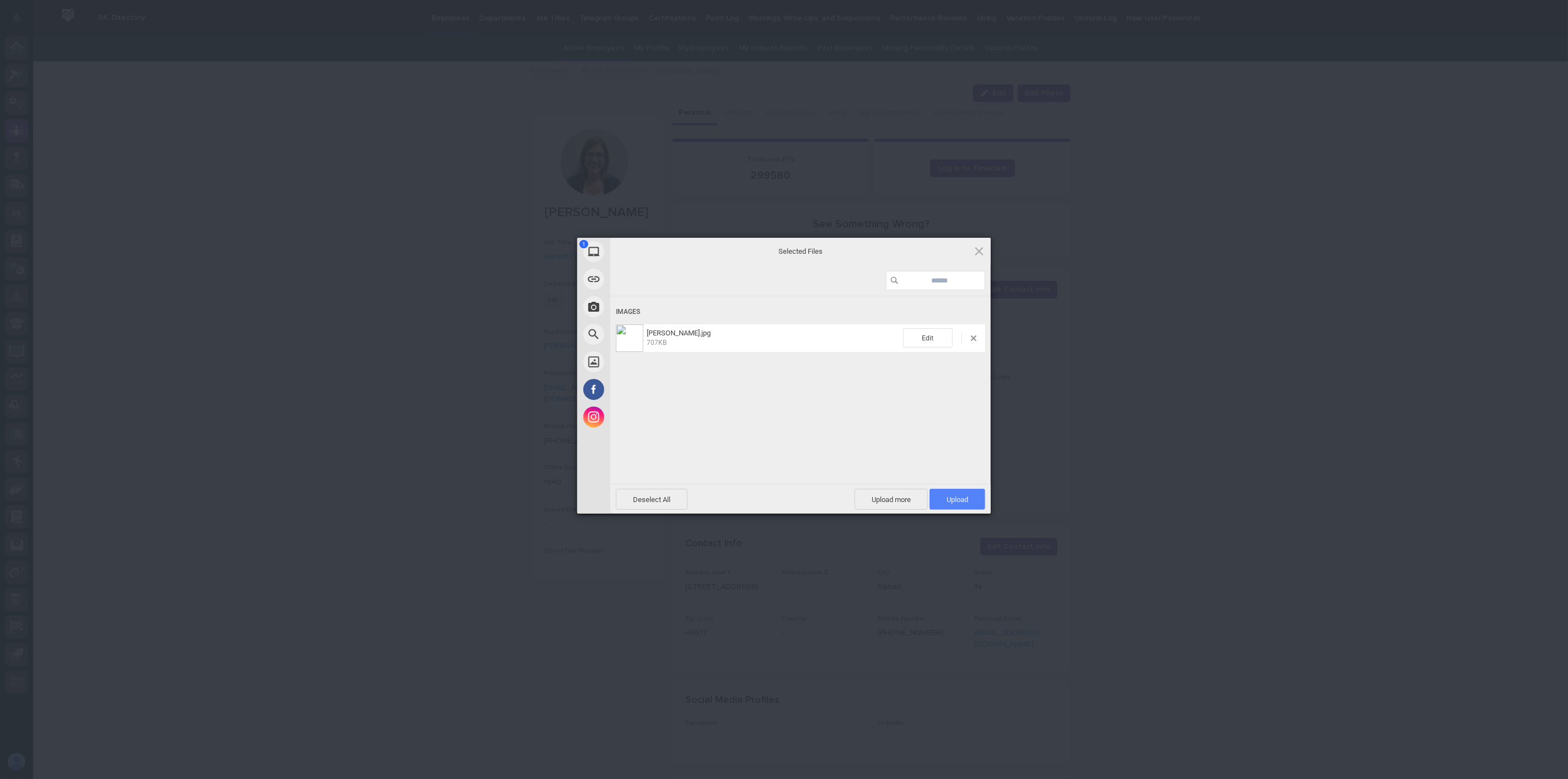
click at [965, 501] on span "Upload 1" at bounding box center [957, 499] width 21 height 9
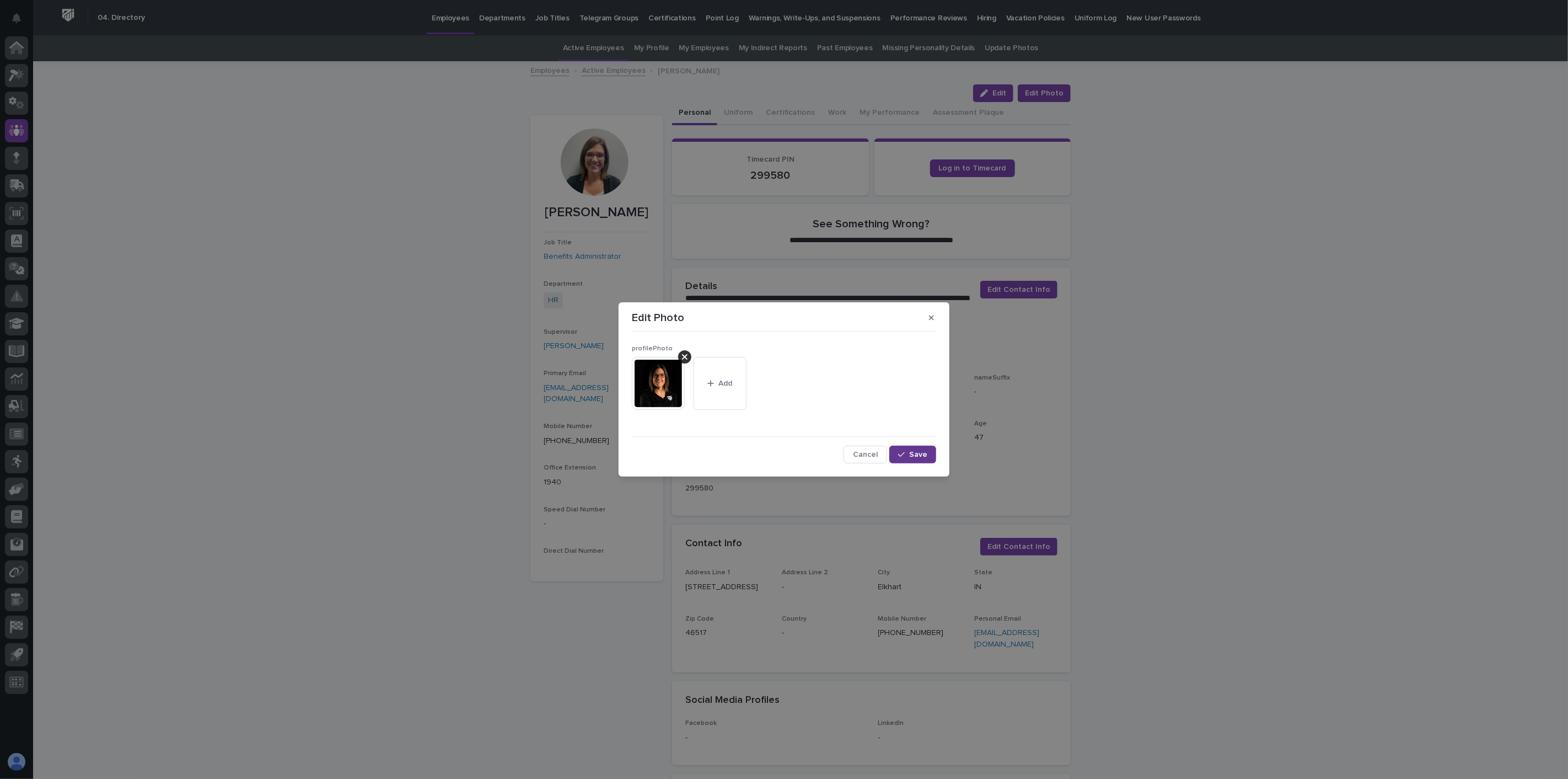
click at [906, 449] on button "Save" at bounding box center [912, 454] width 47 height 18
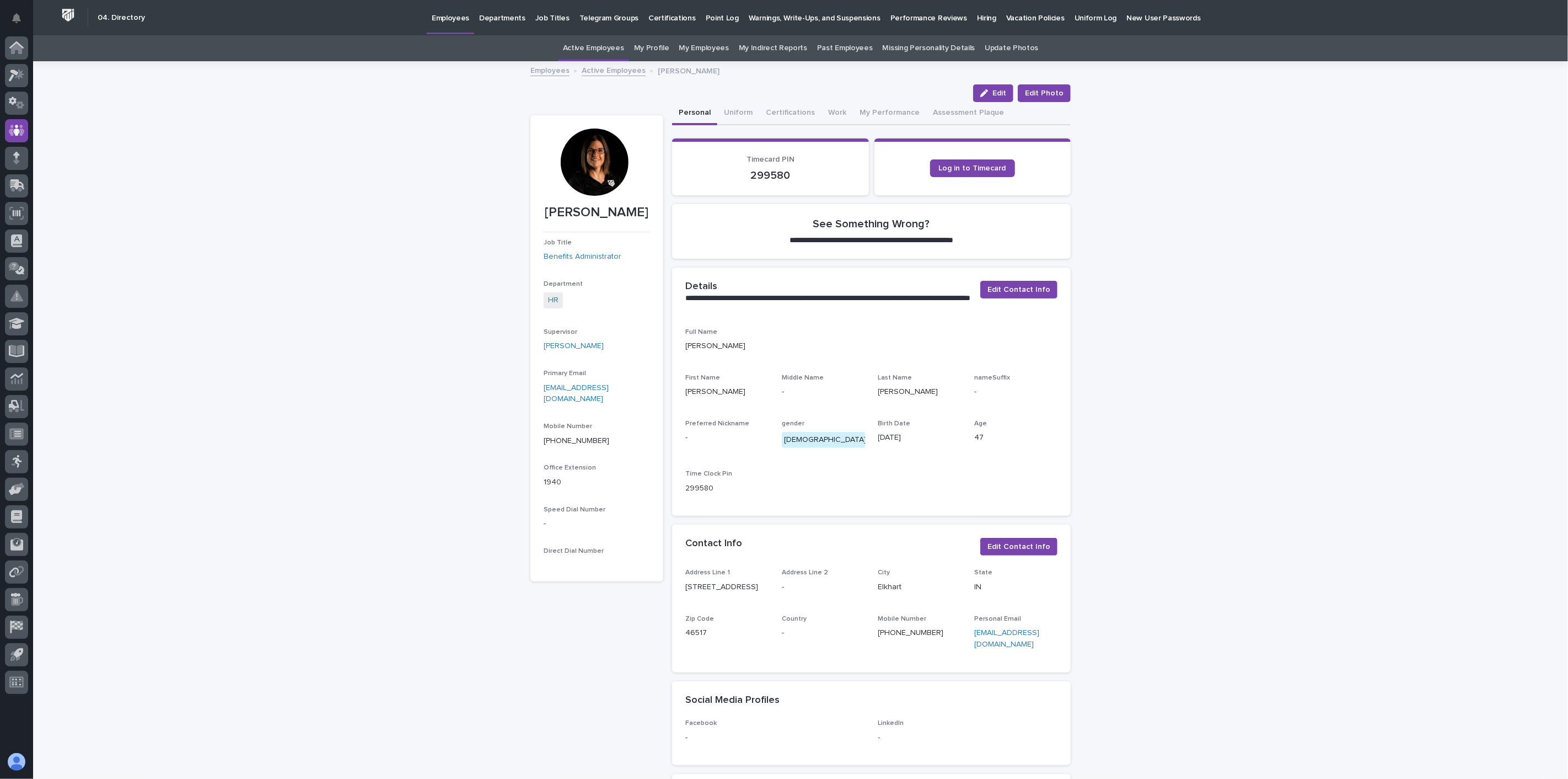
click at [614, 70] on link "Active Employees" at bounding box center [614, 69] width 64 height 13
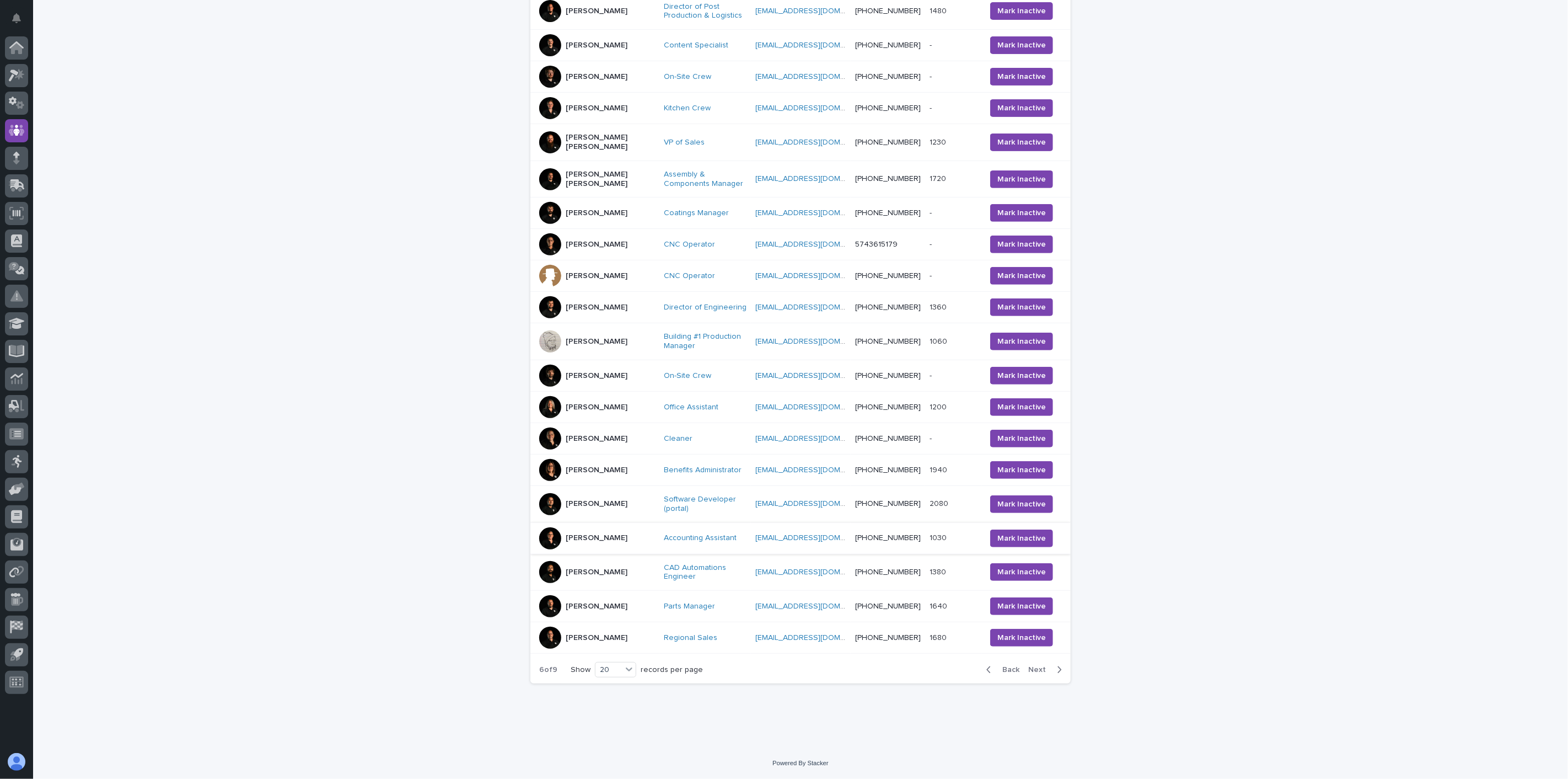
scroll to position [291, 0]
click at [1037, 668] on span "Next" at bounding box center [1040, 669] width 24 height 8
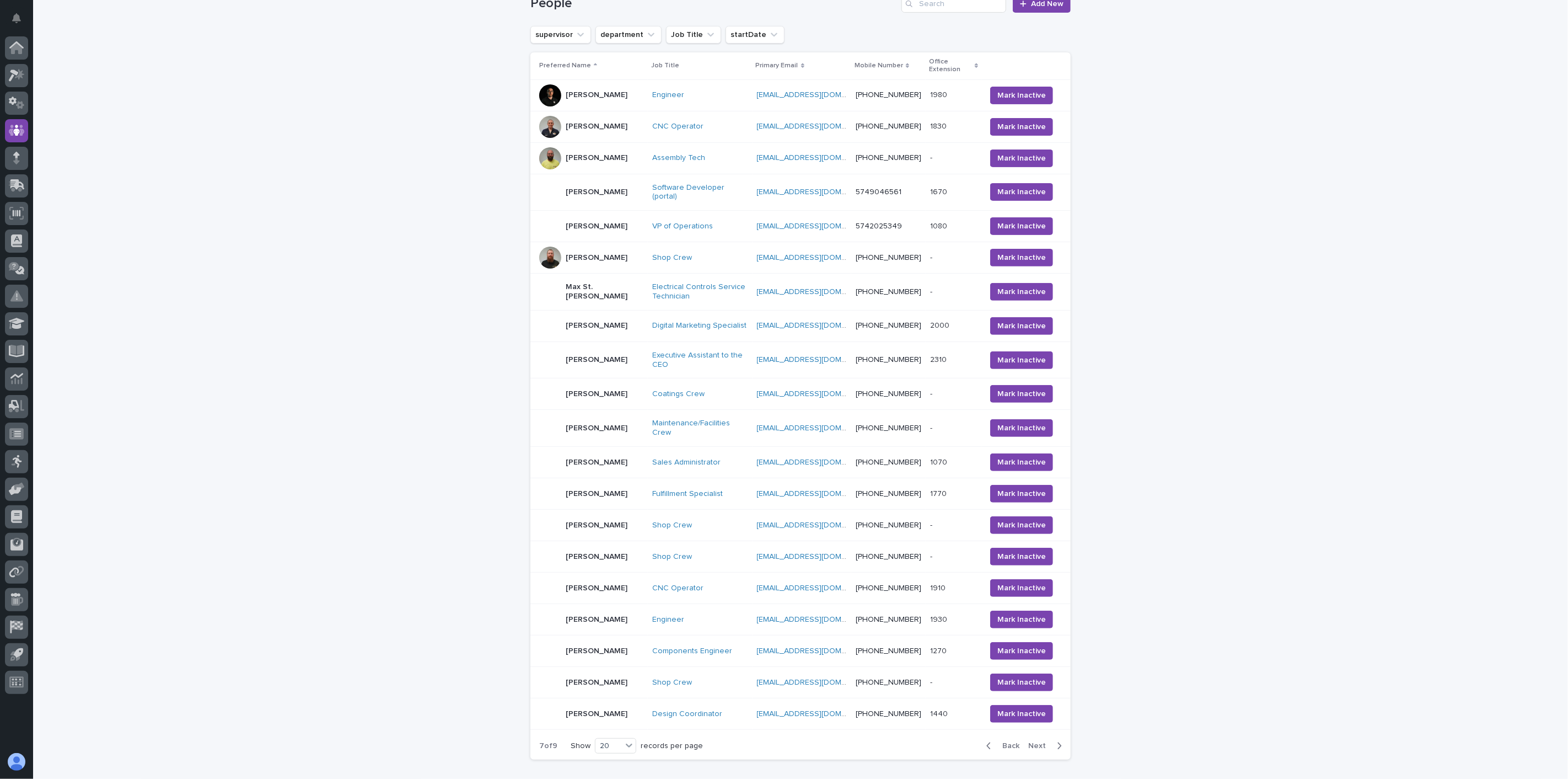
scroll to position [163, 0]
